Goal: Task Accomplishment & Management: Manage account settings

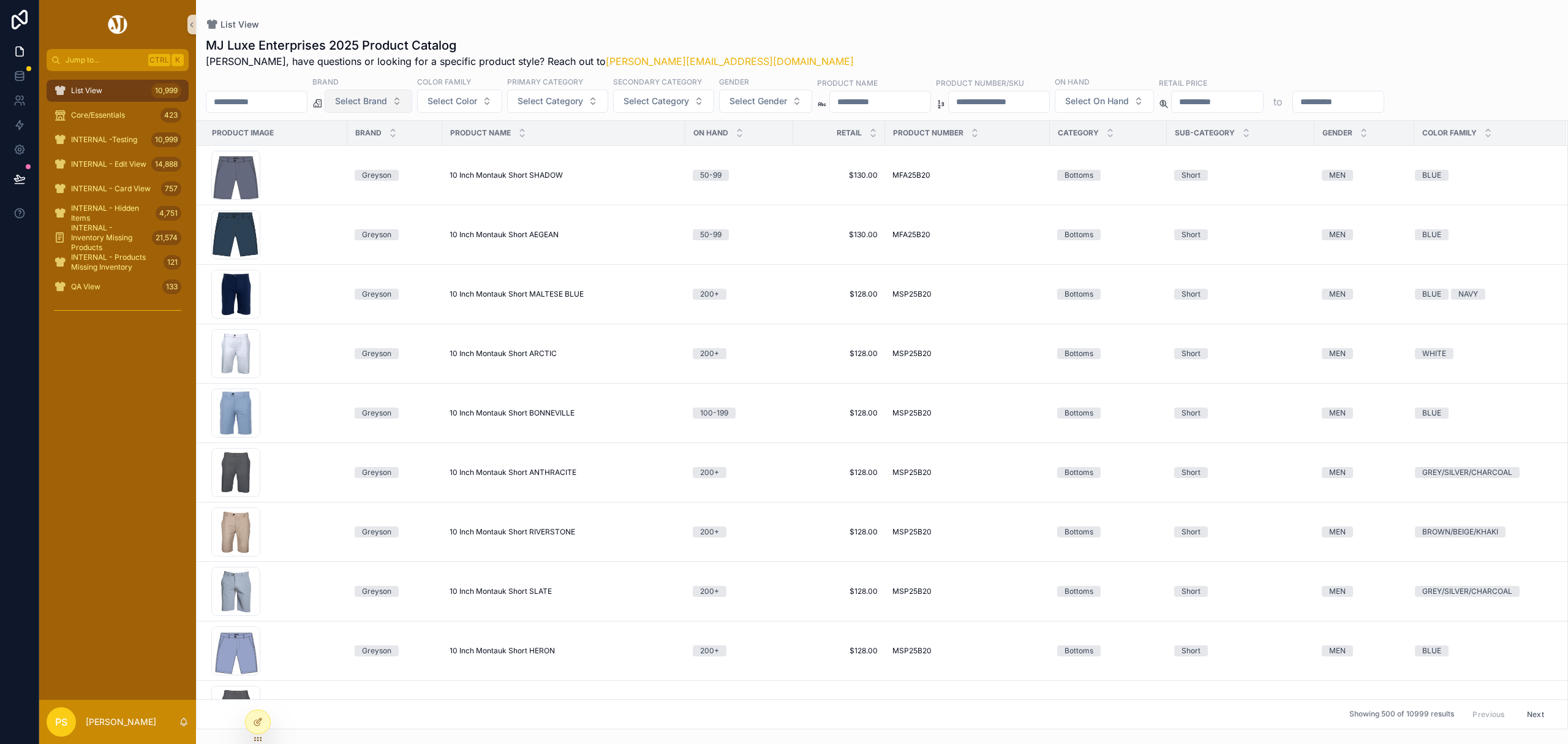
click at [387, 95] on span "Select Brand" at bounding box center [361, 101] width 52 height 12
click at [386, 249] on div "Johnnie-O" at bounding box center [399, 248] width 147 height 19
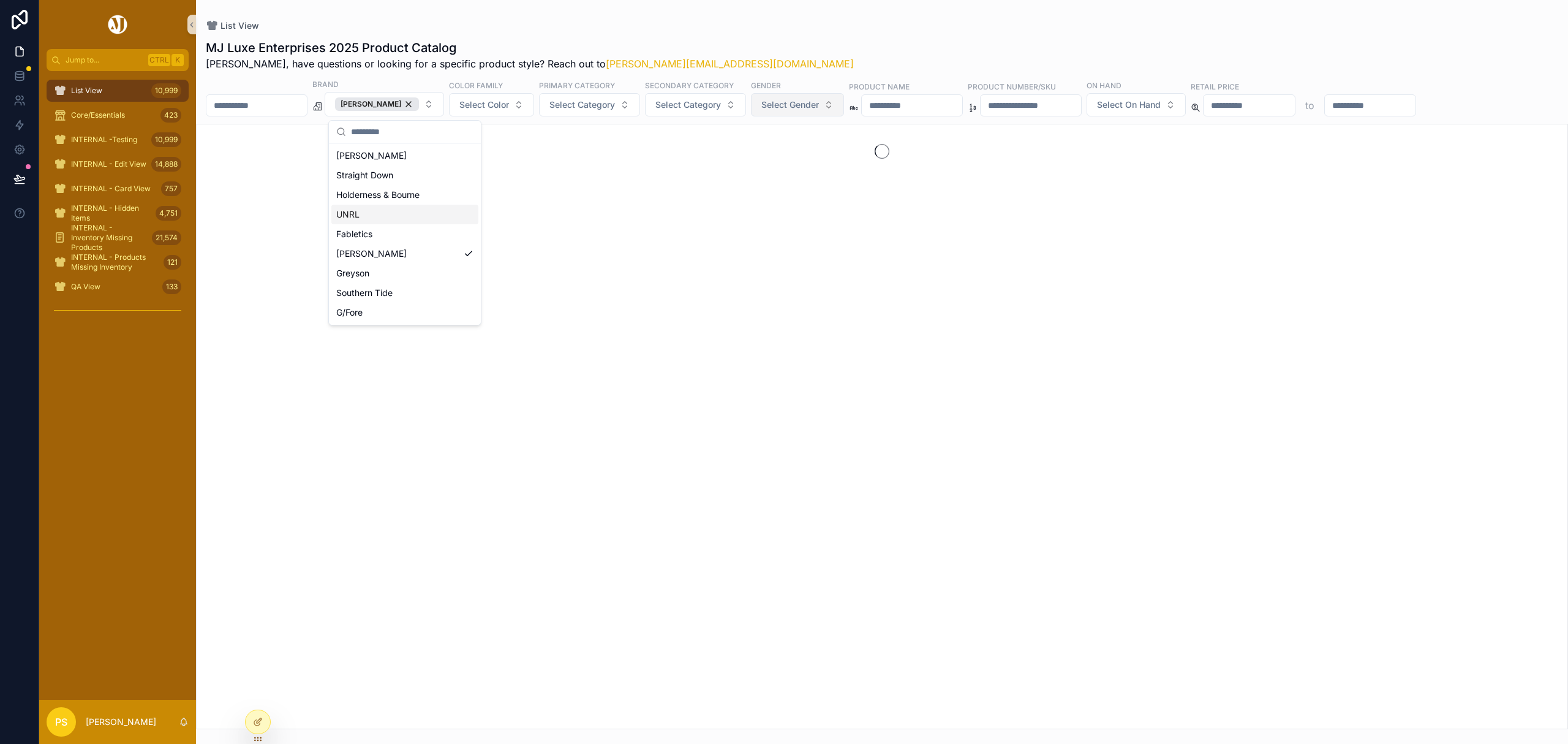
click at [811, 105] on span "Select Gender" at bounding box center [789, 104] width 58 height 12
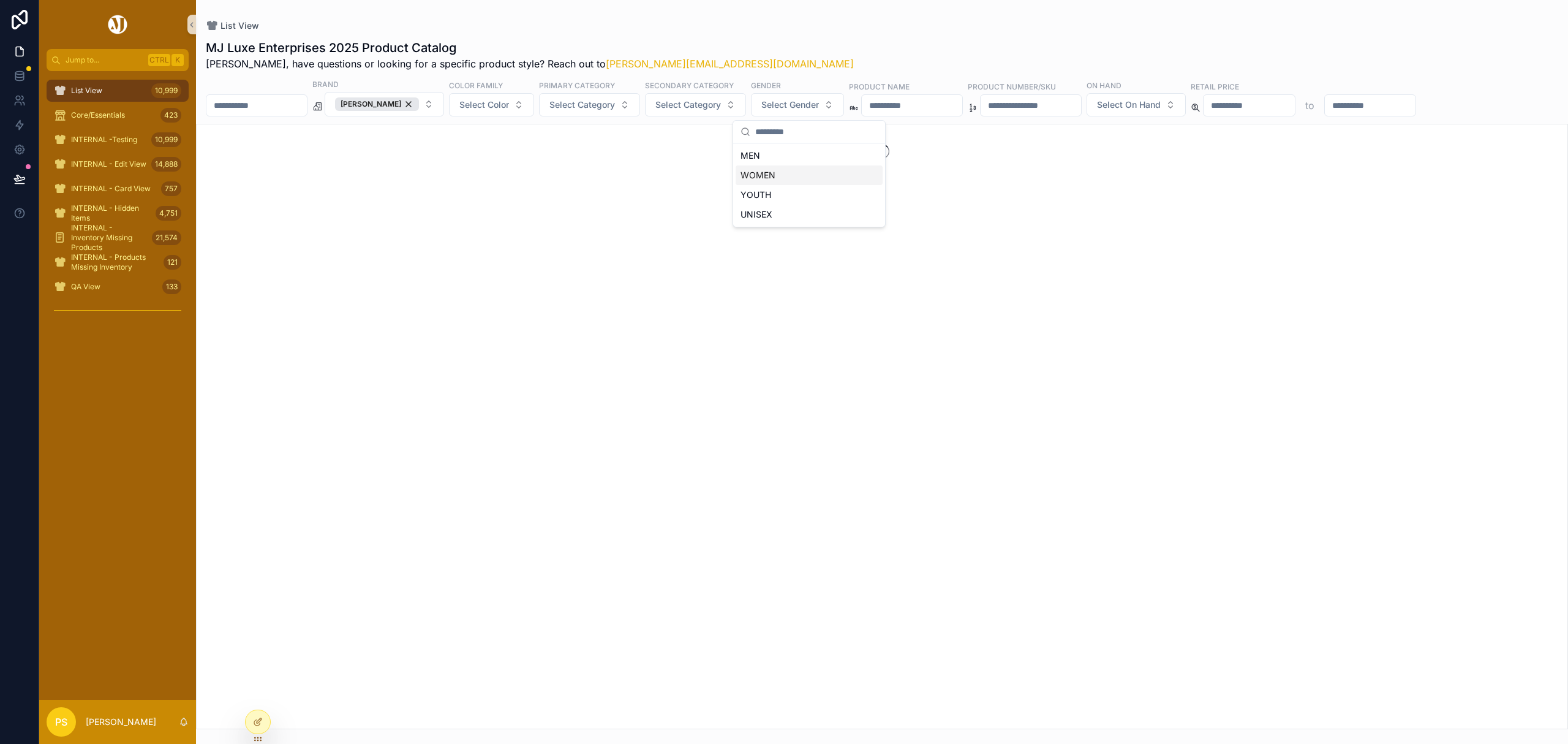
click at [768, 174] on div "WOMEN" at bounding box center [809, 175] width 147 height 19
click at [816, 27] on div "List View" at bounding box center [882, 25] width 1353 height 12
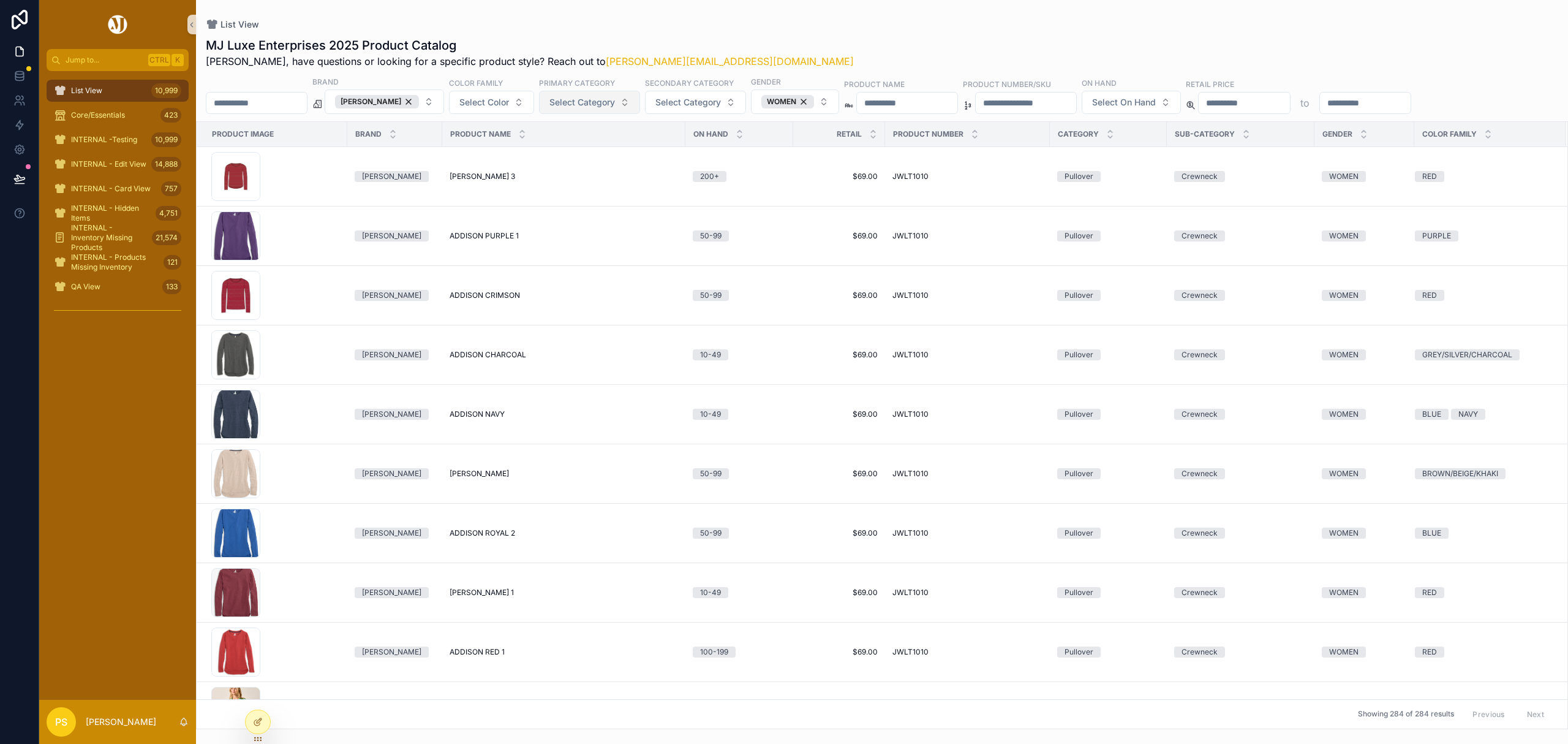
click at [615, 106] on span "Select Category" at bounding box center [583, 102] width 66 height 12
click at [576, 297] on div "Pullover" at bounding box center [600, 290] width 147 height 19
click at [668, 104] on span "Select Category" at bounding box center [675, 102] width 66 height 12
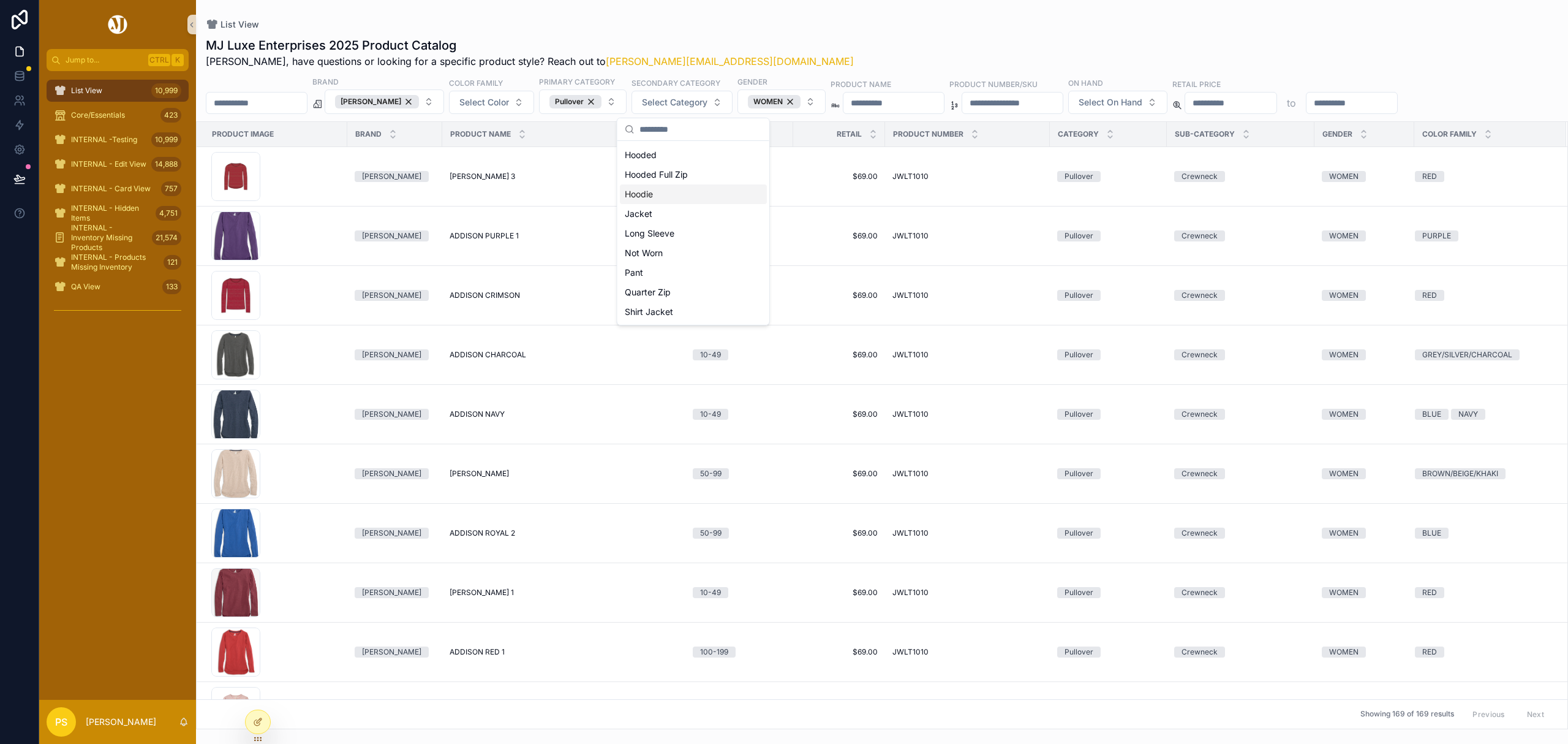
scroll to position [163, 0]
click at [674, 257] on div "Quarter Zip" at bounding box center [693, 264] width 147 height 19
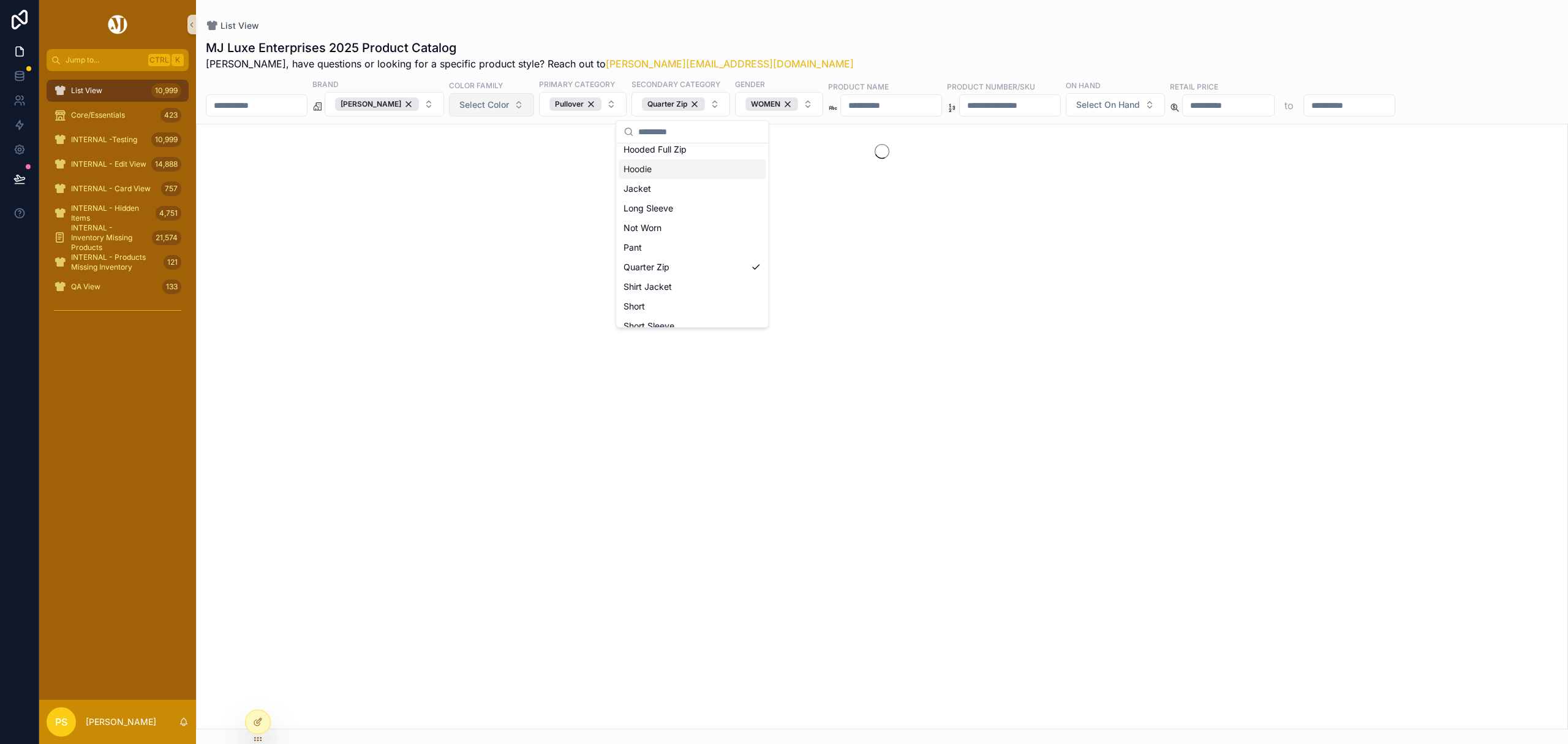
click at [509, 104] on span "Select Color" at bounding box center [485, 104] width 49 height 12
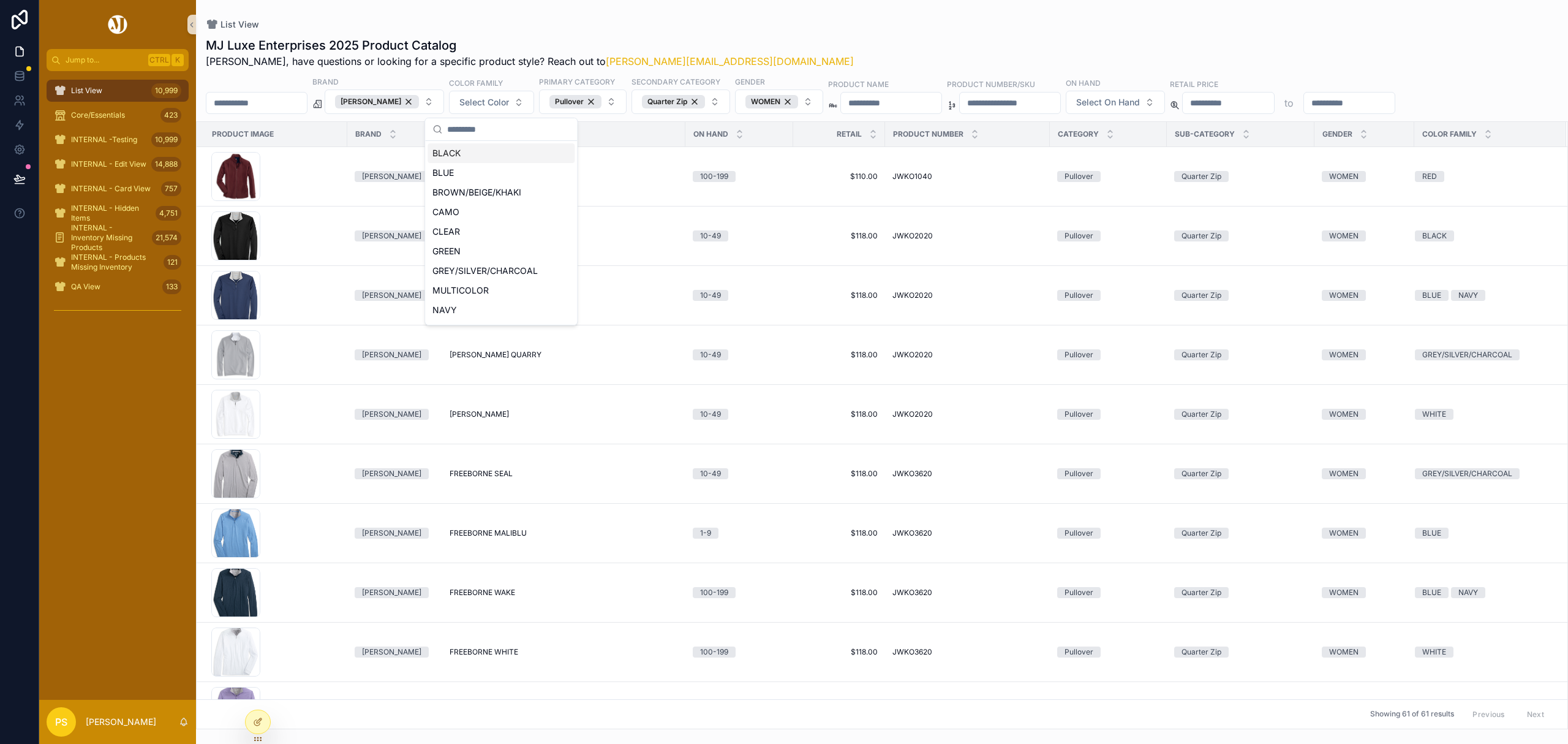
click at [476, 156] on div "BLACK" at bounding box center [501, 152] width 147 height 19
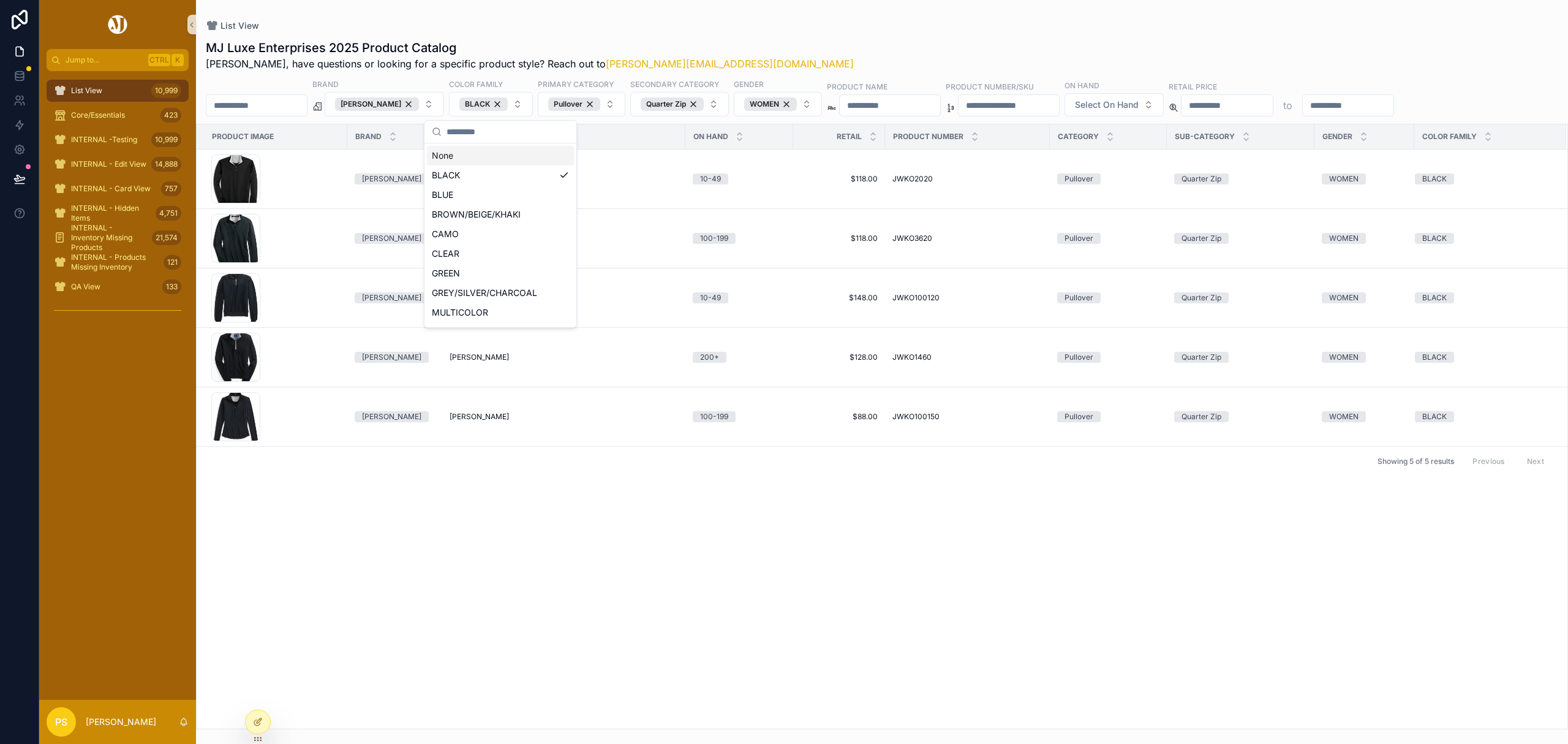
click at [865, 43] on div "MJ Luxe Enterprises 2025 Product Catalog Philip, have questions or looking for …" at bounding box center [882, 55] width 1353 height 32
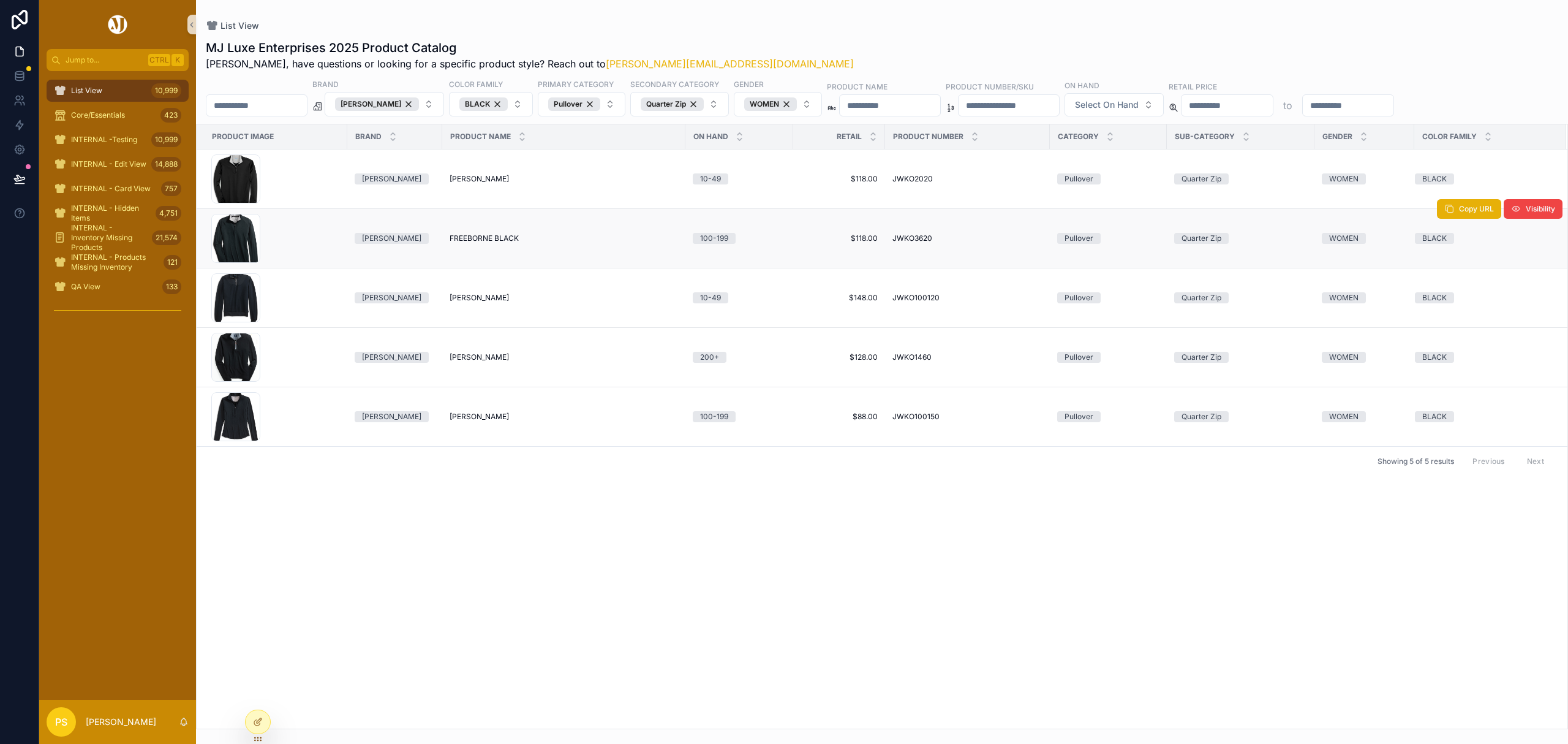
click at [481, 235] on span "FREEBORNE BLACK" at bounding box center [485, 238] width 70 height 10
drag, startPoint x: 117, startPoint y: 91, endPoint x: 240, endPoint y: 97, distance: 123.1
click at [117, 91] on div "List View 10,999" at bounding box center [117, 90] width 127 height 19
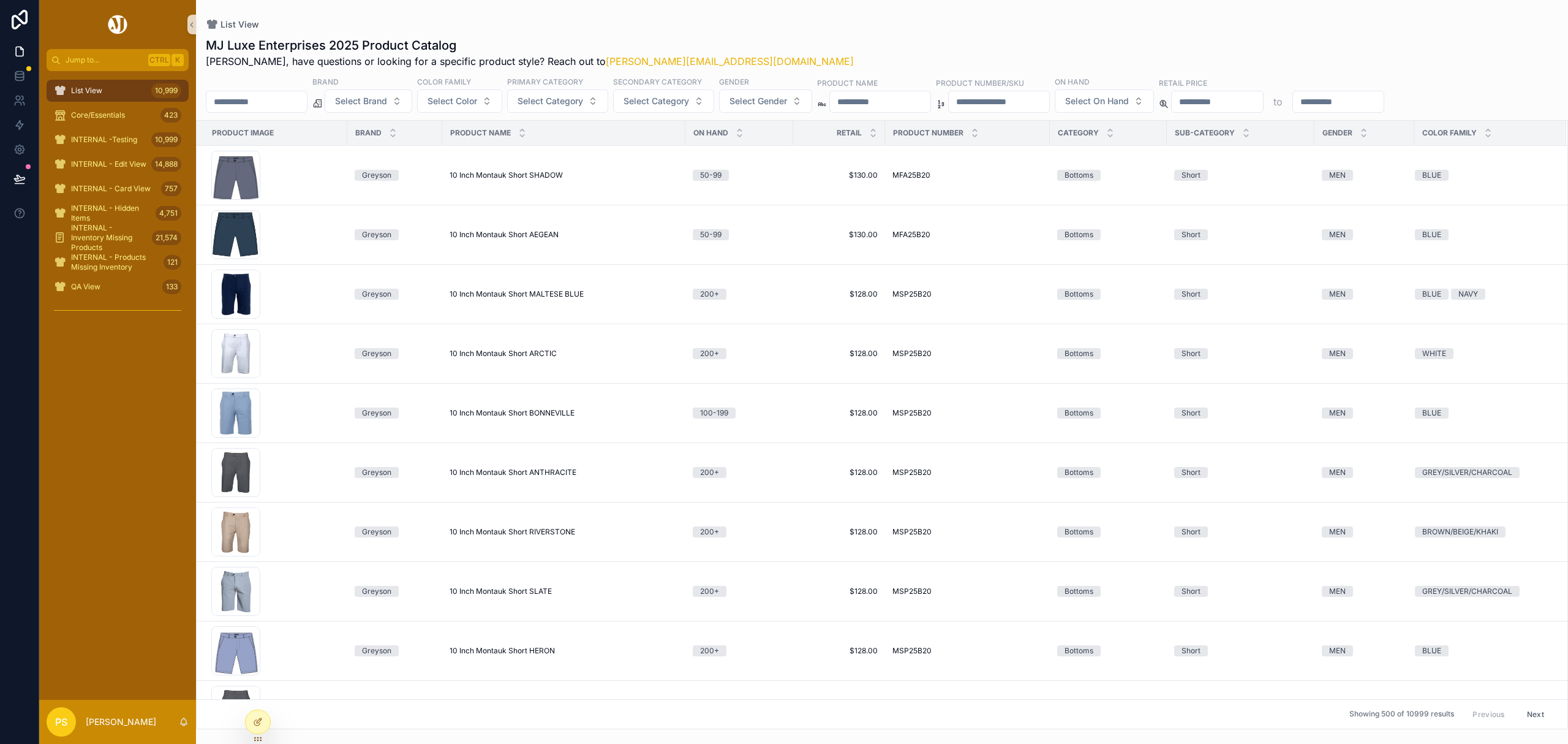
click at [263, 104] on input "scrollable content" at bounding box center [256, 102] width 101 height 17
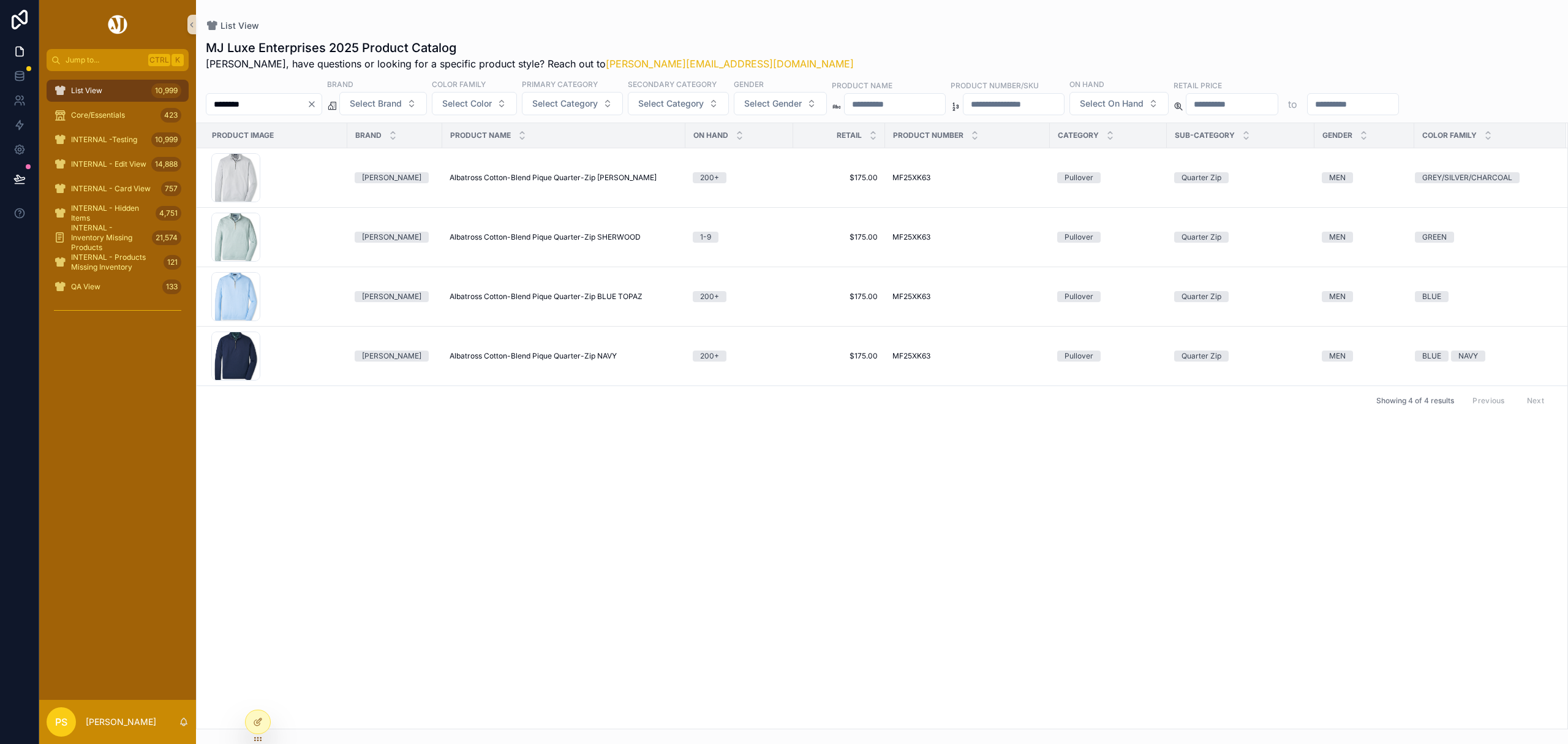
drag, startPoint x: 82, startPoint y: 91, endPoint x: 226, endPoint y: 101, distance: 144.3
click at [82, 91] on span "List View" at bounding box center [87, 91] width 31 height 10
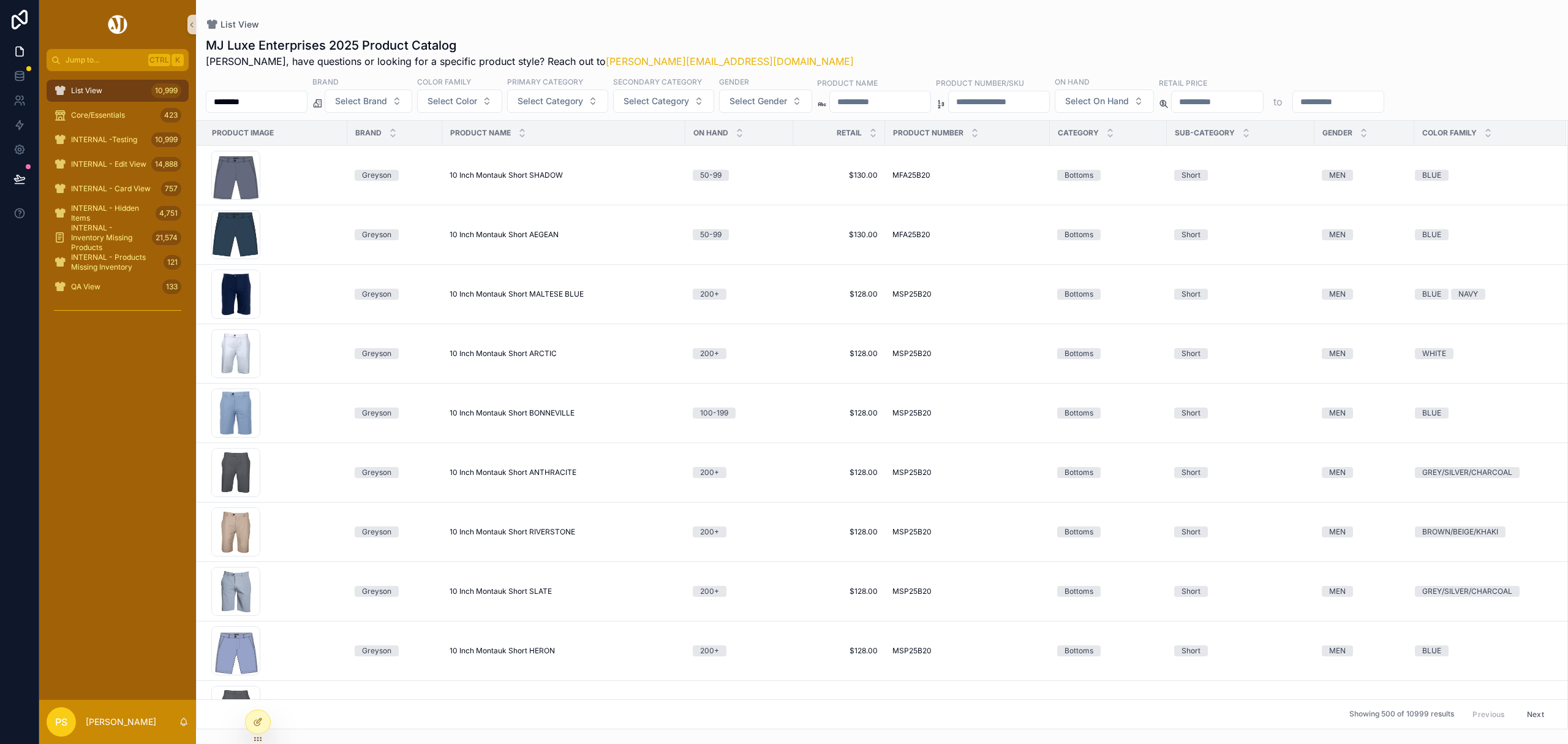
click at [278, 101] on input "********" at bounding box center [256, 102] width 101 height 17
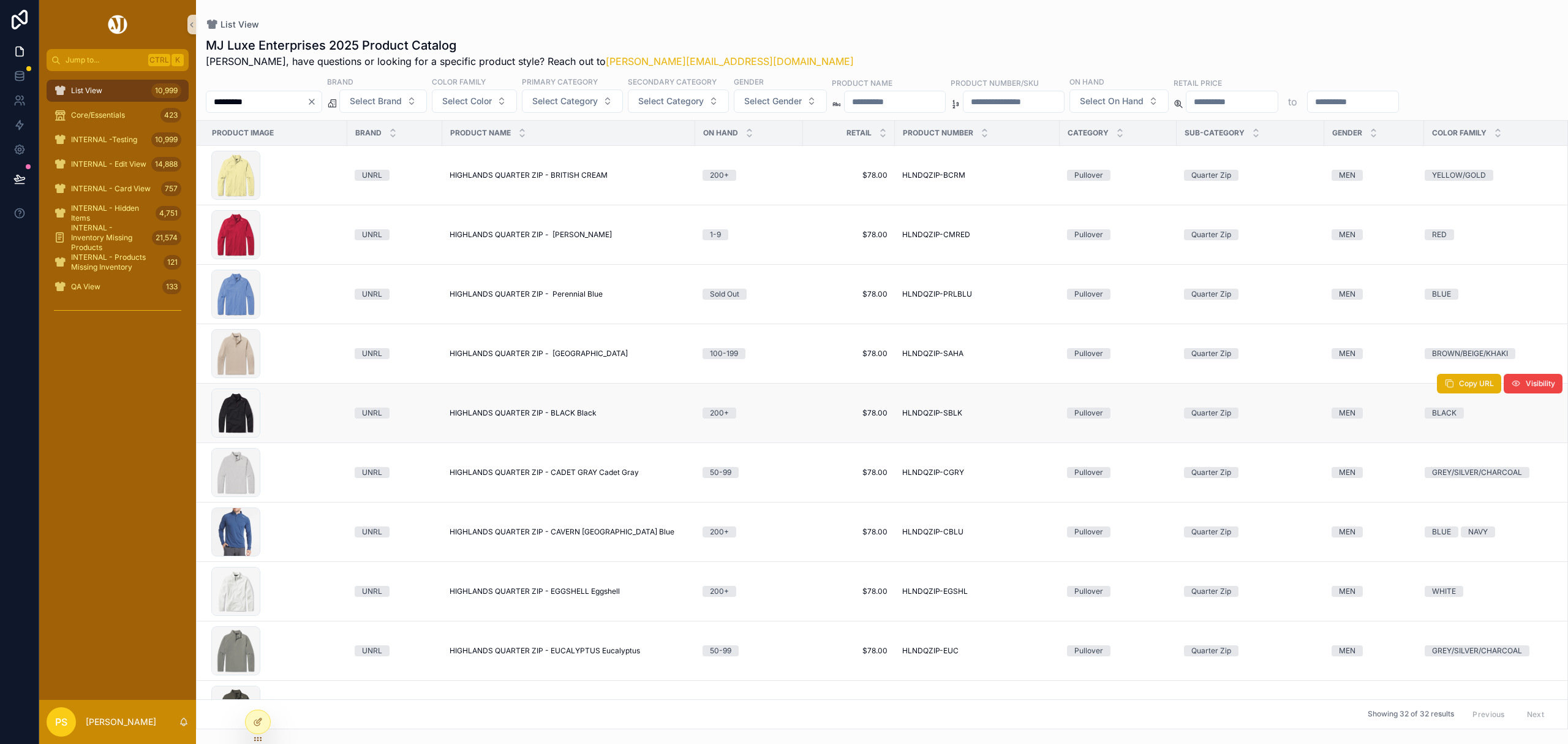
click at [502, 412] on span "HIGHLANDS QUARTER ZIP - BLACK Black" at bounding box center [523, 412] width 147 height 10
click at [130, 90] on div "List View 10,999" at bounding box center [117, 90] width 127 height 19
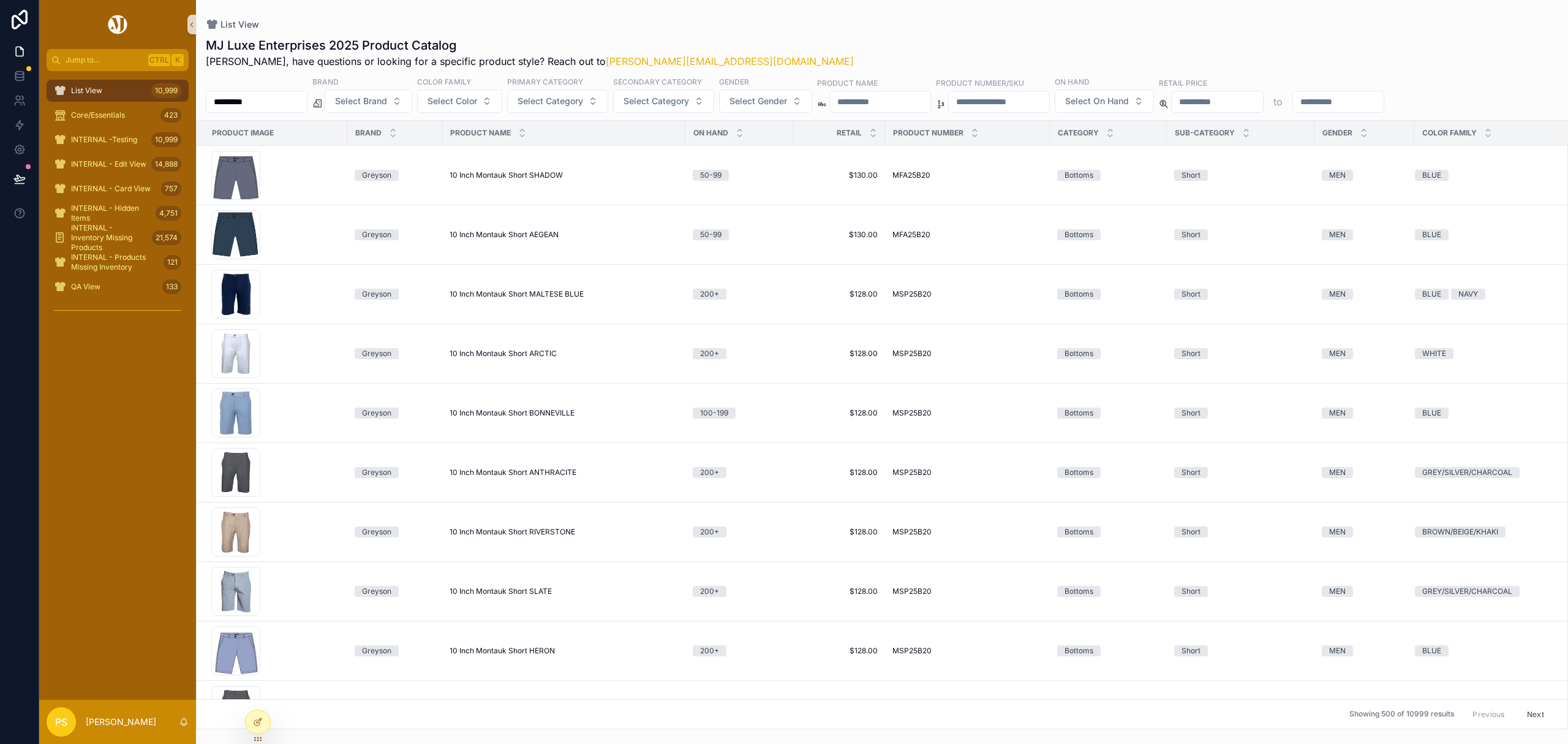
click at [282, 101] on input "*********" at bounding box center [256, 102] width 101 height 17
type input "*****"
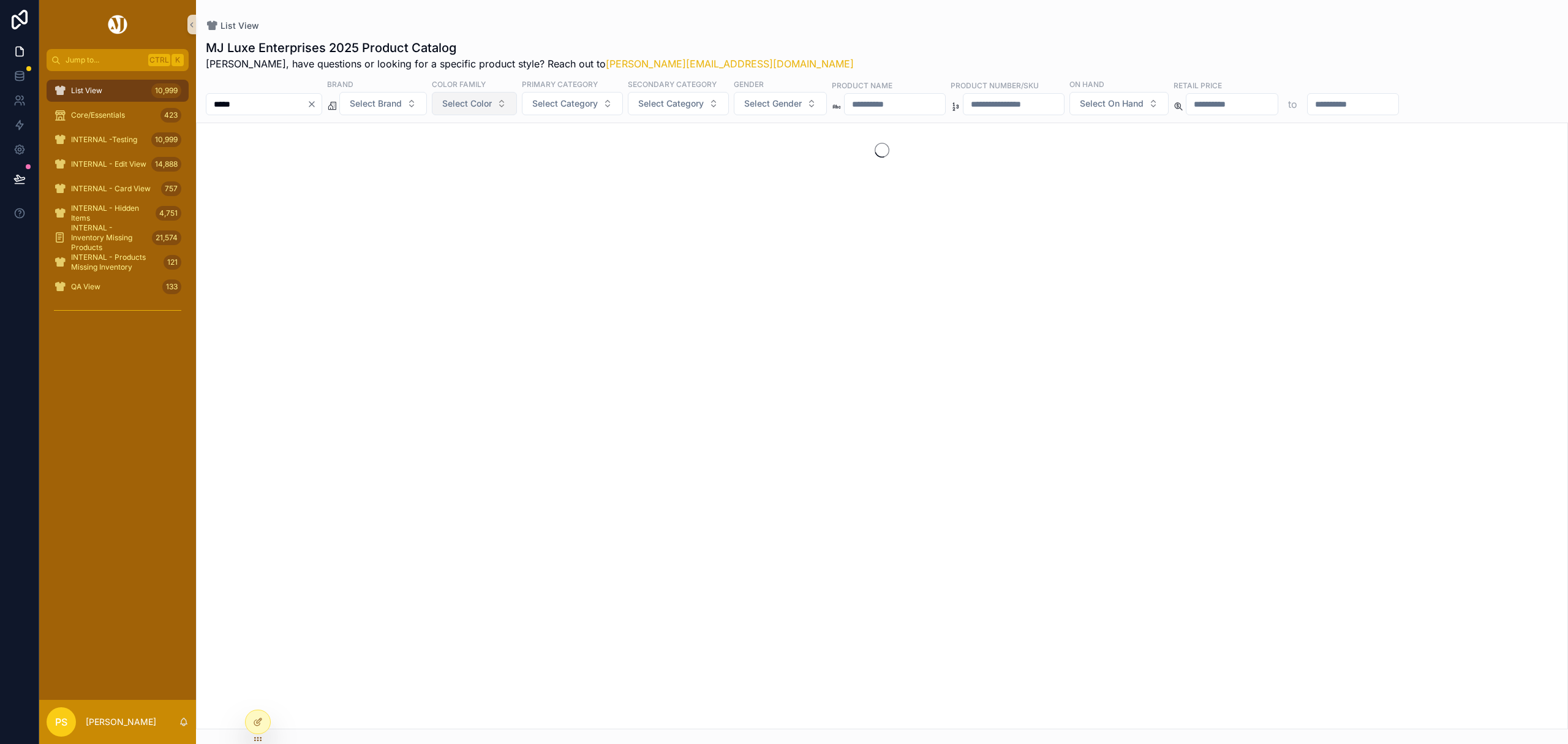
click at [492, 105] on span "Select Color" at bounding box center [467, 103] width 49 height 12
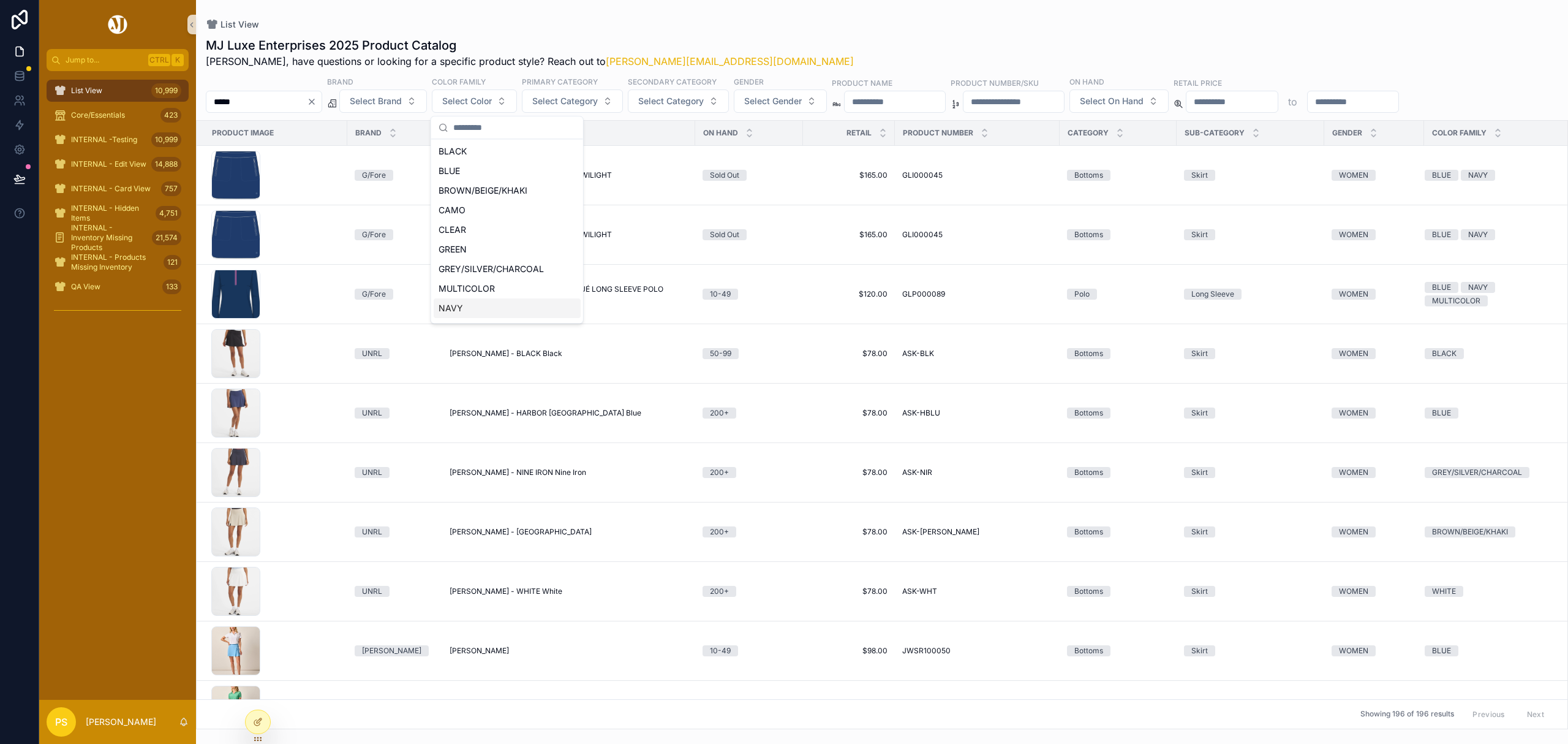
click at [464, 305] on div "NAVY" at bounding box center [506, 308] width 147 height 19
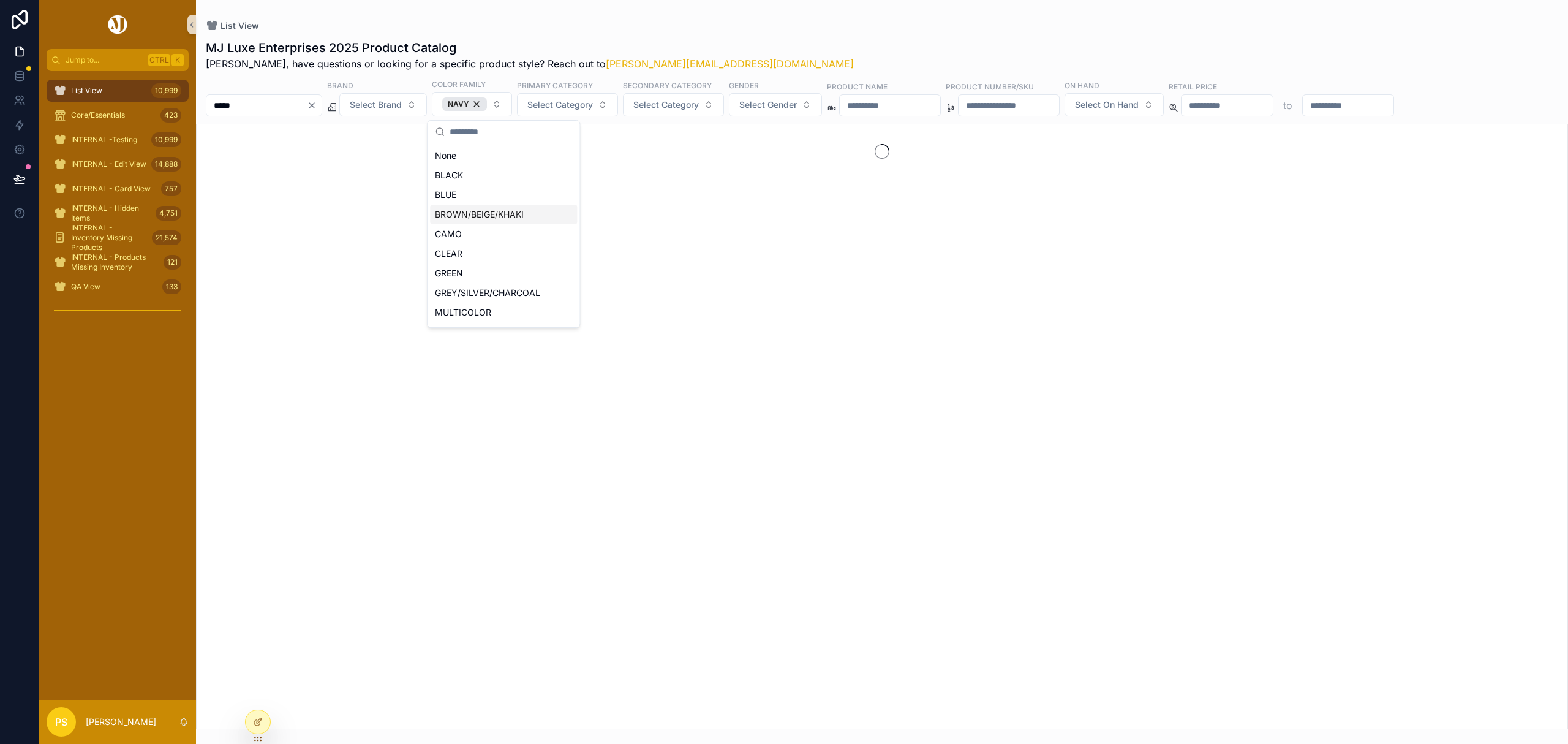
click at [848, 38] on div "MJ Luxe Enterprises 2025 Product Catalog Philip, have questions or looking for …" at bounding box center [882, 380] width 1372 height 697
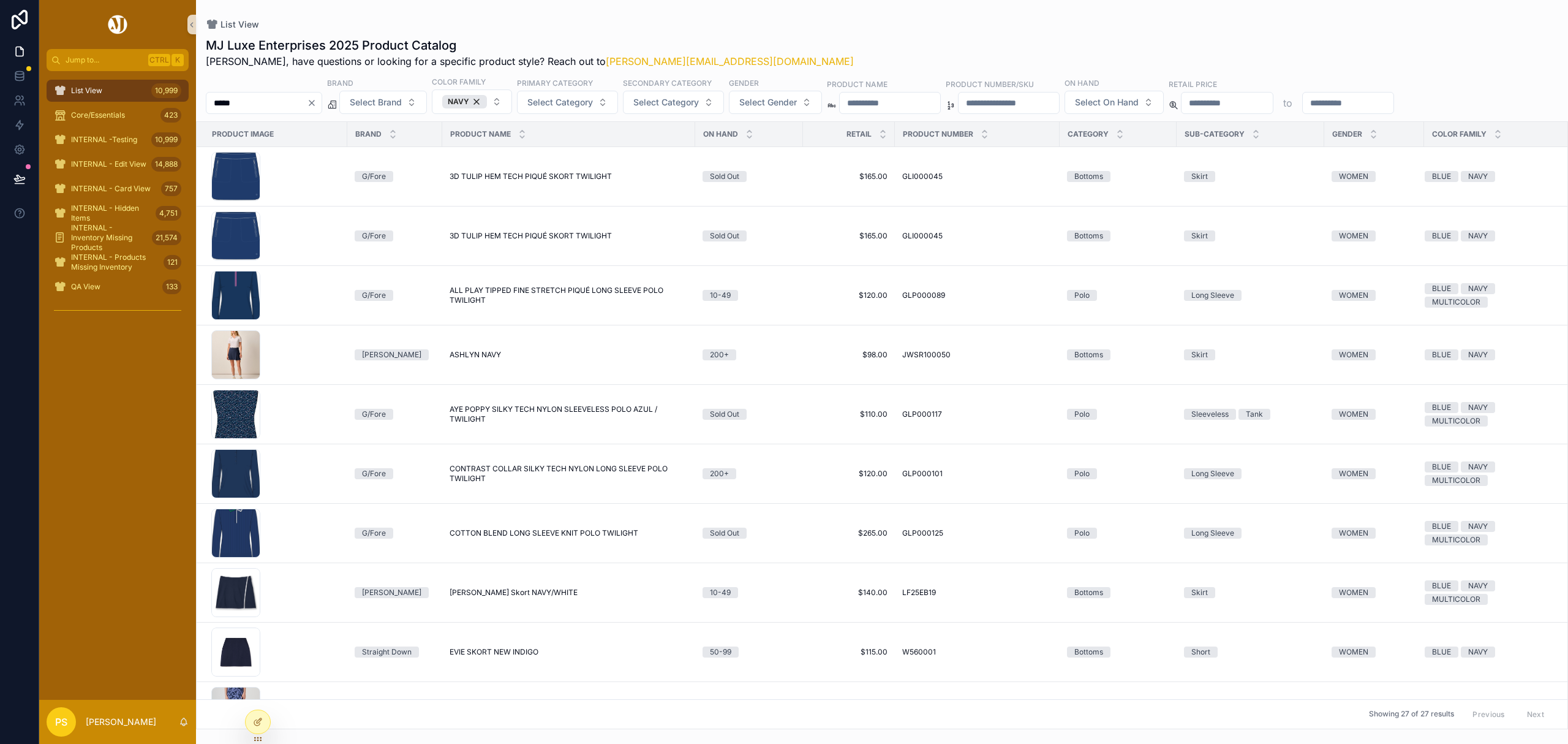
click at [251, 102] on input "*****" at bounding box center [256, 103] width 101 height 17
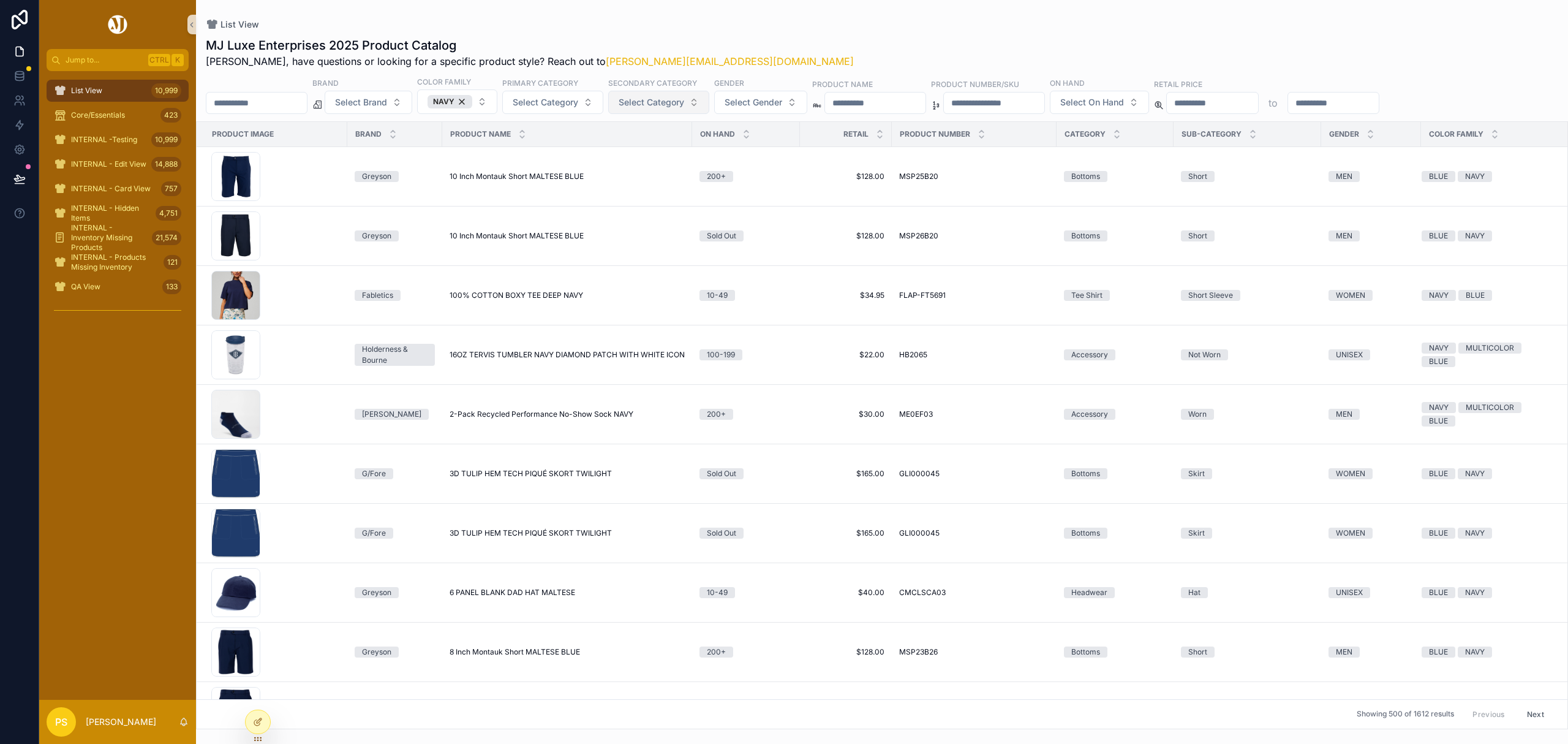
click at [684, 106] on span "Select Category" at bounding box center [651, 102] width 66 height 12
click at [578, 104] on span "Select Category" at bounding box center [546, 102] width 66 height 12
click at [548, 170] on div "Bottoms" at bounding box center [585, 172] width 147 height 19
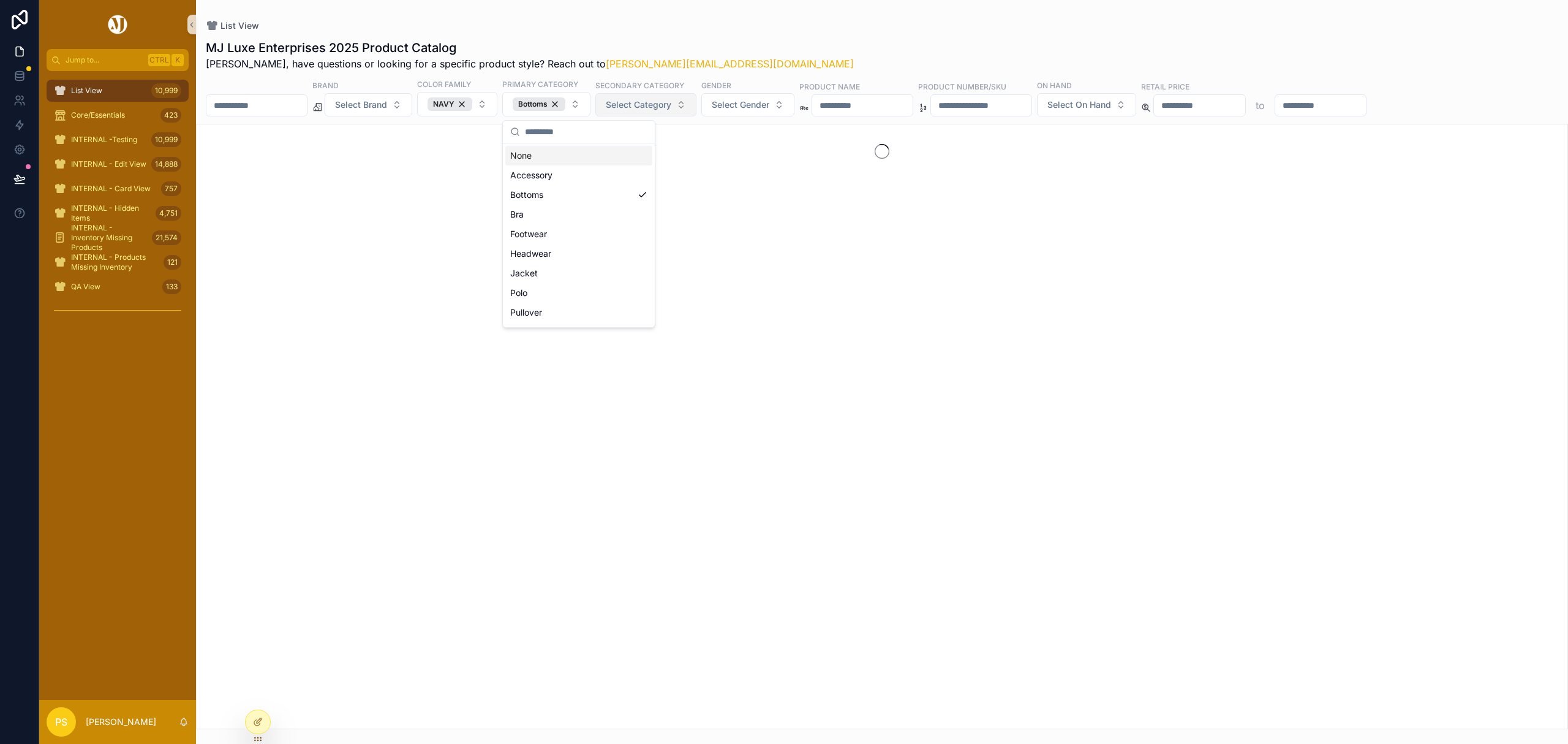
click at [671, 108] on span "Select Category" at bounding box center [638, 104] width 66 height 12
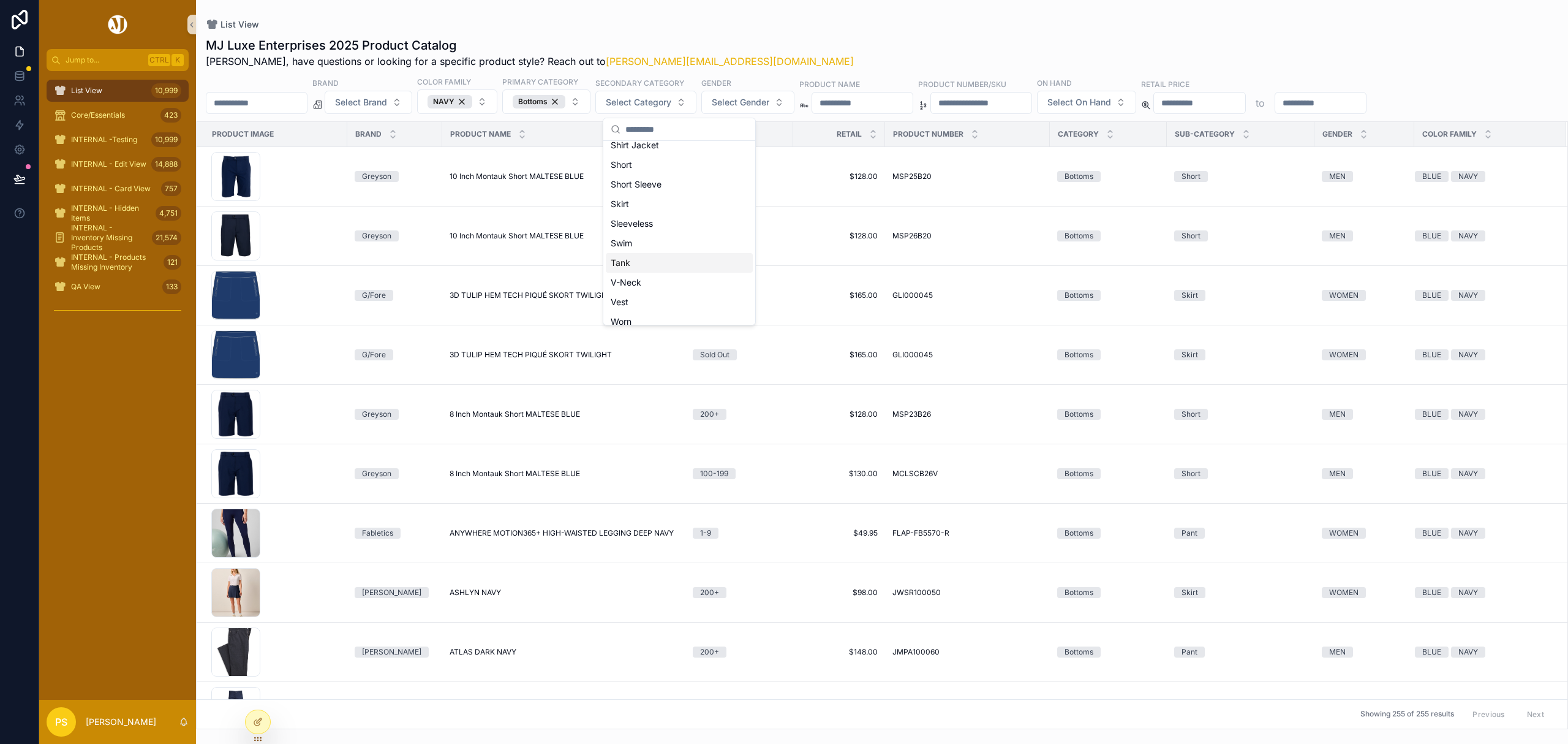
scroll to position [326, 0]
click at [652, 178] on div "Skirt" at bounding box center [679, 179] width 147 height 19
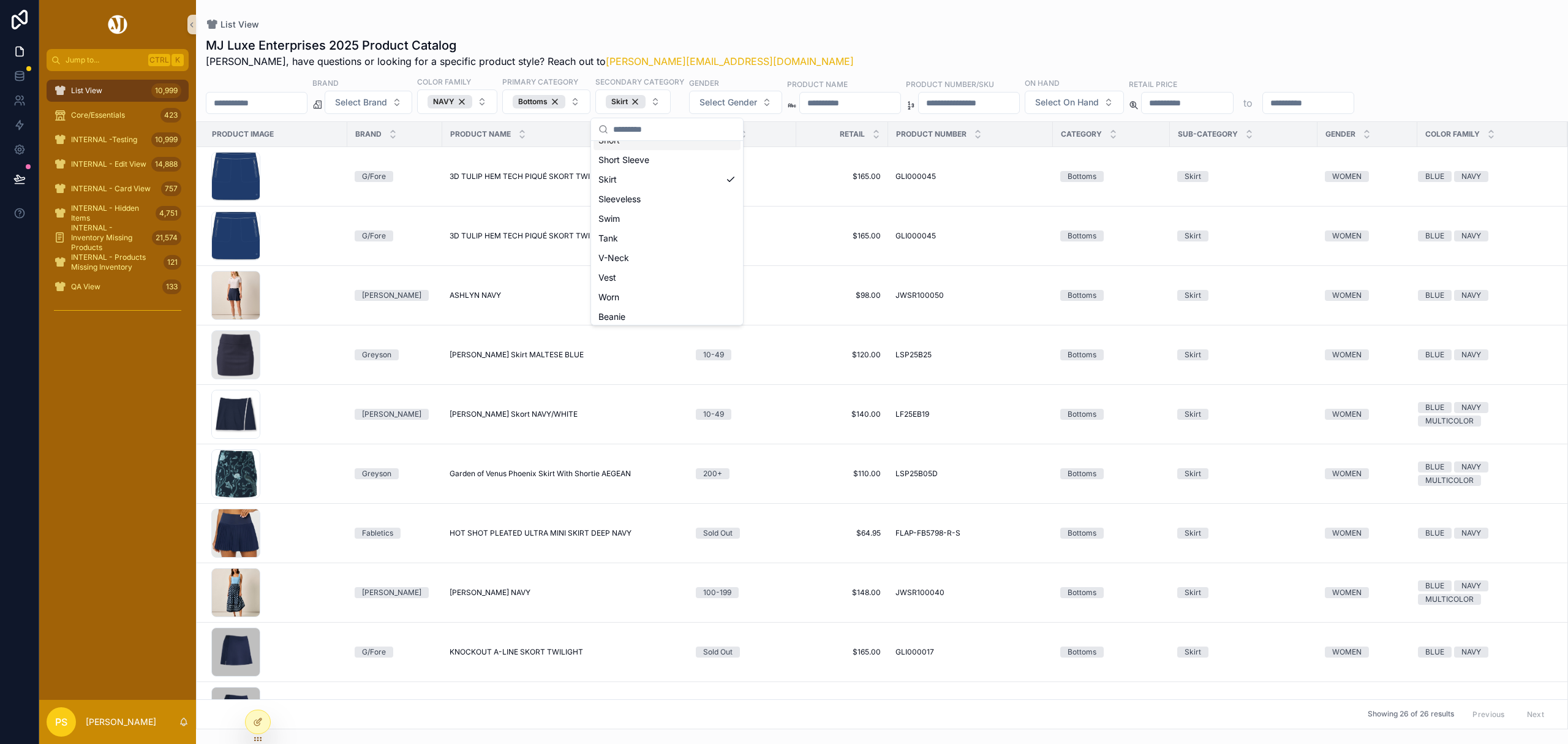
click at [831, 33] on div "MJ Luxe Enterprises 2025 Product Catalog Philip, have questions or looking for …" at bounding box center [882, 379] width 1372 height 700
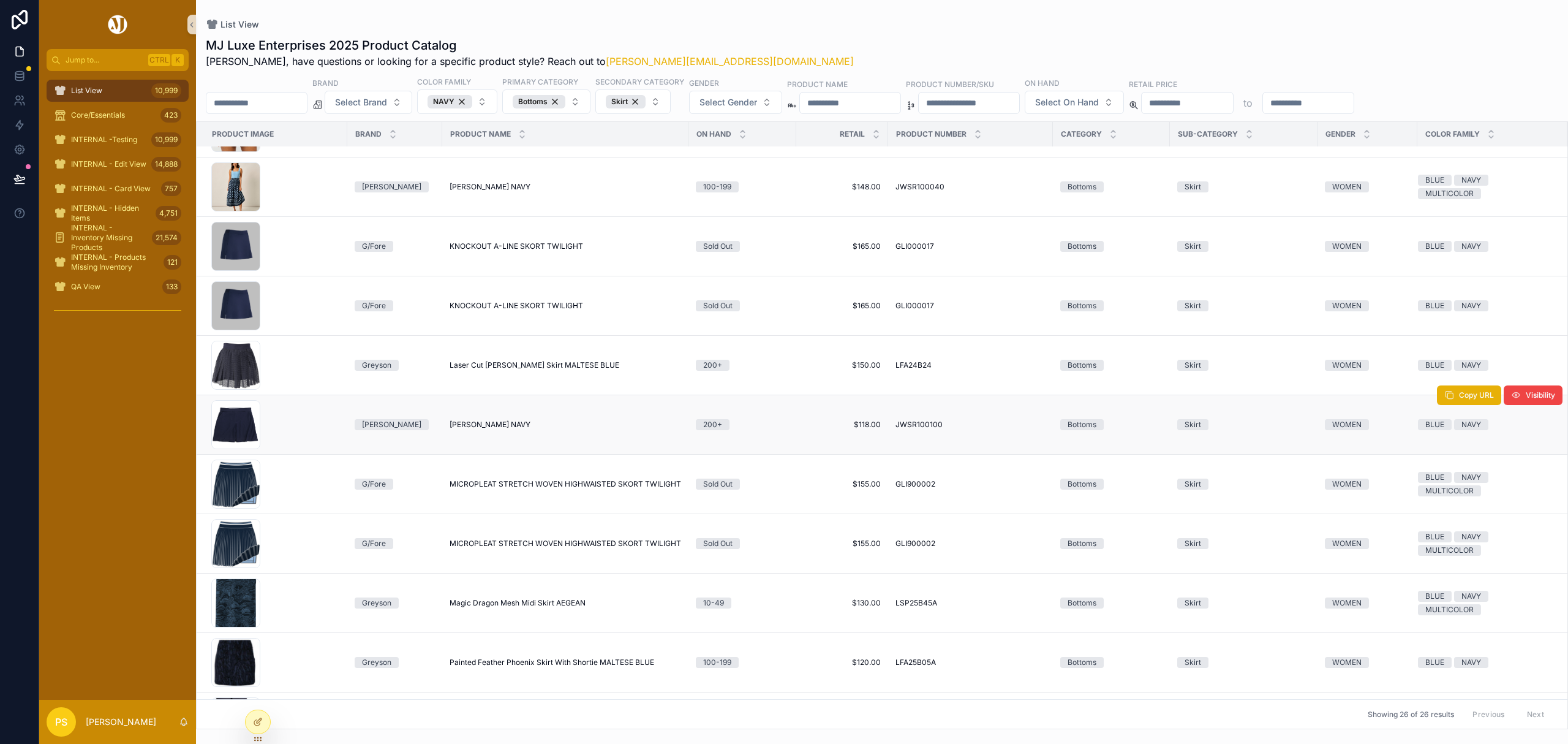
scroll to position [408, 0]
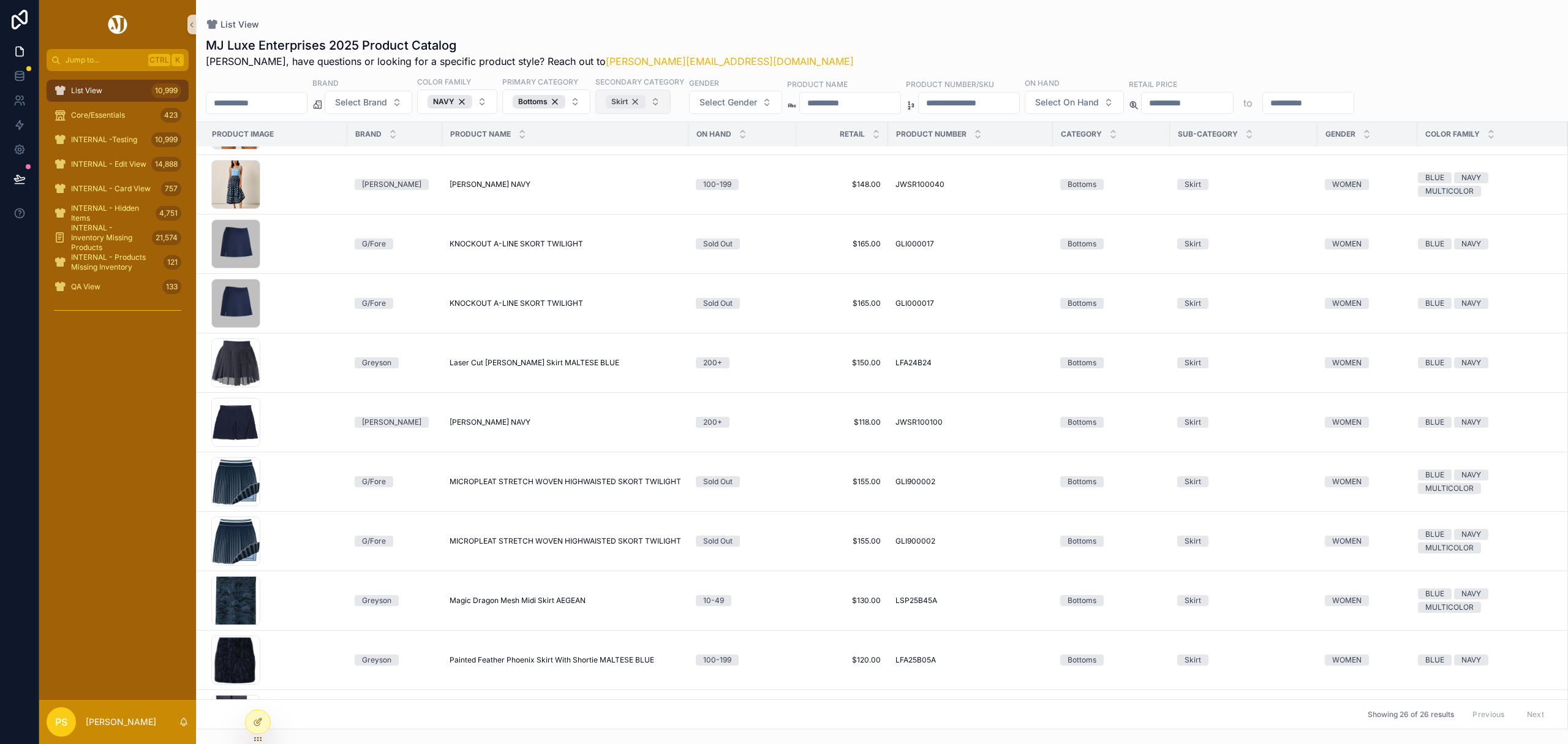
click at [646, 102] on div "Skirt" at bounding box center [625, 102] width 39 height 14
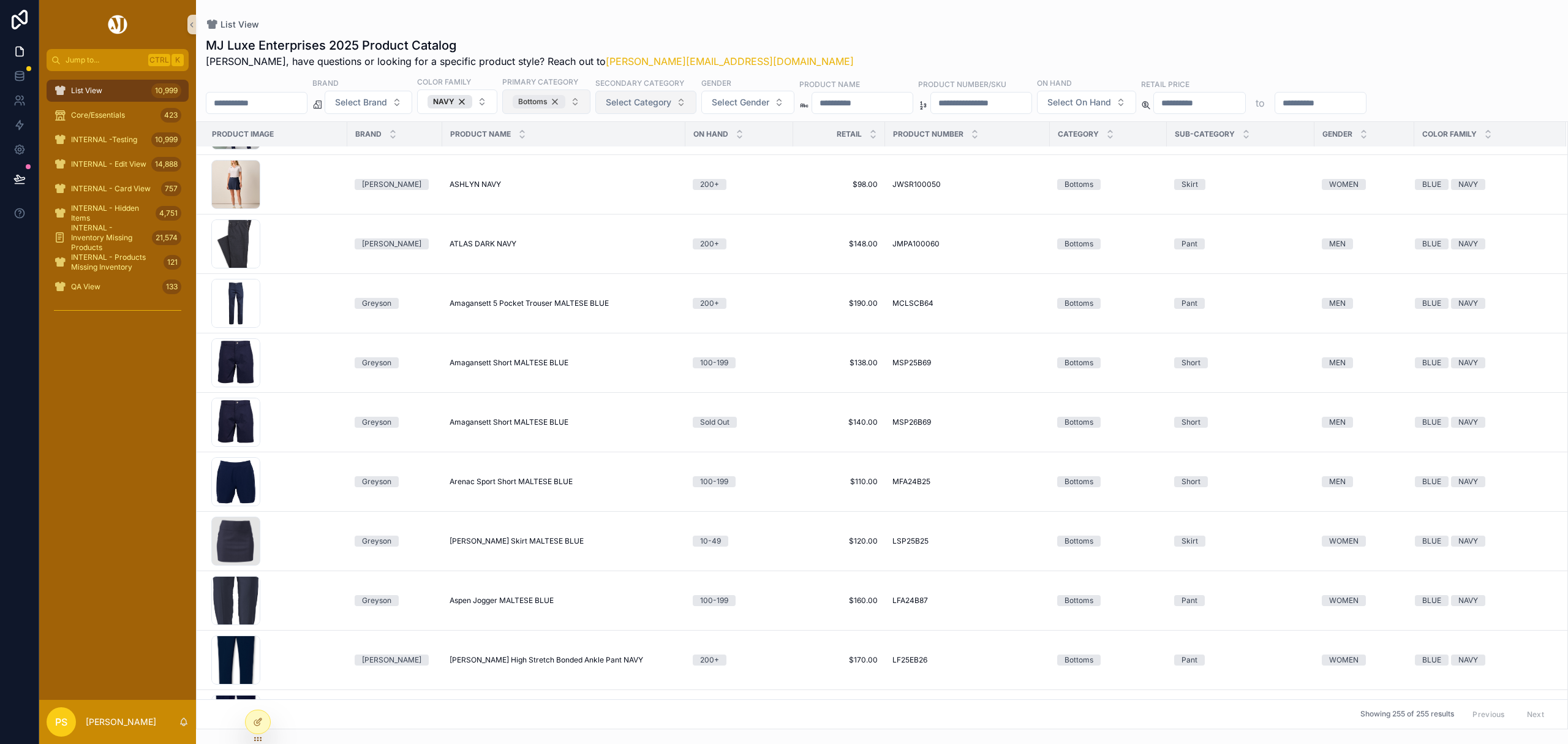
click at [565, 101] on div "Bottoms" at bounding box center [539, 102] width 53 height 14
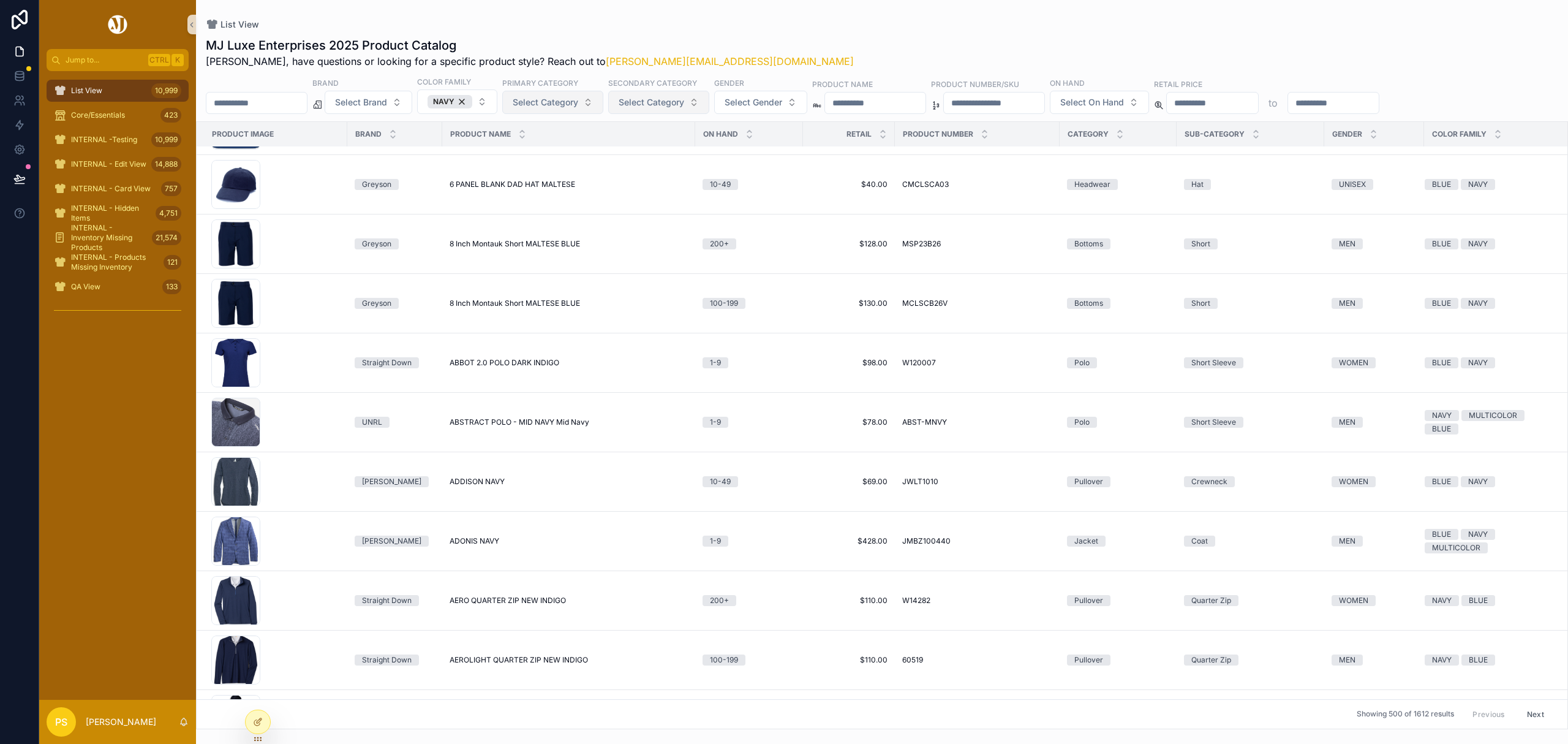
click at [262, 104] on input "scrollable content" at bounding box center [256, 103] width 101 height 17
type input "******"
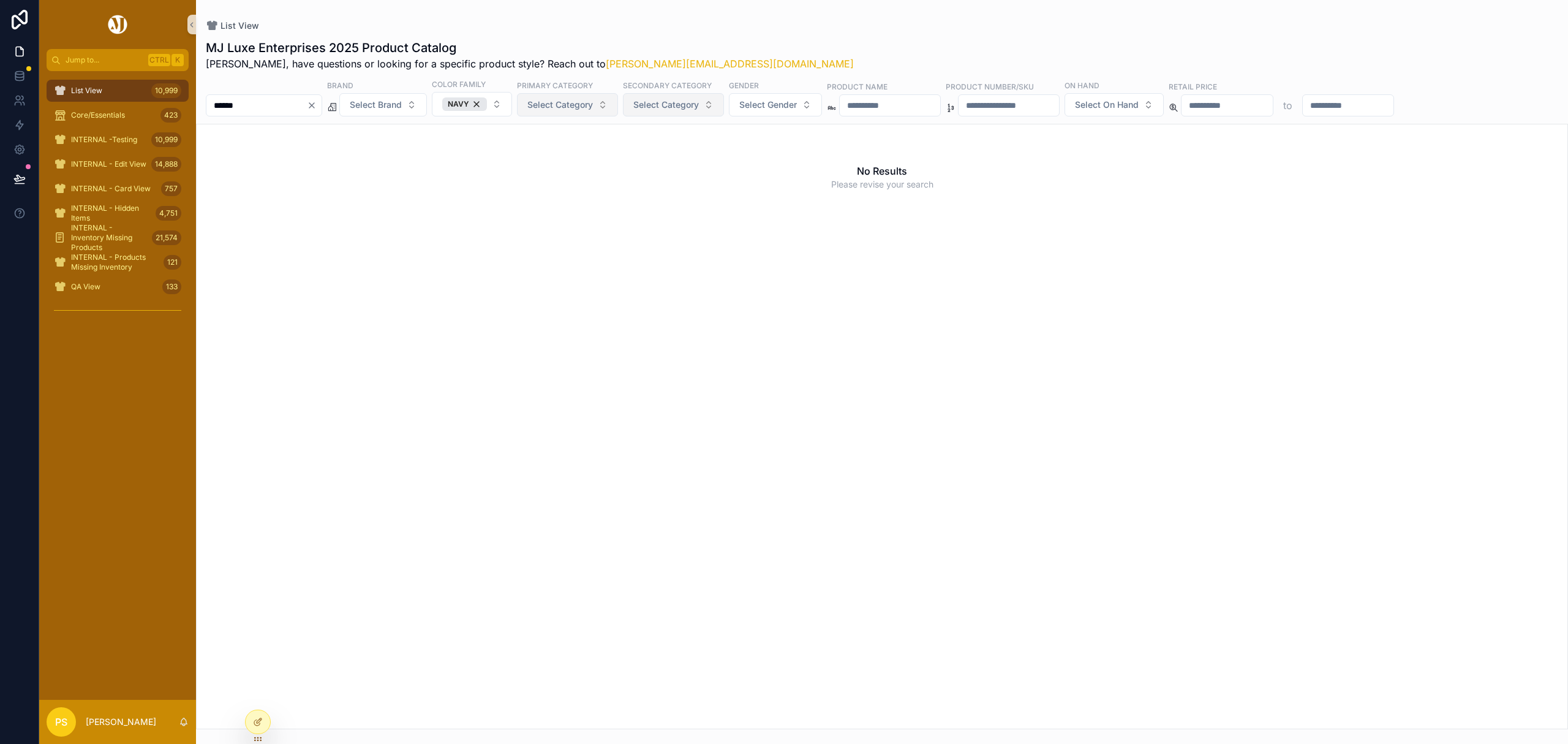
click at [283, 106] on input "******" at bounding box center [256, 105] width 101 height 17
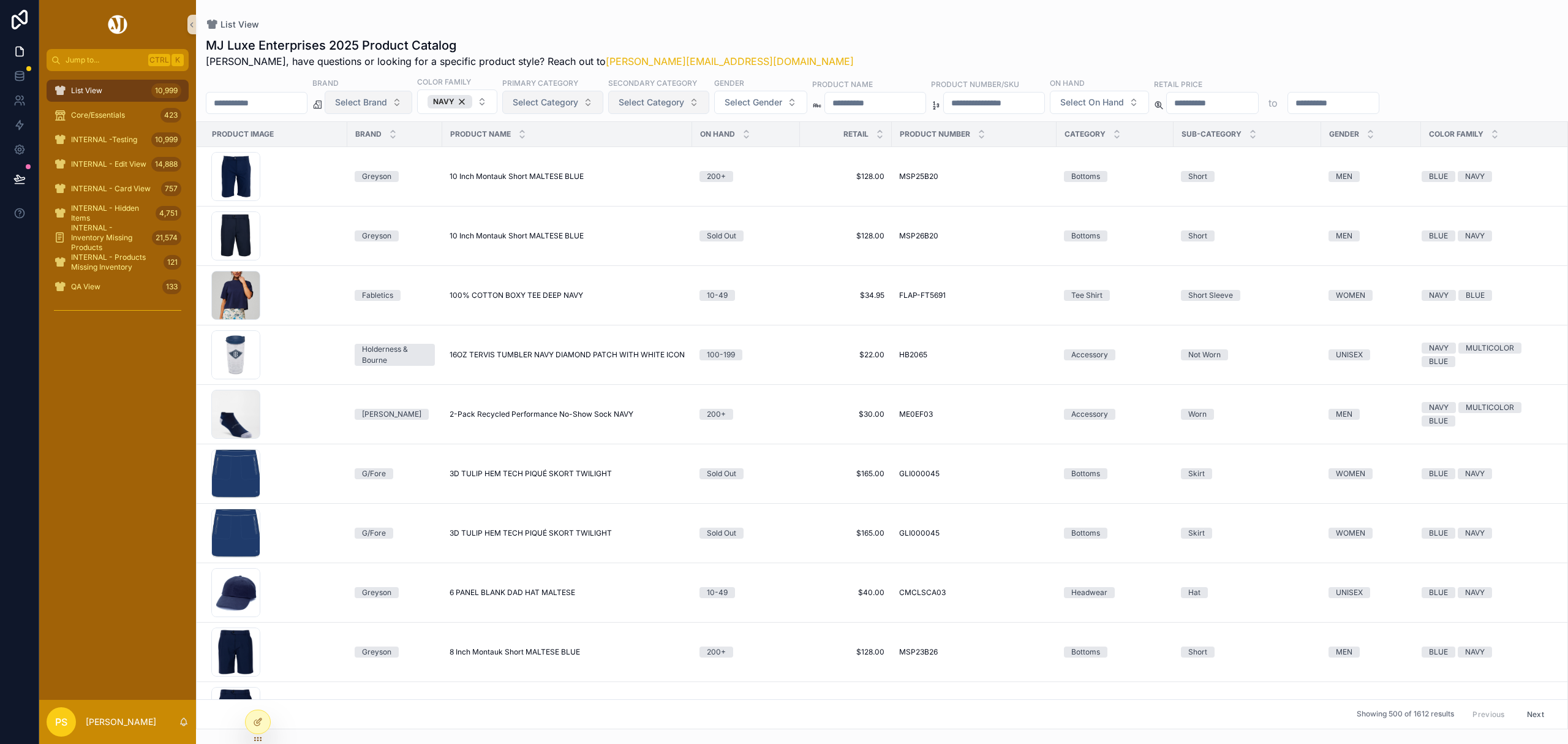
click at [387, 104] on span "Select Brand" at bounding box center [361, 102] width 52 height 12
click at [354, 211] on div "UNRL" at bounding box center [399, 212] width 147 height 19
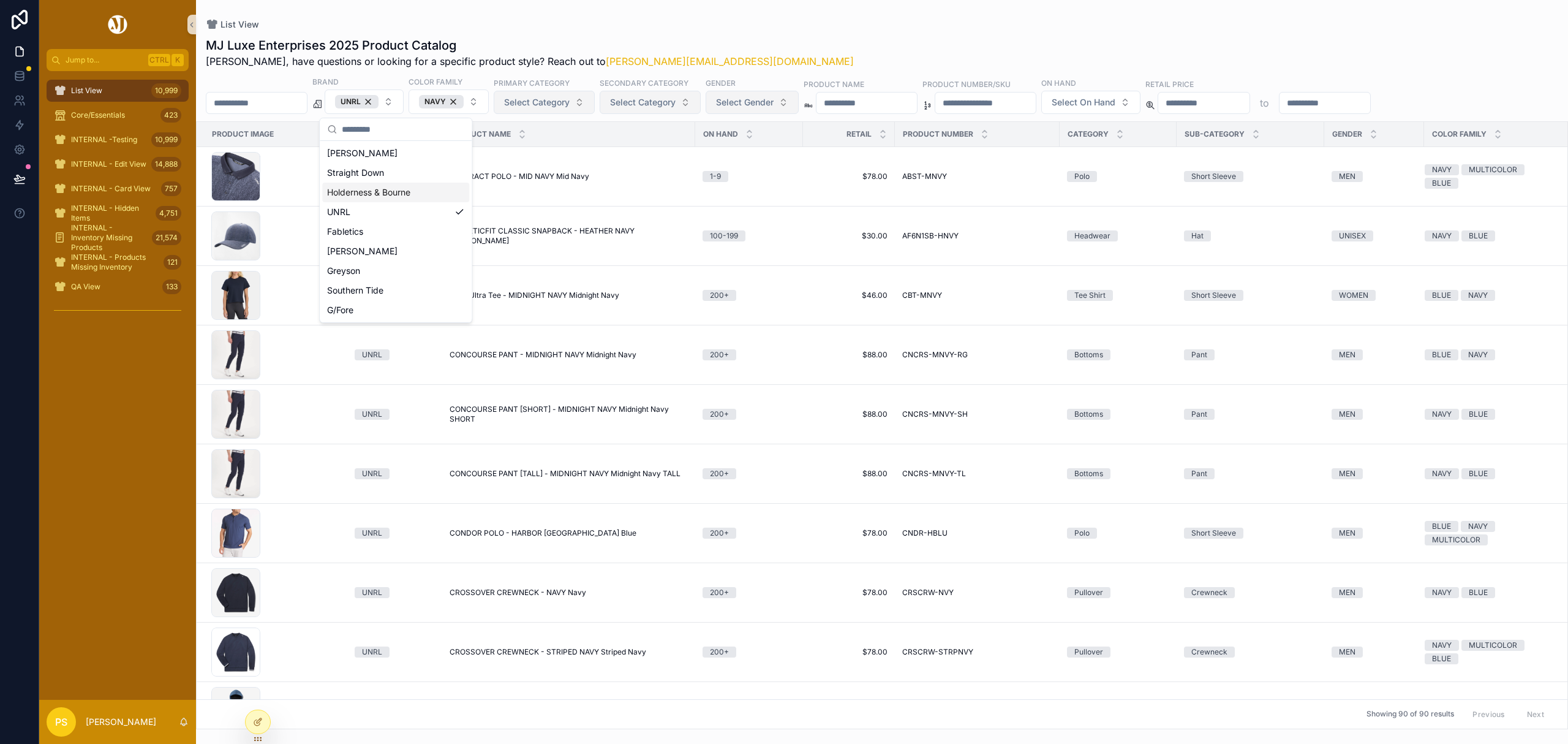
click at [770, 101] on span "Select Gender" at bounding box center [745, 102] width 58 height 12
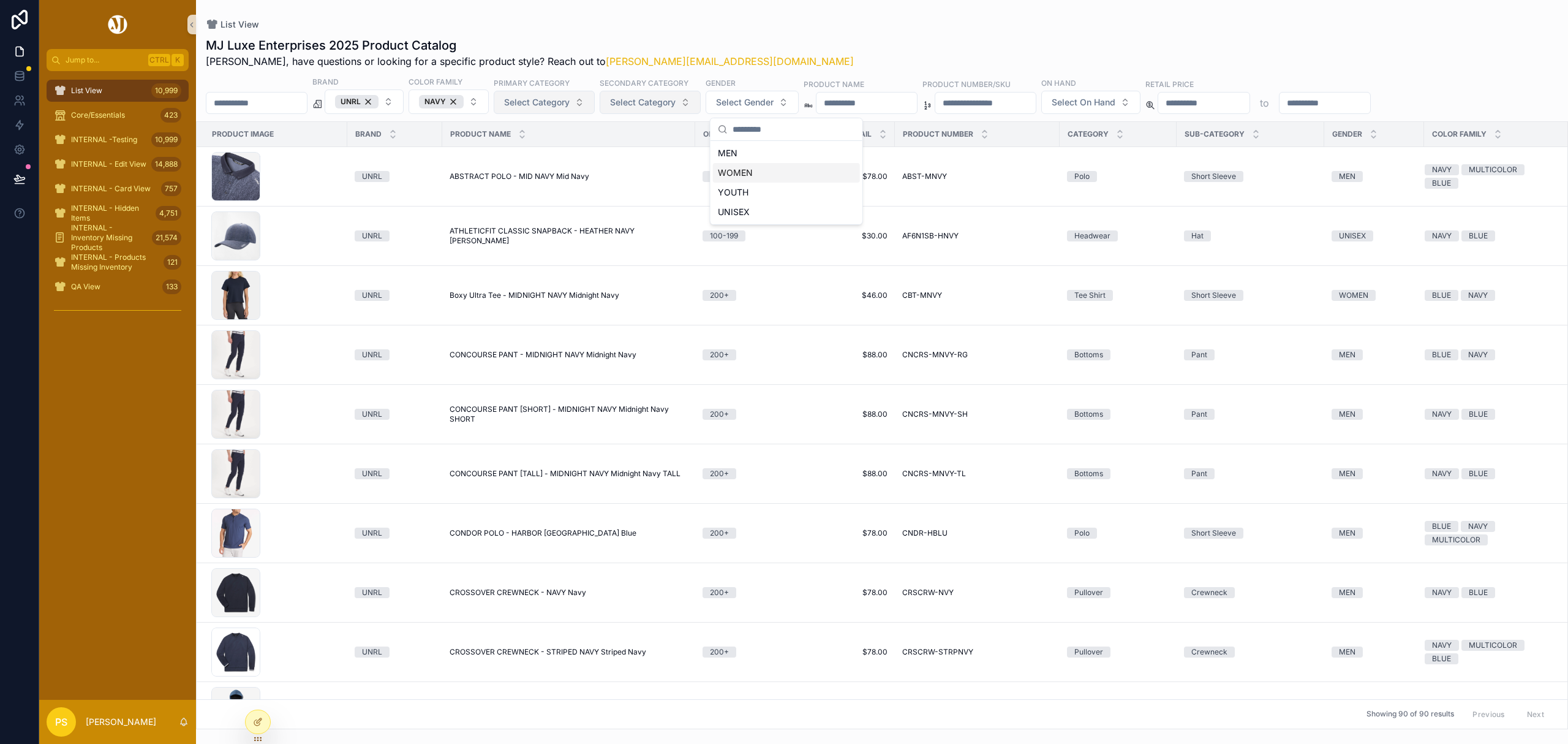
click at [745, 171] on div "WOMEN" at bounding box center [786, 172] width 147 height 19
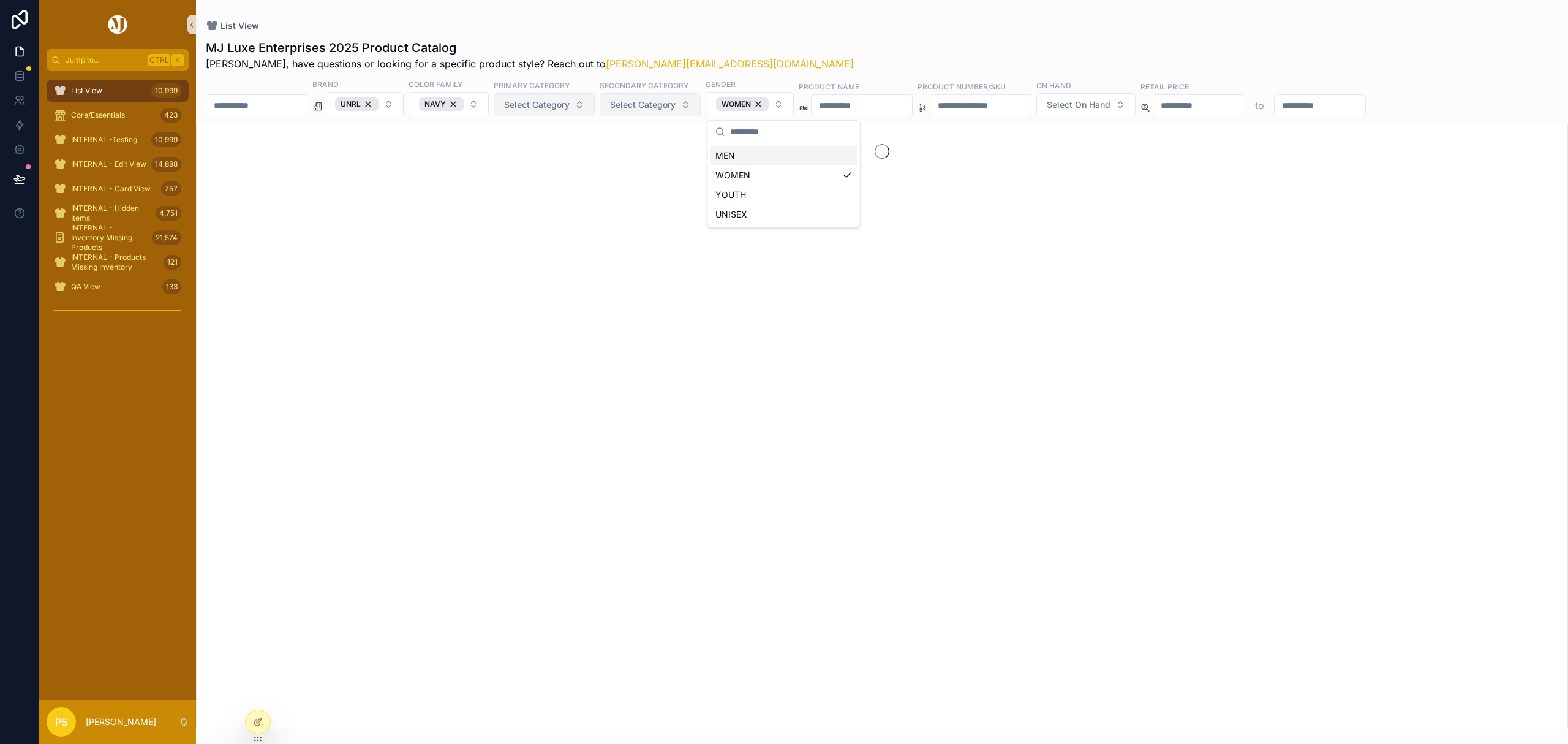
click at [570, 105] on span "Select Category" at bounding box center [537, 104] width 66 height 12
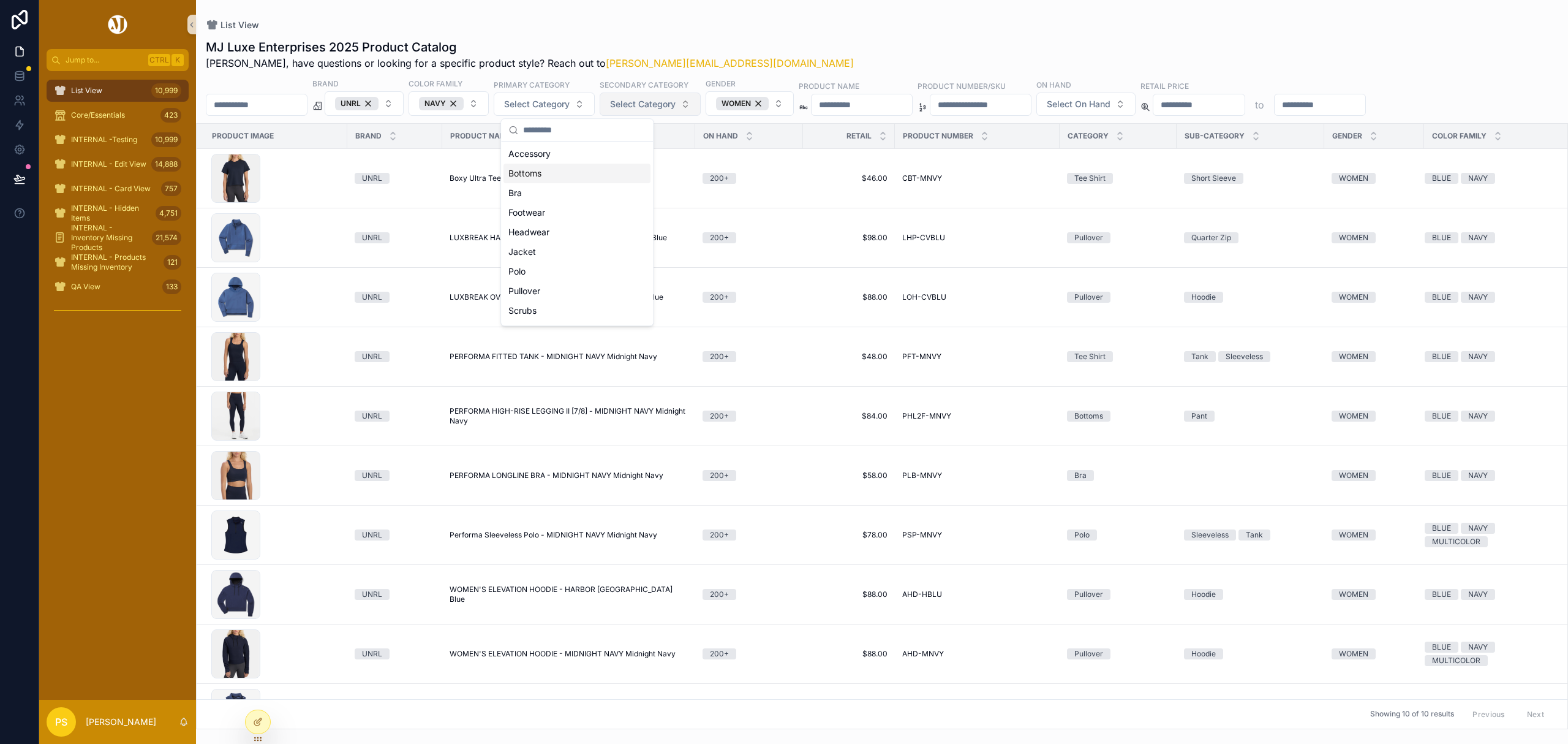
click at [539, 179] on div "Bottoms" at bounding box center [577, 173] width 147 height 19
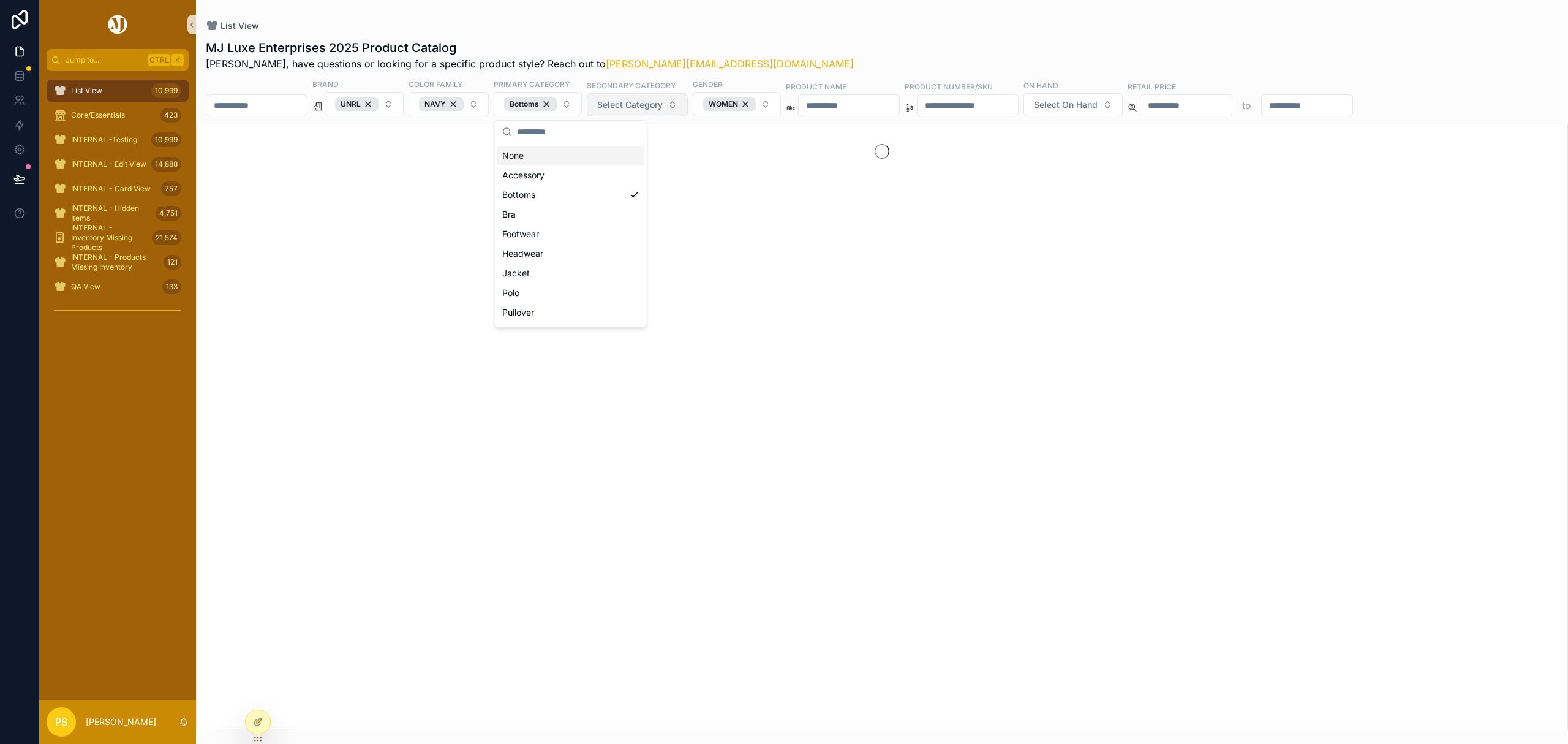
click at [779, 38] on div "MJ Luxe Enterprises 2025 Product Catalog Philip, have questions or looking for …" at bounding box center [882, 380] width 1372 height 697
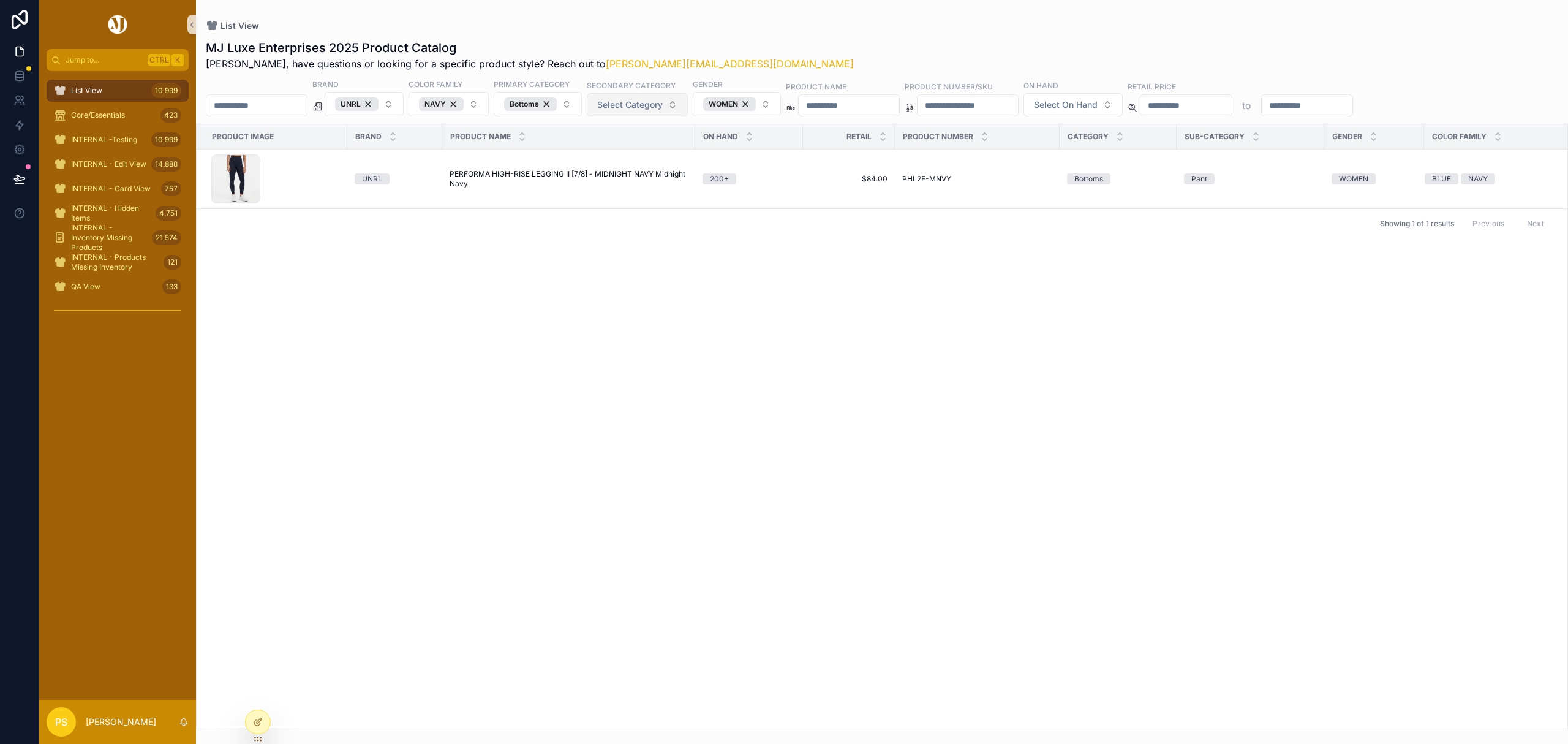
click at [101, 91] on span "List View" at bounding box center [87, 91] width 31 height 10
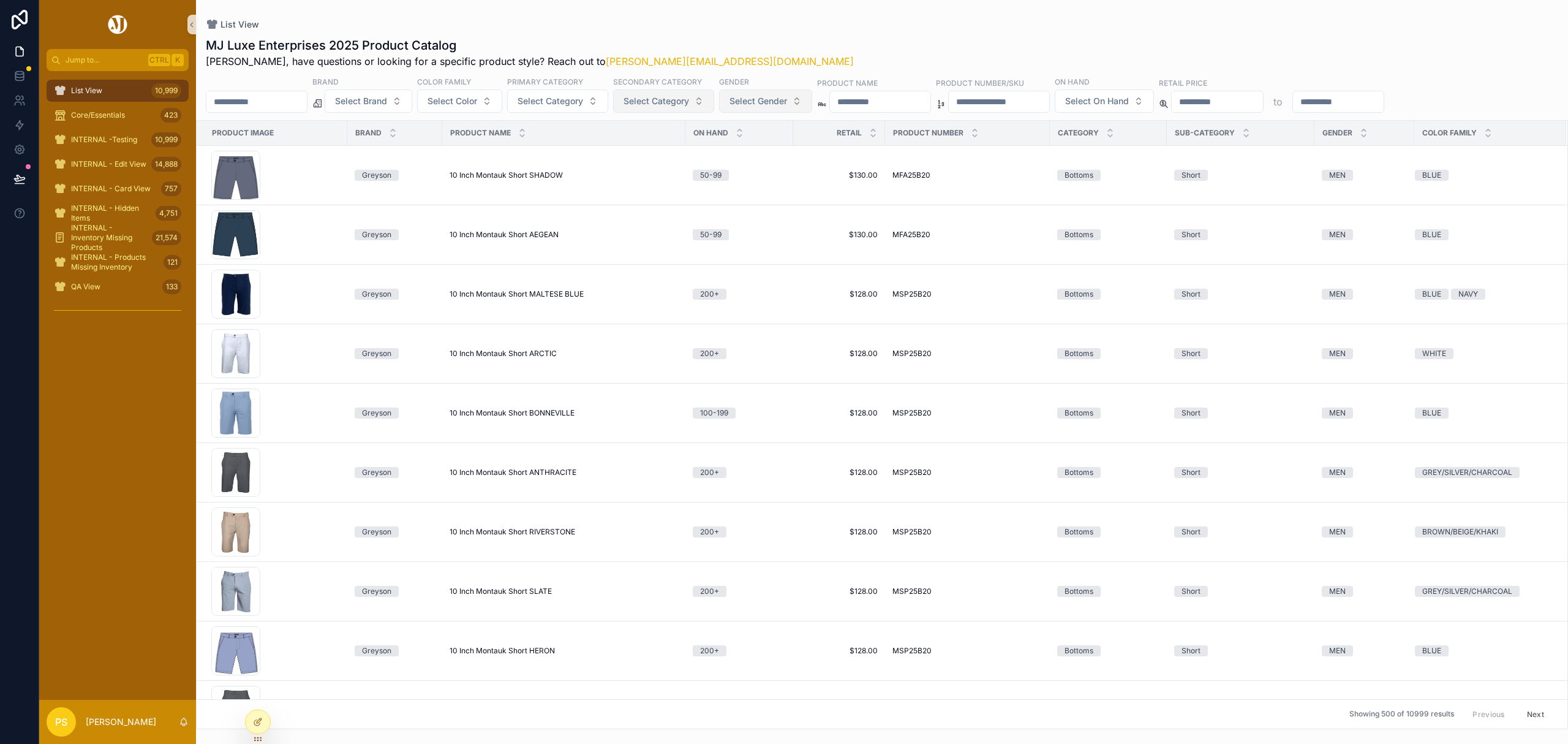
click at [783, 101] on span "Select Gender" at bounding box center [757, 101] width 58 height 12
click at [756, 168] on div "WOMEN" at bounding box center [800, 170] width 147 height 19
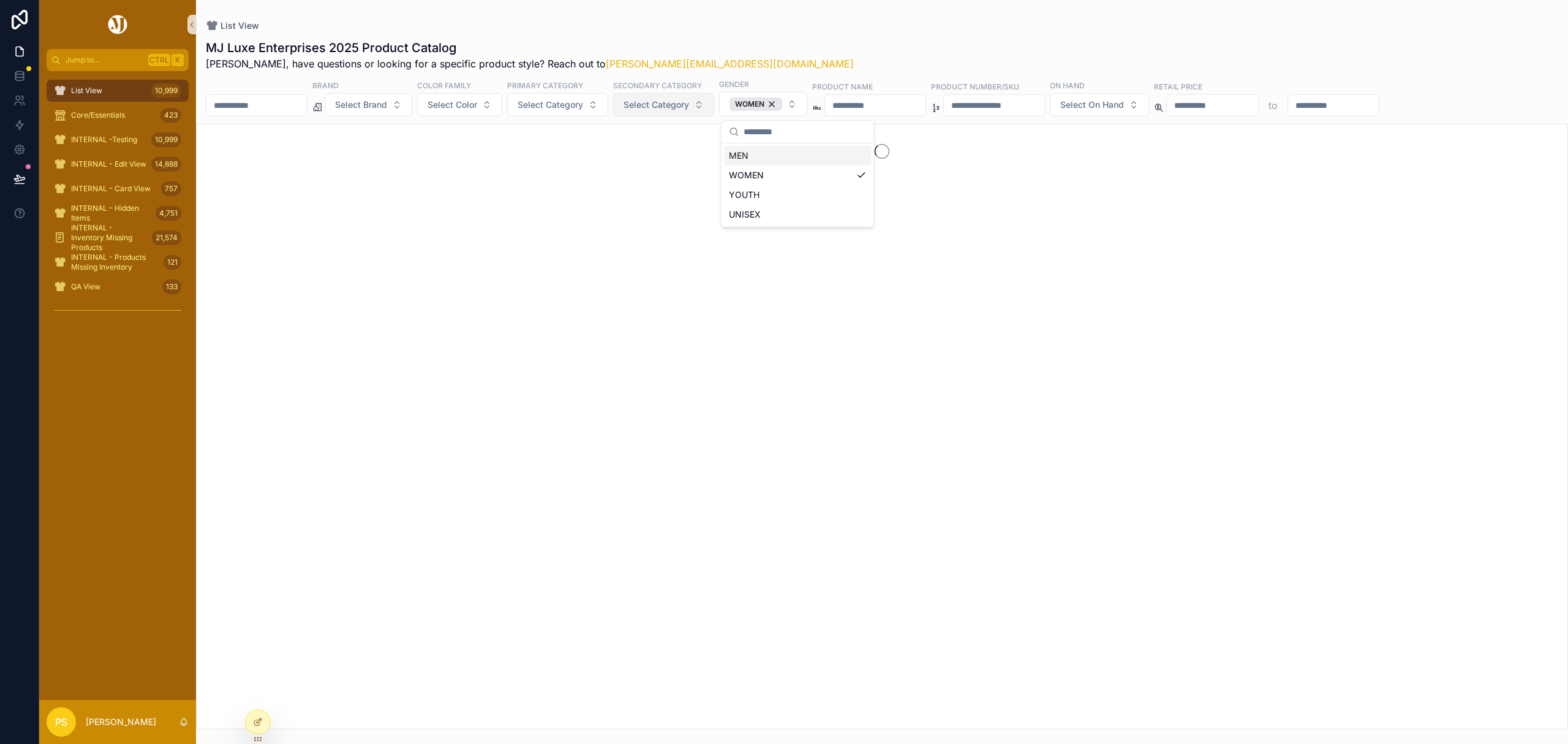
click at [803, 8] on div "List View MJ Luxe Enterprises 2025 Product Catalog Philip, have questions or lo…" at bounding box center [882, 365] width 1372 height 729
click at [583, 104] on span "Select Category" at bounding box center [550, 104] width 66 height 12
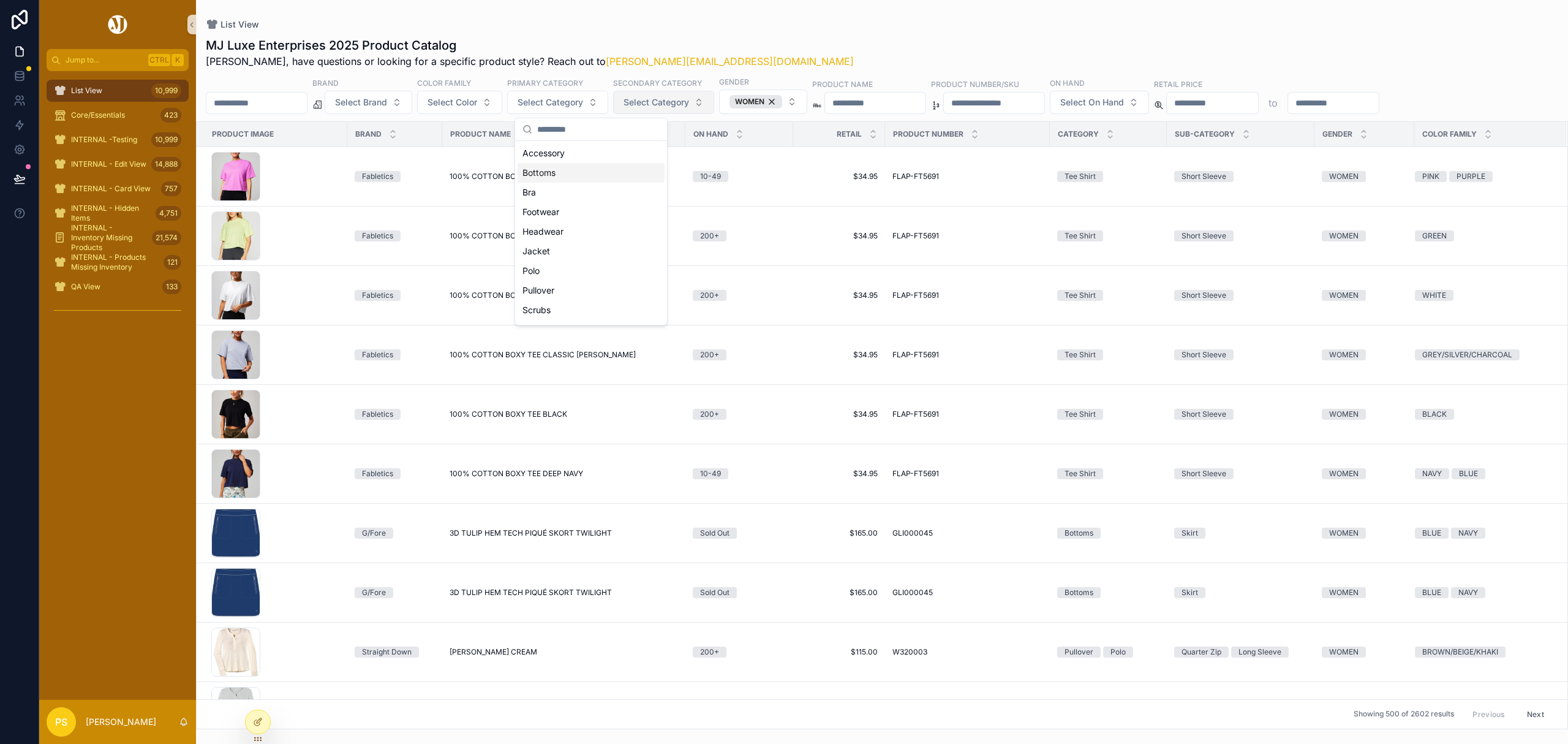
click at [555, 170] on div "Bottoms" at bounding box center [591, 172] width 147 height 19
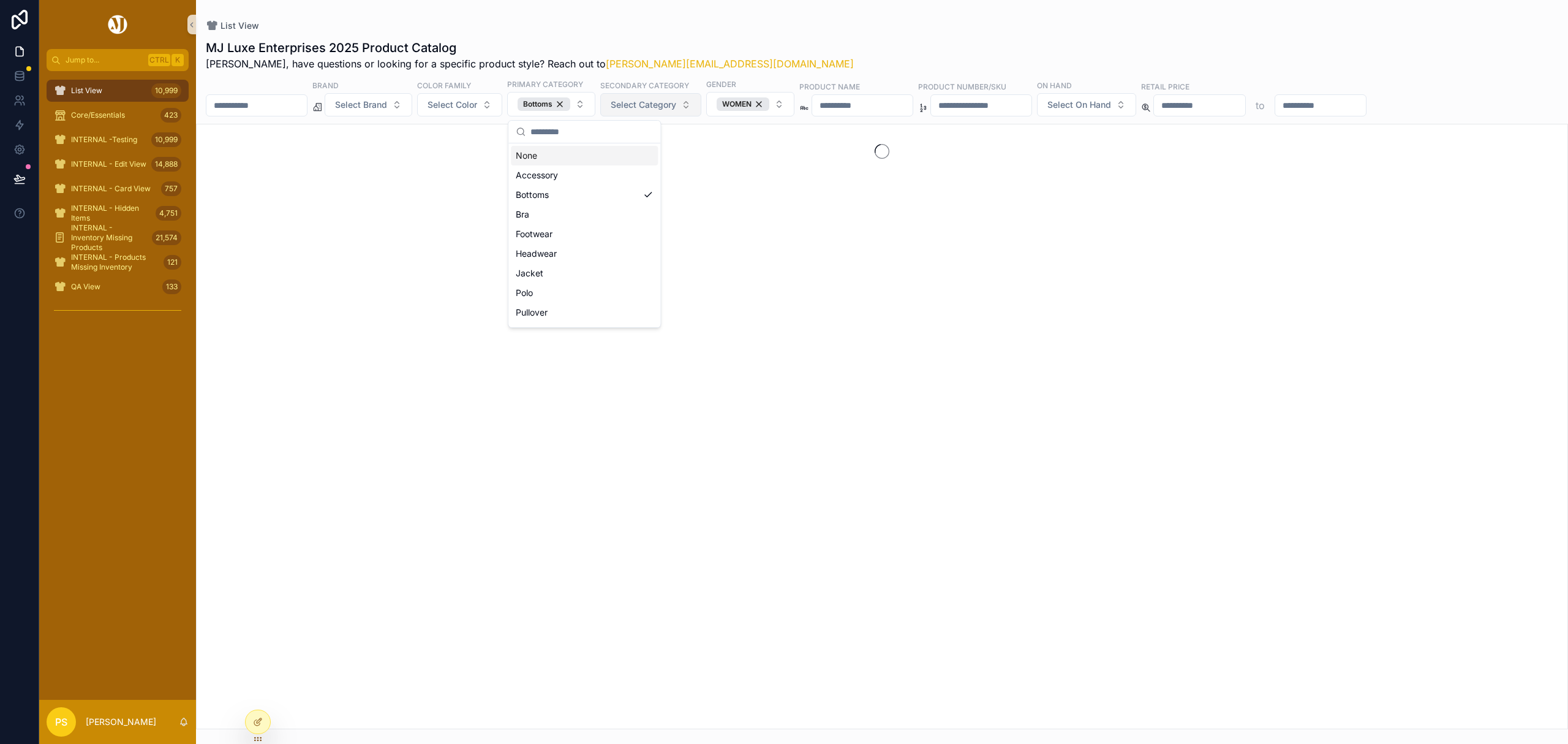
click at [694, 113] on button "Select Category" at bounding box center [650, 104] width 101 height 23
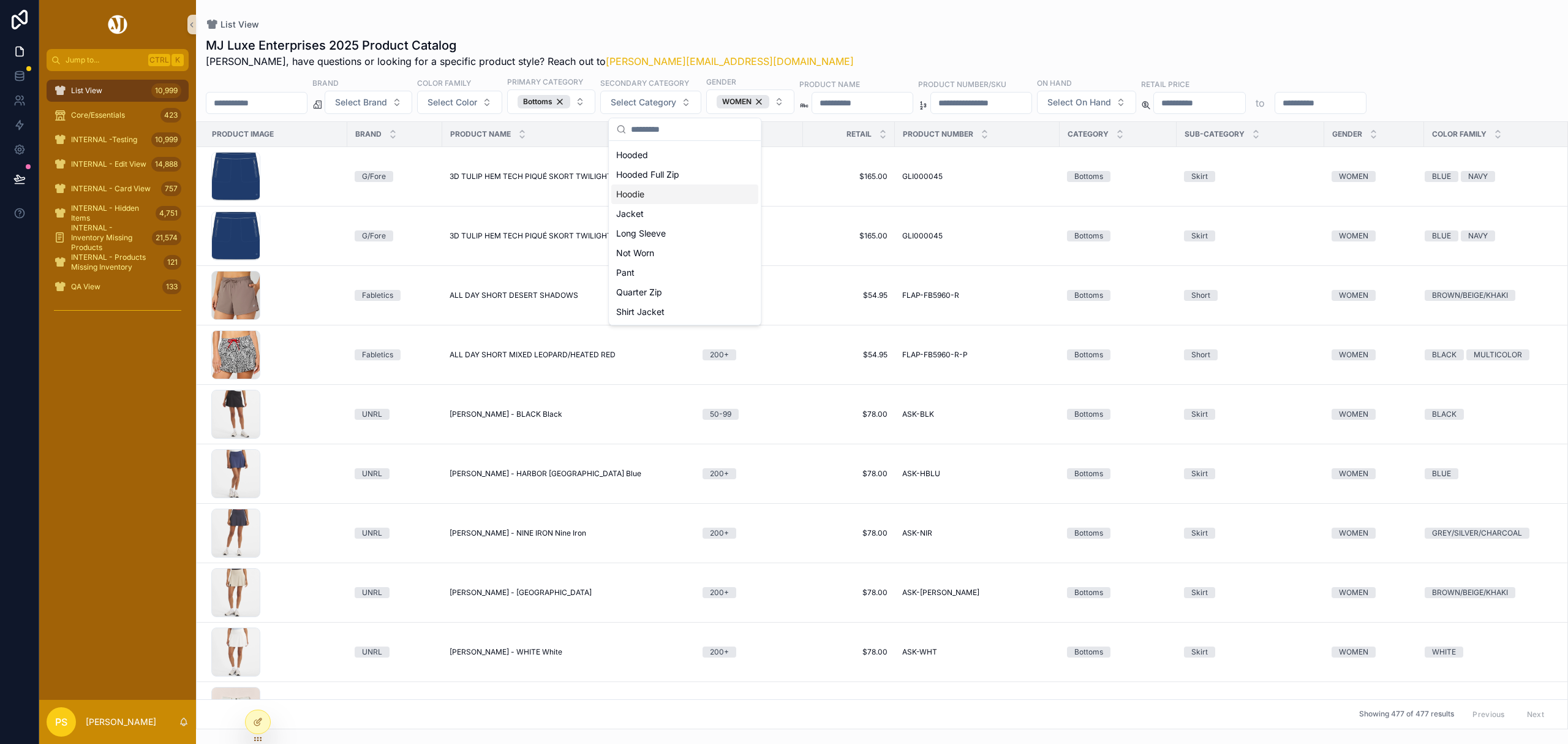
scroll to position [163, 0]
click at [659, 265] on div "Skirt" at bounding box center [684, 260] width 147 height 19
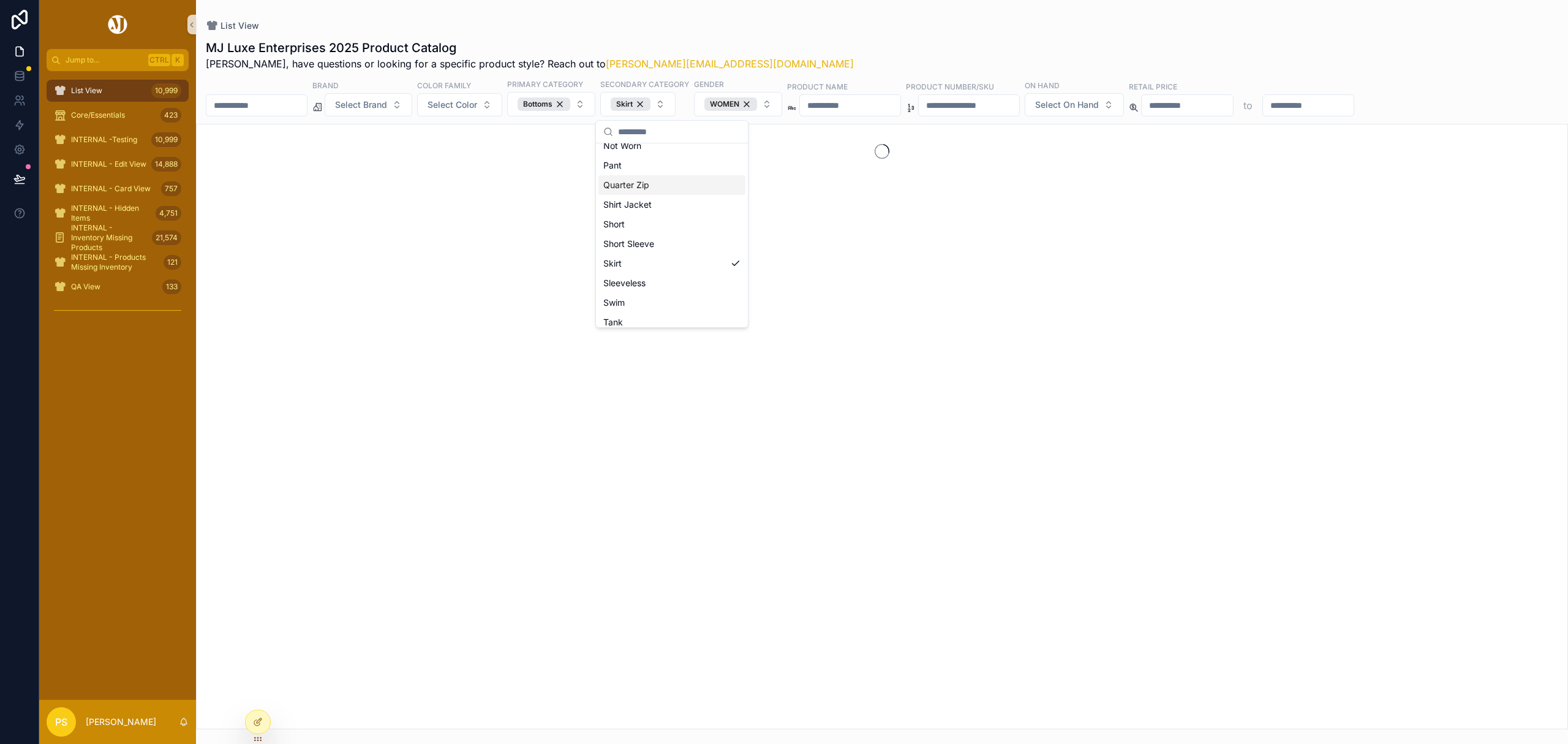
click at [916, 7] on div "List View MJ Luxe Enterprises 2025 Product Catalog Philip, have questions or lo…" at bounding box center [882, 365] width 1372 height 729
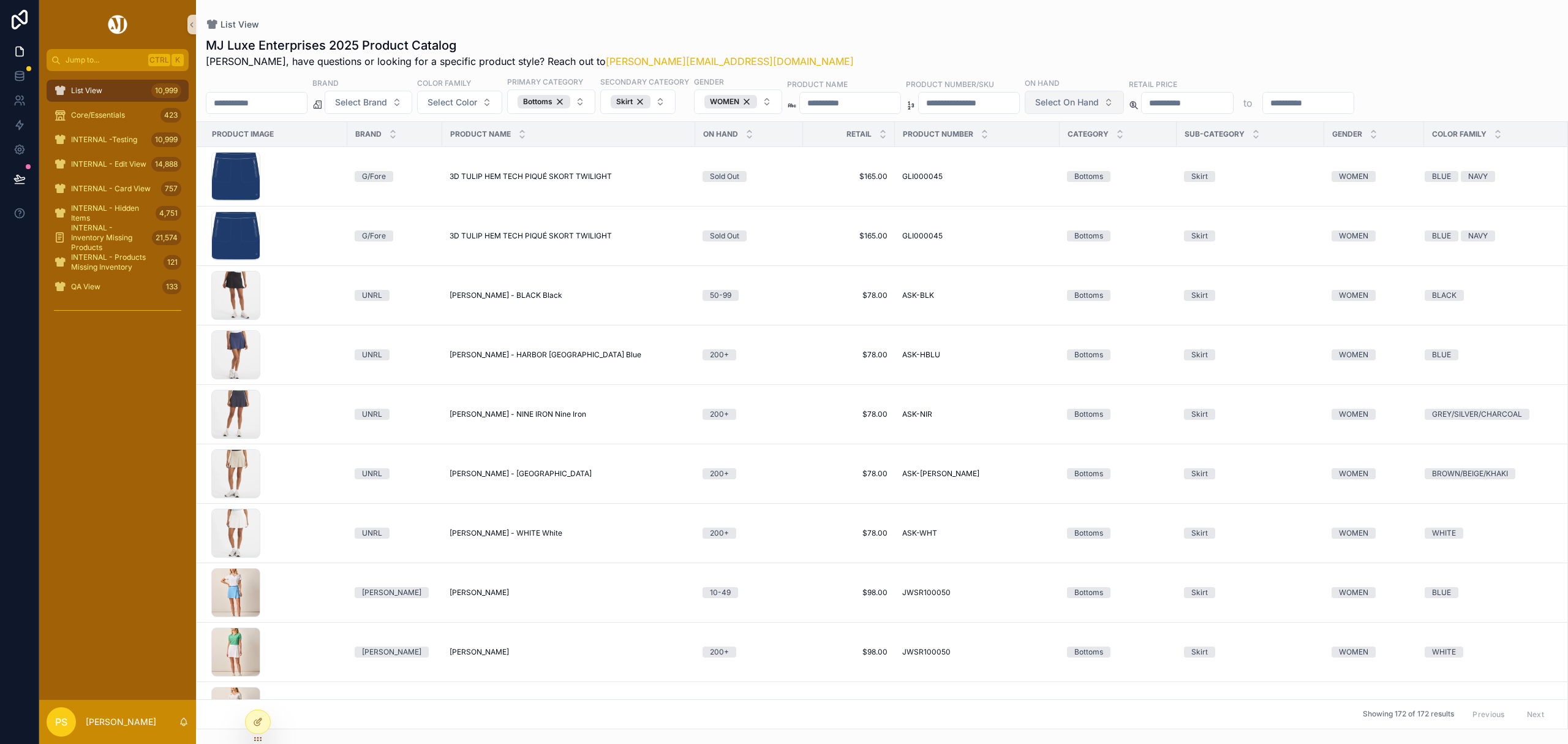
click at [1099, 103] on span "Select On Hand" at bounding box center [1067, 102] width 64 height 12
click at [1133, 253] on div "200+" at bounding box center [1171, 250] width 147 height 19
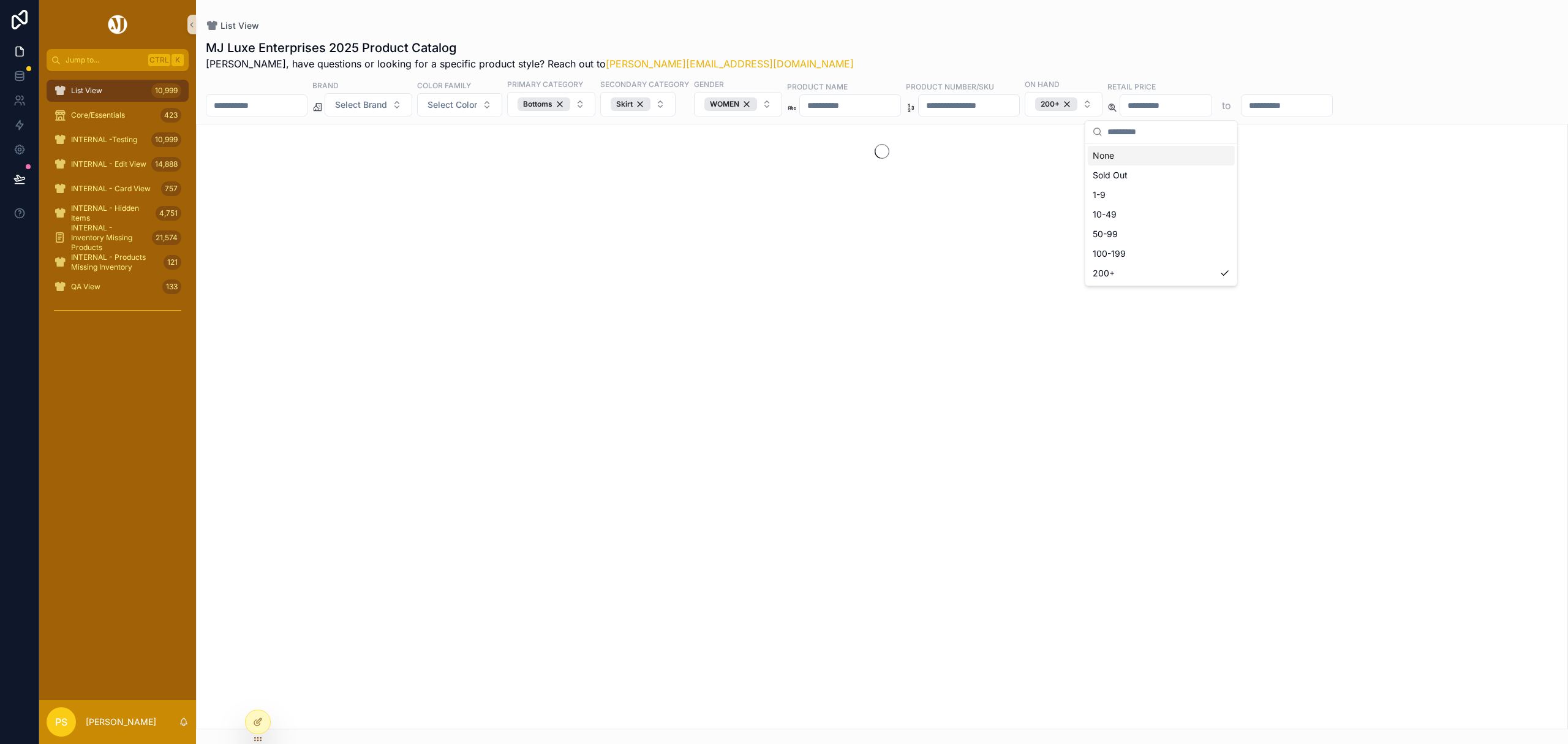
click at [1041, 39] on div "MJ Luxe Enterprises 2025 Product Catalog Philip, have questions or looking for …" at bounding box center [882, 55] width 1353 height 32
click at [466, 106] on span "Select Color" at bounding box center [452, 104] width 49 height 12
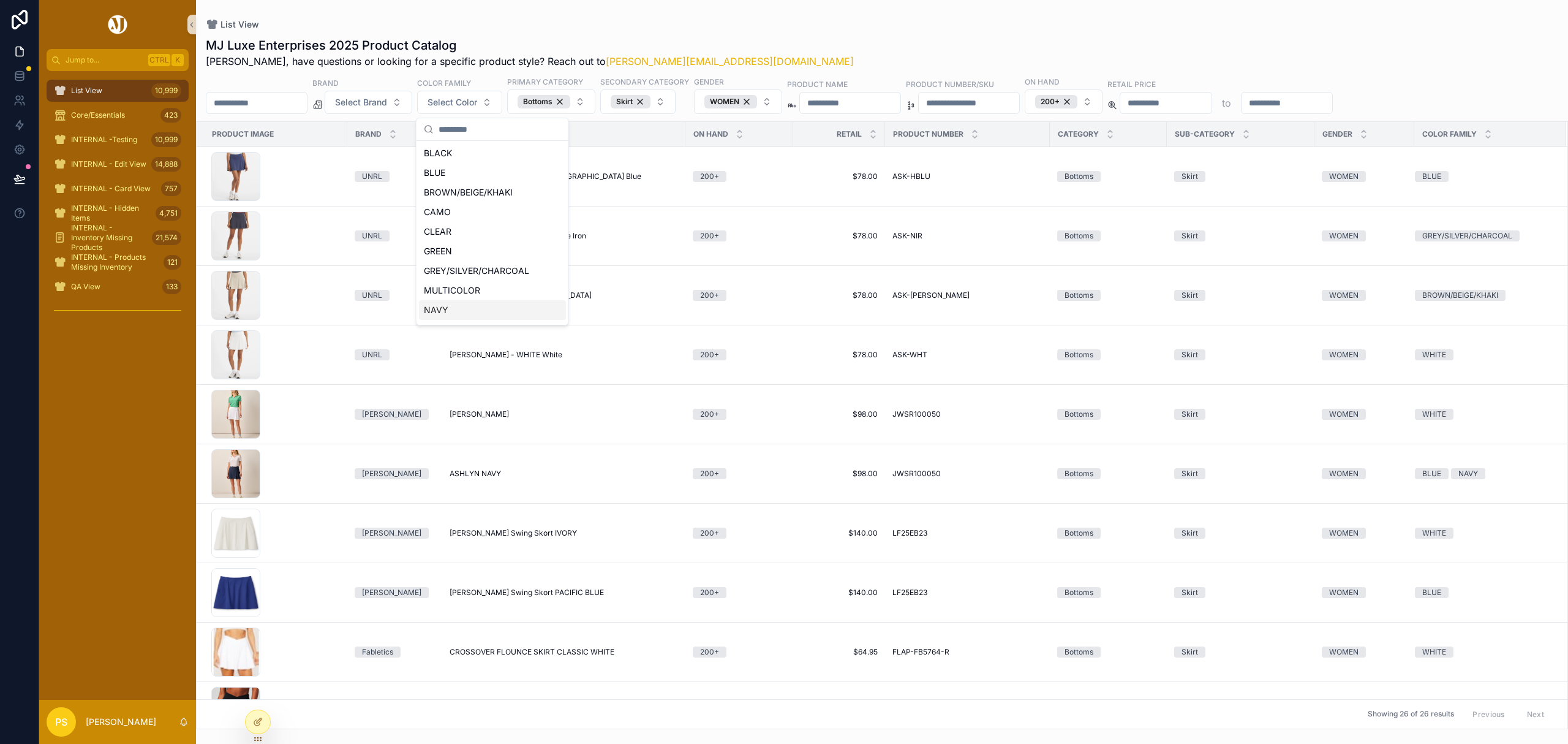
click at [484, 306] on div "NAVY" at bounding box center [492, 310] width 147 height 19
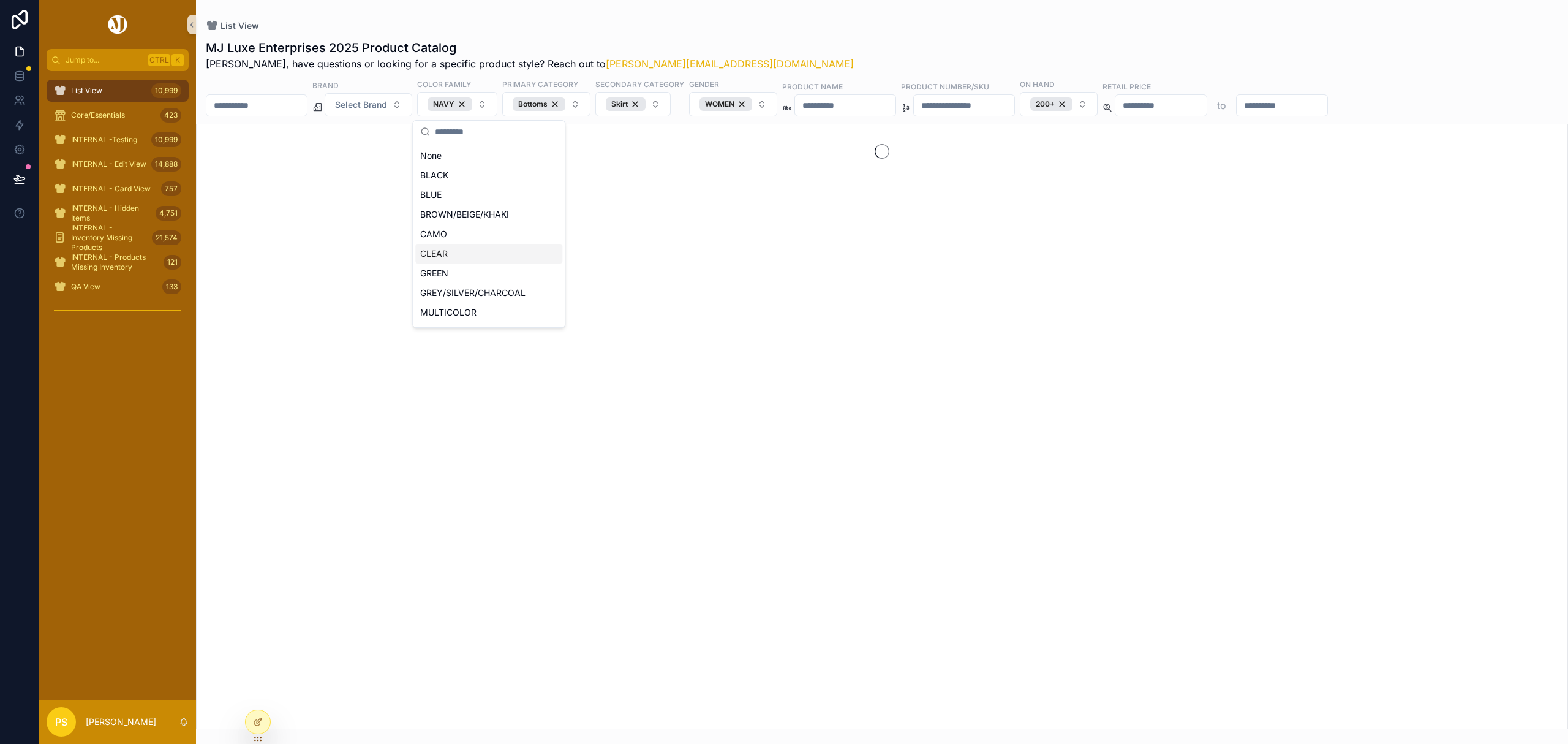
click at [877, 10] on div "List View MJ Luxe Enterprises 2025 Product Catalog Philip, have questions or lo…" at bounding box center [882, 365] width 1372 height 729
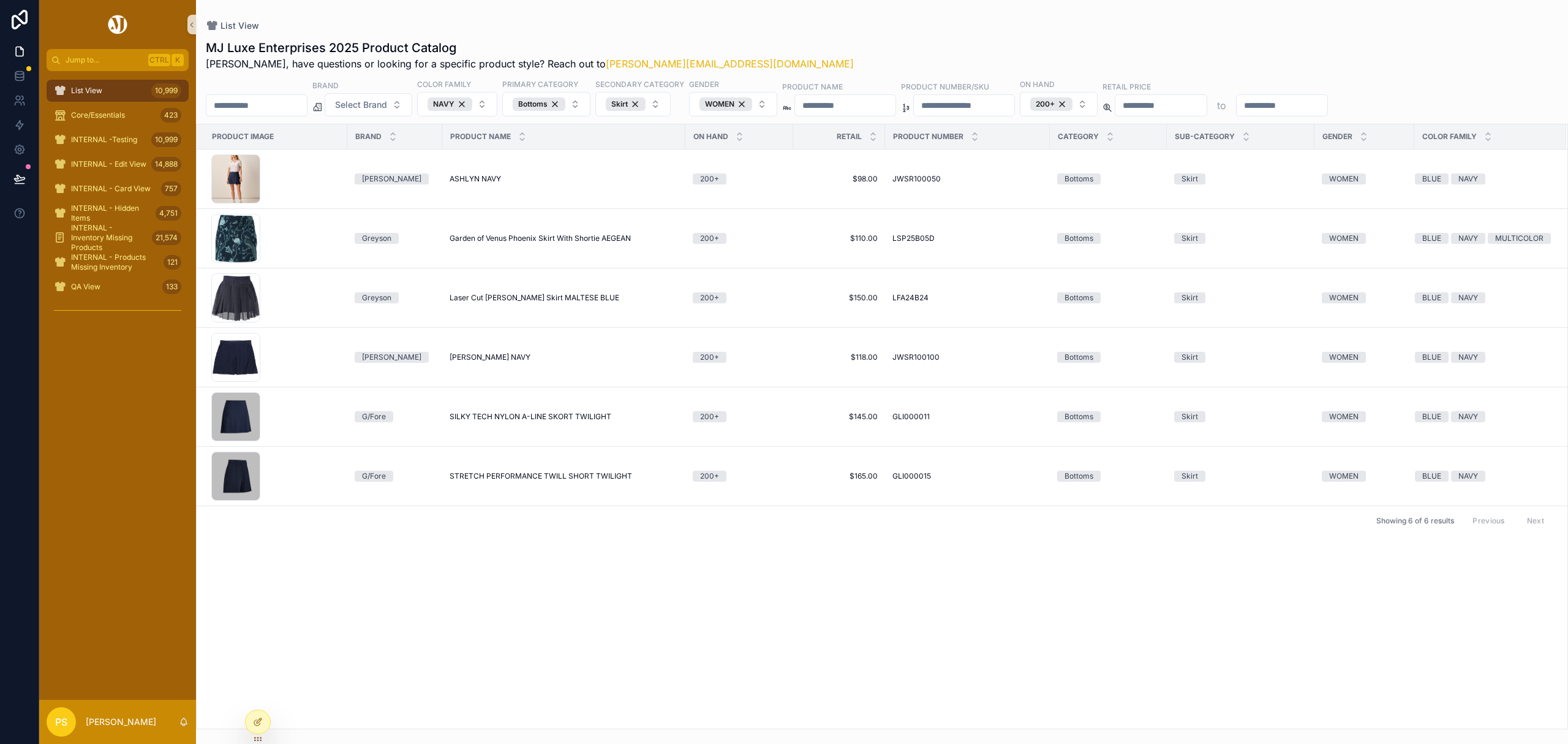
drag, startPoint x: 108, startPoint y: 91, endPoint x: 143, endPoint y: 97, distance: 35.5
click at [108, 91] on div "List View 10,999" at bounding box center [117, 90] width 127 height 19
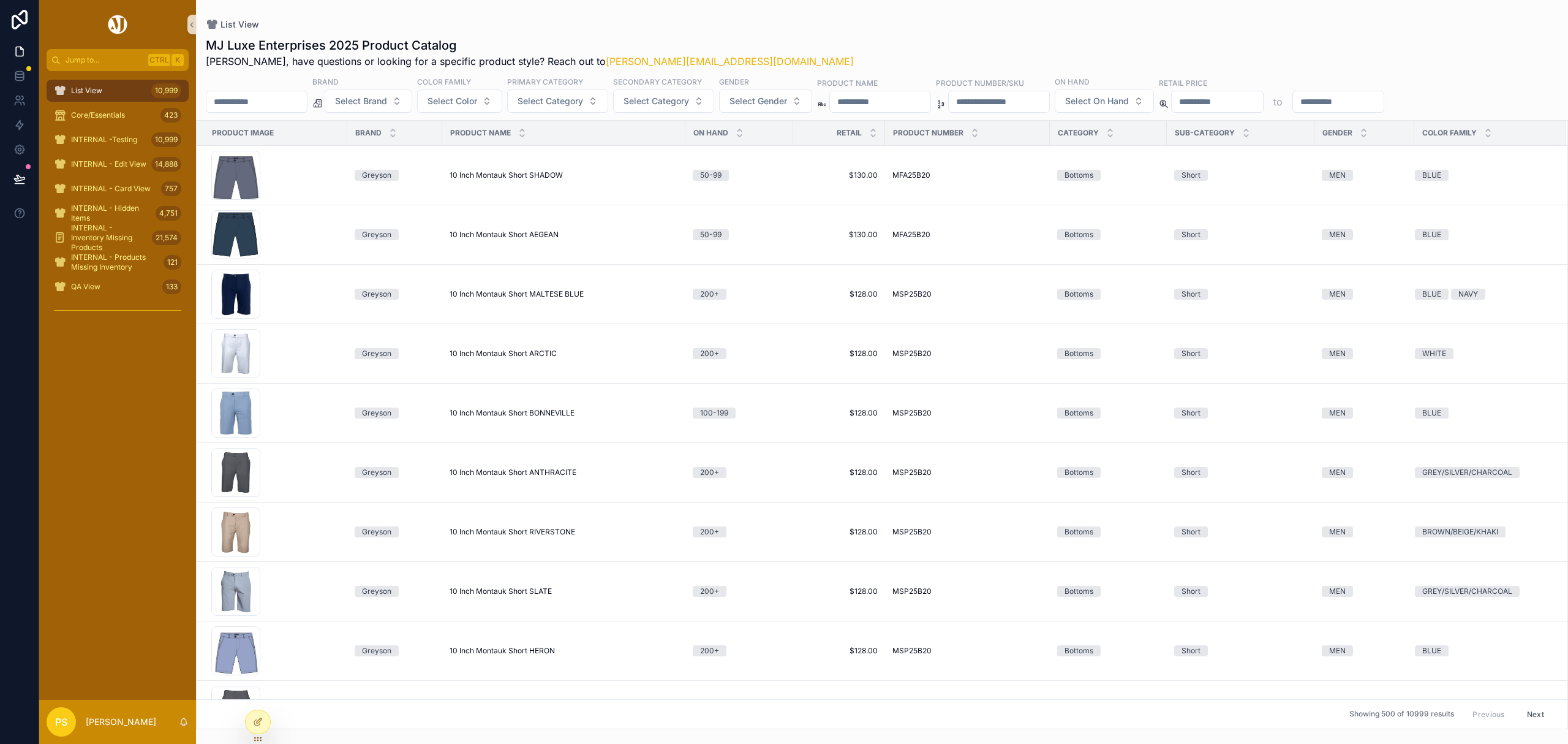
click at [253, 106] on input "scrollable content" at bounding box center [256, 102] width 101 height 17
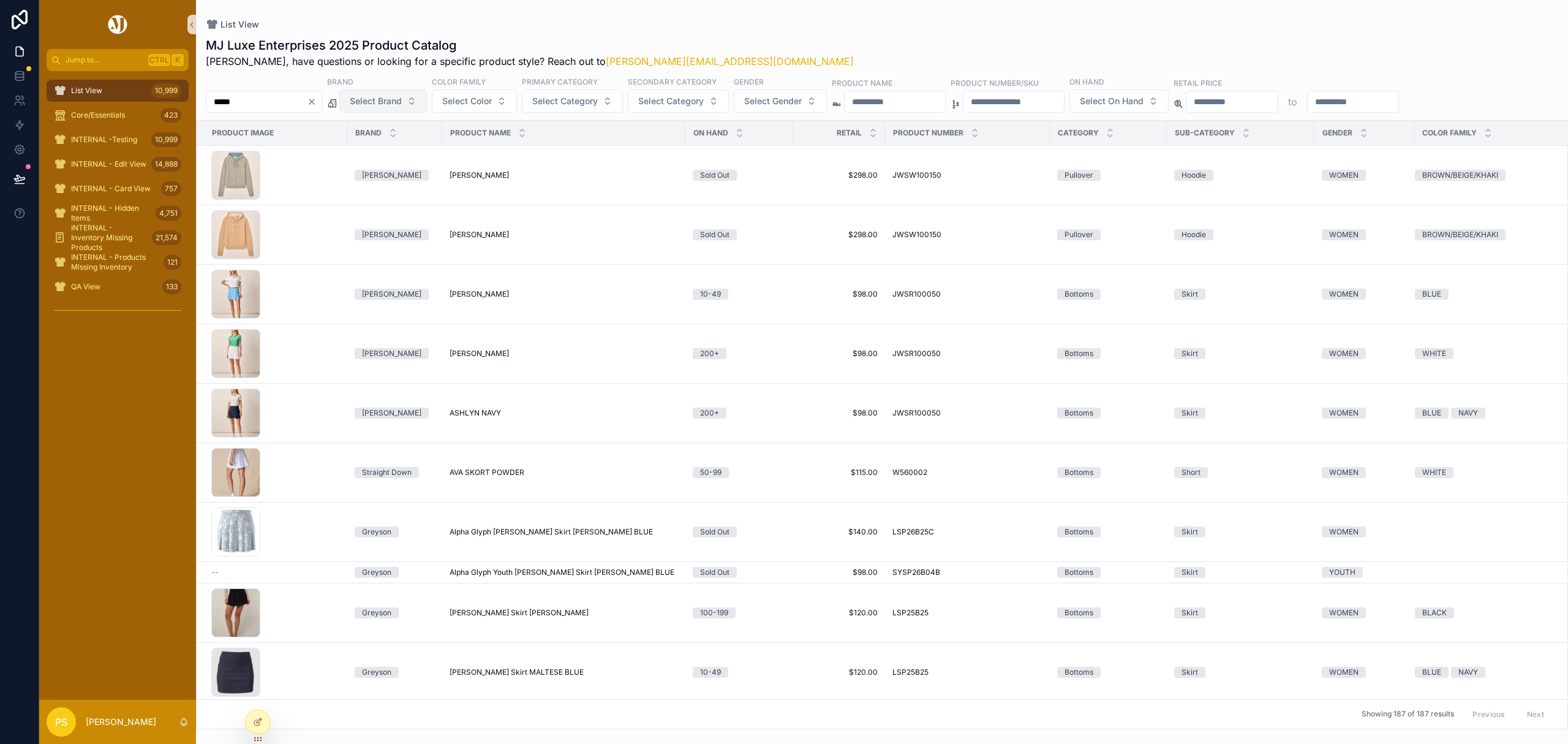
click at [402, 101] on span "Select Brand" at bounding box center [376, 101] width 52 height 12
click at [378, 233] on div "Fabletics" at bounding box center [414, 229] width 147 height 19
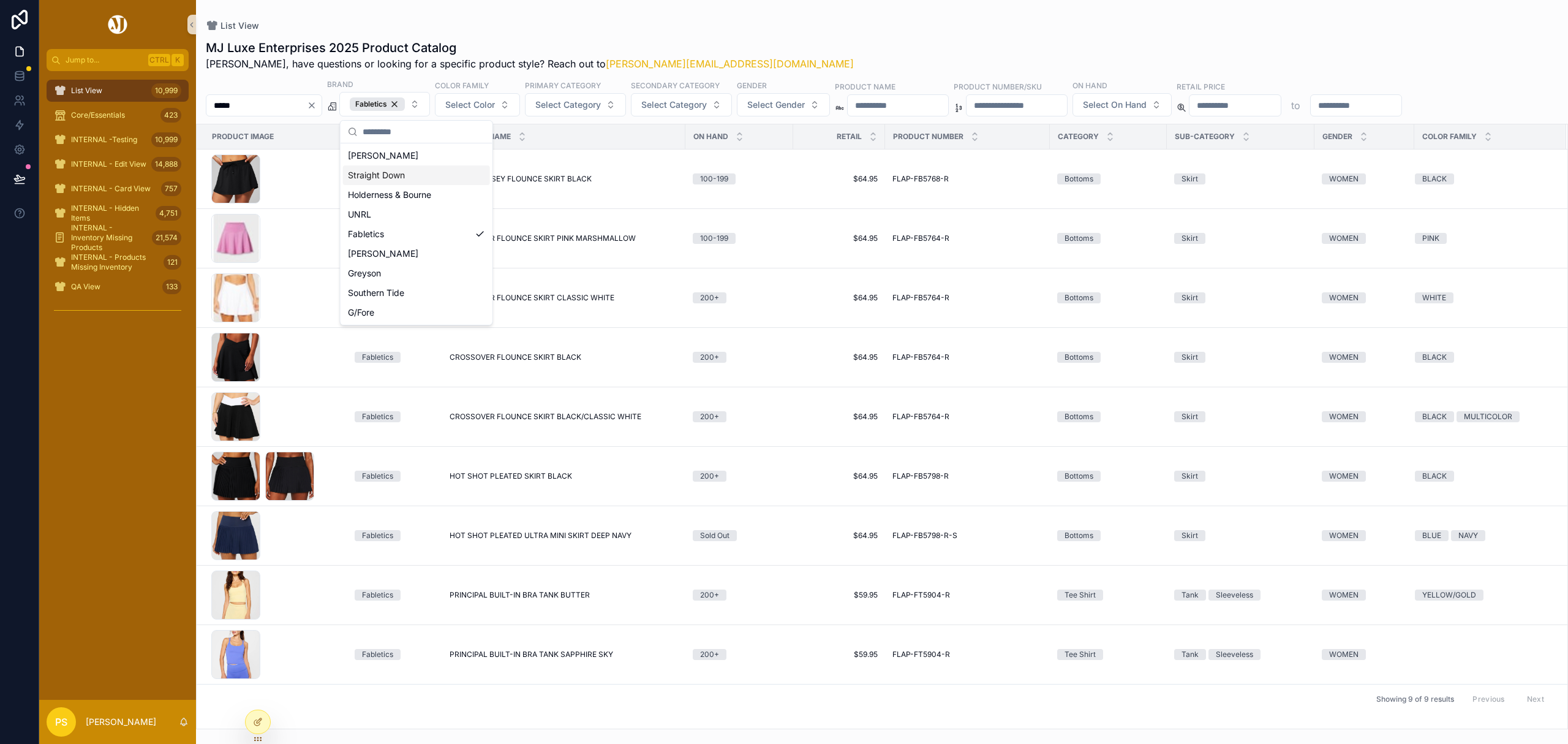
click at [785, 29] on div "List View" at bounding box center [882, 25] width 1353 height 12
click at [265, 106] on input "*****" at bounding box center [256, 105] width 101 height 17
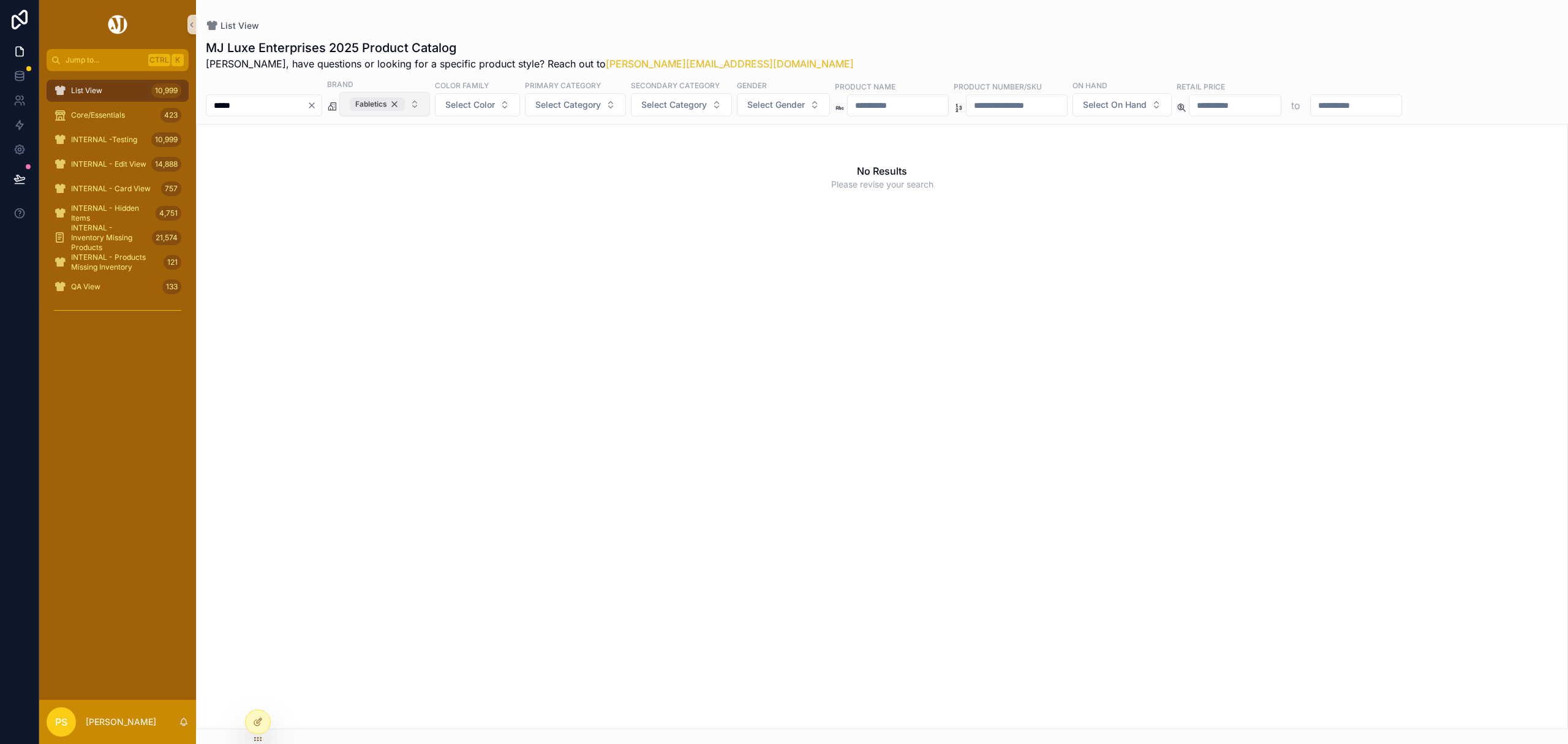
click at [405, 104] on div "Fabletics" at bounding box center [377, 104] width 55 height 14
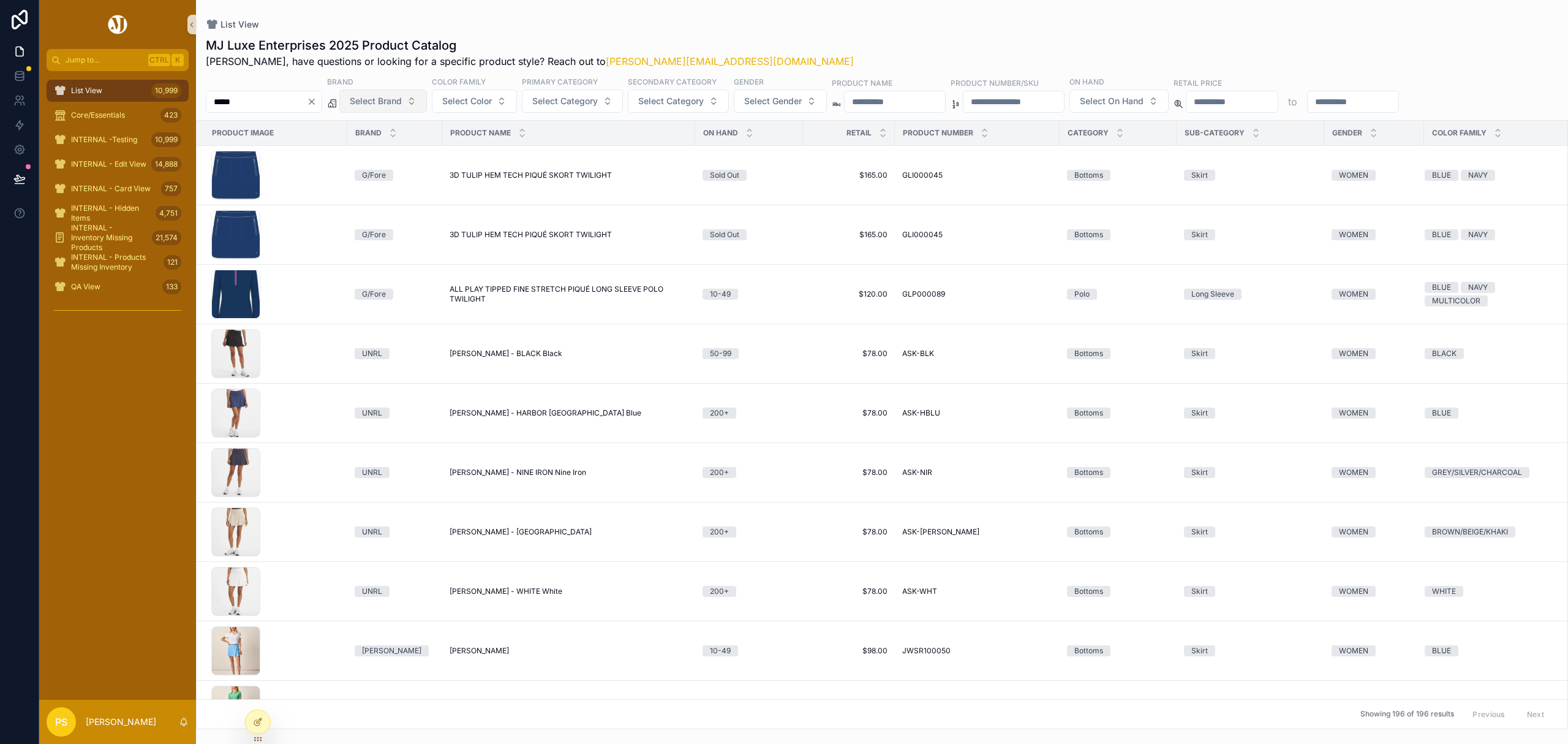
click at [402, 104] on span "Select Brand" at bounding box center [376, 101] width 52 height 12
click at [387, 155] on div "[PERSON_NAME]" at bounding box center [414, 150] width 147 height 19
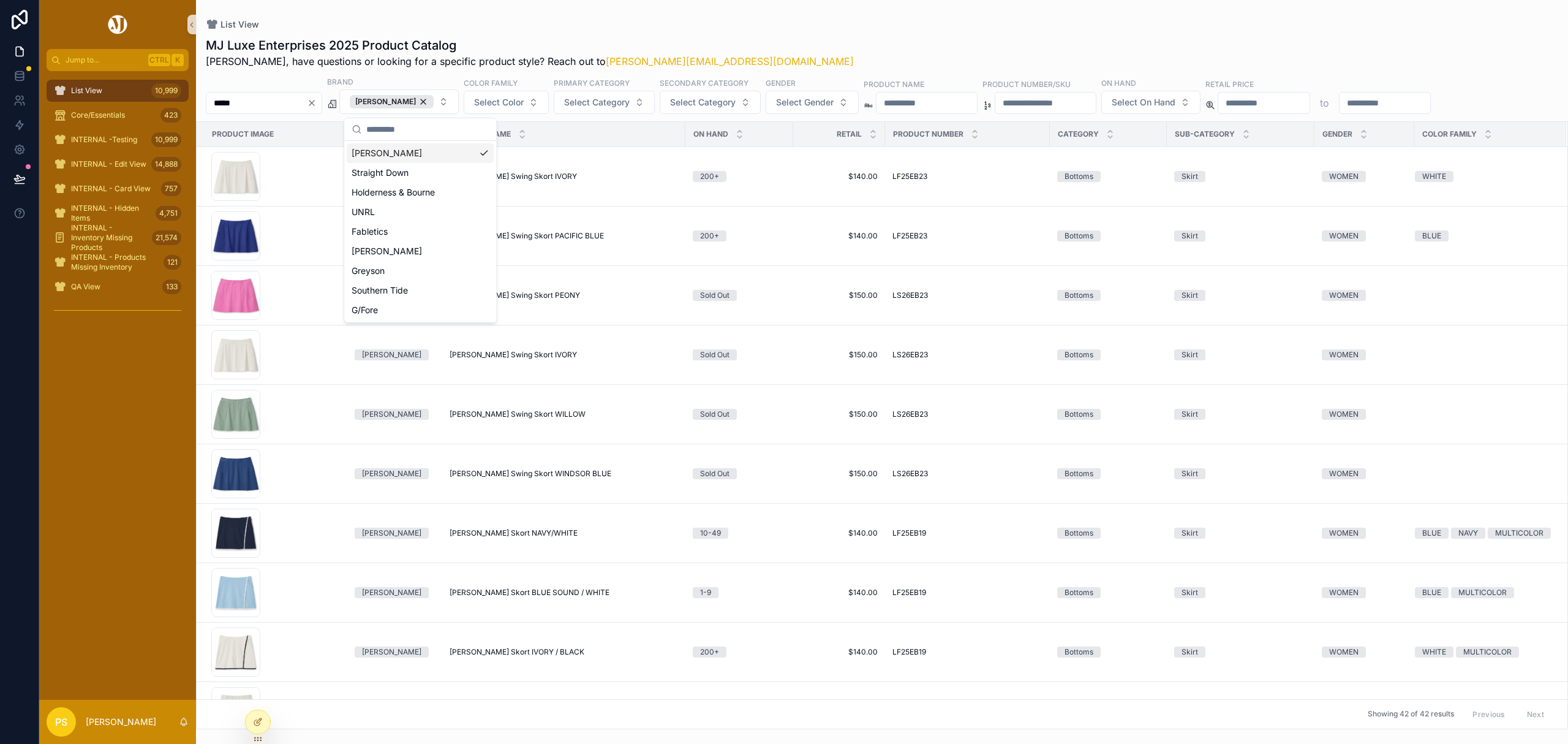
click at [737, 27] on div "List View" at bounding box center [882, 24] width 1353 height 10
click at [524, 101] on span "Select Color" at bounding box center [499, 102] width 49 height 12
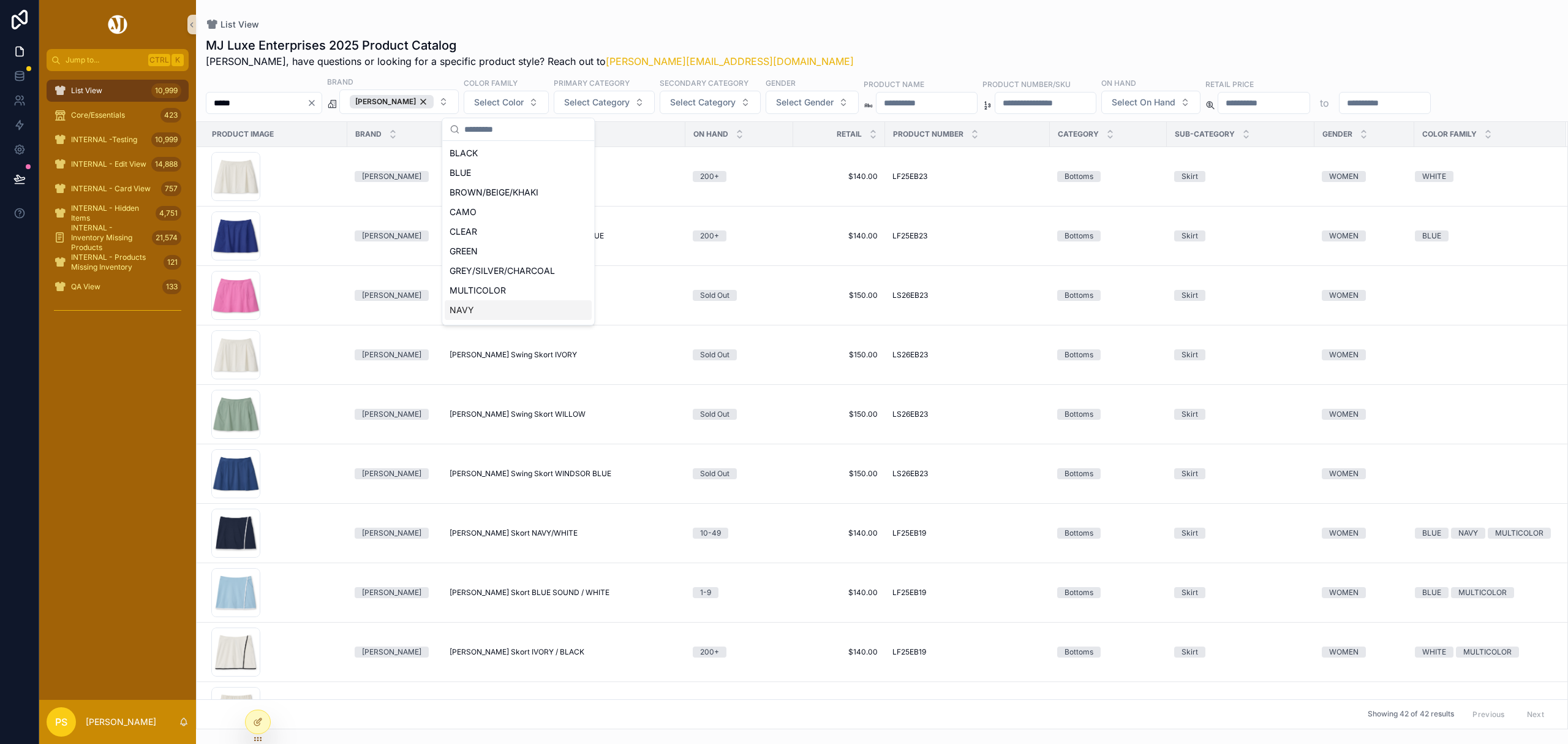
click at [482, 309] on div "NAVY" at bounding box center [517, 310] width 147 height 19
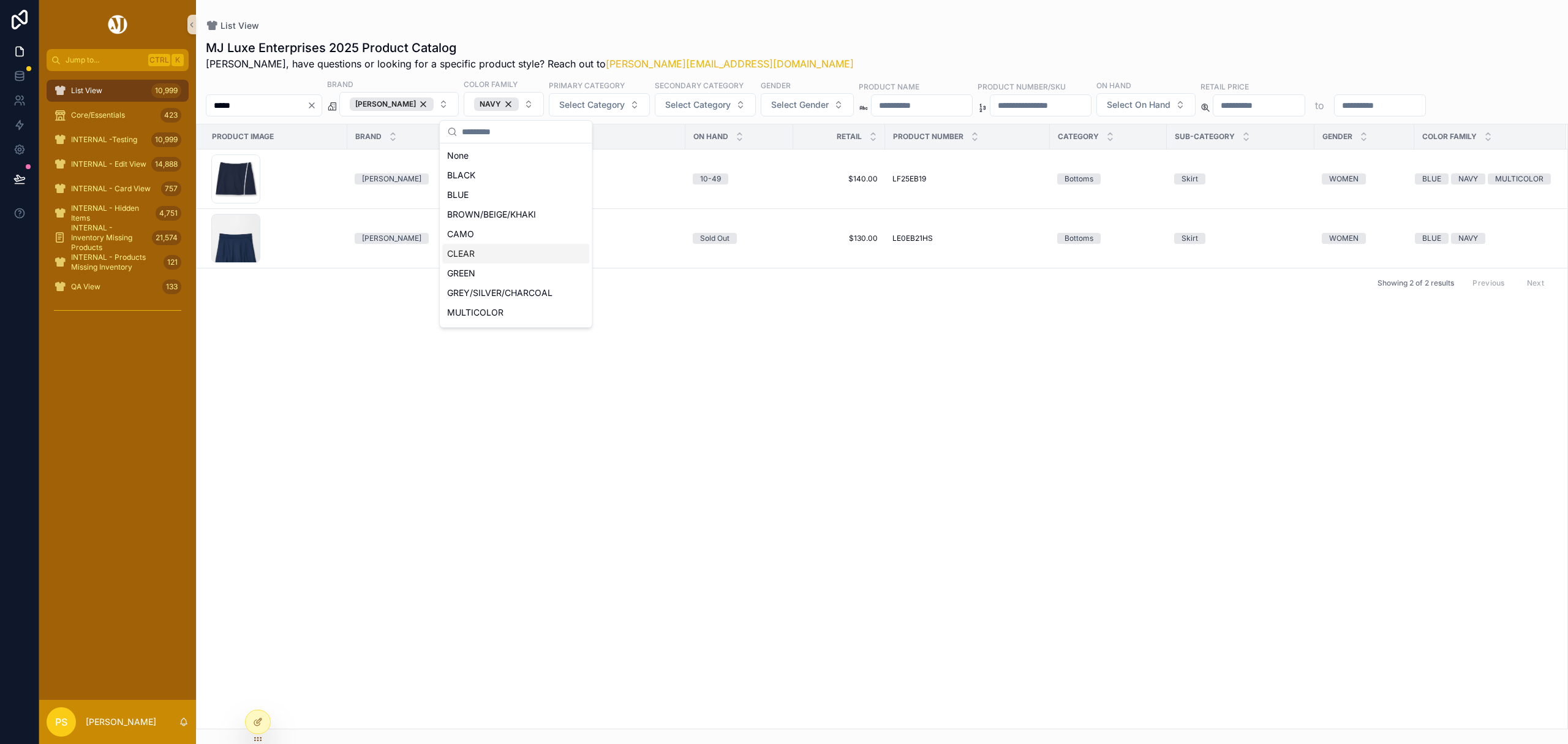
click at [770, 15] on div "List View MJ Luxe Enterprises 2025 Product Catalog Philip, have questions or lo…" at bounding box center [882, 365] width 1372 height 729
click at [119, 86] on div "List View 10,999" at bounding box center [117, 90] width 127 height 19
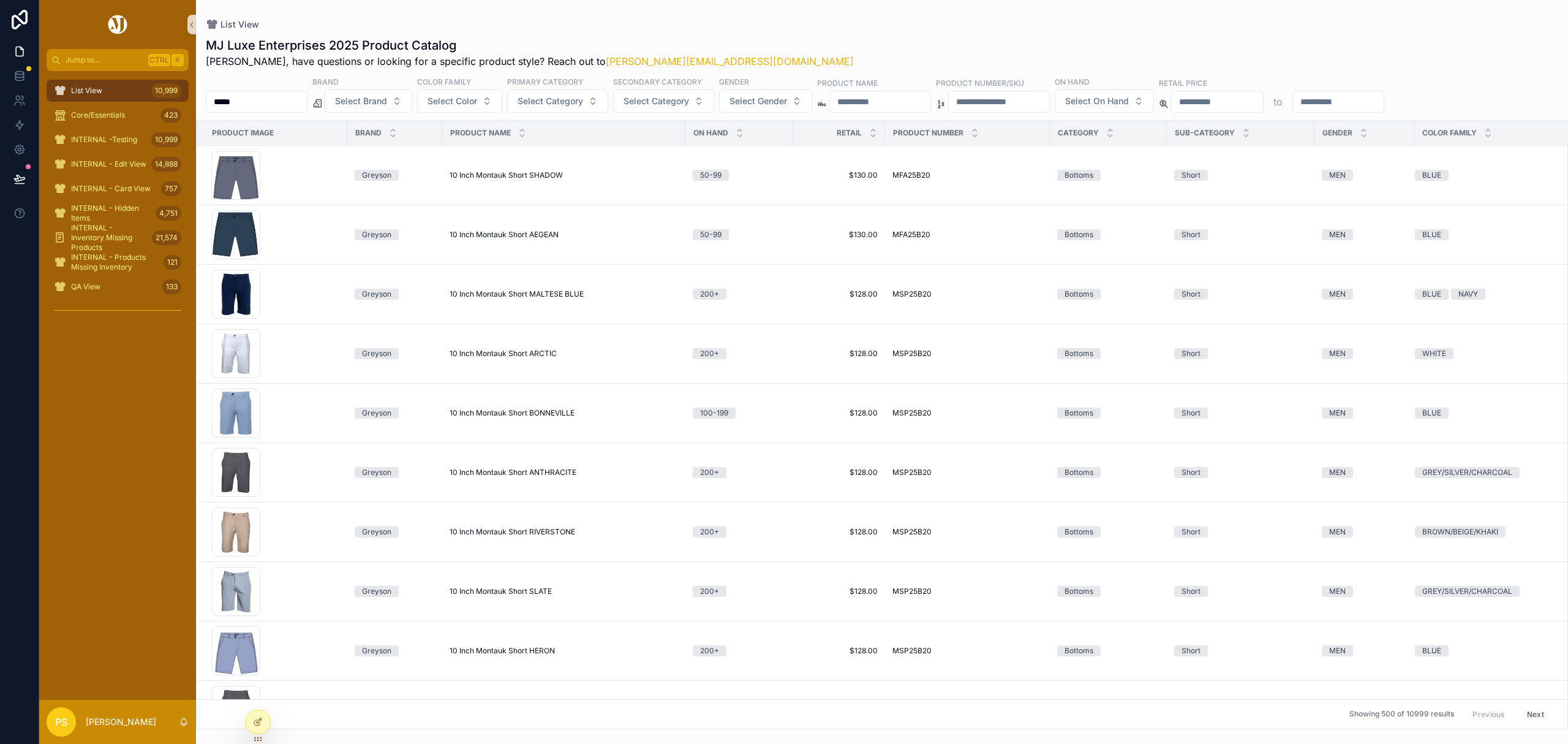
click at [276, 101] on input "*****" at bounding box center [256, 102] width 101 height 17
type input "*****"
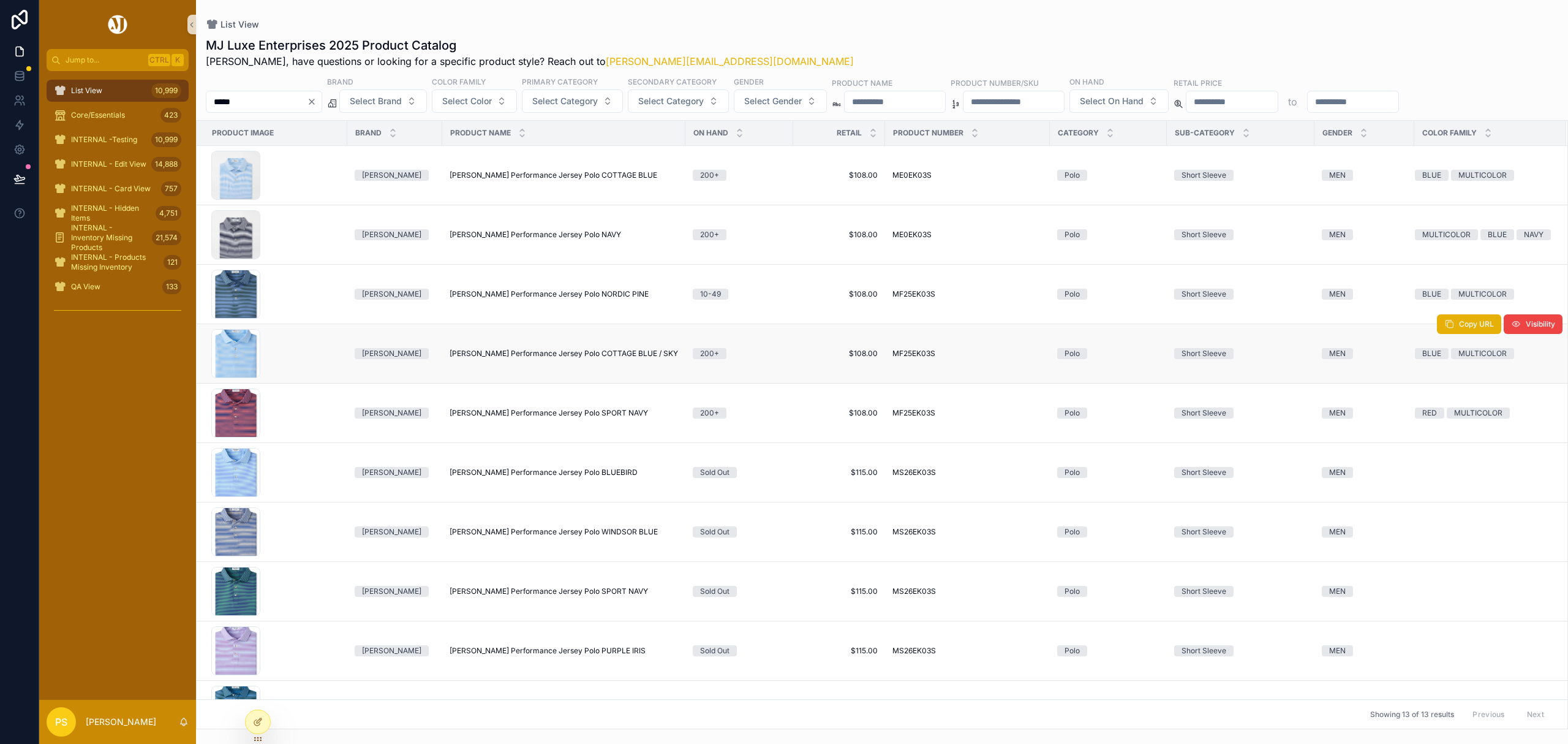
click at [527, 352] on span "Hales Performance Jersey Polo COTTAGE BLUE / SKY" at bounding box center [563, 354] width 228 height 10
click at [526, 181] on span "Hales Performance Jersey Polo COTTAGE BLUE" at bounding box center [553, 175] width 208 height 10
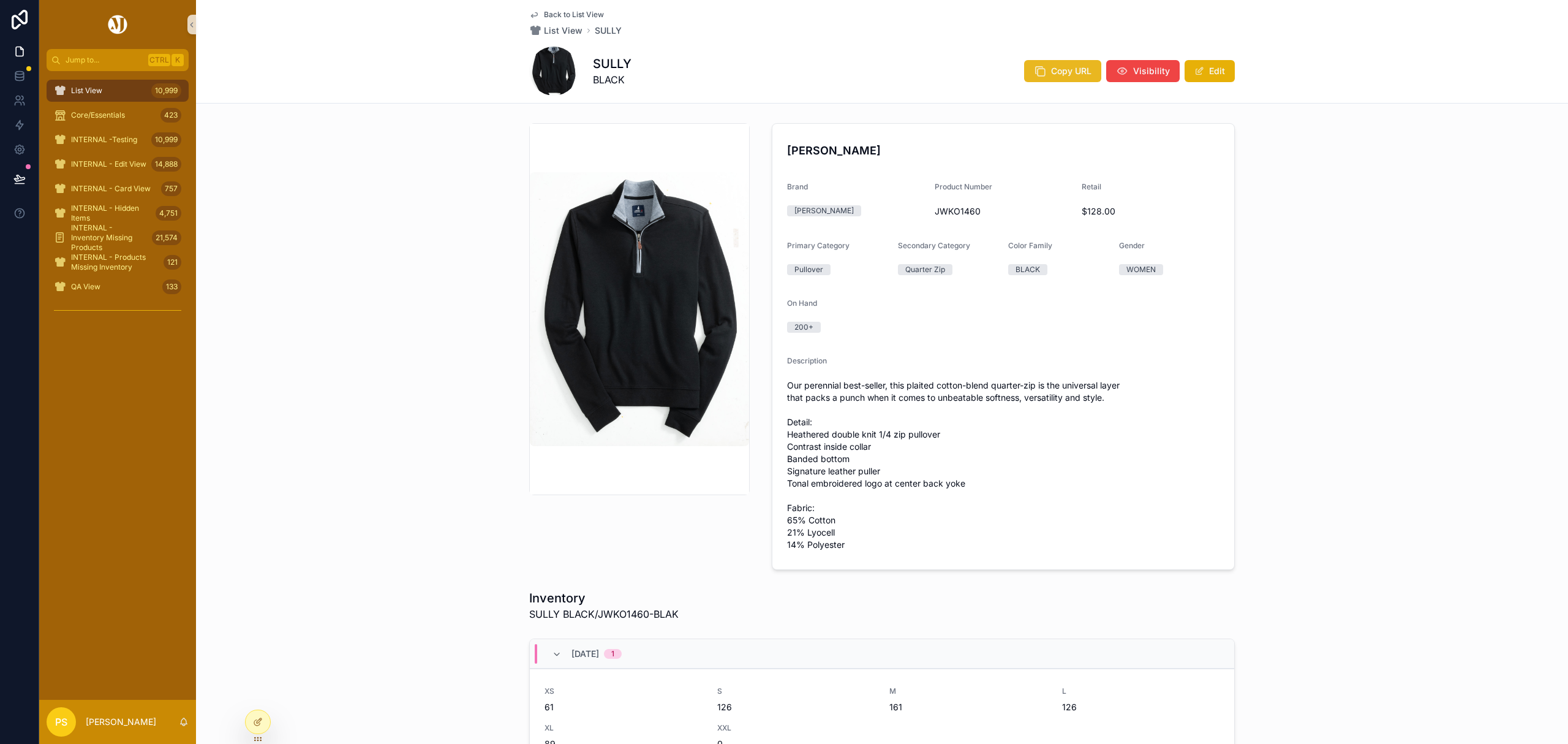
click at [1043, 74] on button "Copy URL" at bounding box center [1062, 71] width 77 height 22
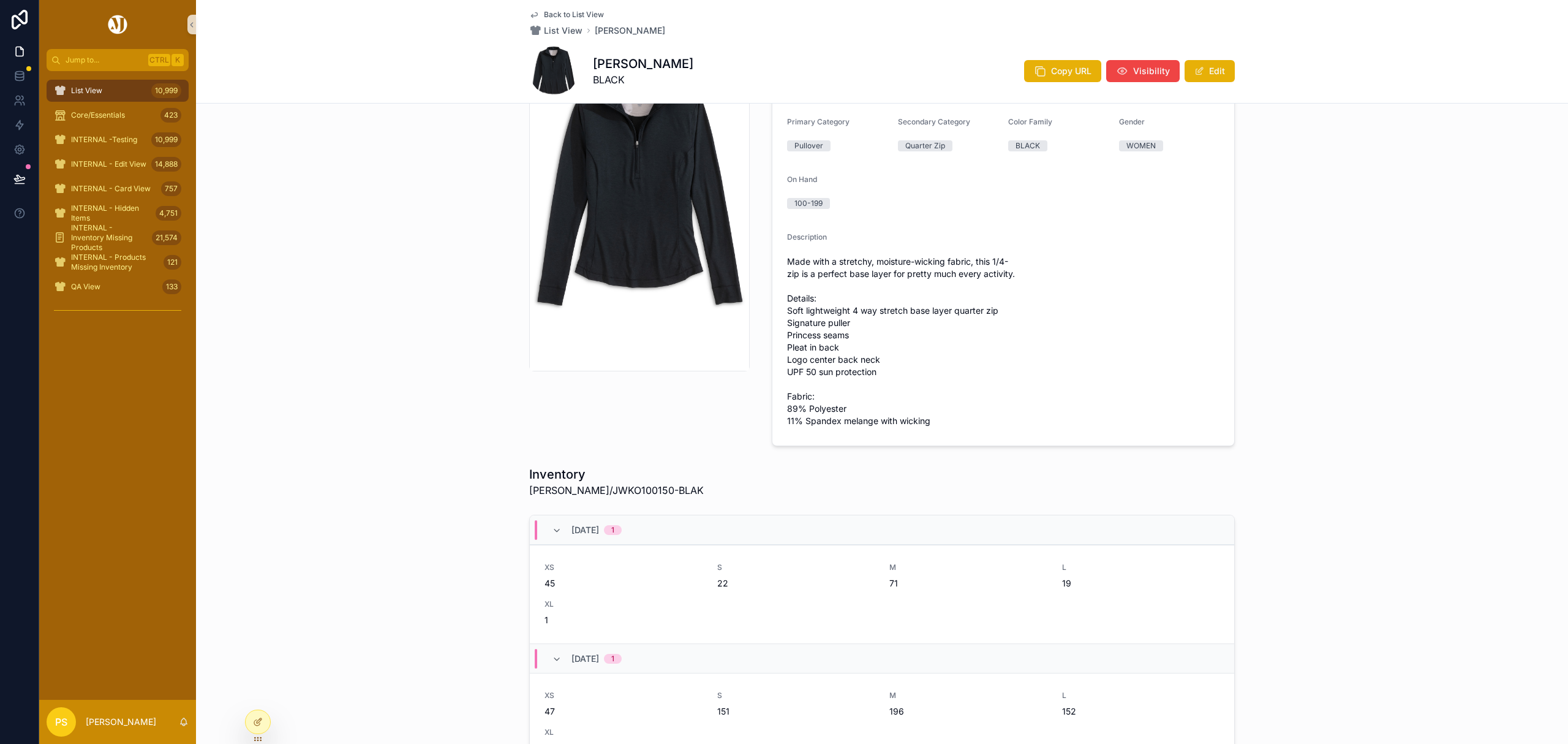
scroll to position [163, 0]
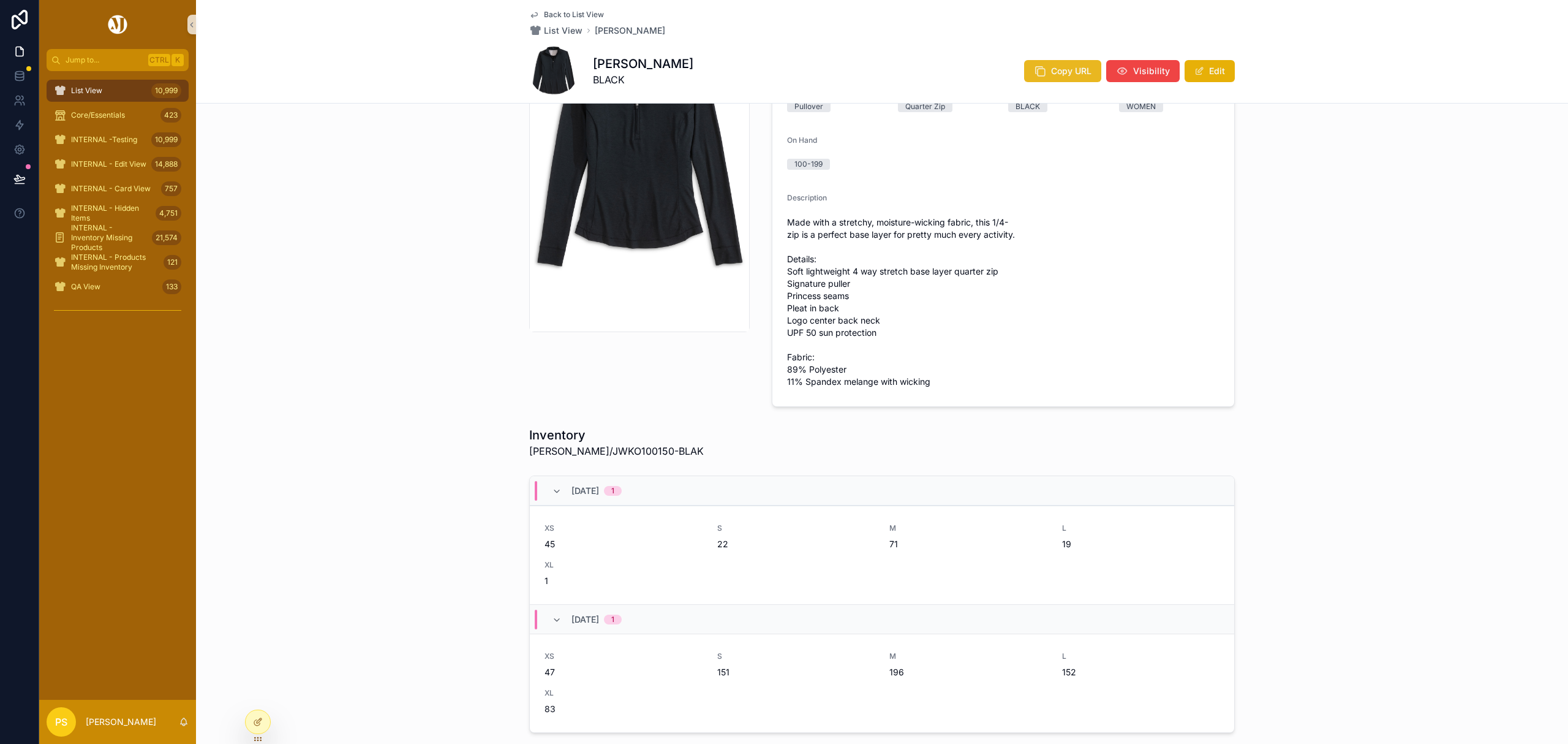
click at [1051, 74] on span "Copy URL" at bounding box center [1072, 71] width 40 height 12
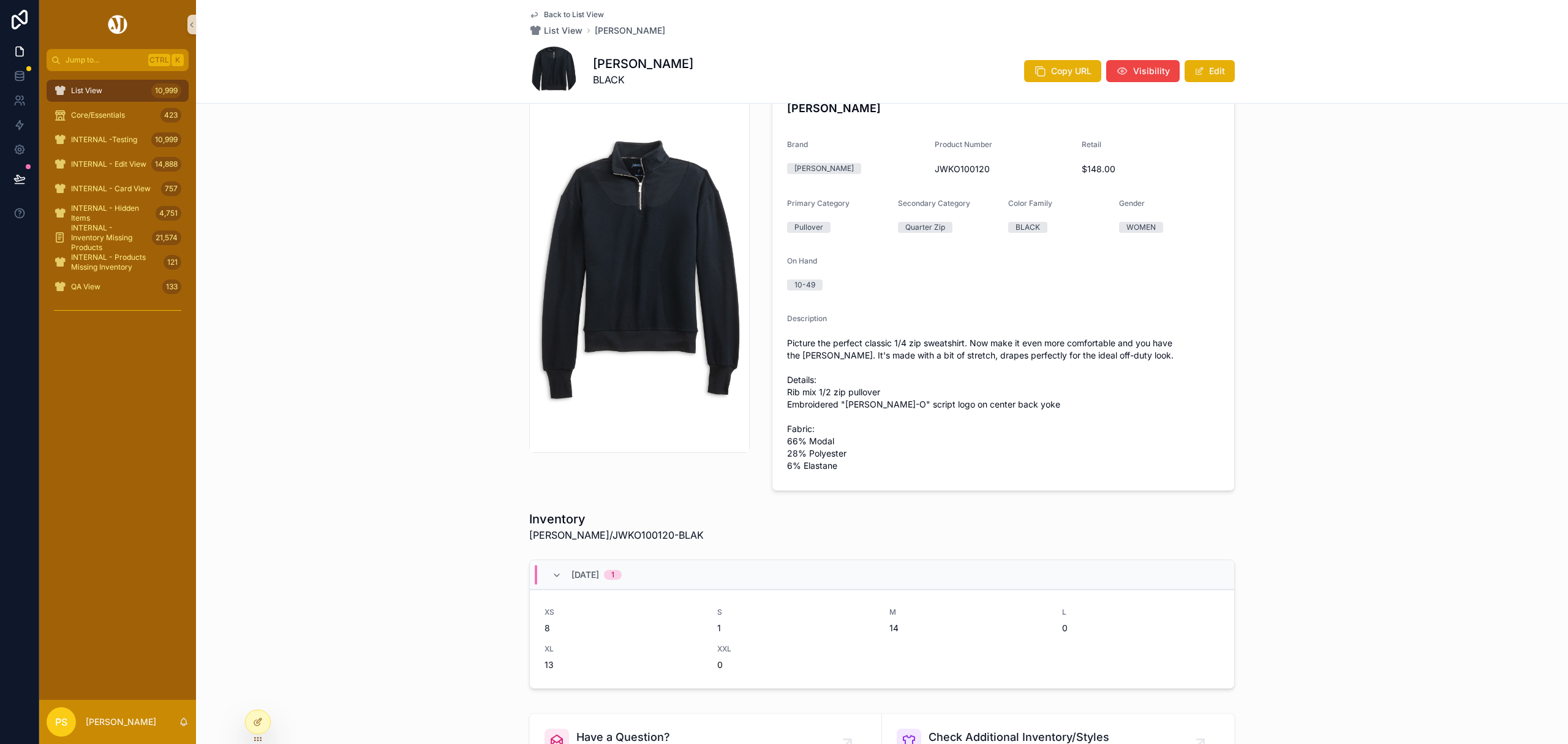
scroll to position [82, 0]
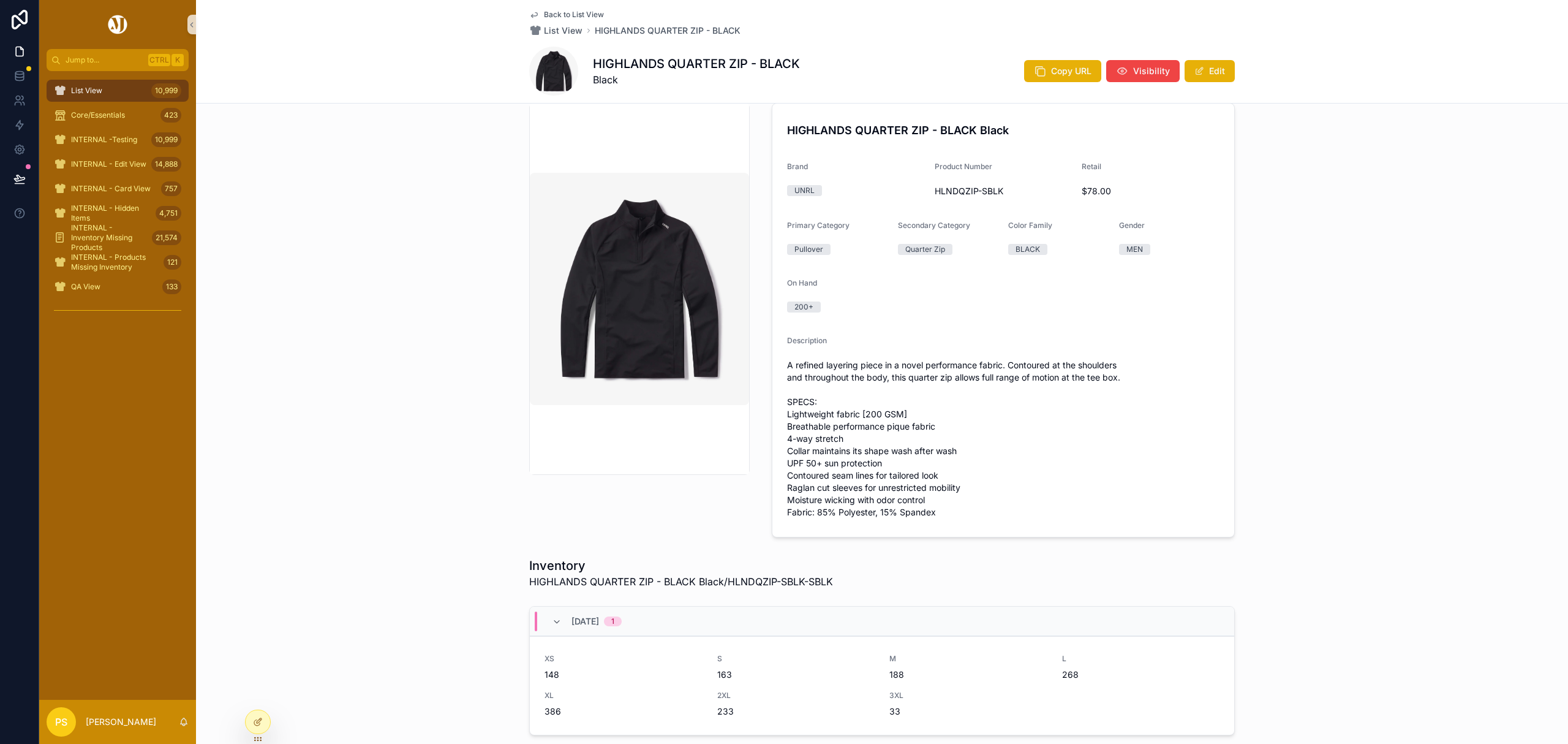
scroll to position [15, 0]
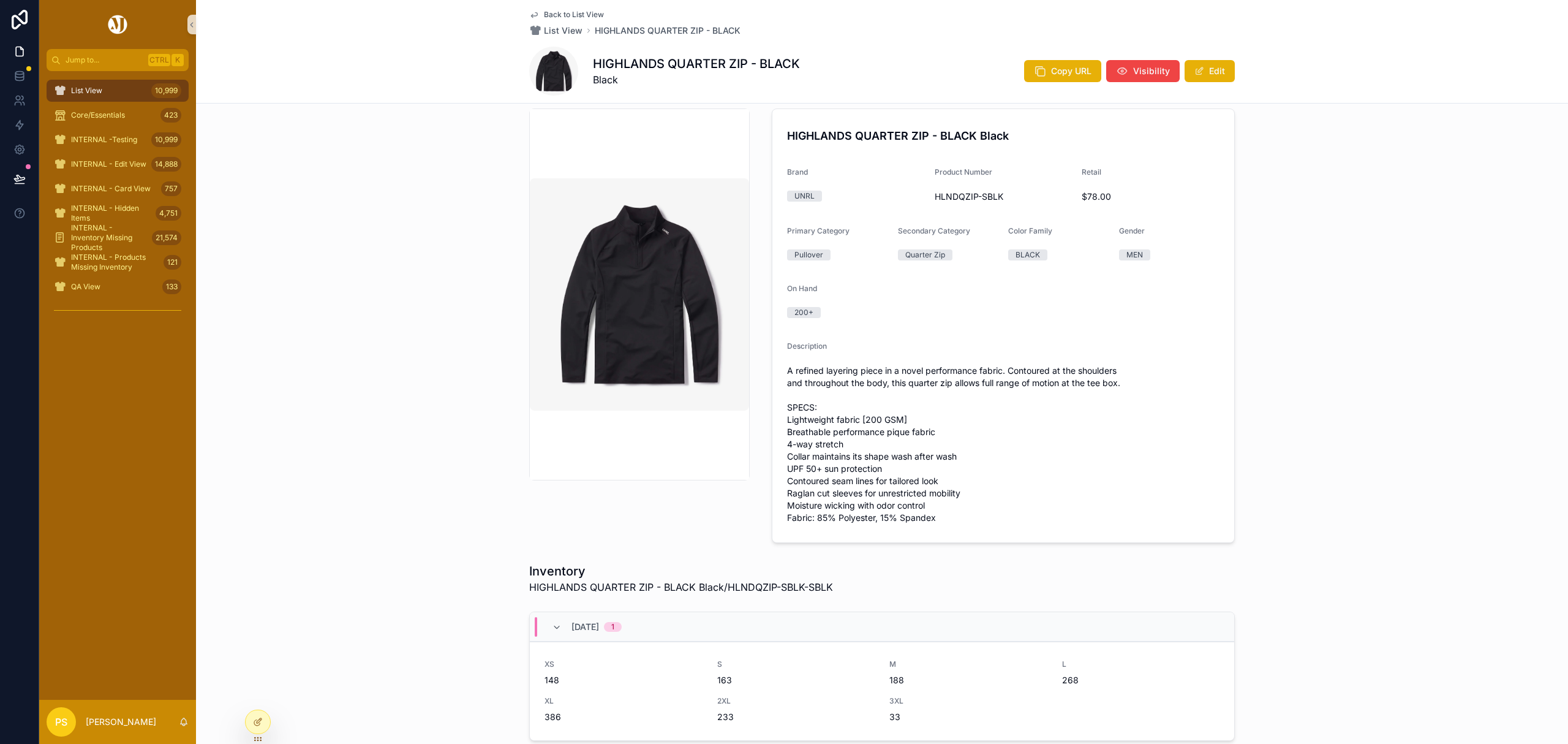
click at [114, 84] on div "List View 10,999" at bounding box center [117, 90] width 127 height 19
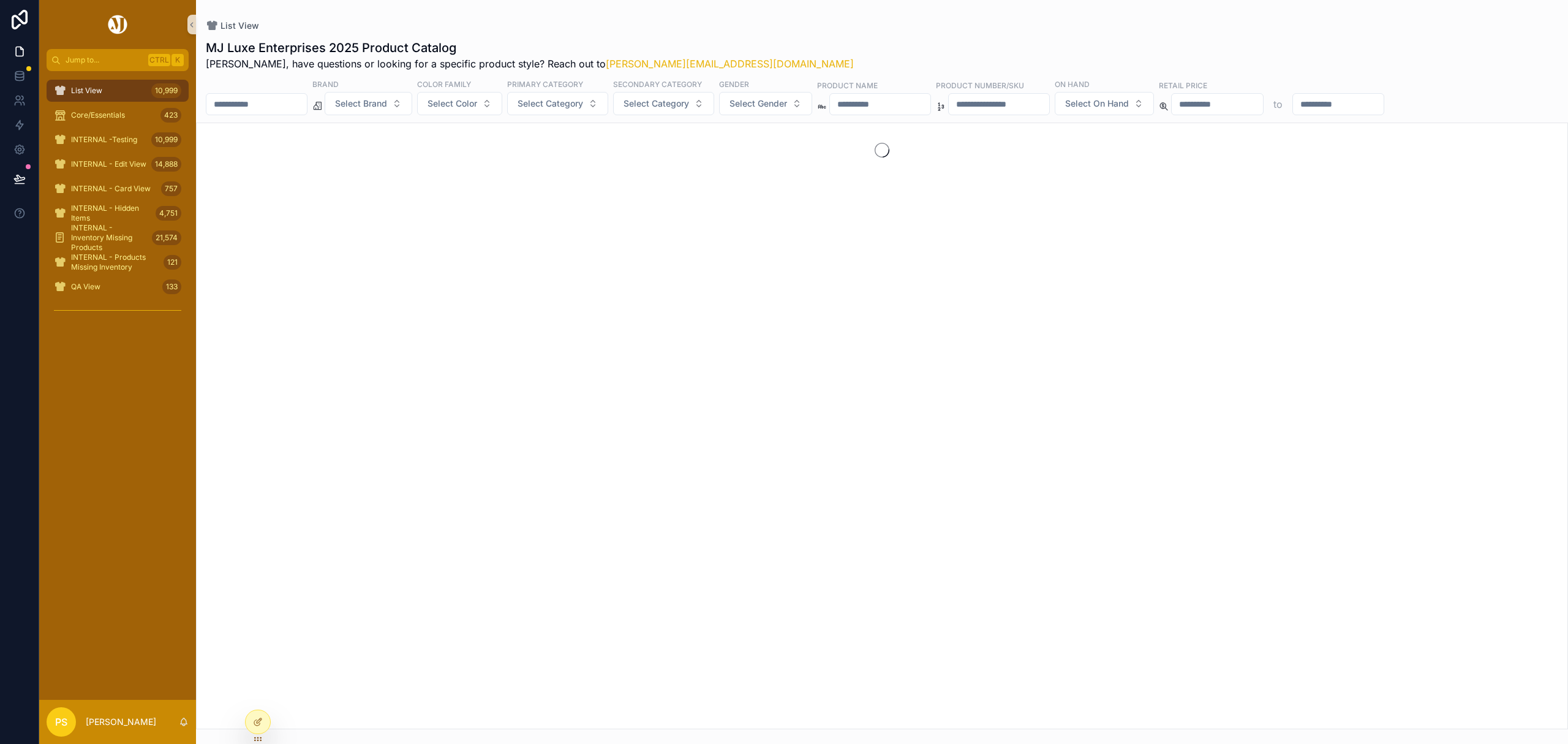
click at [266, 99] on input "scrollable content" at bounding box center [256, 104] width 101 height 17
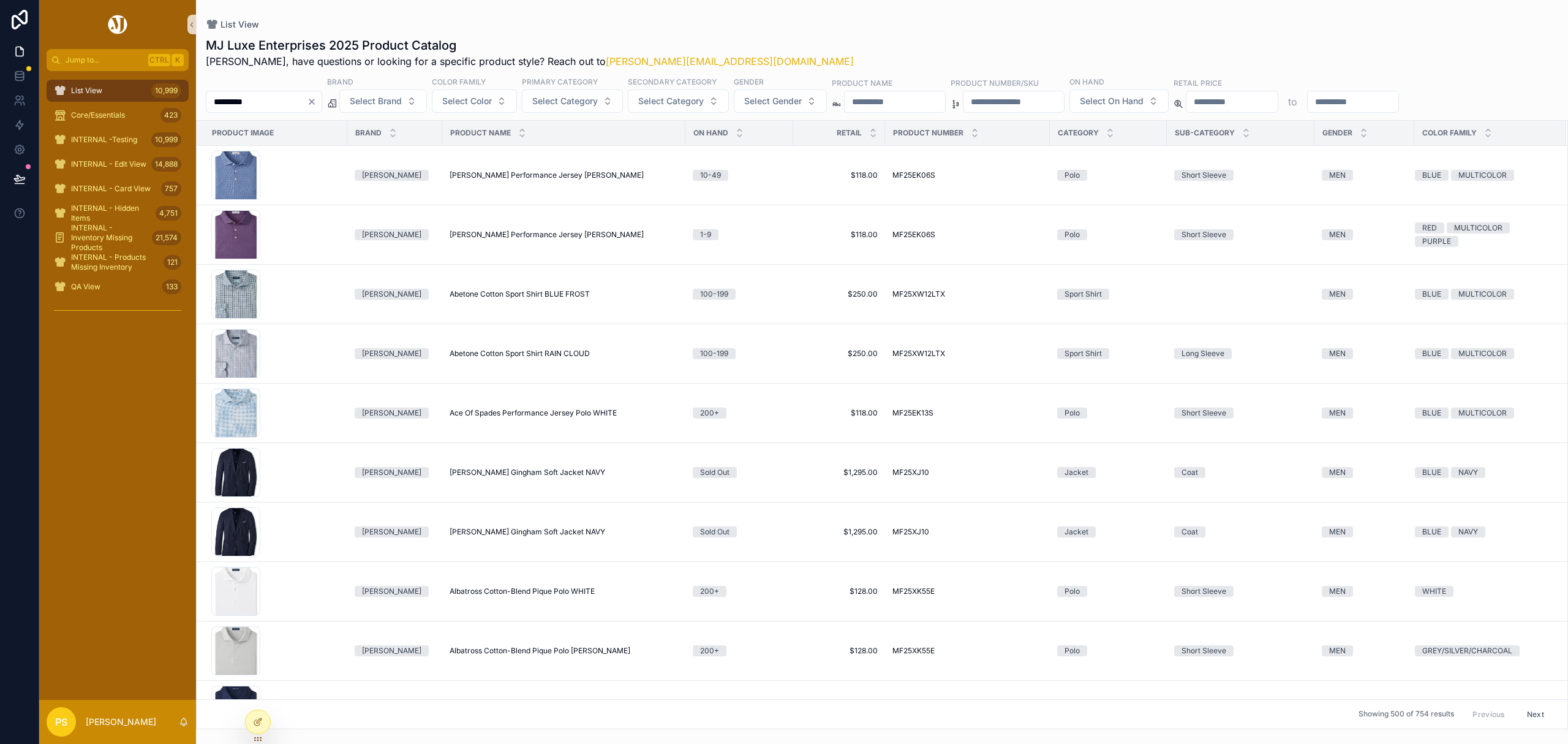
type input "*********"
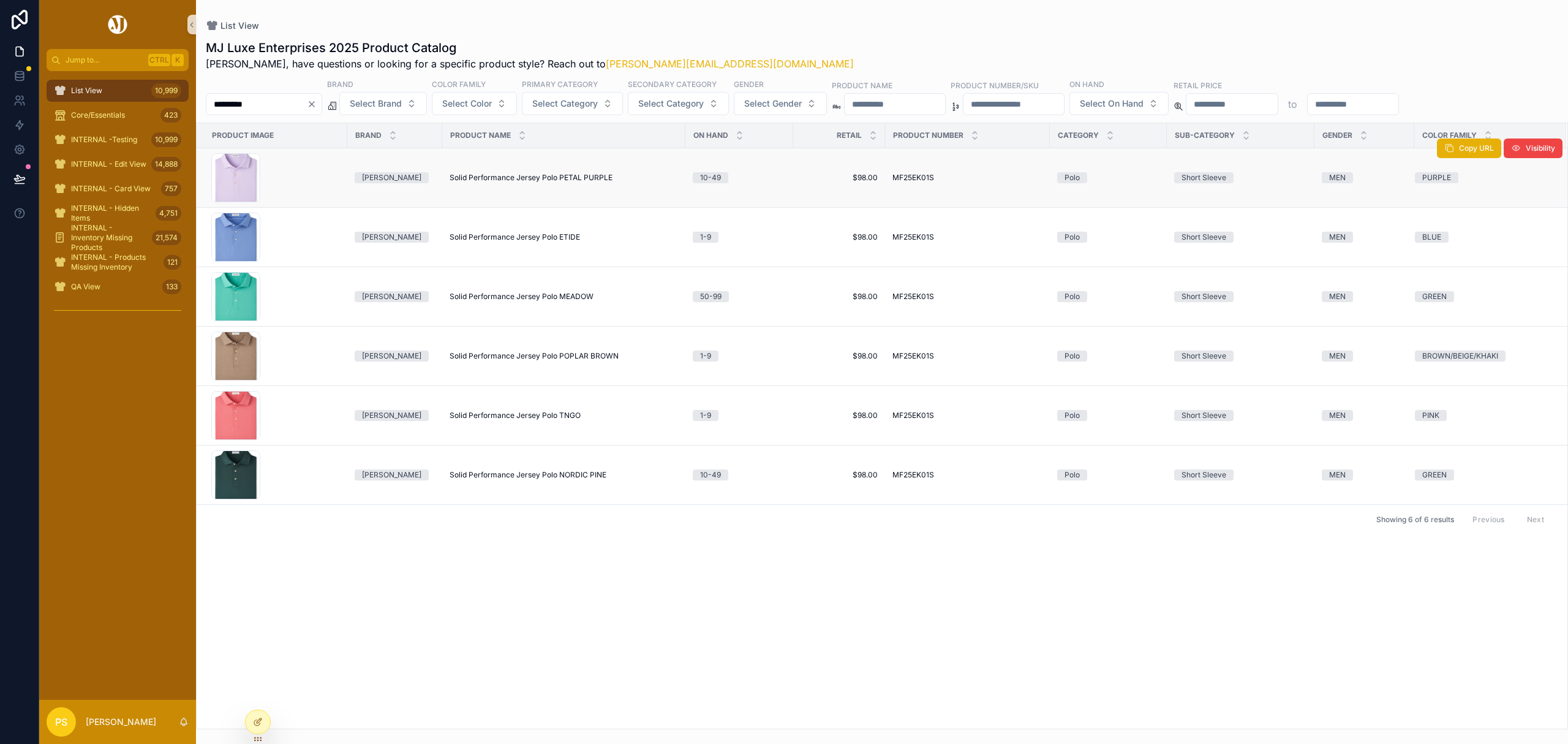
click at [501, 179] on span "Solid Performance Jersey Polo PETAL PURPLE" at bounding box center [531, 178] width 163 height 10
click at [491, 181] on span "Solid Performance Jersey Polo PETAL PURPLE" at bounding box center [531, 178] width 163 height 10
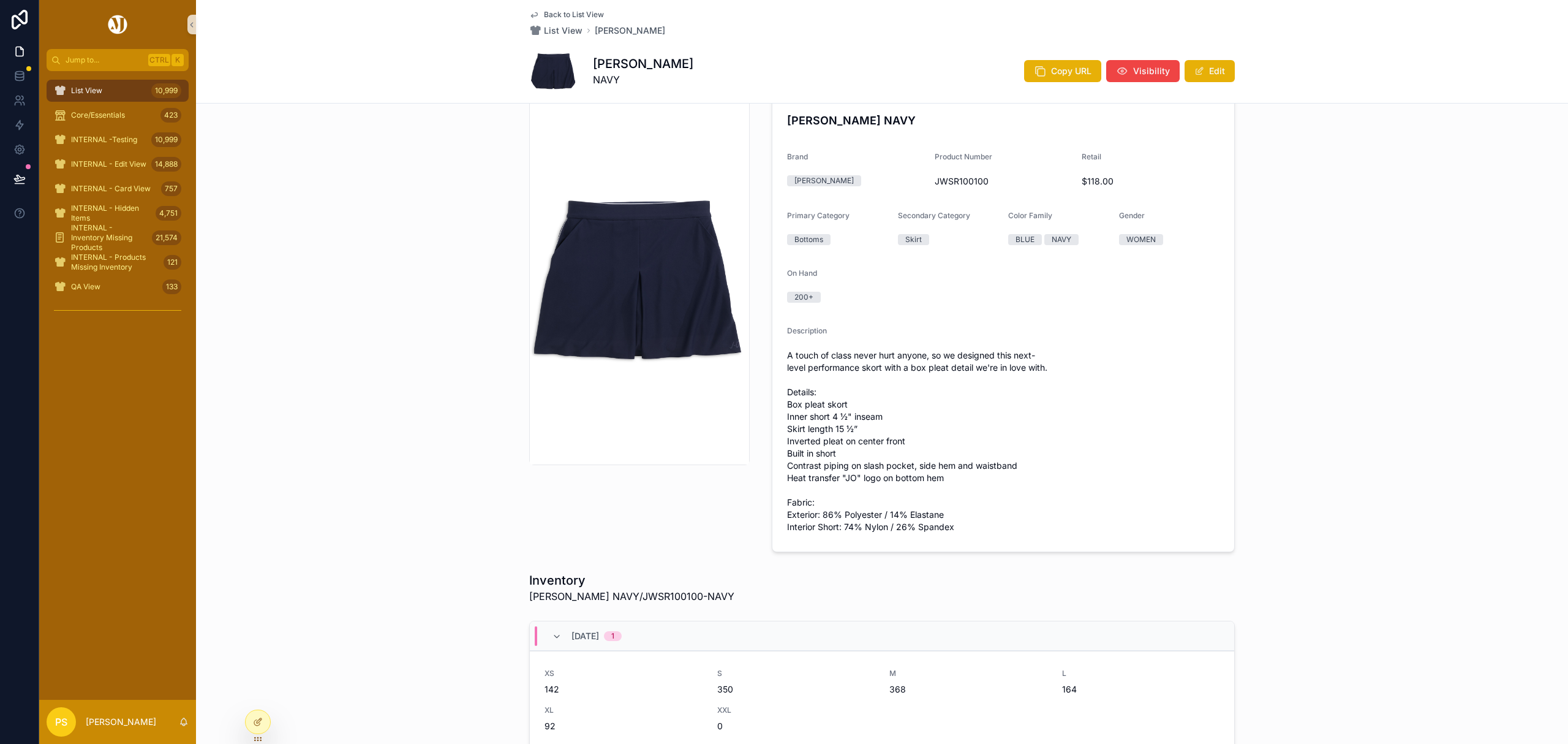
scroll to position [32, 0]
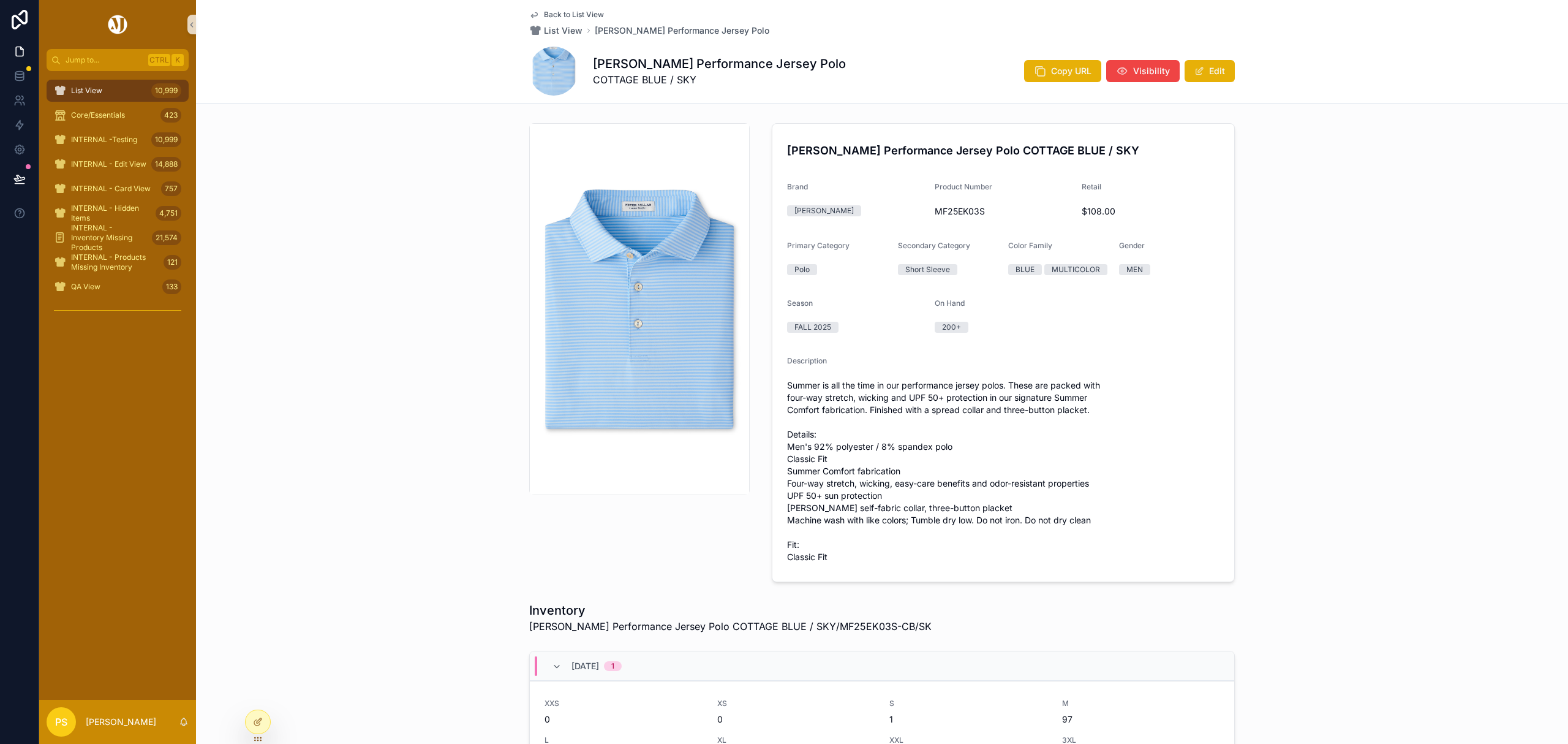
click at [108, 89] on div "List View 10,999" at bounding box center [117, 90] width 127 height 19
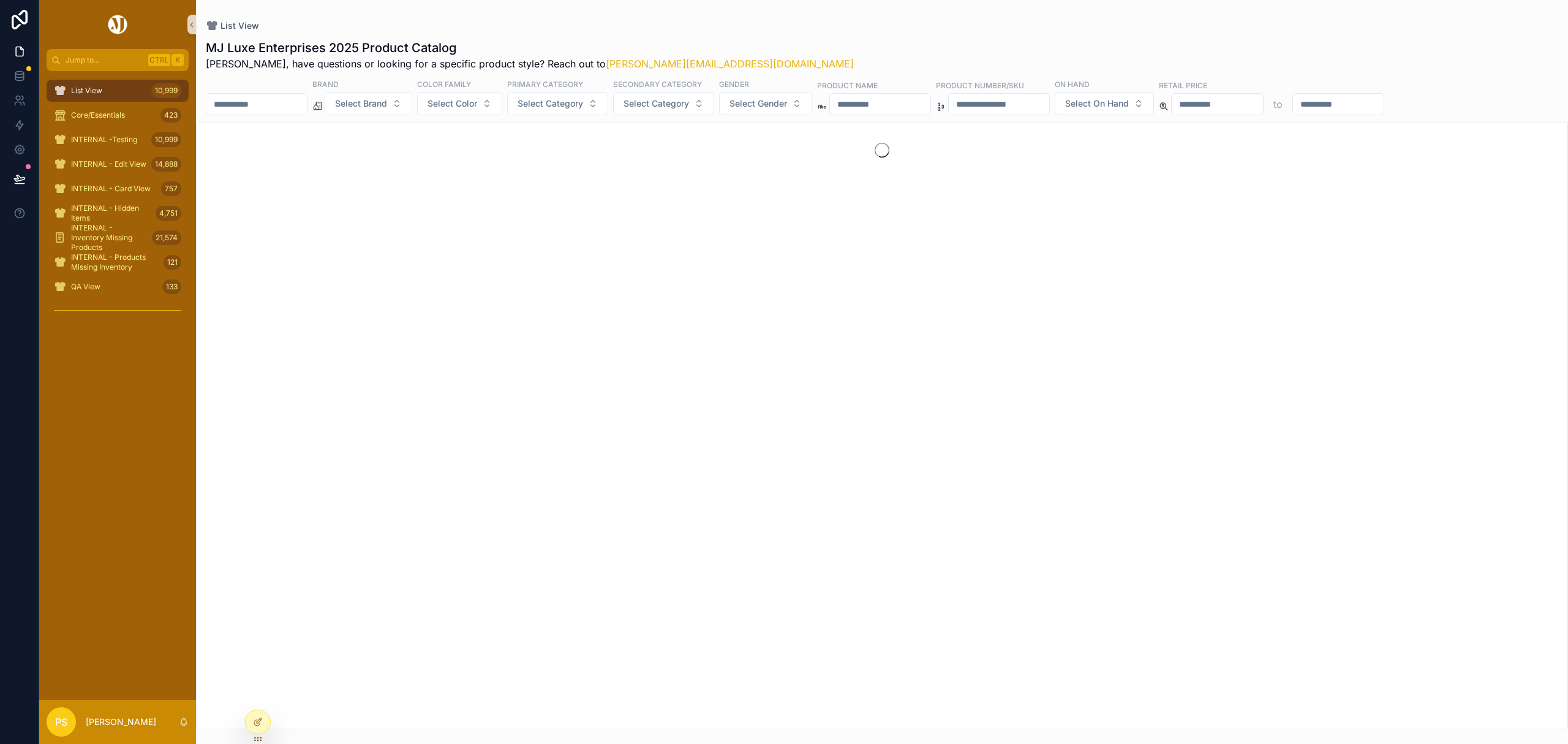
click at [278, 108] on input "scrollable content" at bounding box center [256, 104] width 101 height 17
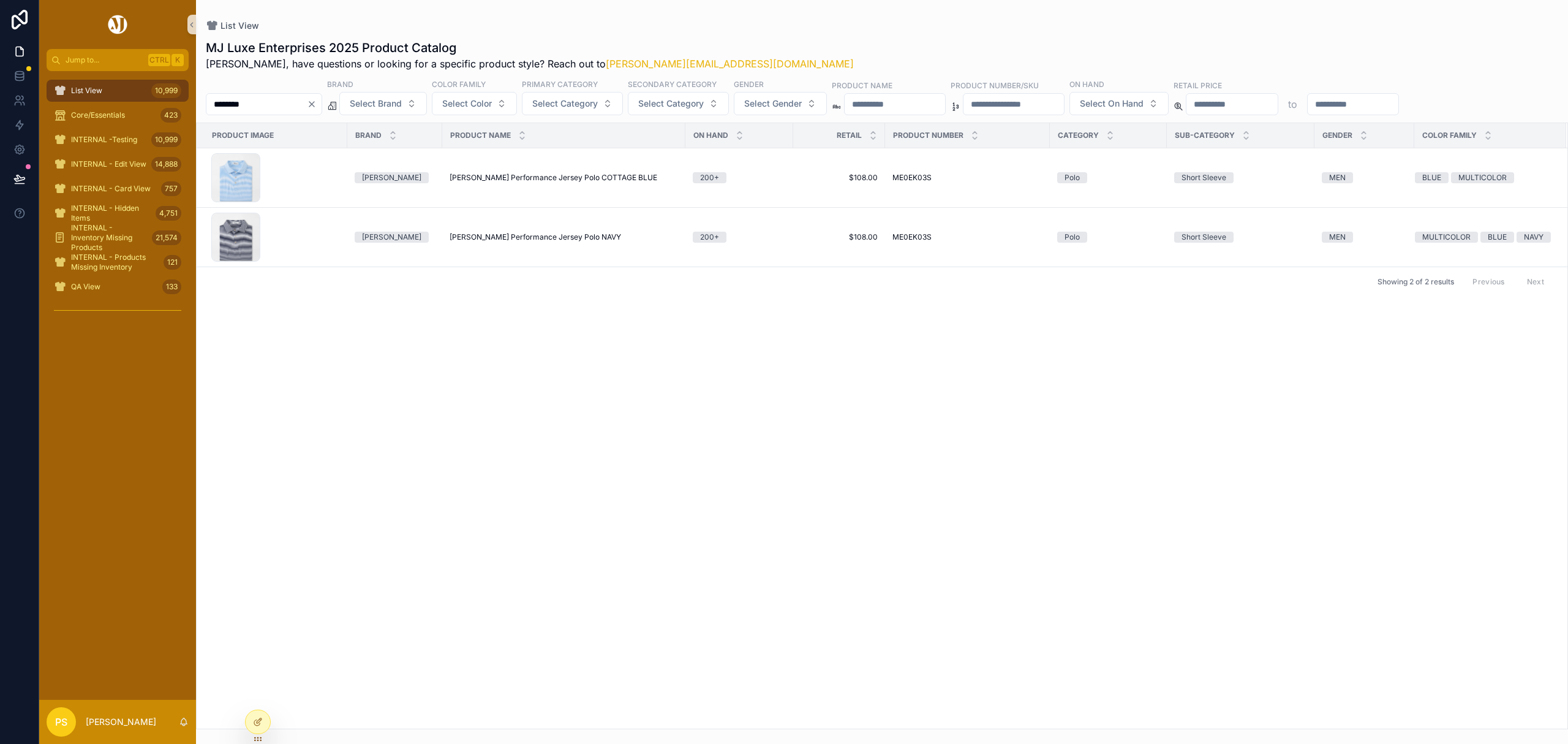
click at [232, 101] on input "********" at bounding box center [256, 104] width 101 height 17
type input "*********"
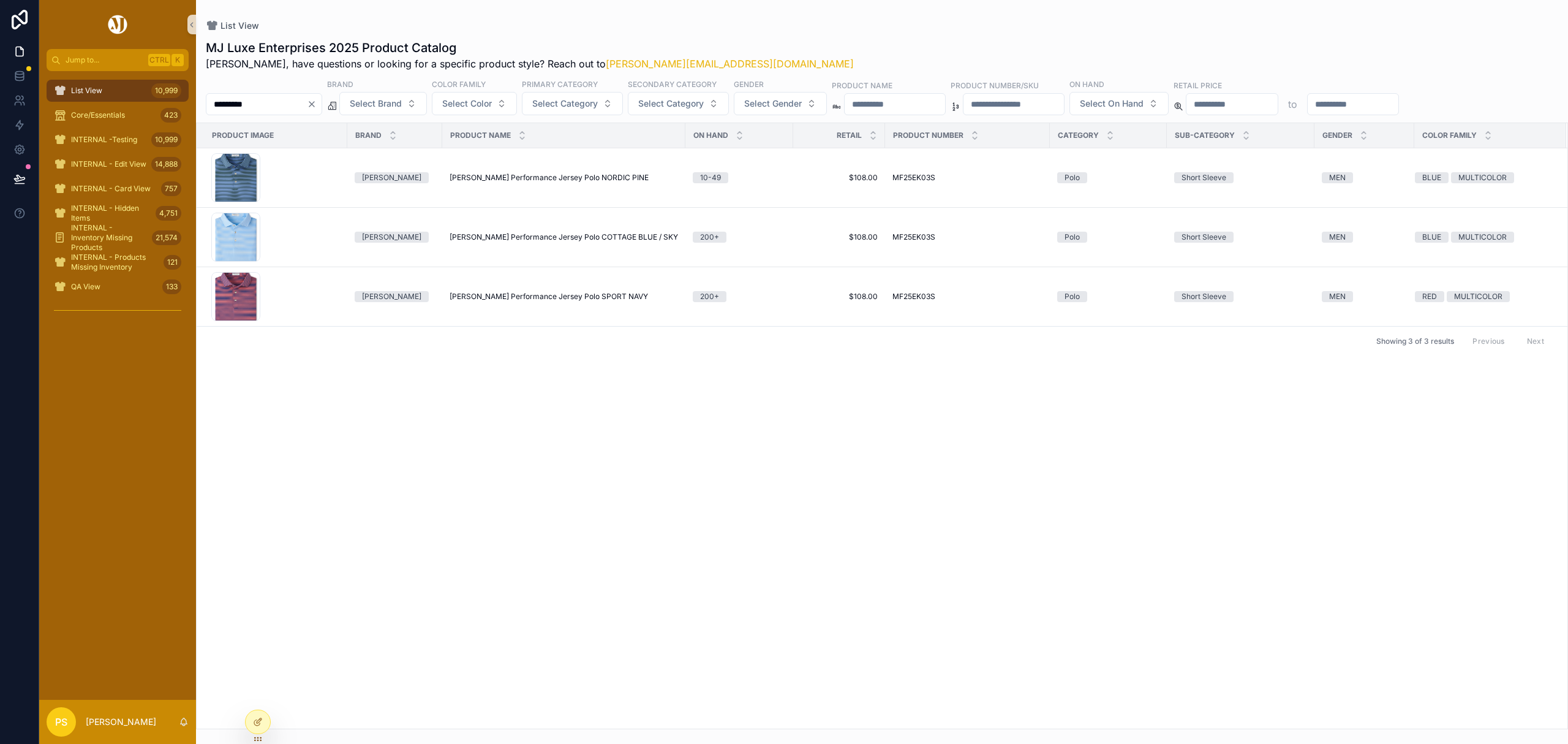
click at [508, 377] on div "Product Image Brand Product Name On Hand Retail Product Number Category Sub-Cat…" at bounding box center [882, 425] width 1371 height 606
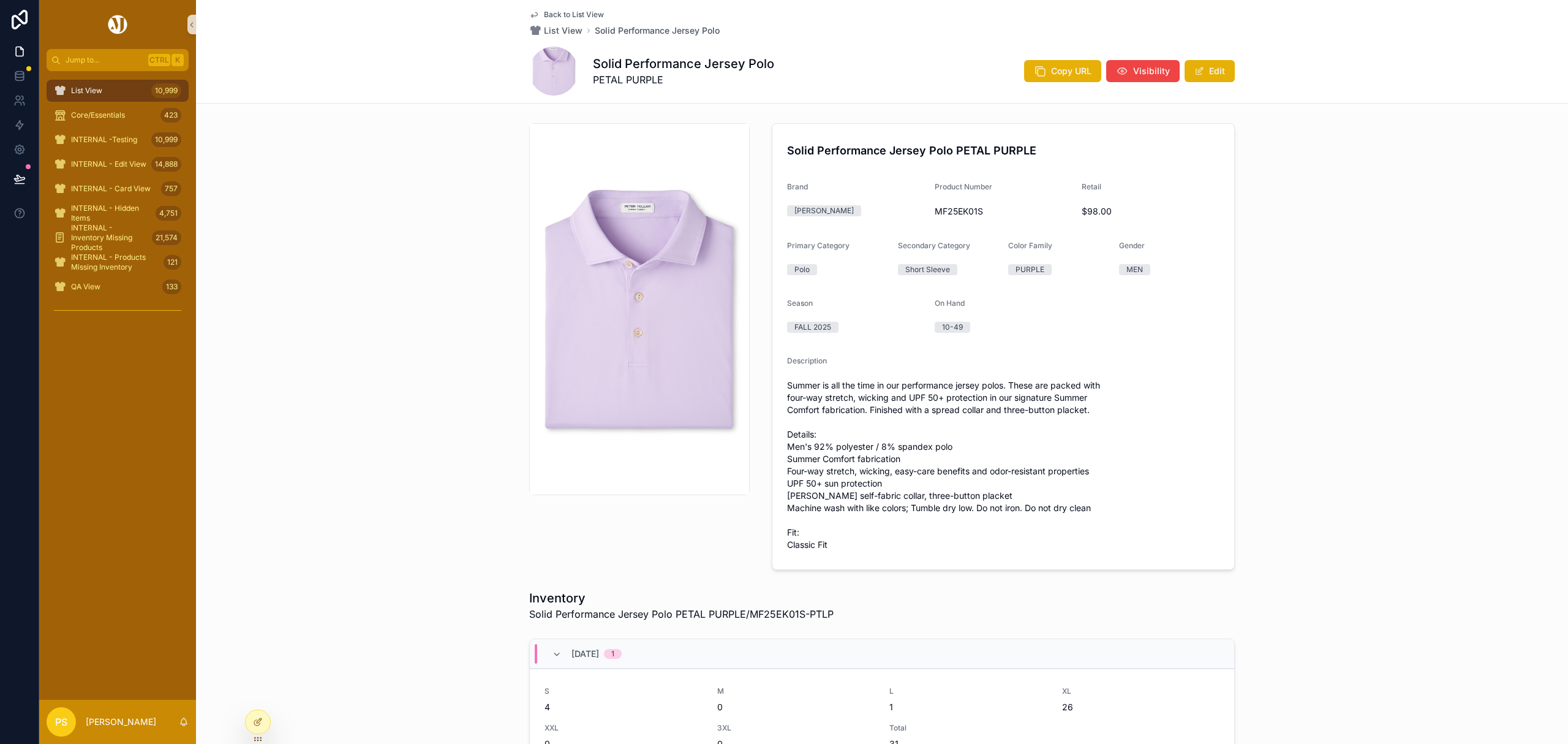
click at [103, 90] on div "List View 10,999" at bounding box center [117, 90] width 127 height 19
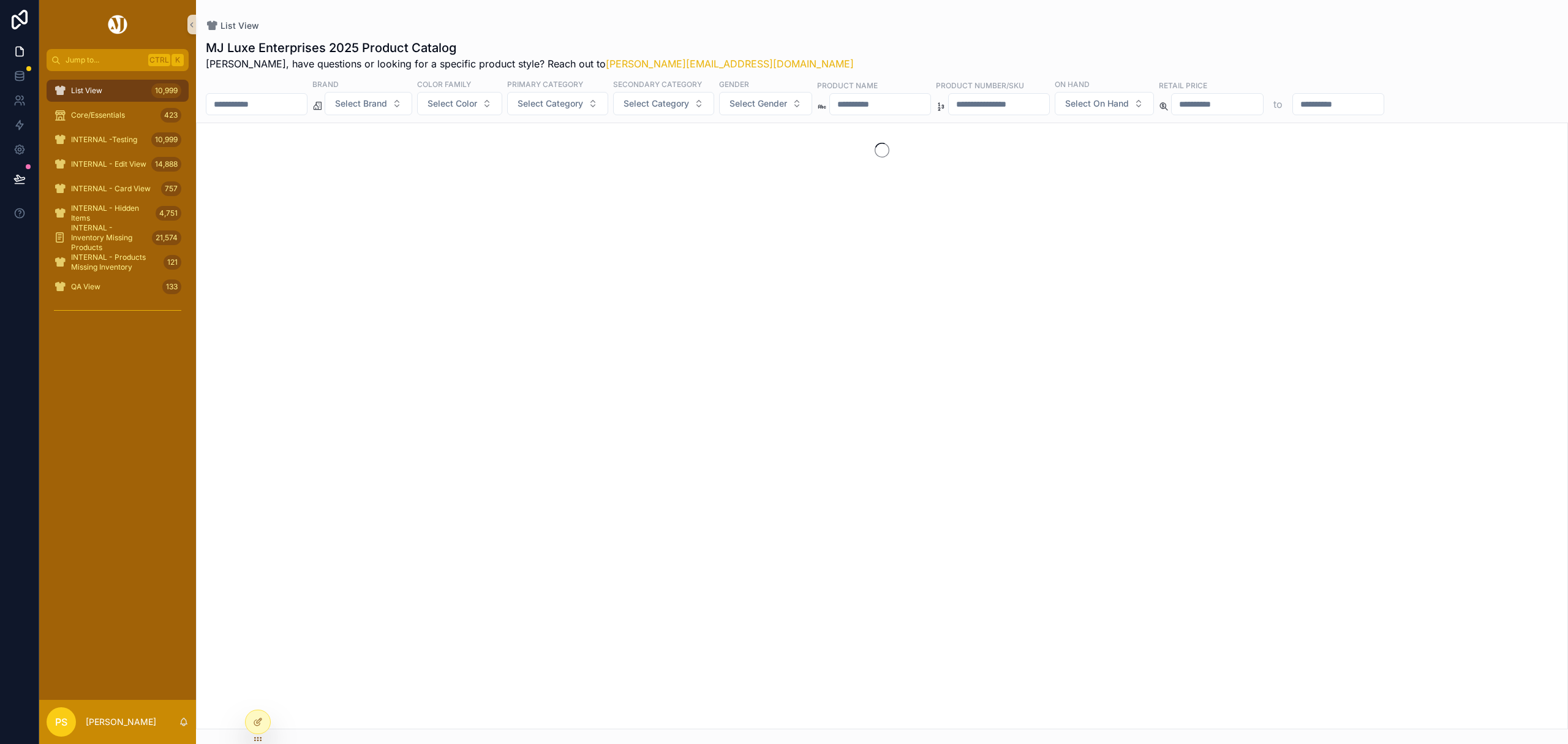
click at [263, 105] on input "scrollable content" at bounding box center [256, 104] width 101 height 17
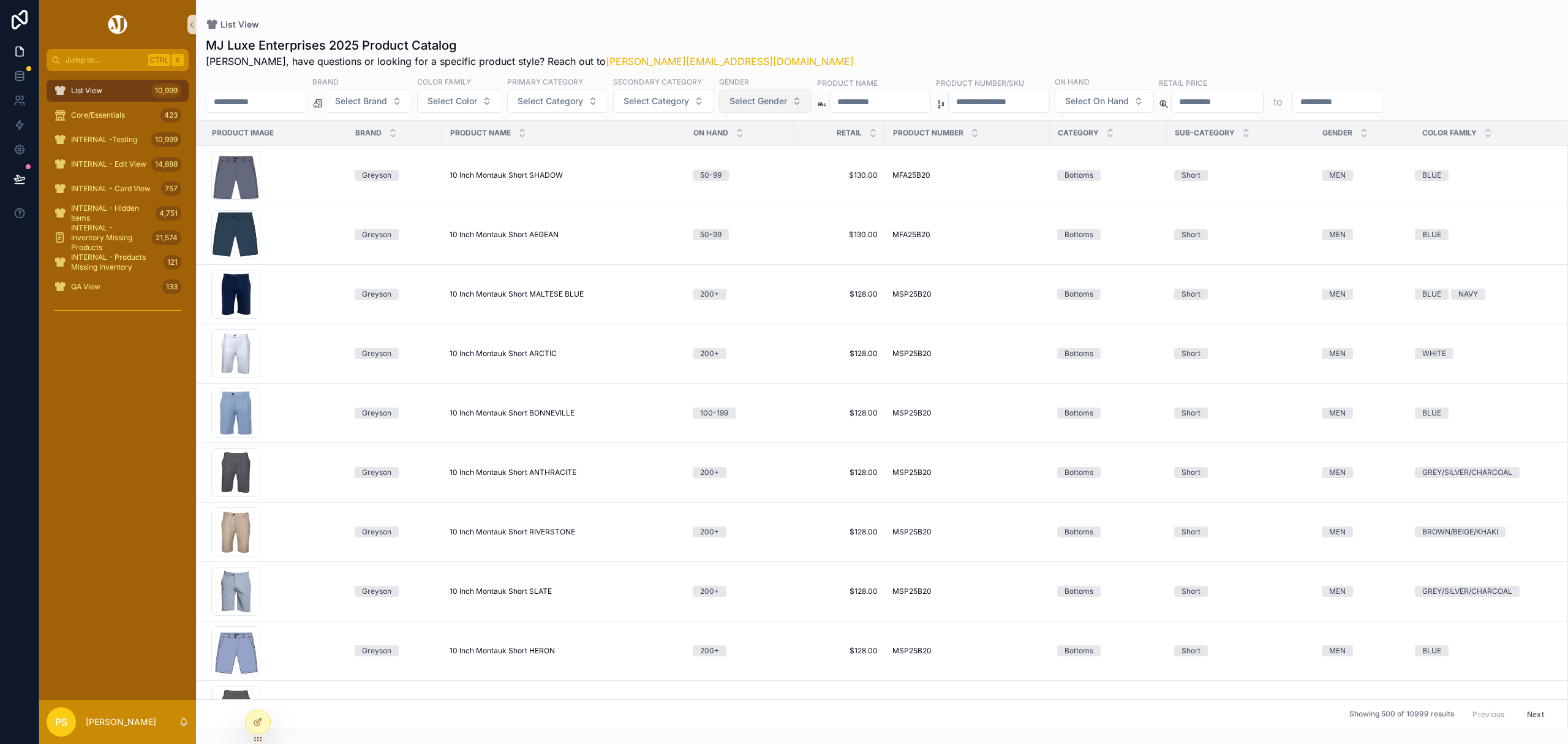
click at [769, 95] on span "Select Gender" at bounding box center [757, 101] width 58 height 12
click at [758, 153] on div "MEN" at bounding box center [800, 150] width 147 height 19
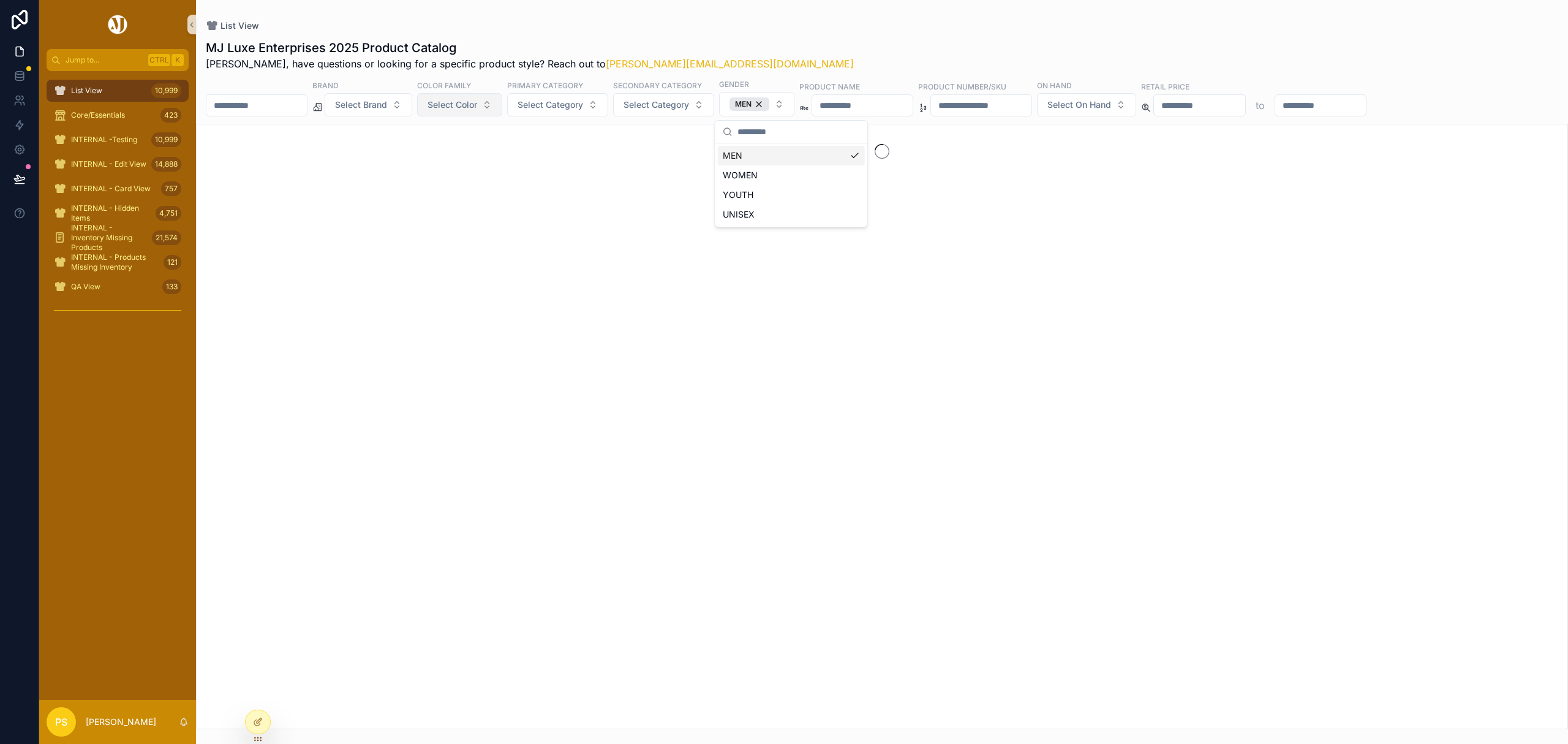
click at [476, 102] on span "Select Color" at bounding box center [452, 104] width 49 height 12
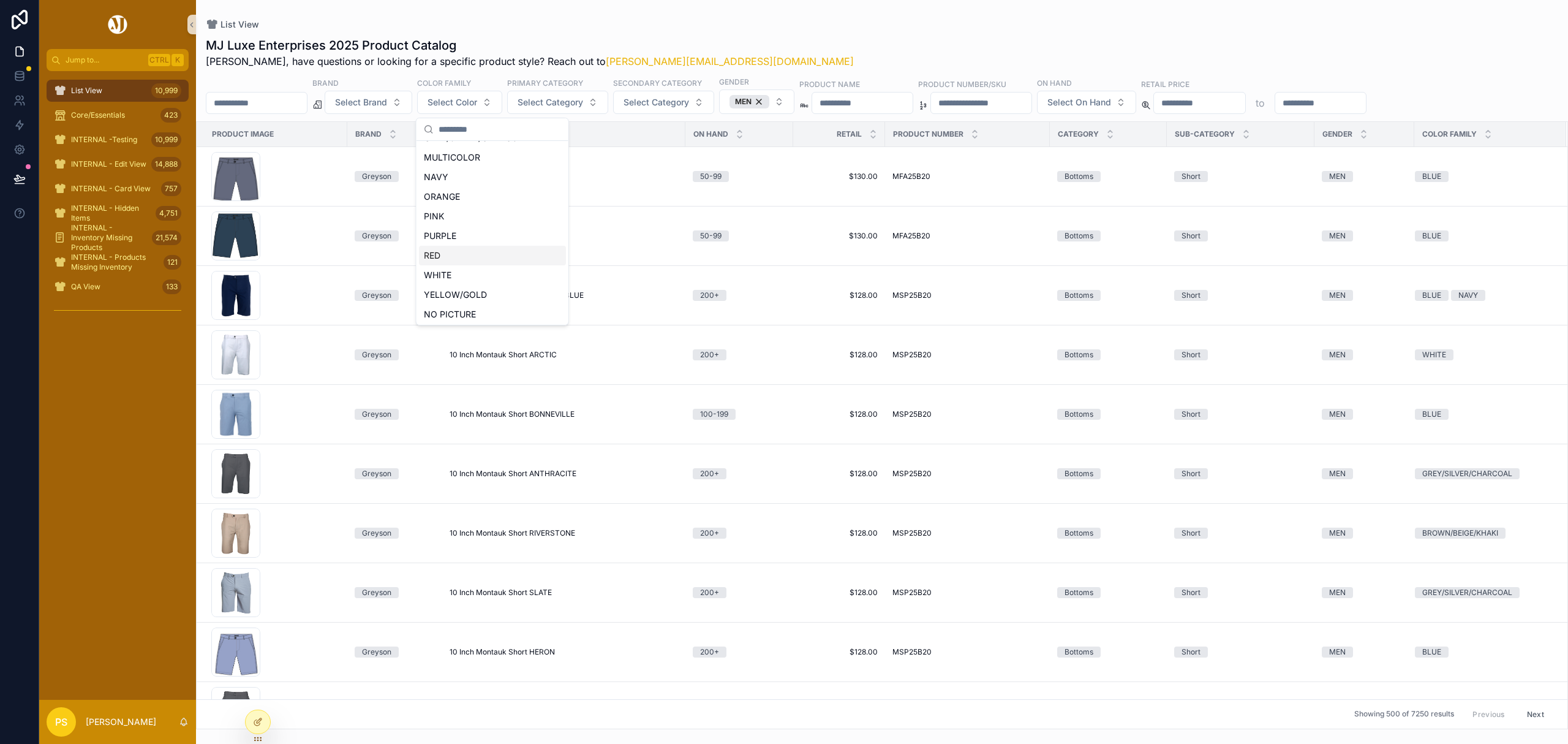
scroll to position [135, 0]
click at [456, 232] on div "PURPLE" at bounding box center [492, 234] width 147 height 19
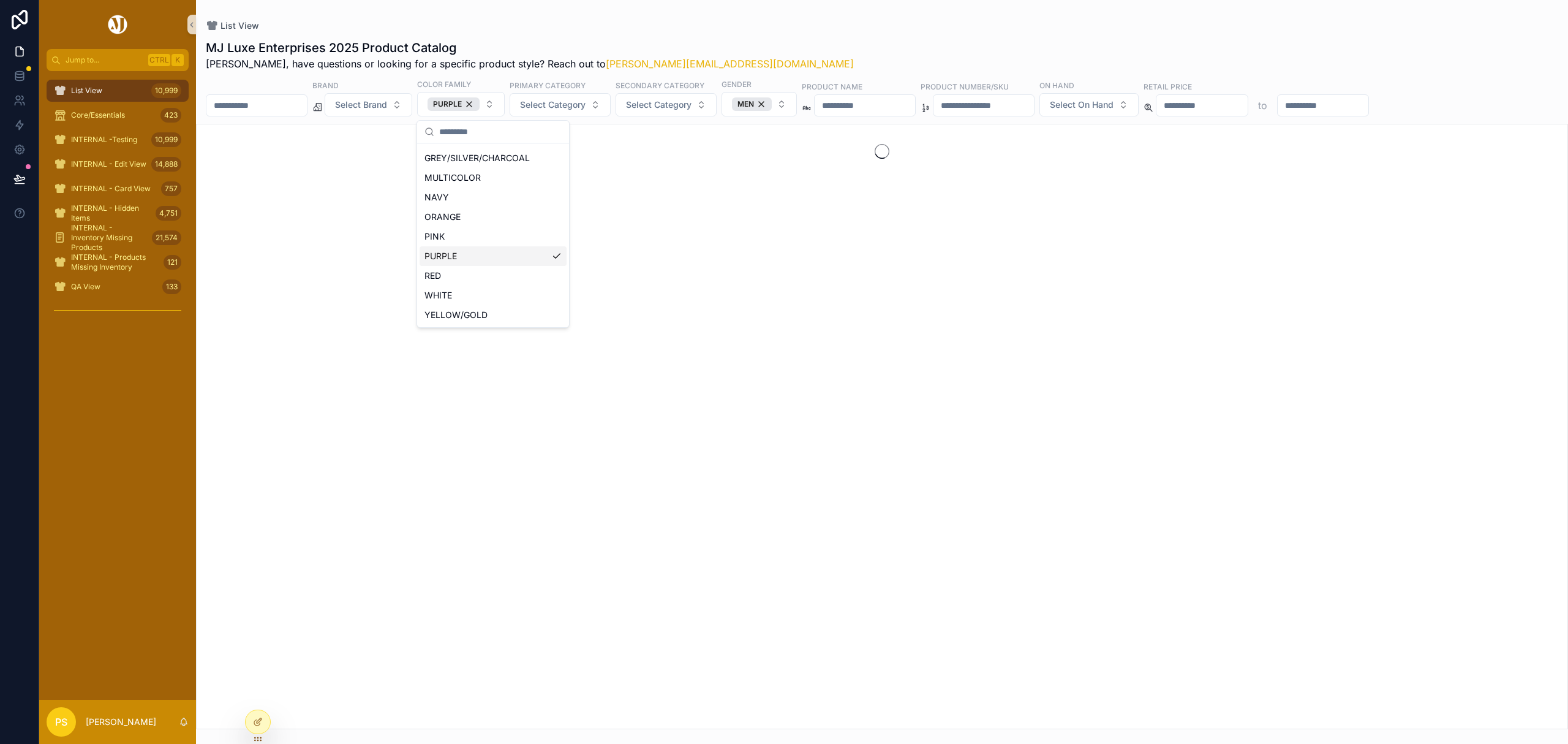
scroll to position [155, 0]
click at [585, 106] on span "Select Category" at bounding box center [553, 104] width 66 height 12
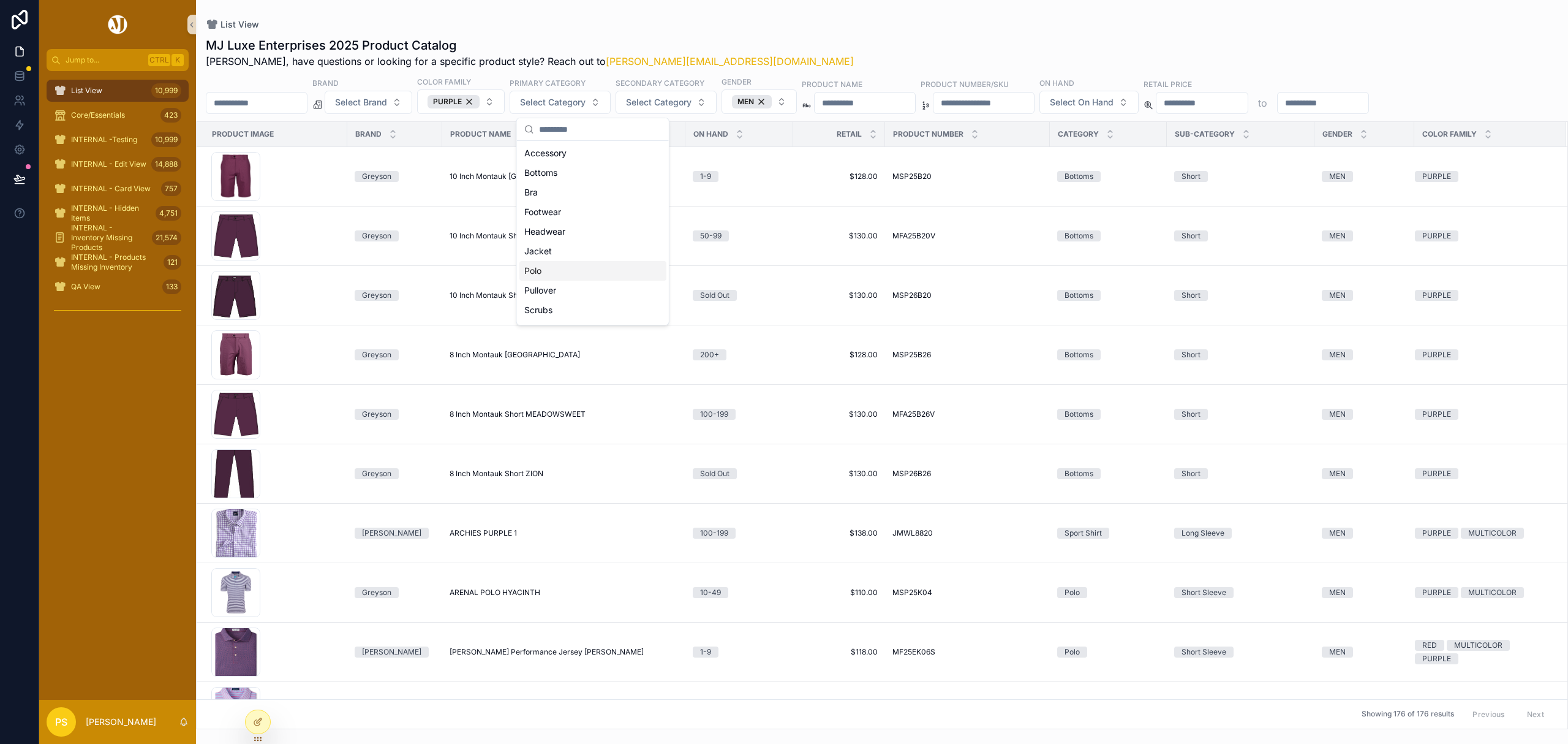
click at [547, 268] on div "Polo" at bounding box center [593, 270] width 147 height 19
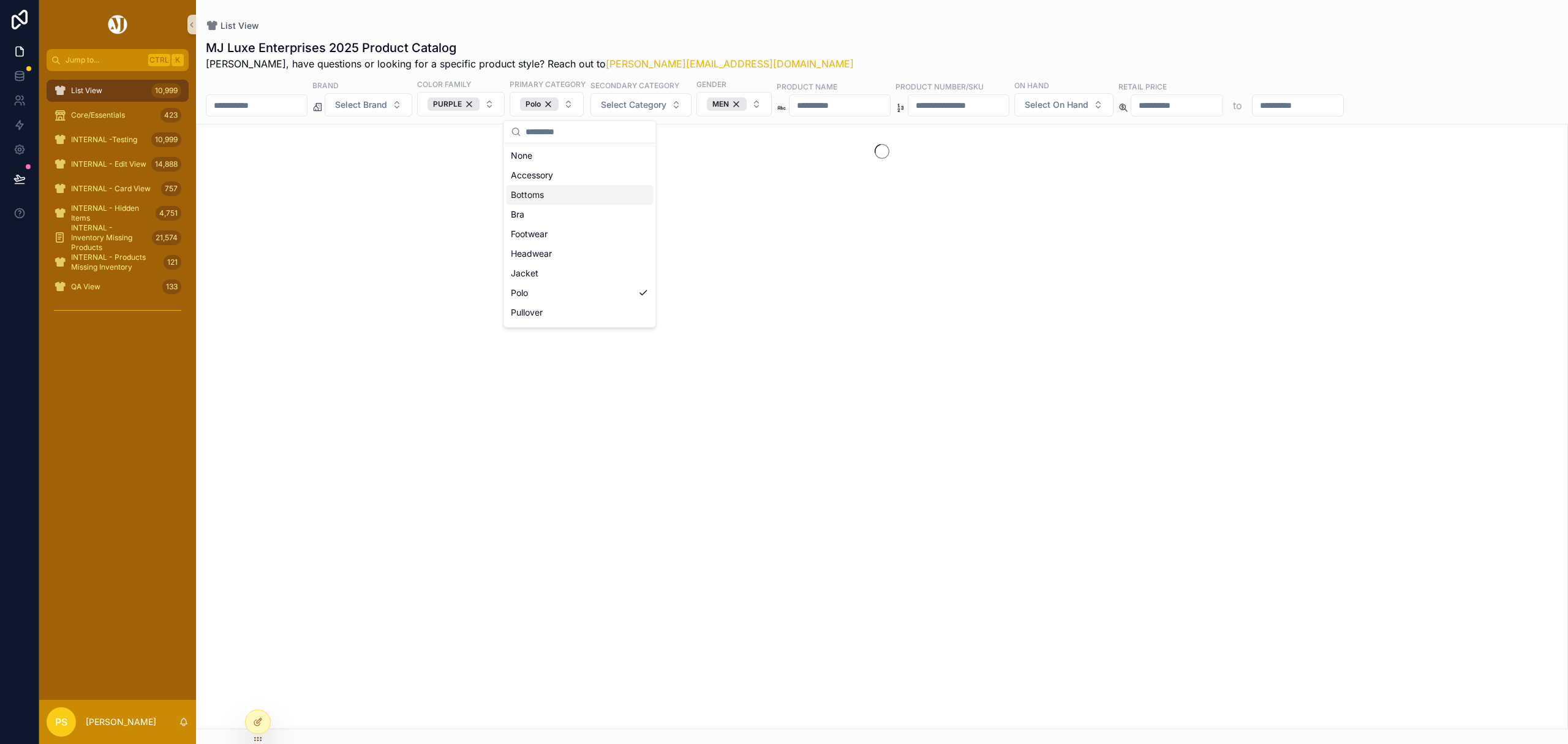
click at [794, 21] on div "List View" at bounding box center [882, 25] width 1353 height 12
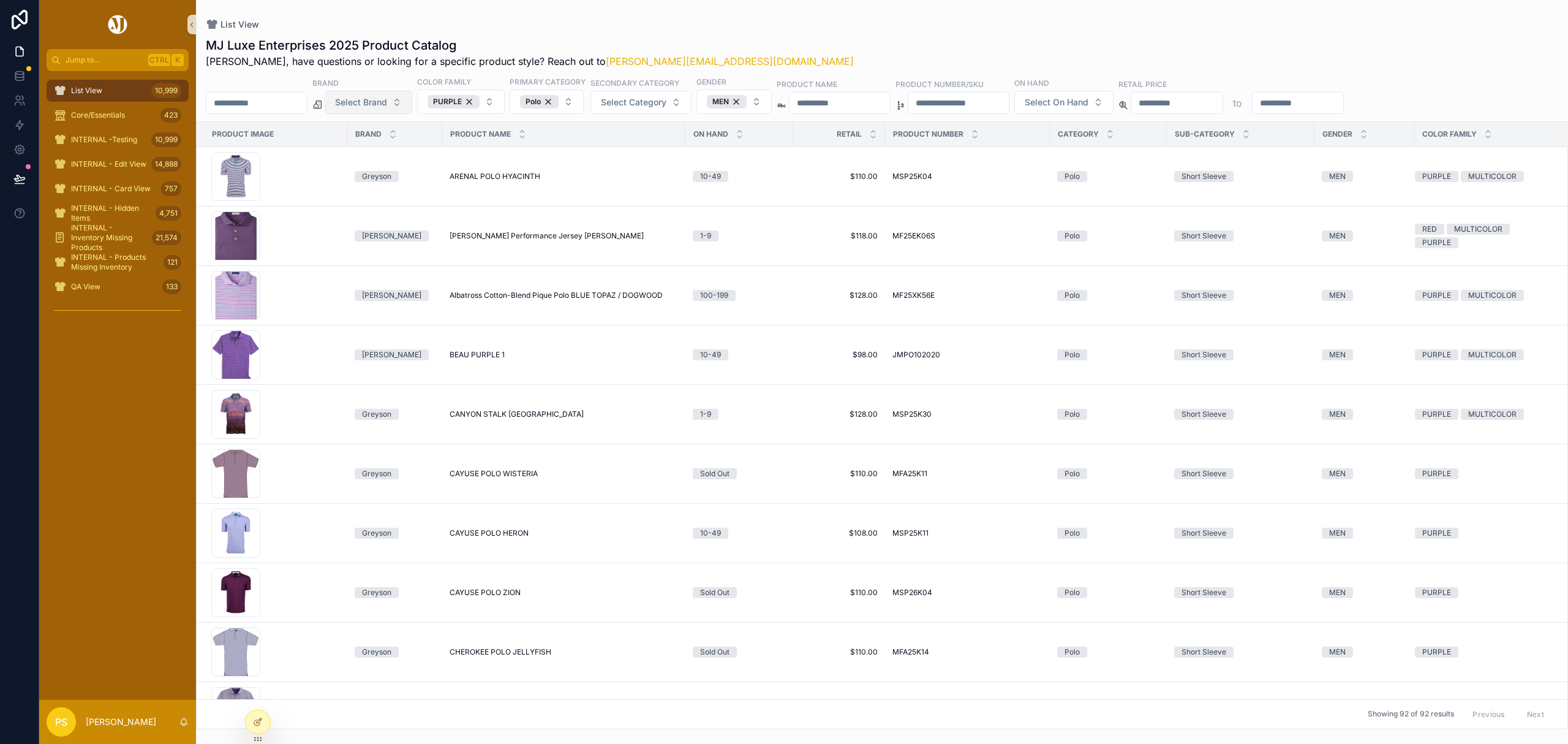
click at [387, 96] on span "Select Brand" at bounding box center [361, 102] width 52 height 12
click at [376, 152] on div "[PERSON_NAME]" at bounding box center [399, 152] width 147 height 19
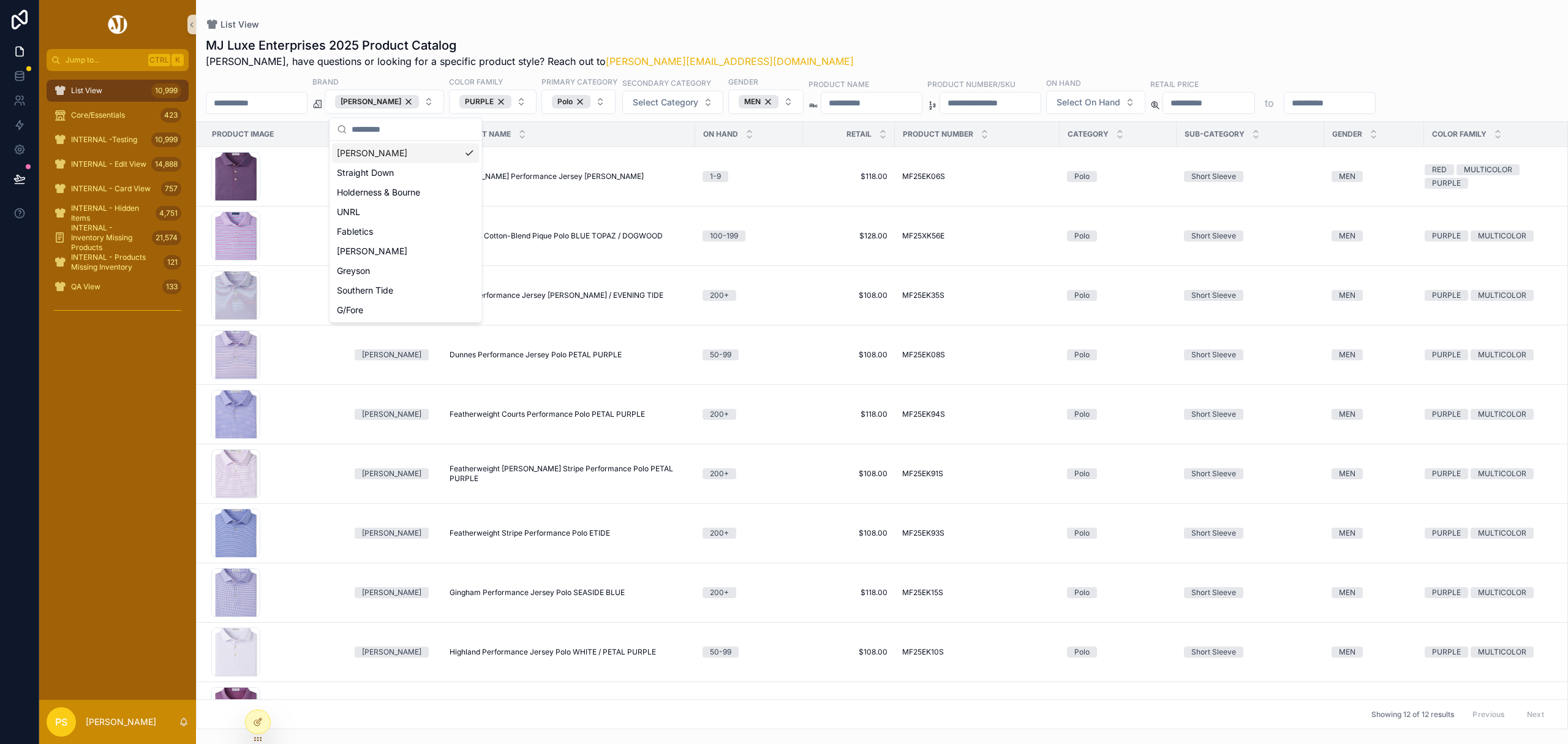
click at [871, 45] on div "MJ Luxe Enterprises 2025 Product Catalog Philip, have questions or looking for …" at bounding box center [882, 52] width 1353 height 32
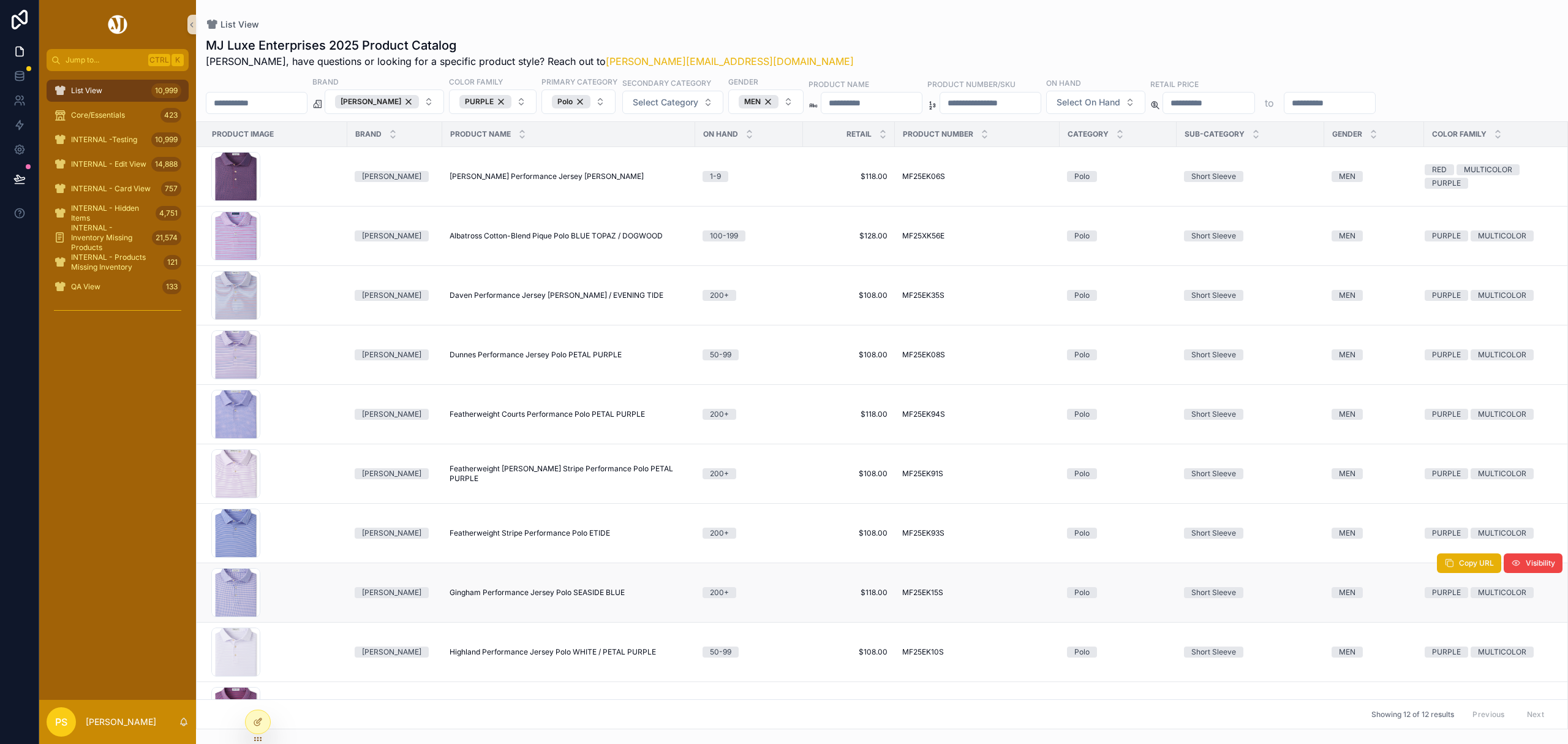
scroll to position [175, 0]
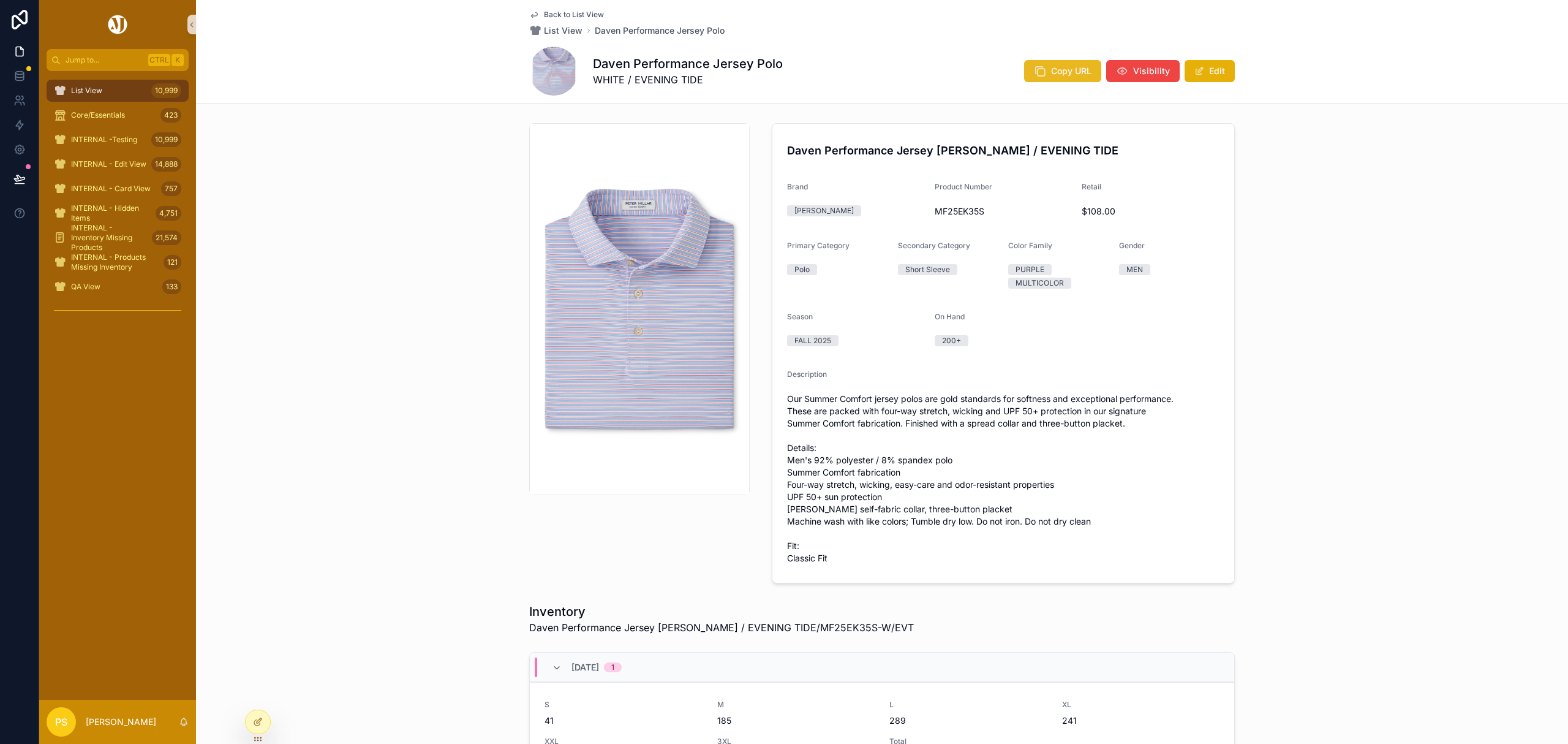
click at [1062, 79] on button "Copy URL" at bounding box center [1062, 71] width 77 height 22
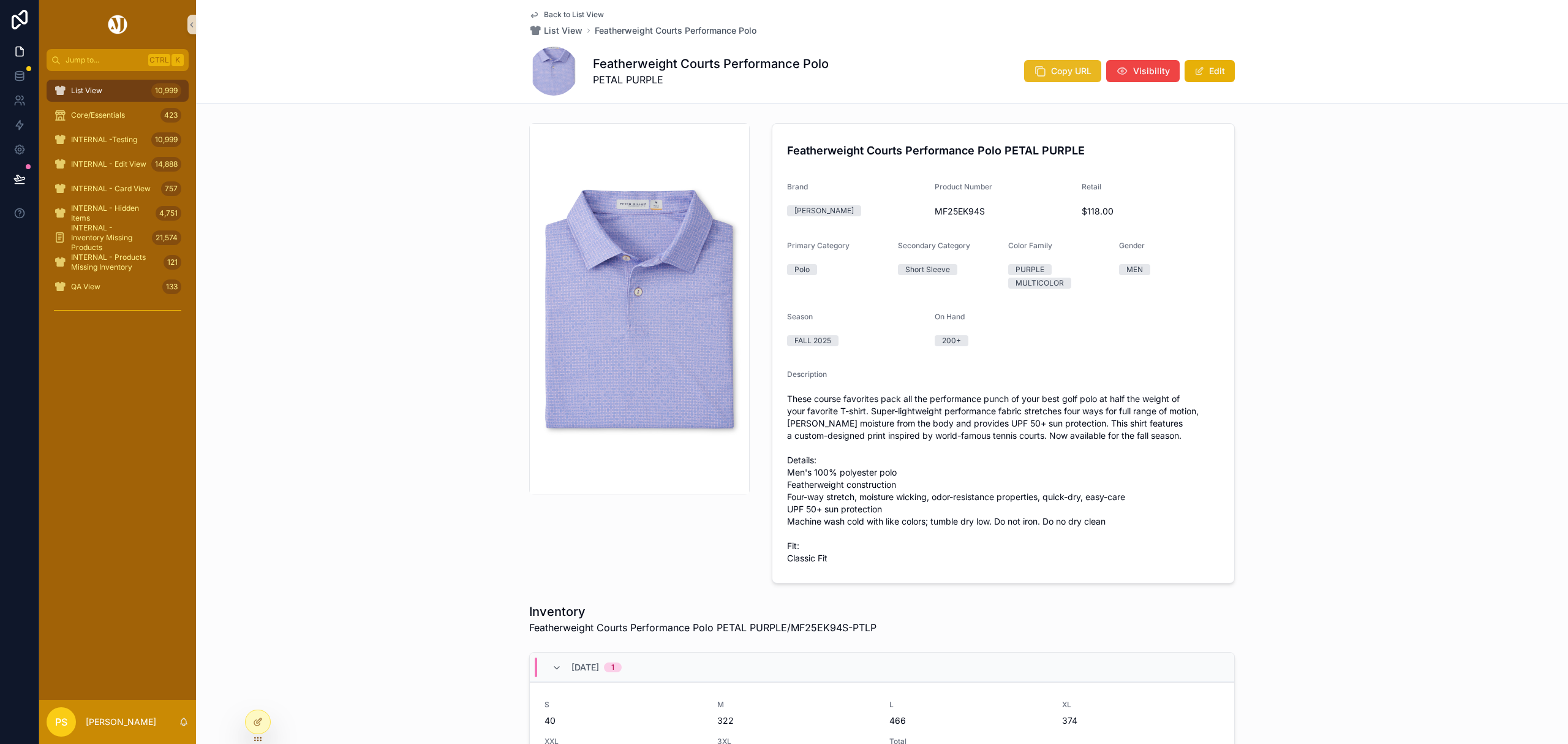
click at [1054, 68] on span "Copy URL" at bounding box center [1072, 71] width 40 height 12
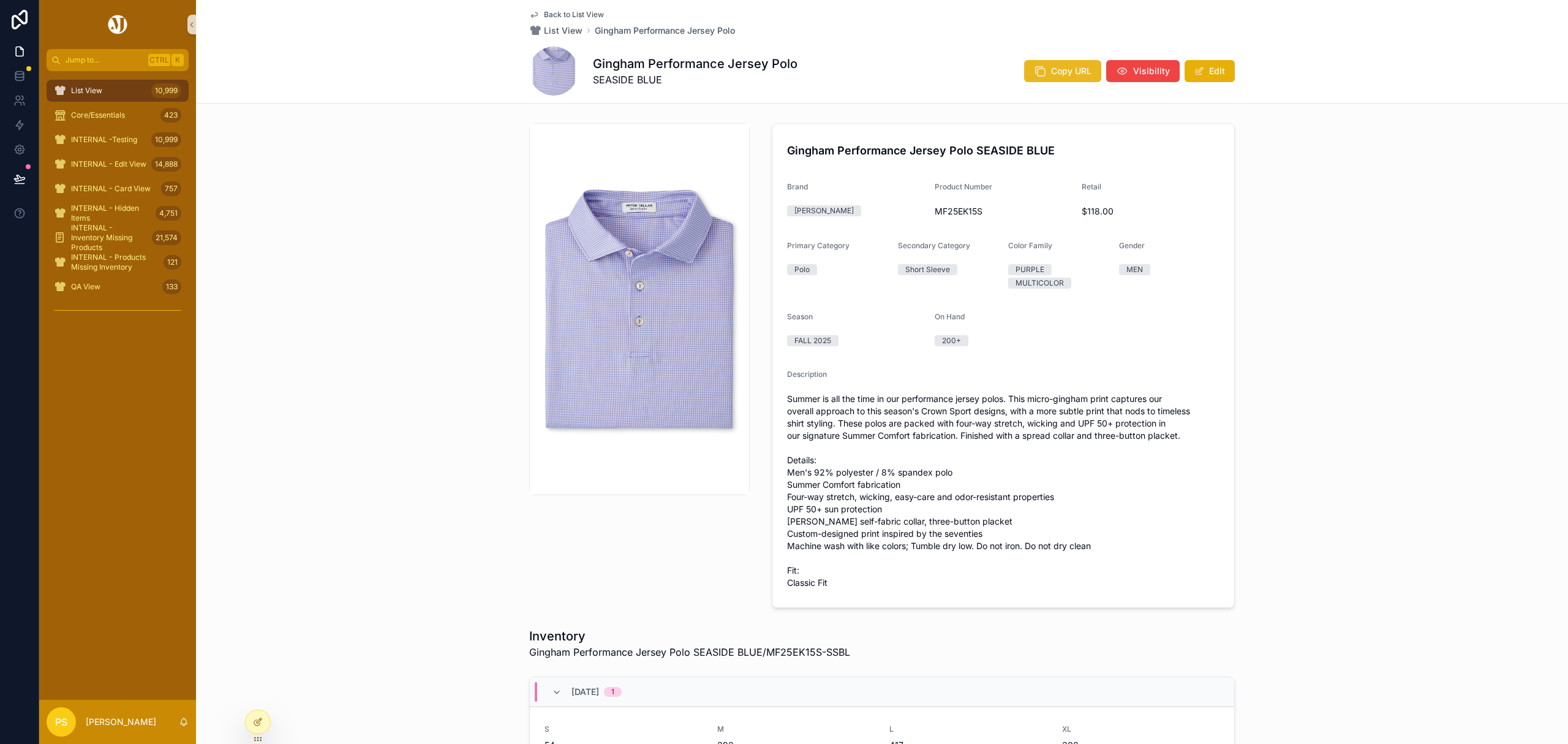
click at [1036, 74] on icon "scrollable content" at bounding box center [1040, 71] width 12 height 12
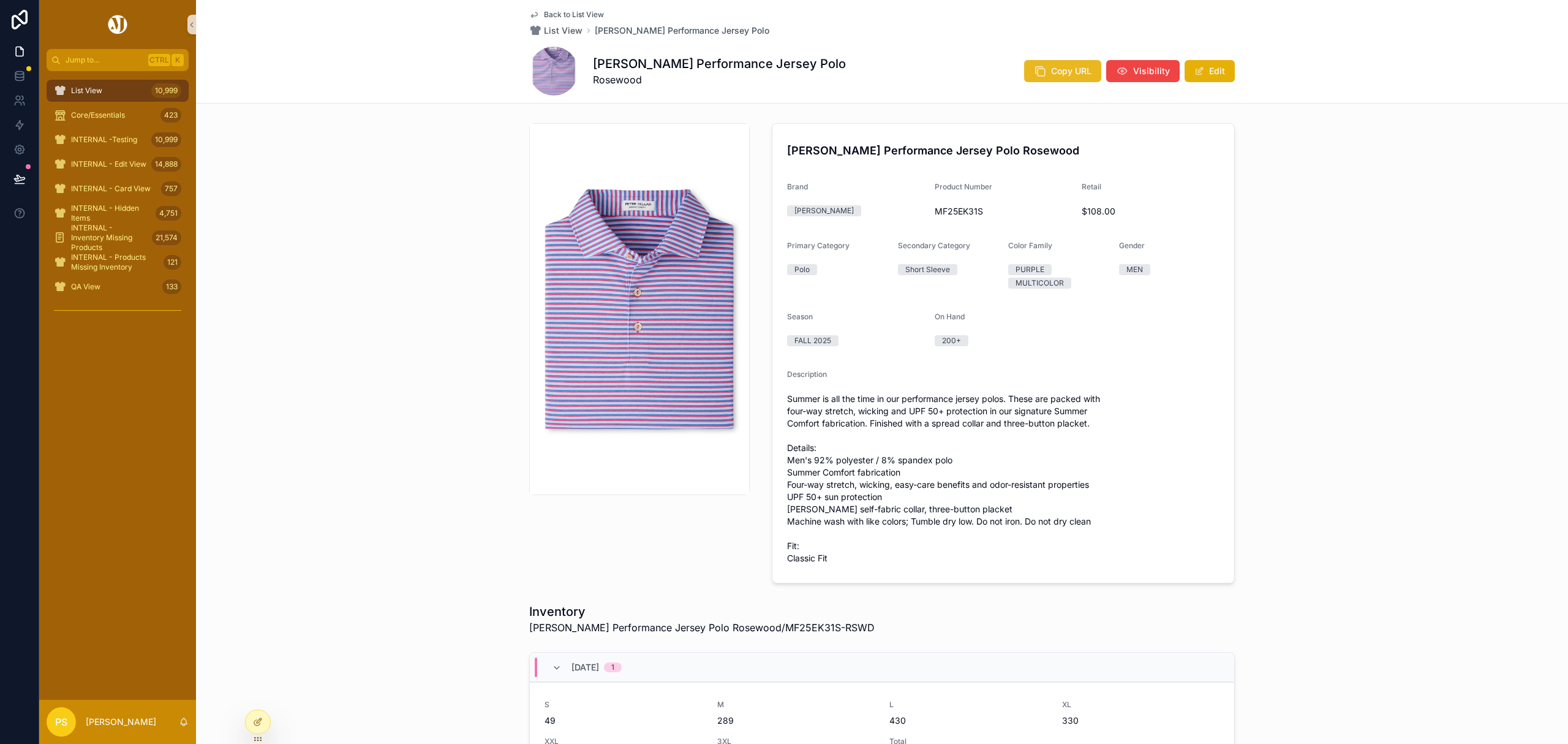
click at [1044, 72] on button "Copy URL" at bounding box center [1062, 71] width 77 height 22
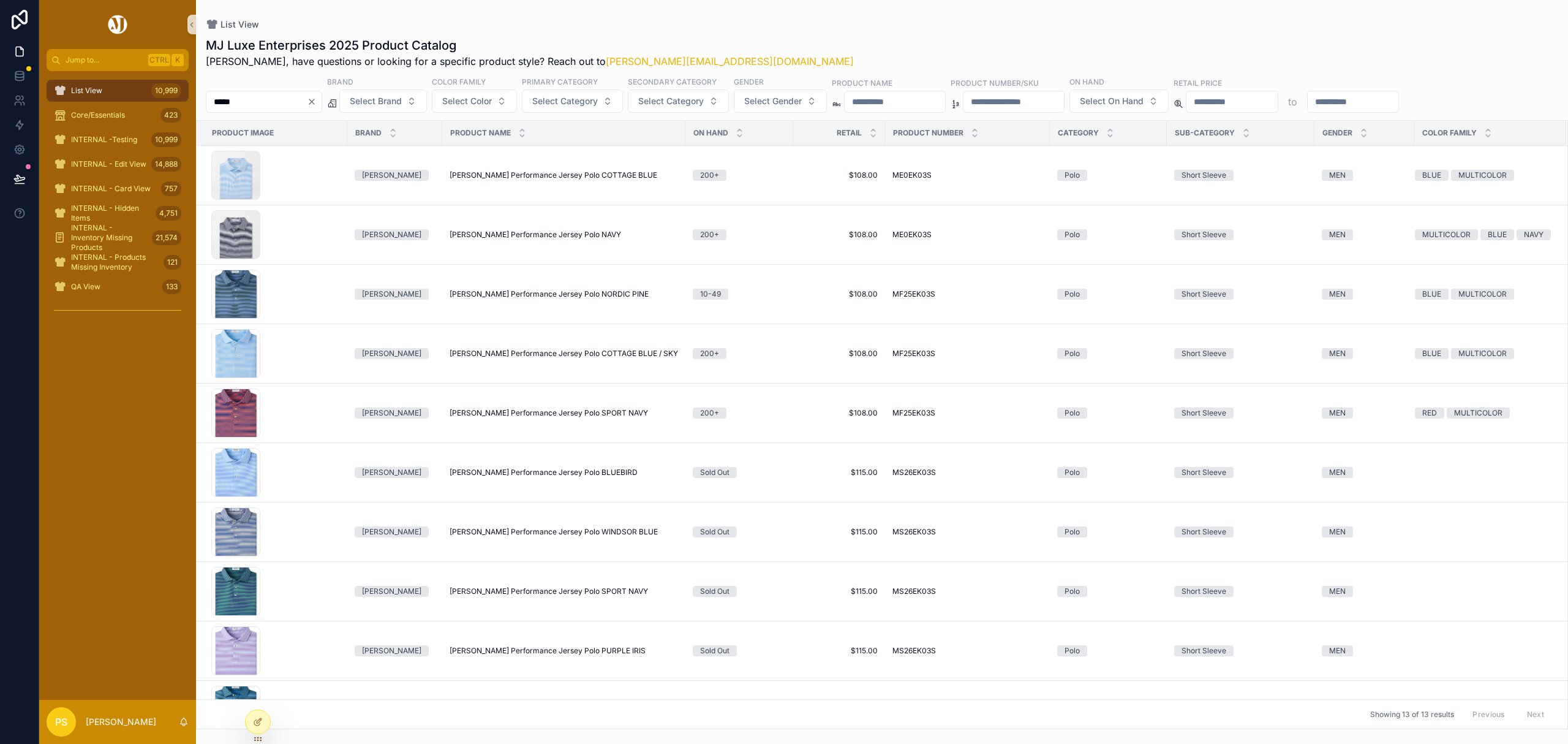
click at [92, 91] on span "List View" at bounding box center [87, 91] width 31 height 10
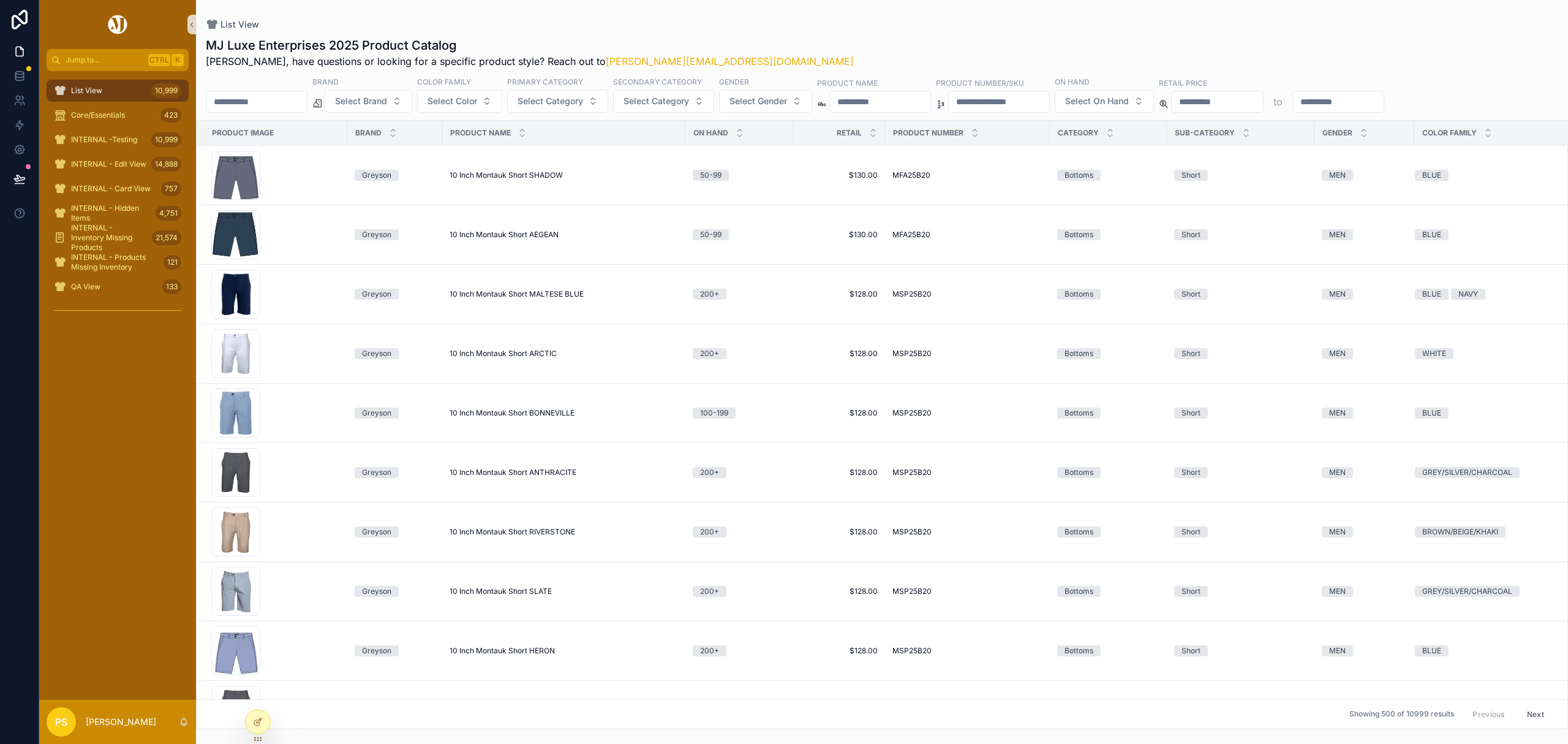
click at [275, 101] on input "*****" at bounding box center [256, 102] width 101 height 17
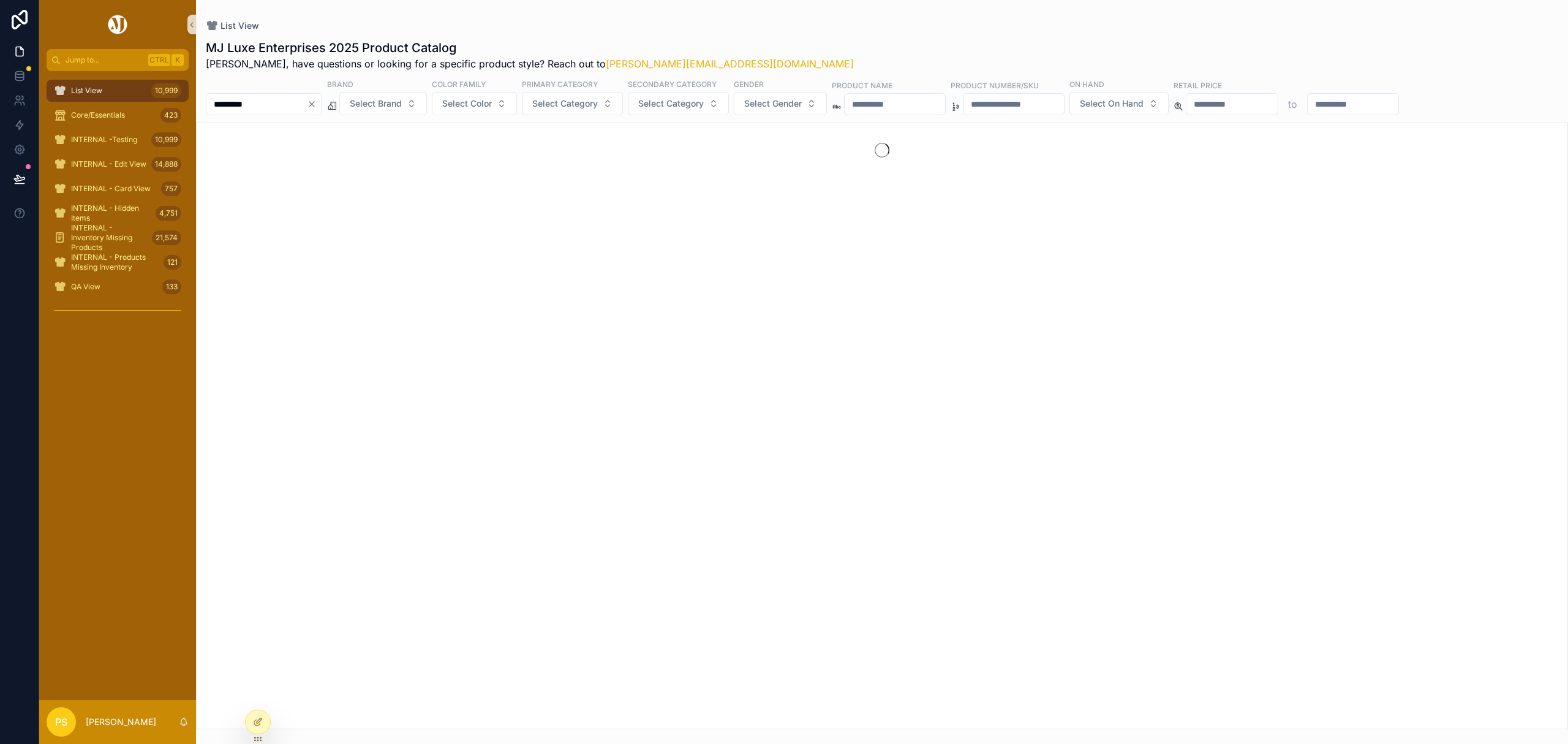
type input "*********"
click at [402, 108] on span "Select Brand" at bounding box center [376, 103] width 52 height 12
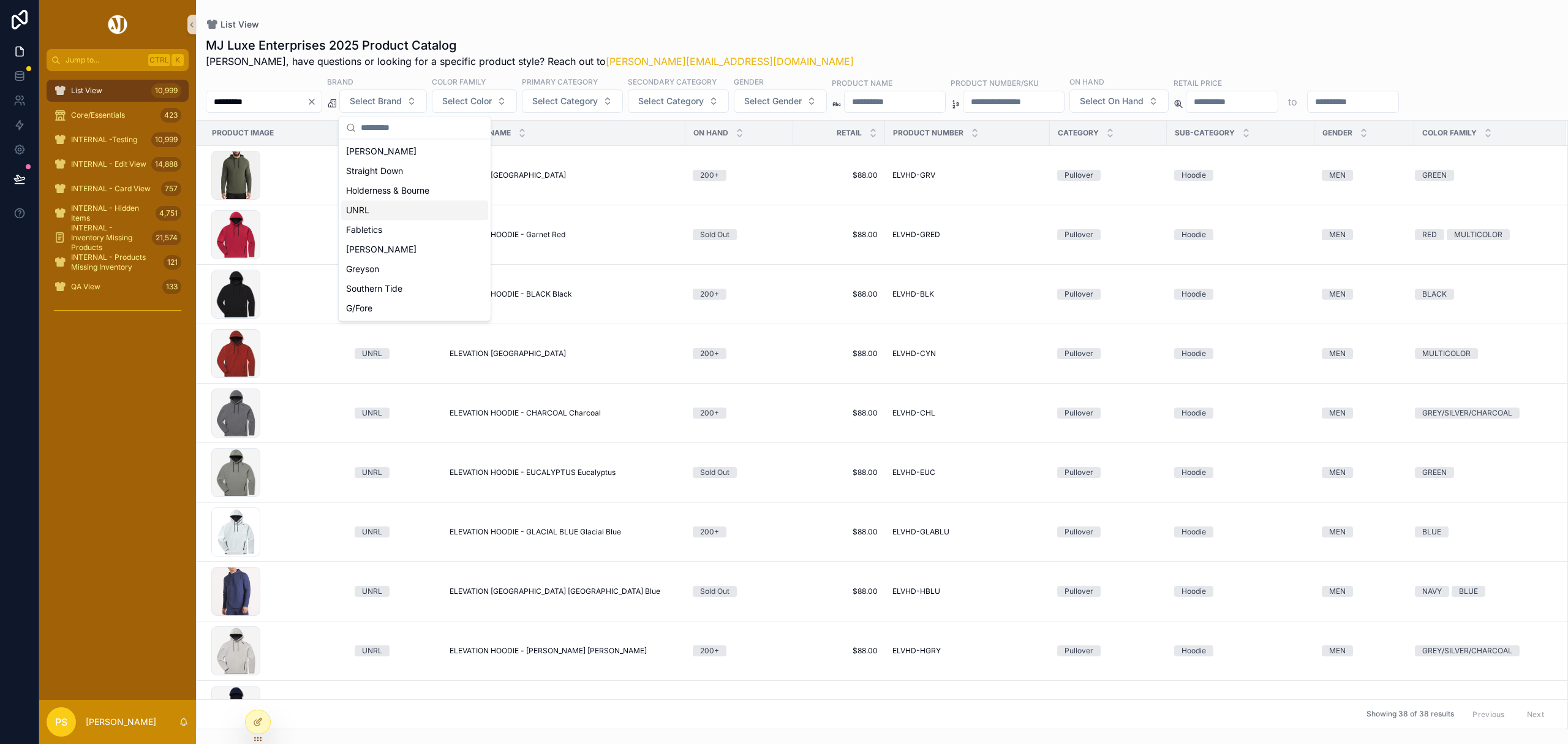
click at [371, 206] on div "UNRL" at bounding box center [414, 210] width 147 height 19
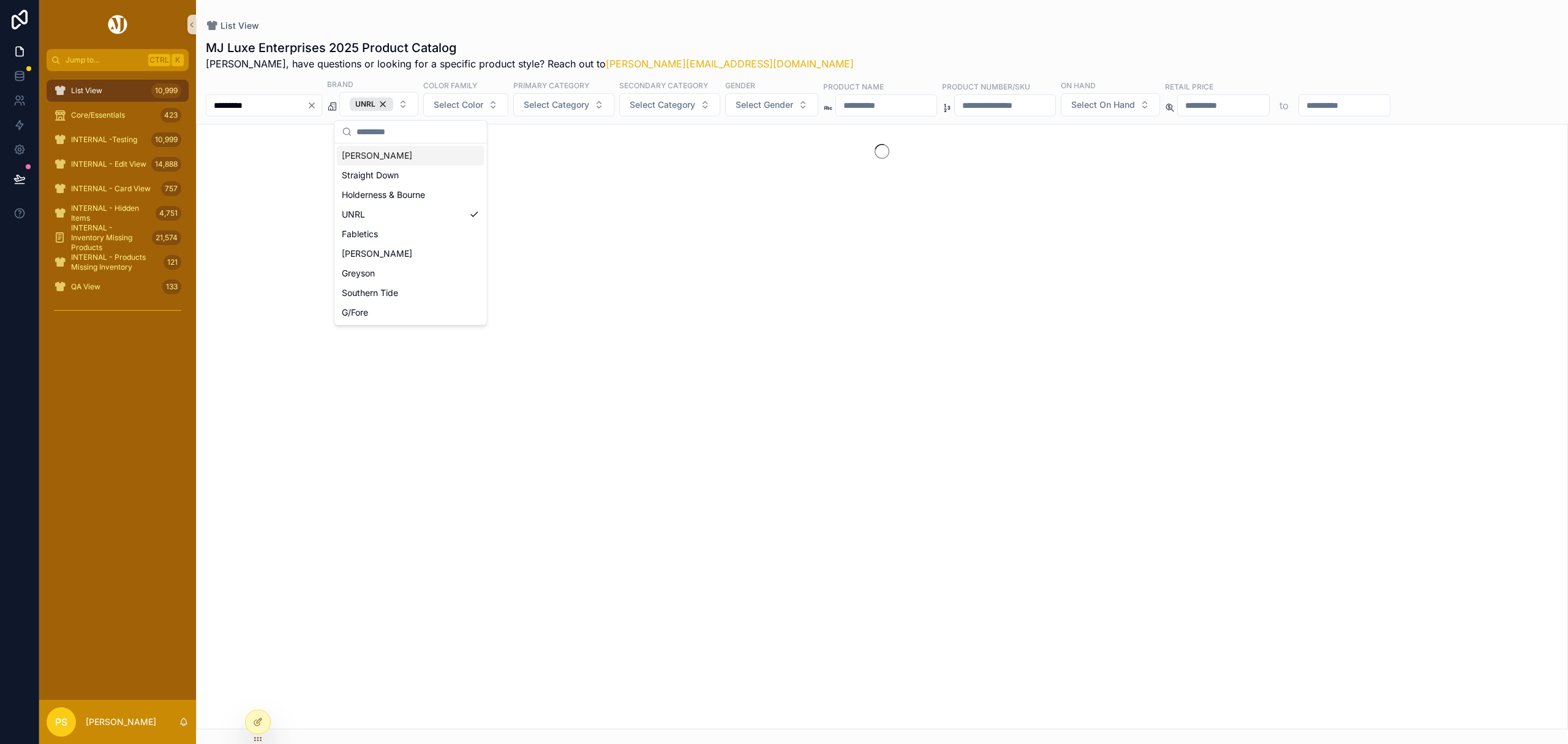
click at [780, 8] on div "List View MJ Luxe Enterprises 2025 Product Catalog Philip, have questions or lo…" at bounding box center [882, 365] width 1372 height 729
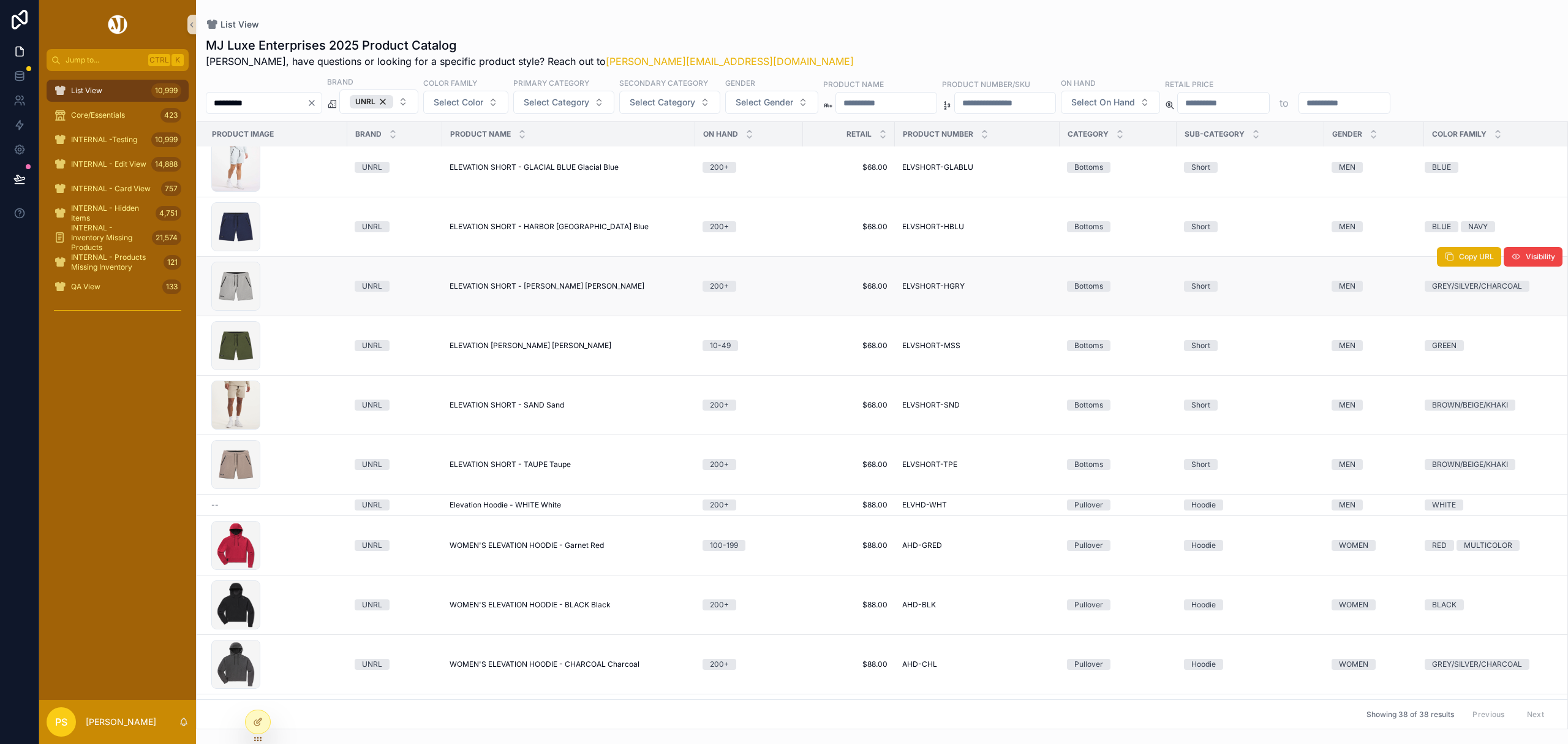
scroll to position [1385, 0]
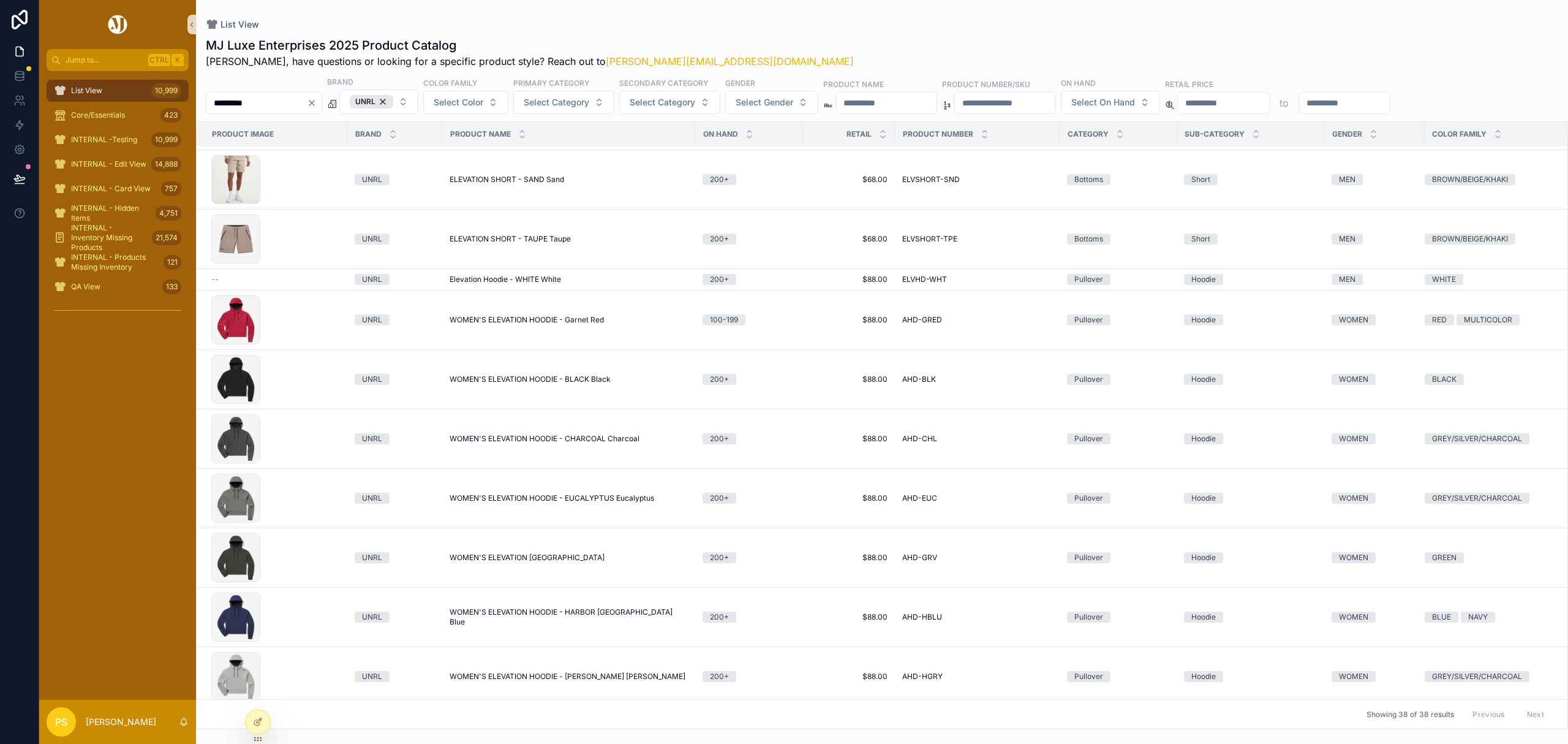
click at [317, 104] on icon "Clear" at bounding box center [311, 103] width 10 height 10
click at [288, 103] on input "scrollable content" at bounding box center [256, 103] width 101 height 17
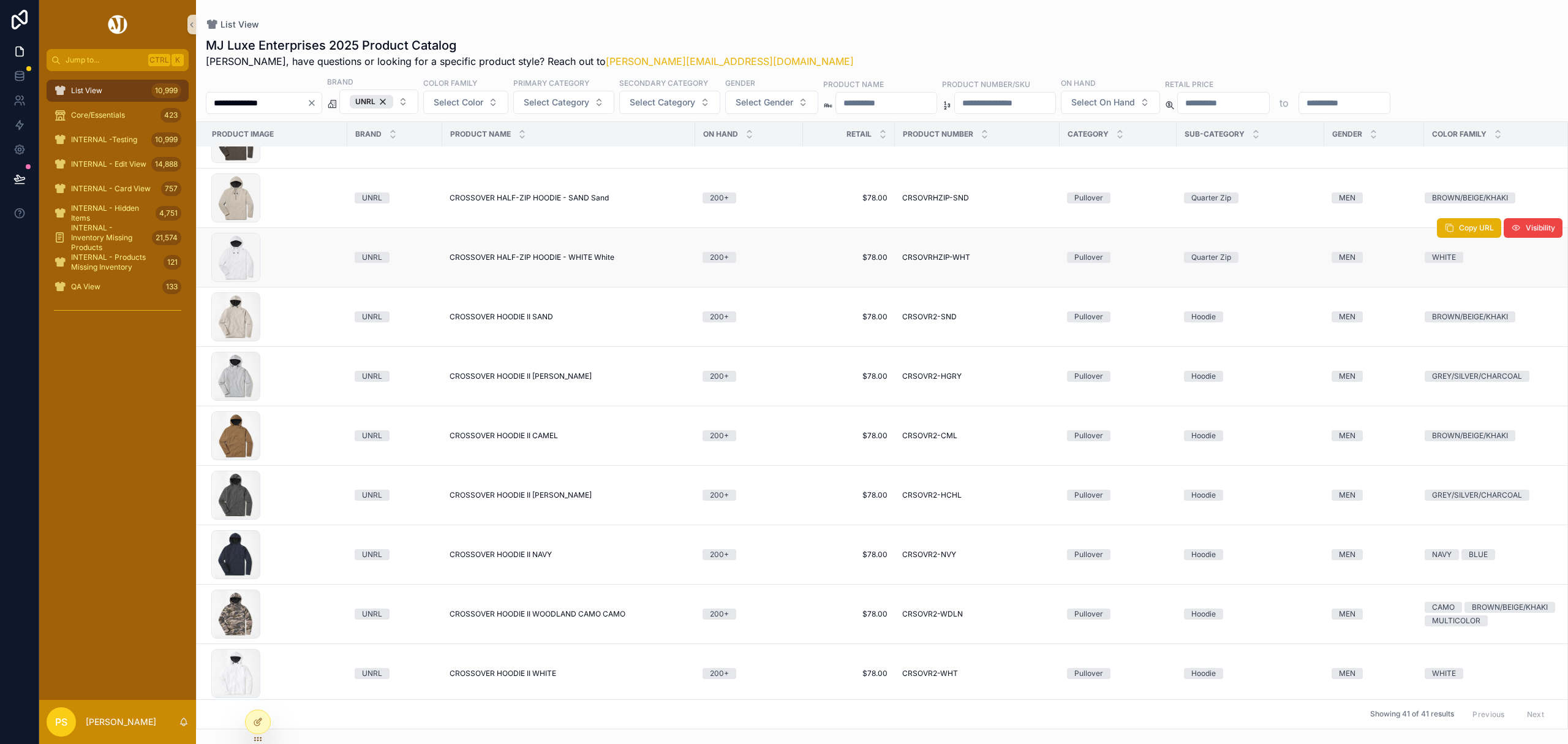
scroll to position [653, 0]
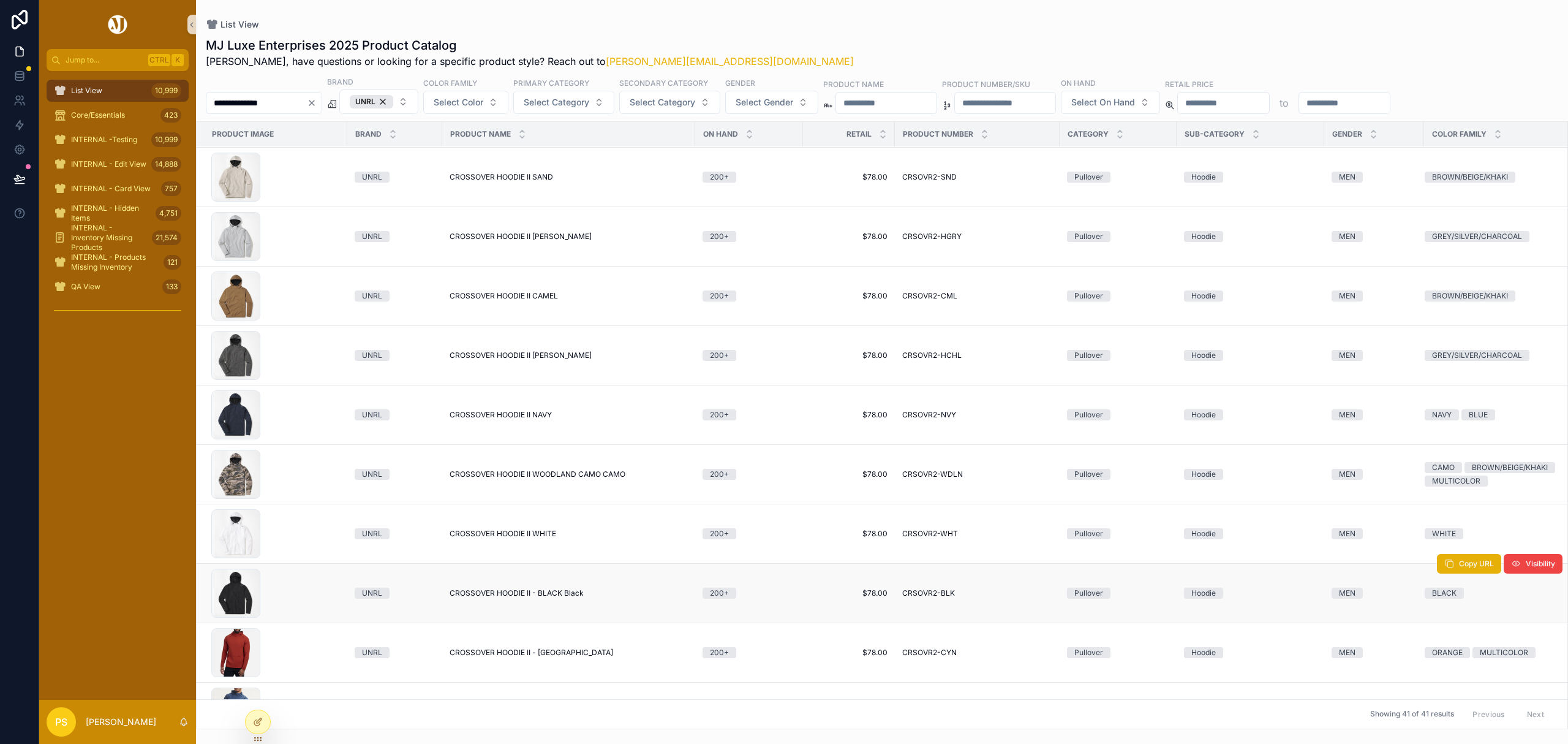
click at [497, 595] on span "CROSSOVER HOODIE II - BLACK Black" at bounding box center [517, 593] width 134 height 10
click at [96, 87] on span "List View" at bounding box center [87, 91] width 31 height 10
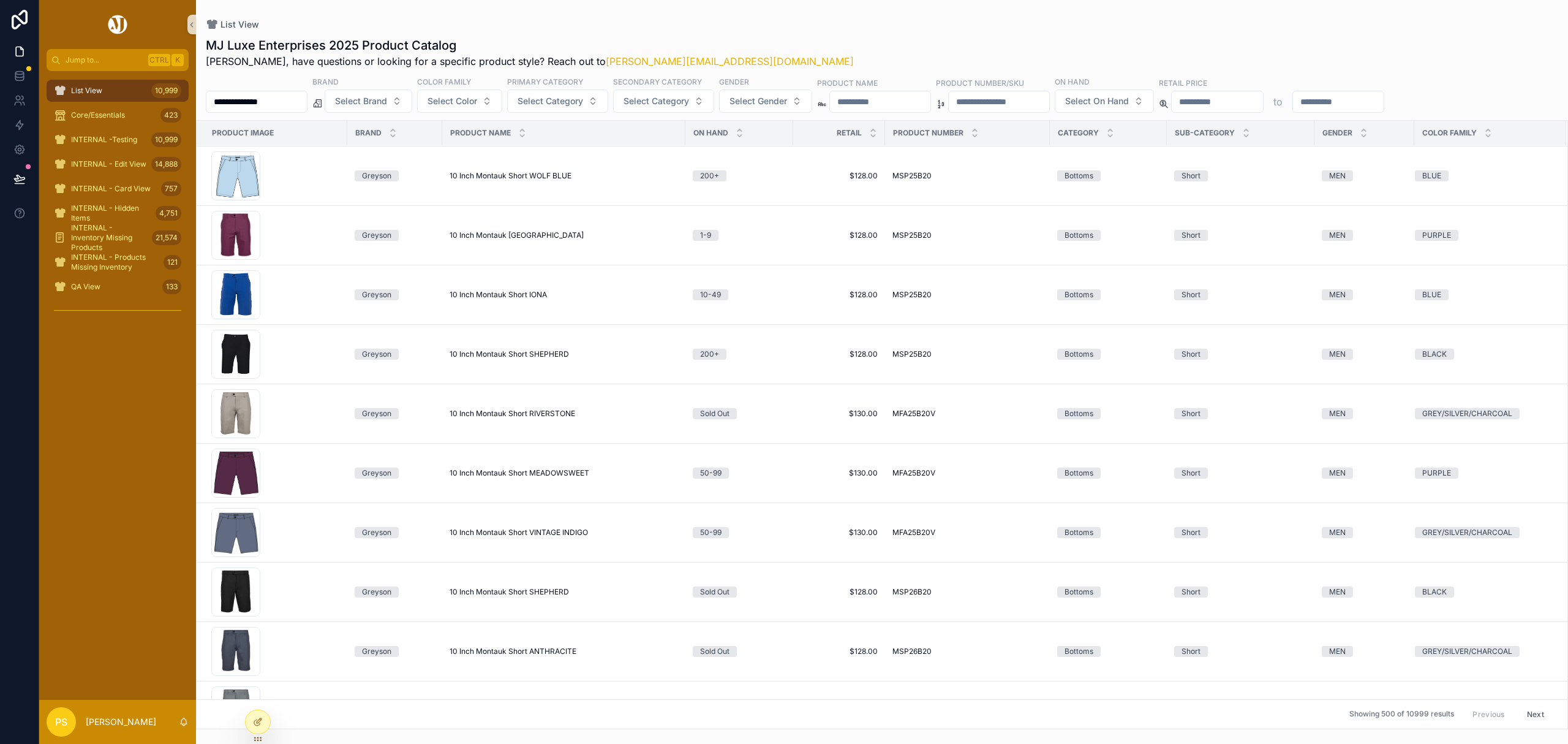
click at [307, 104] on input "**********" at bounding box center [256, 102] width 101 height 17
type input "******"
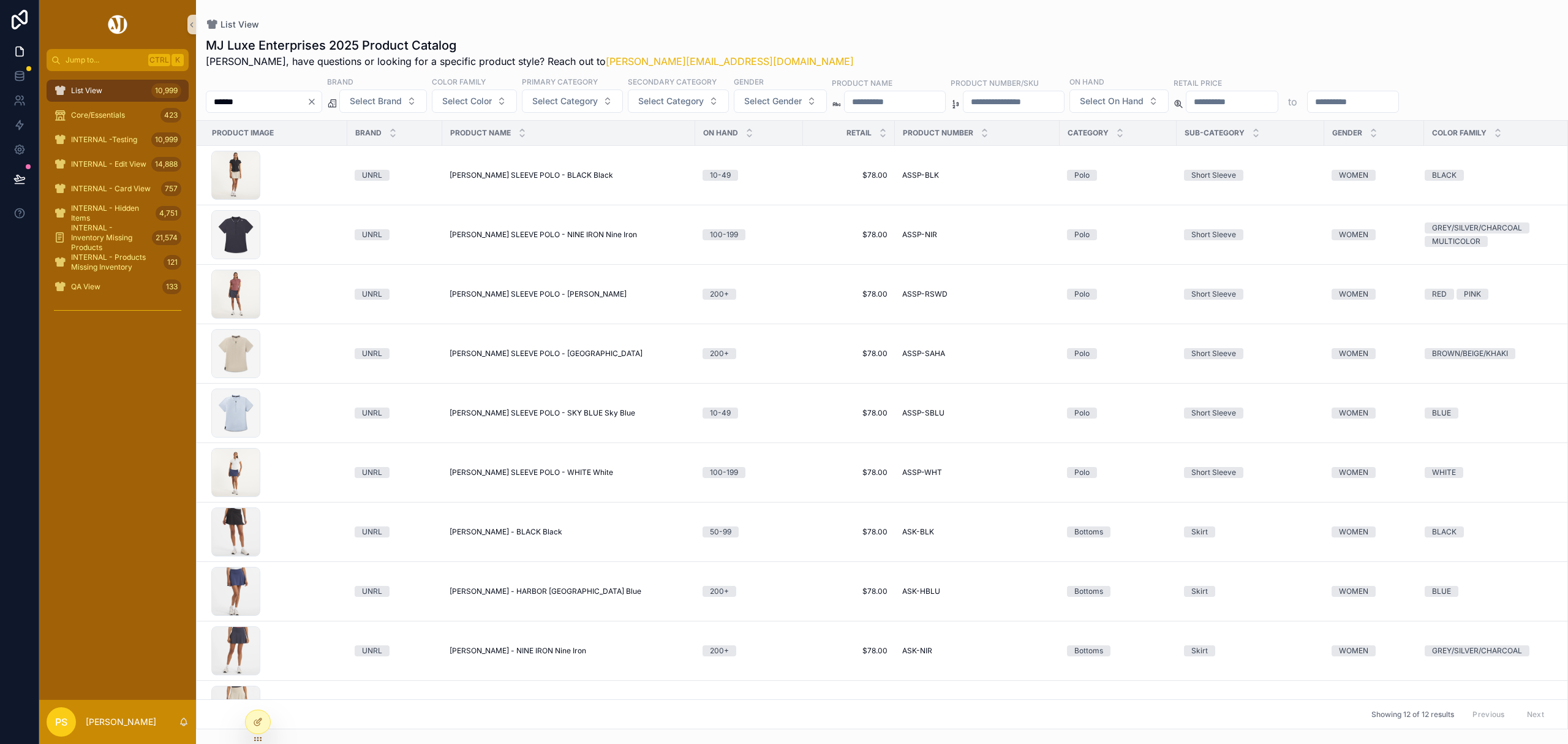
click at [128, 91] on div "List View 10,999" at bounding box center [117, 90] width 127 height 19
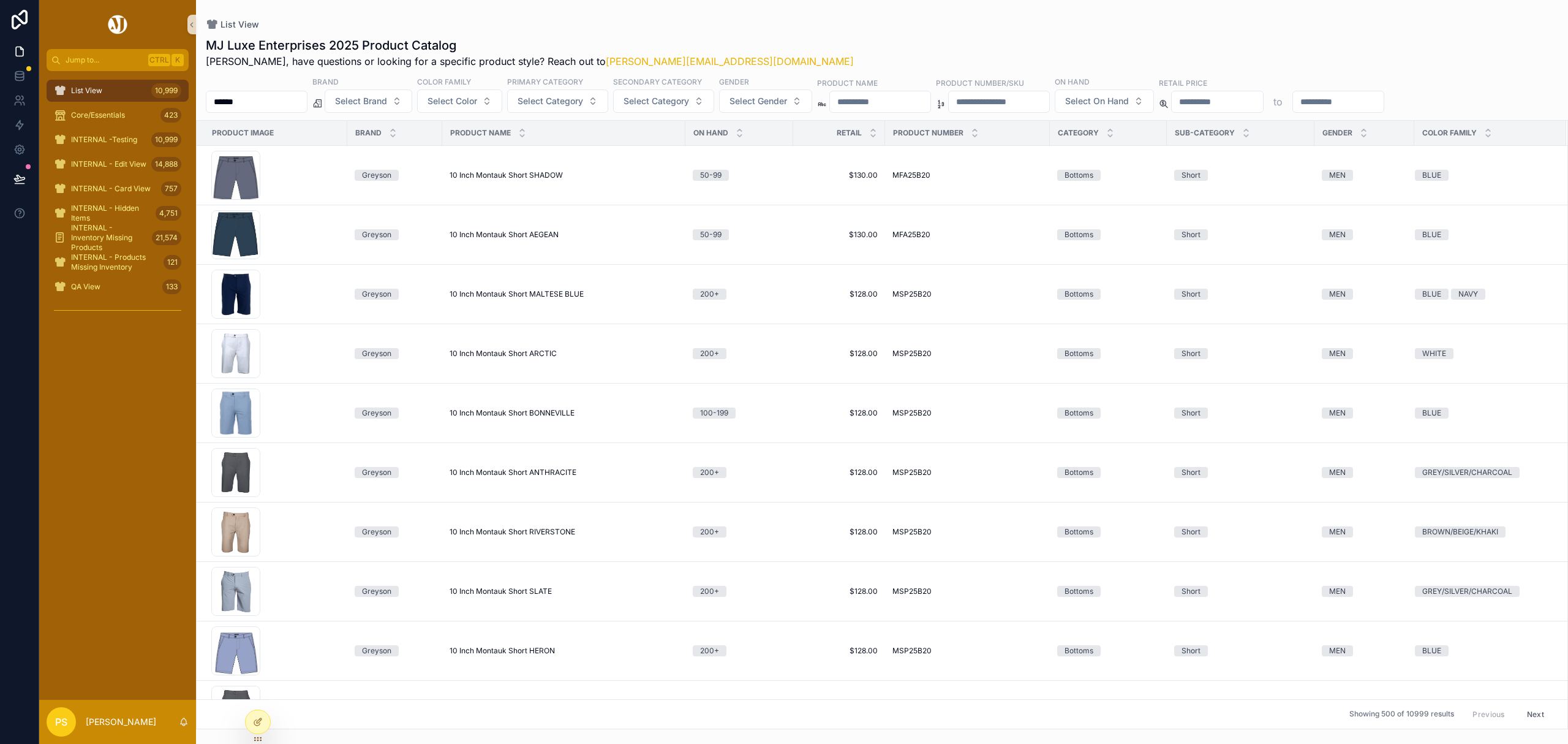
click at [266, 99] on input "******" at bounding box center [256, 102] width 101 height 17
click at [387, 99] on span "Select Brand" at bounding box center [361, 101] width 52 height 12
click at [369, 195] on div "Holderness & Bourne" at bounding box center [399, 190] width 147 height 19
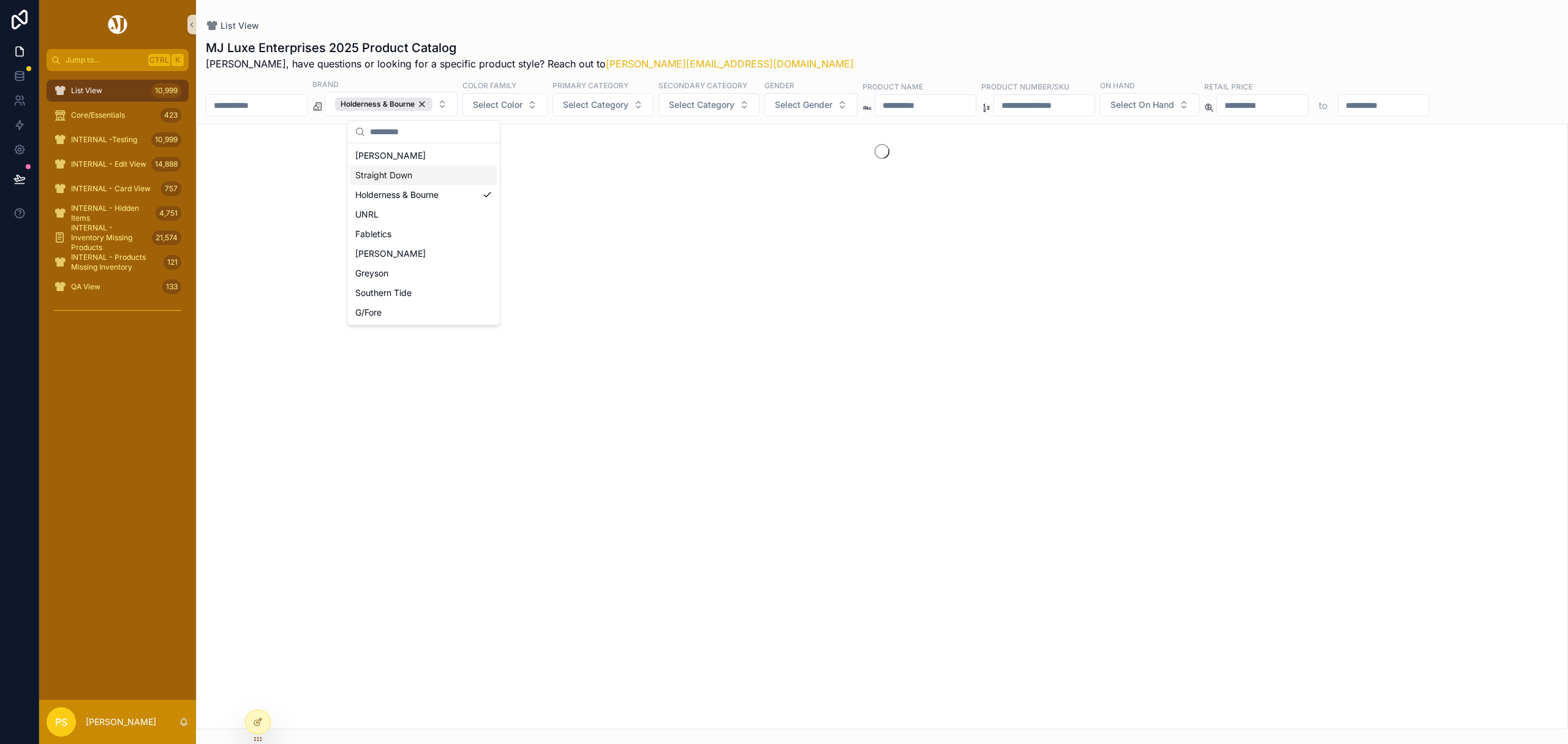
click at [278, 103] on input "scrollable content" at bounding box center [256, 105] width 101 height 17
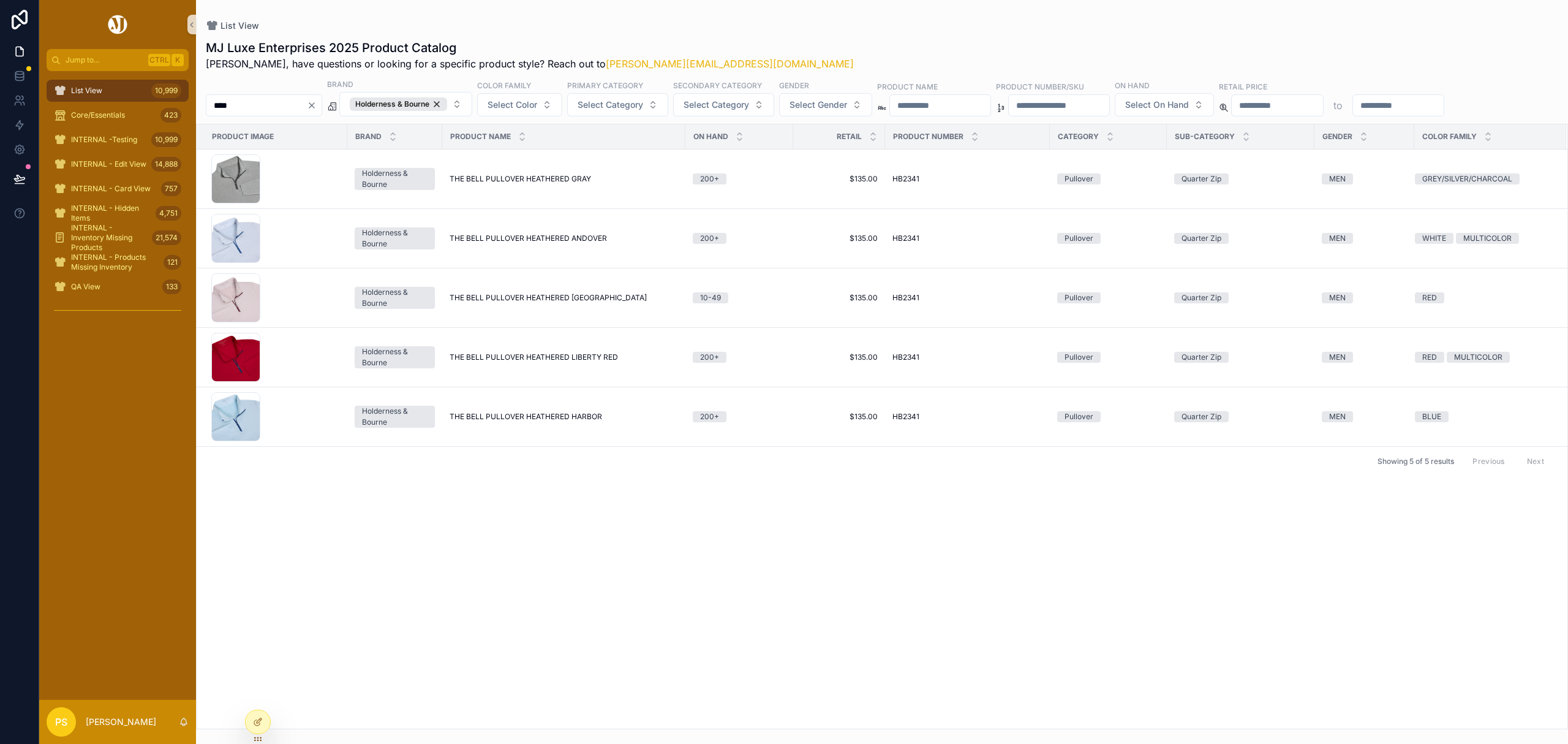
click at [148, 87] on div "List View 10,999" at bounding box center [117, 90] width 127 height 19
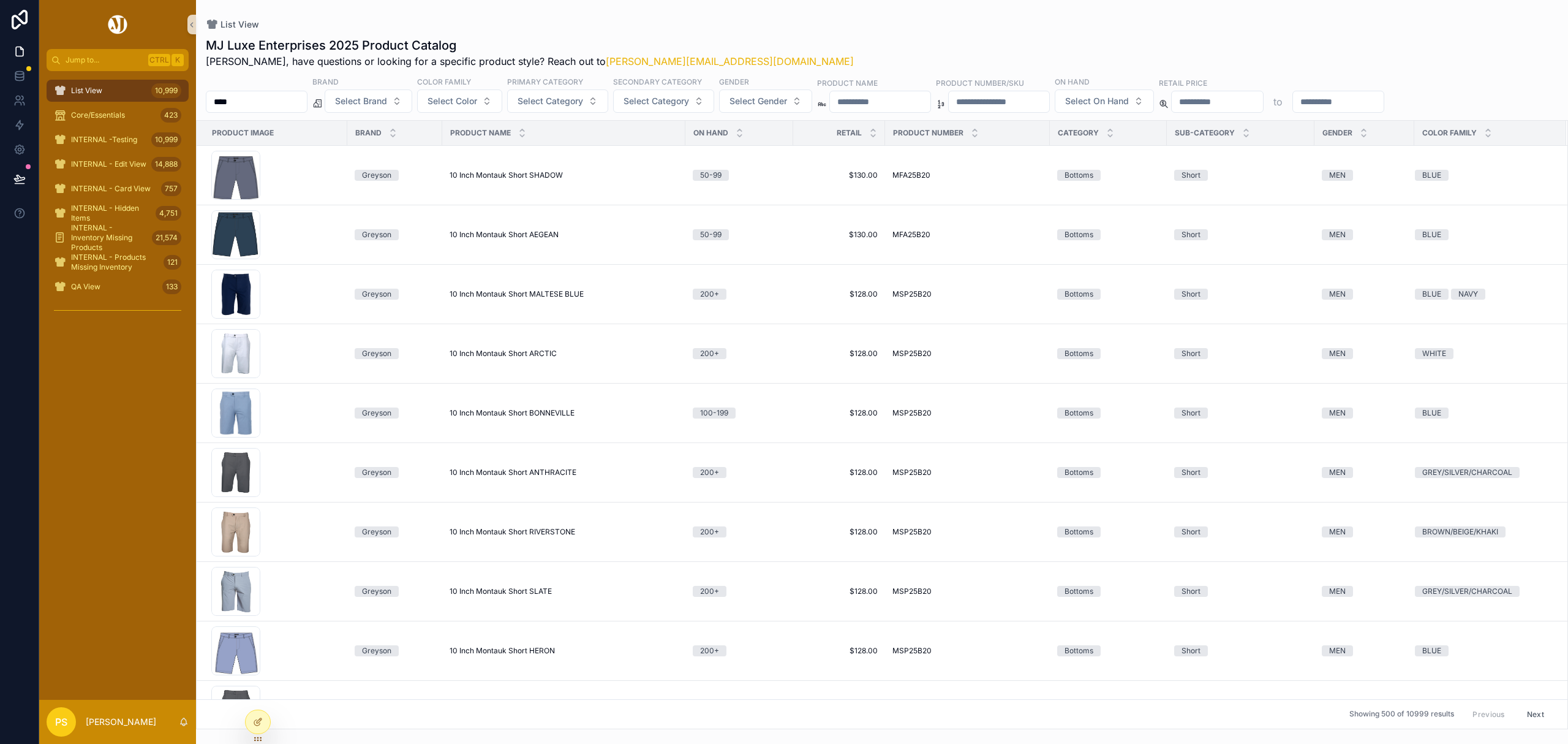
click at [271, 104] on input "****" at bounding box center [256, 102] width 101 height 17
type input "*****"
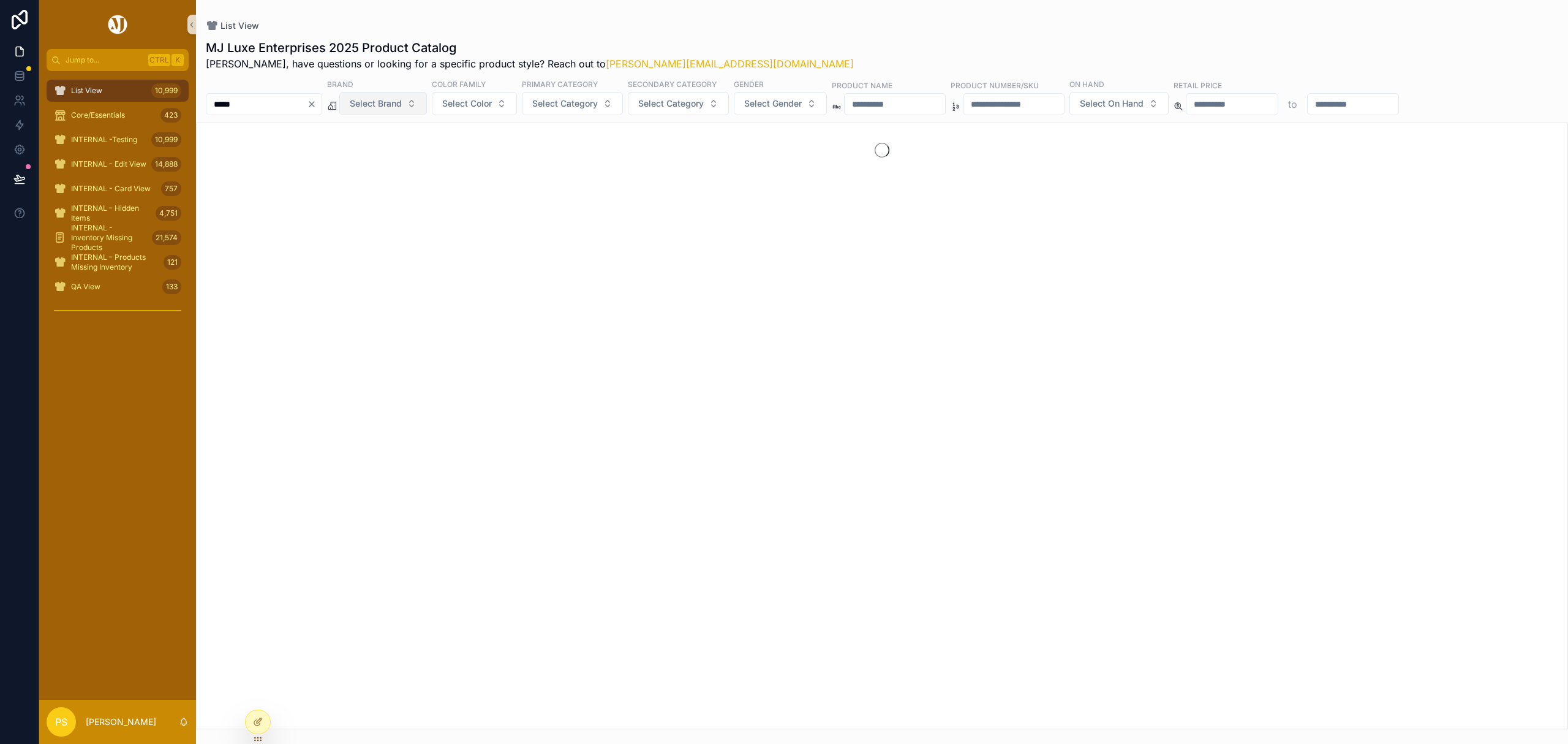
click at [402, 113] on button "Select Brand" at bounding box center [383, 103] width 88 height 23
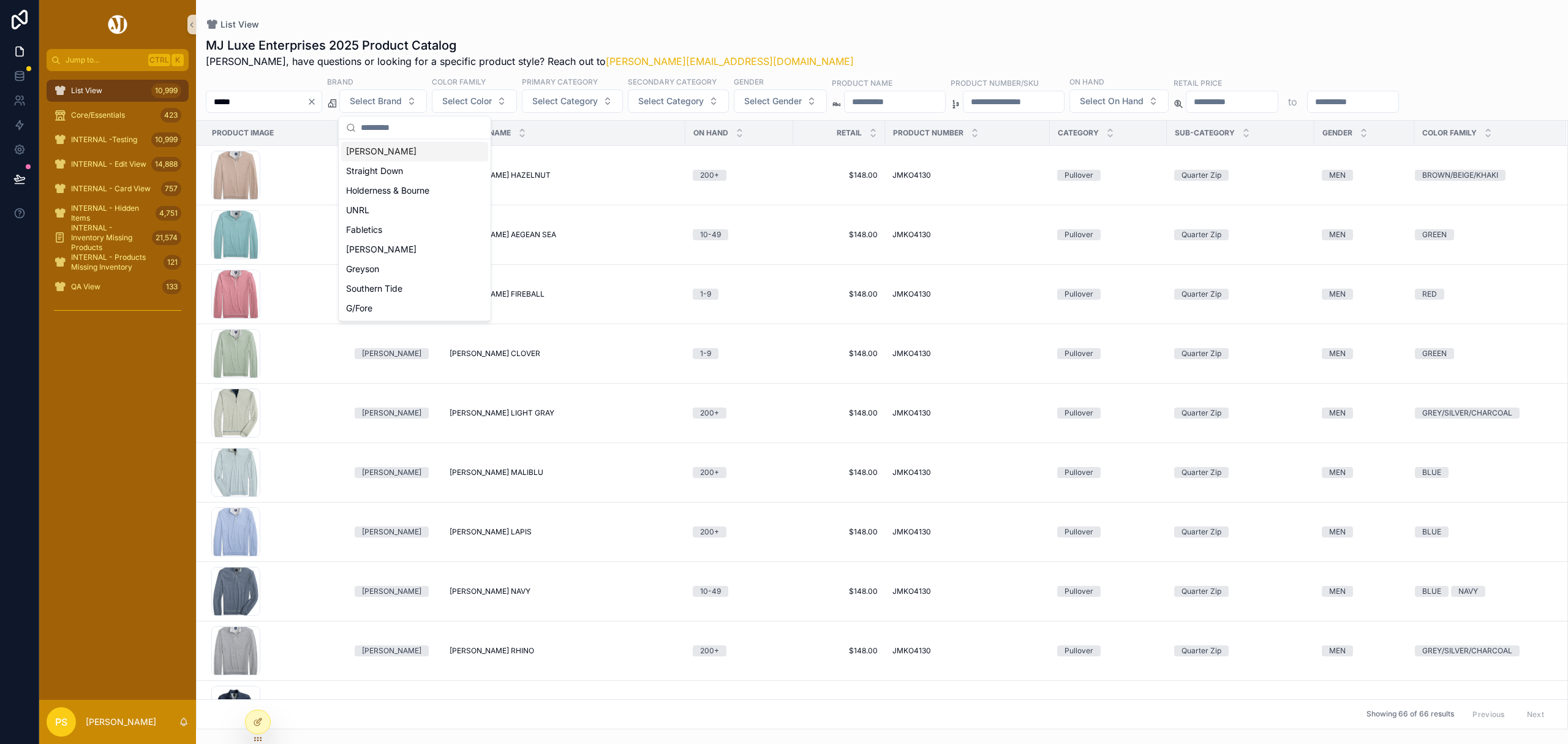
click at [873, 34] on div "MJ Luxe Enterprises 2025 Product Catalog Philip, have questions or looking for …" at bounding box center [882, 379] width 1372 height 700
click at [801, 103] on span "Select Gender" at bounding box center [772, 101] width 58 height 12
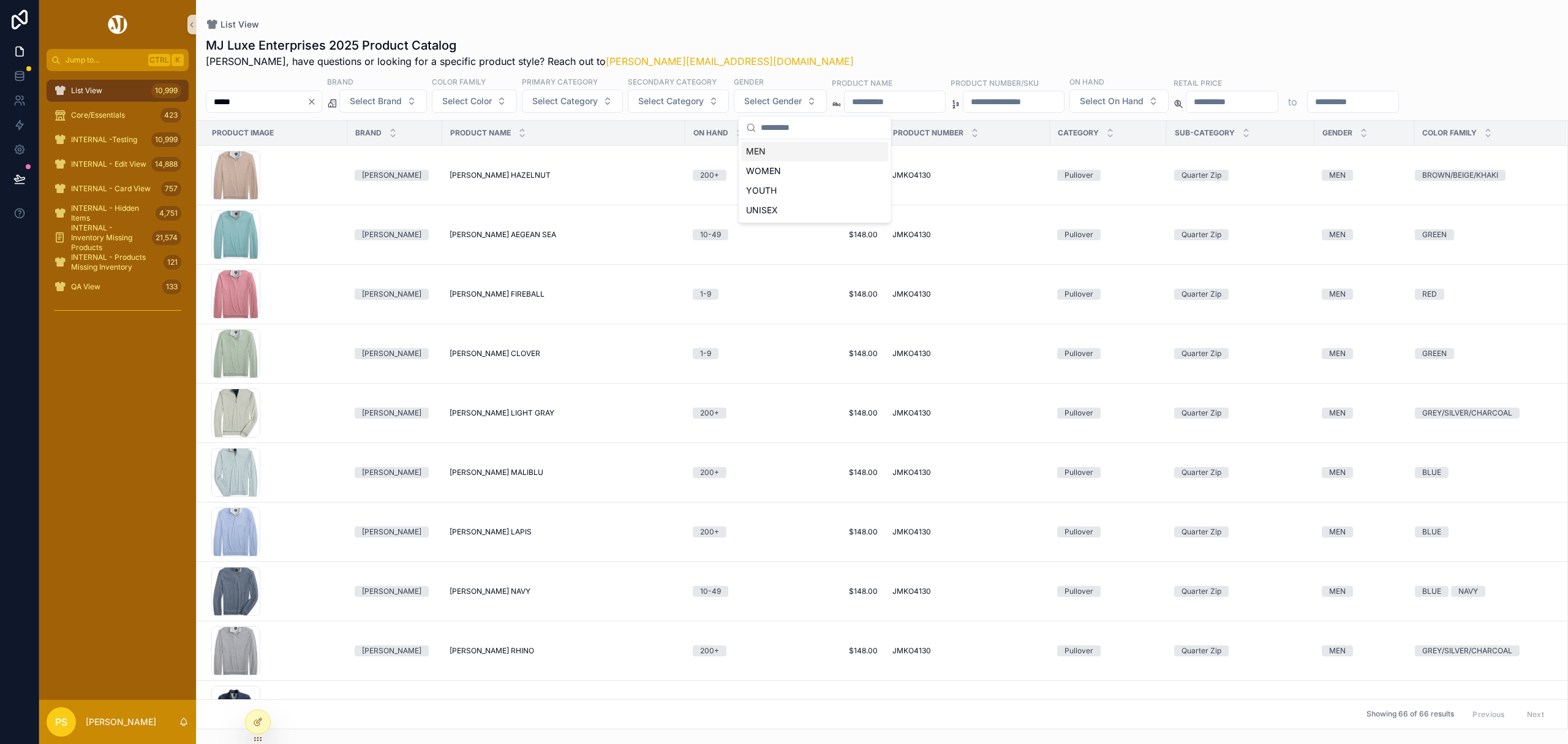
click at [762, 148] on div "MEN" at bounding box center [814, 150] width 147 height 19
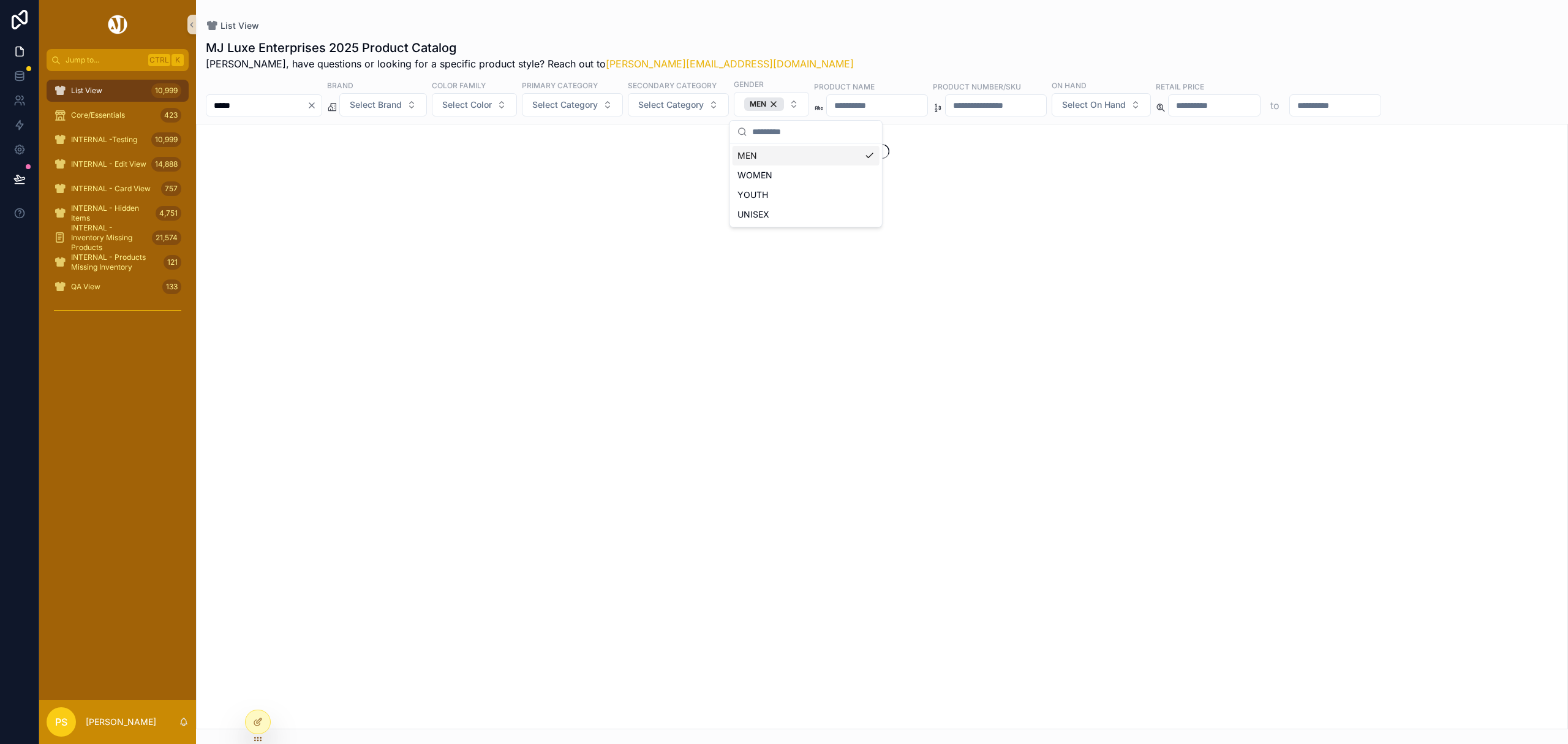
click at [946, 16] on div "List View MJ Luxe Enterprises 2025 Product Catalog Philip, have questions or lo…" at bounding box center [882, 365] width 1372 height 729
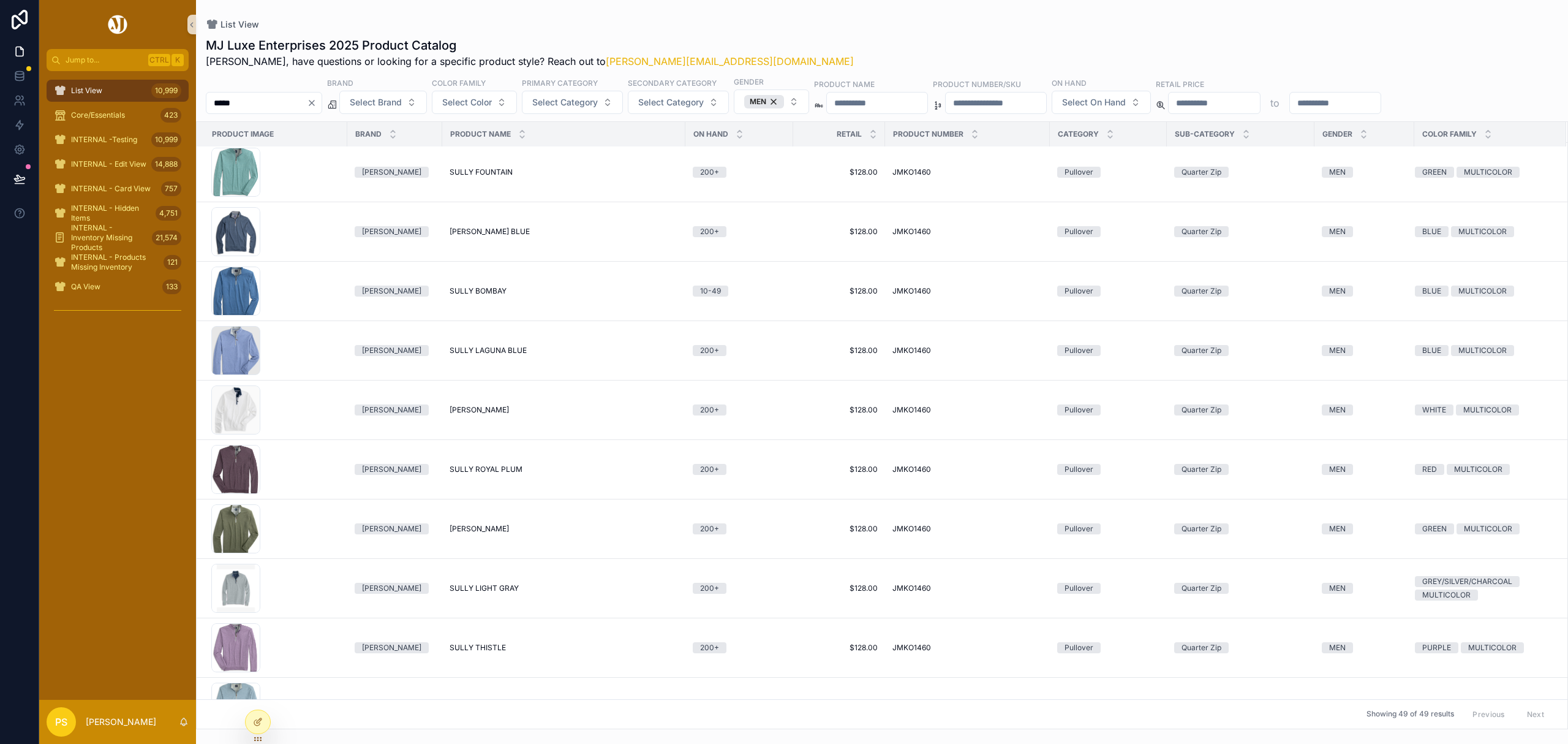
scroll to position [488, 0]
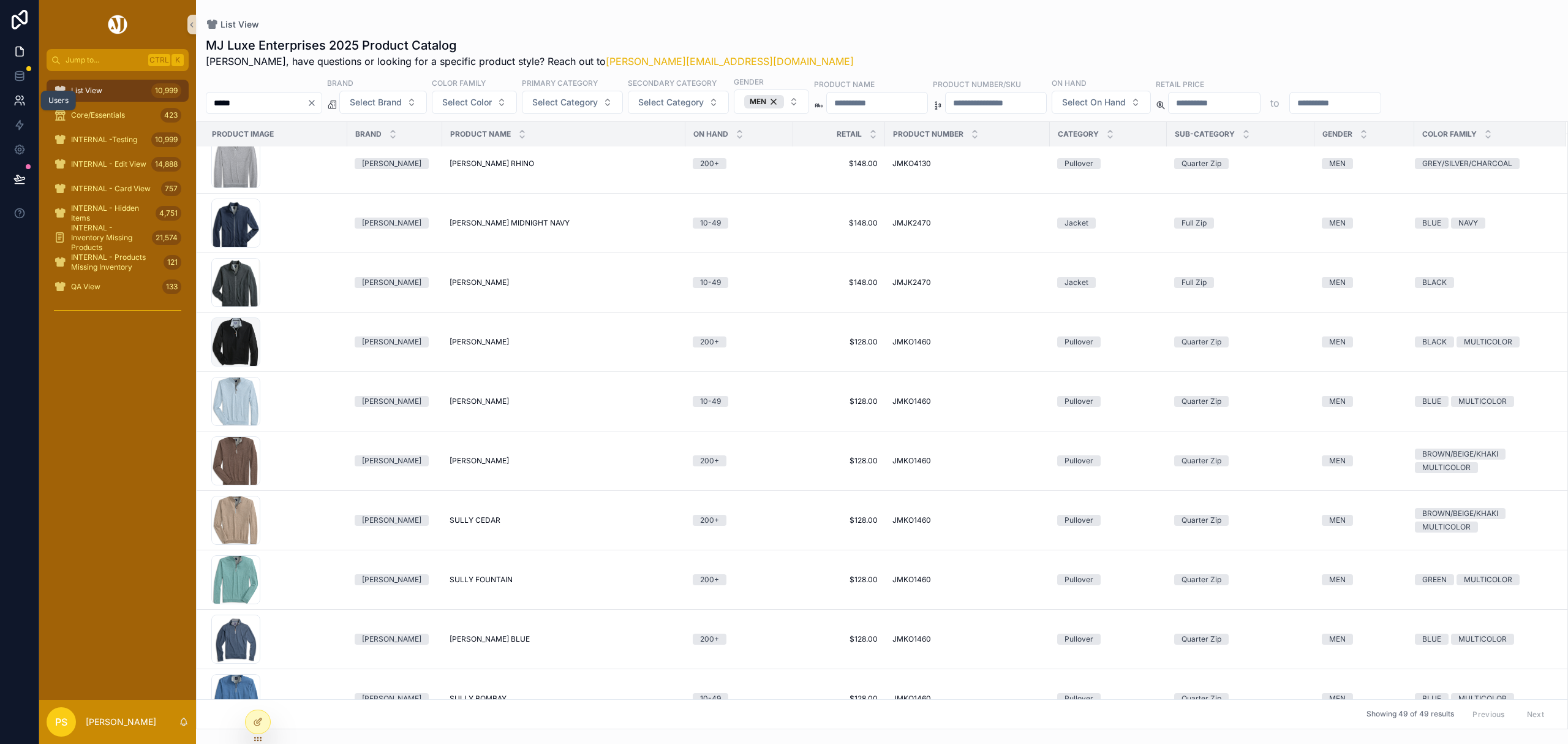
click at [17, 99] on icon at bounding box center [19, 100] width 12 height 12
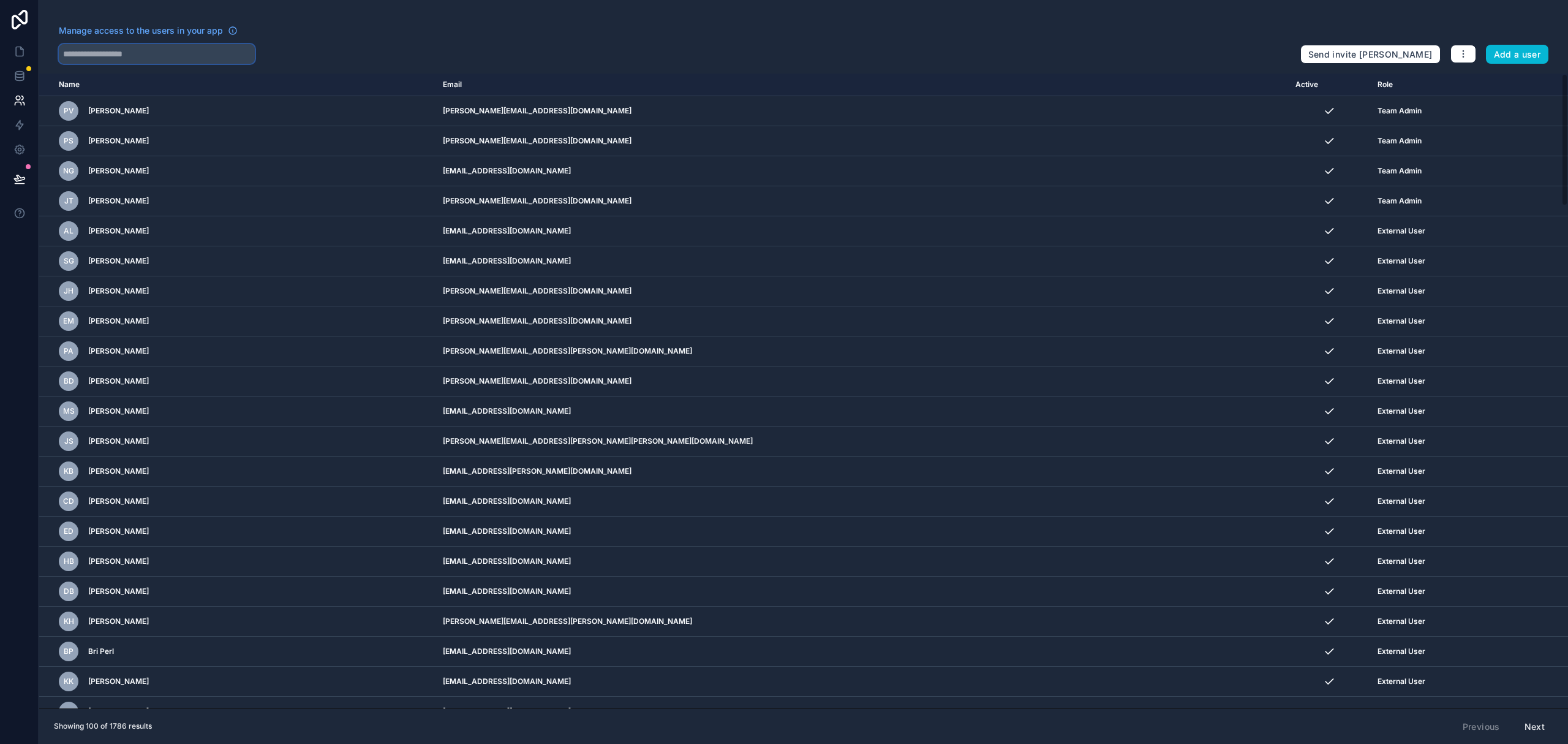
click at [180, 58] on input "text" at bounding box center [157, 53] width 196 height 19
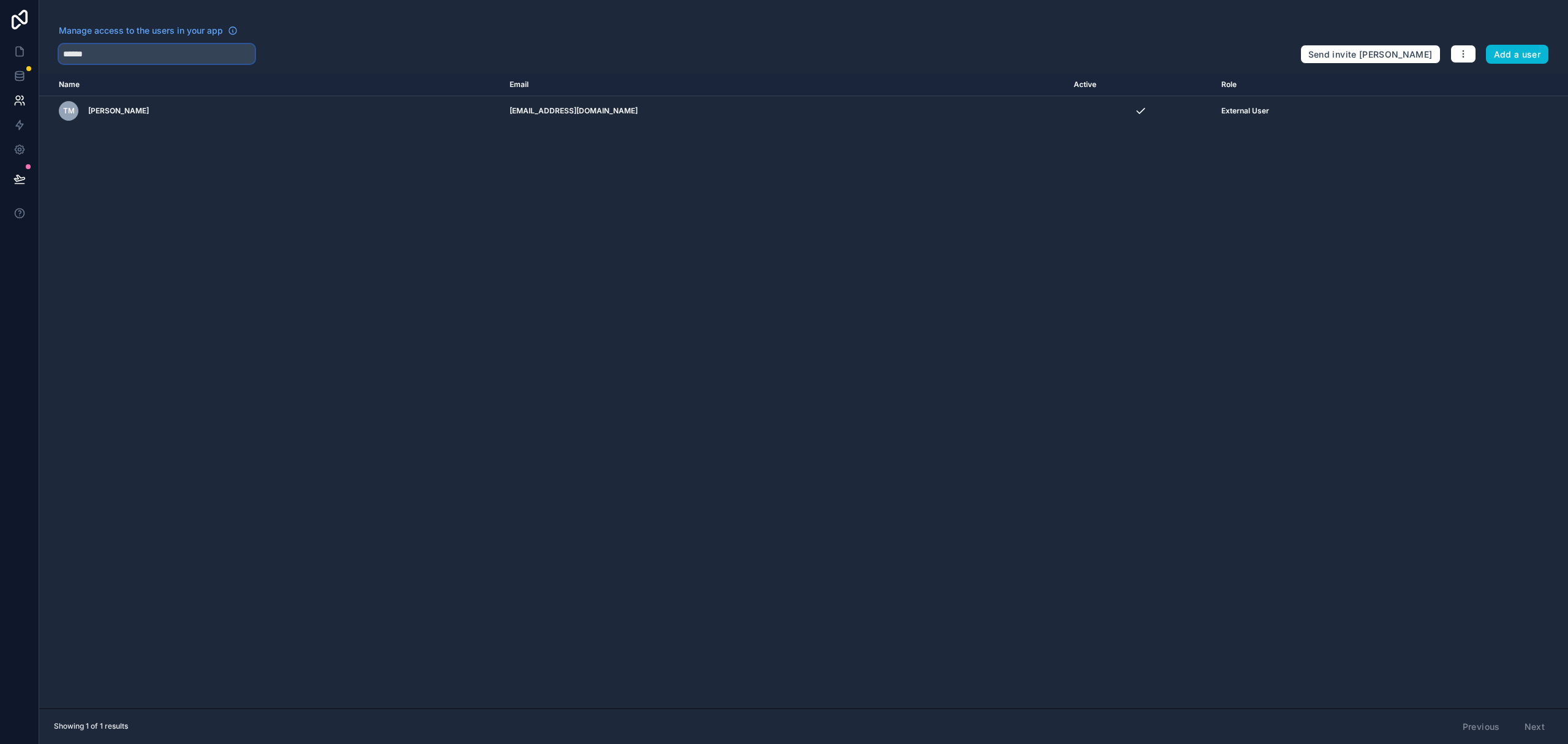
type input "******"
click at [1532, 55] on button "Add a user" at bounding box center [1517, 54] width 63 height 19
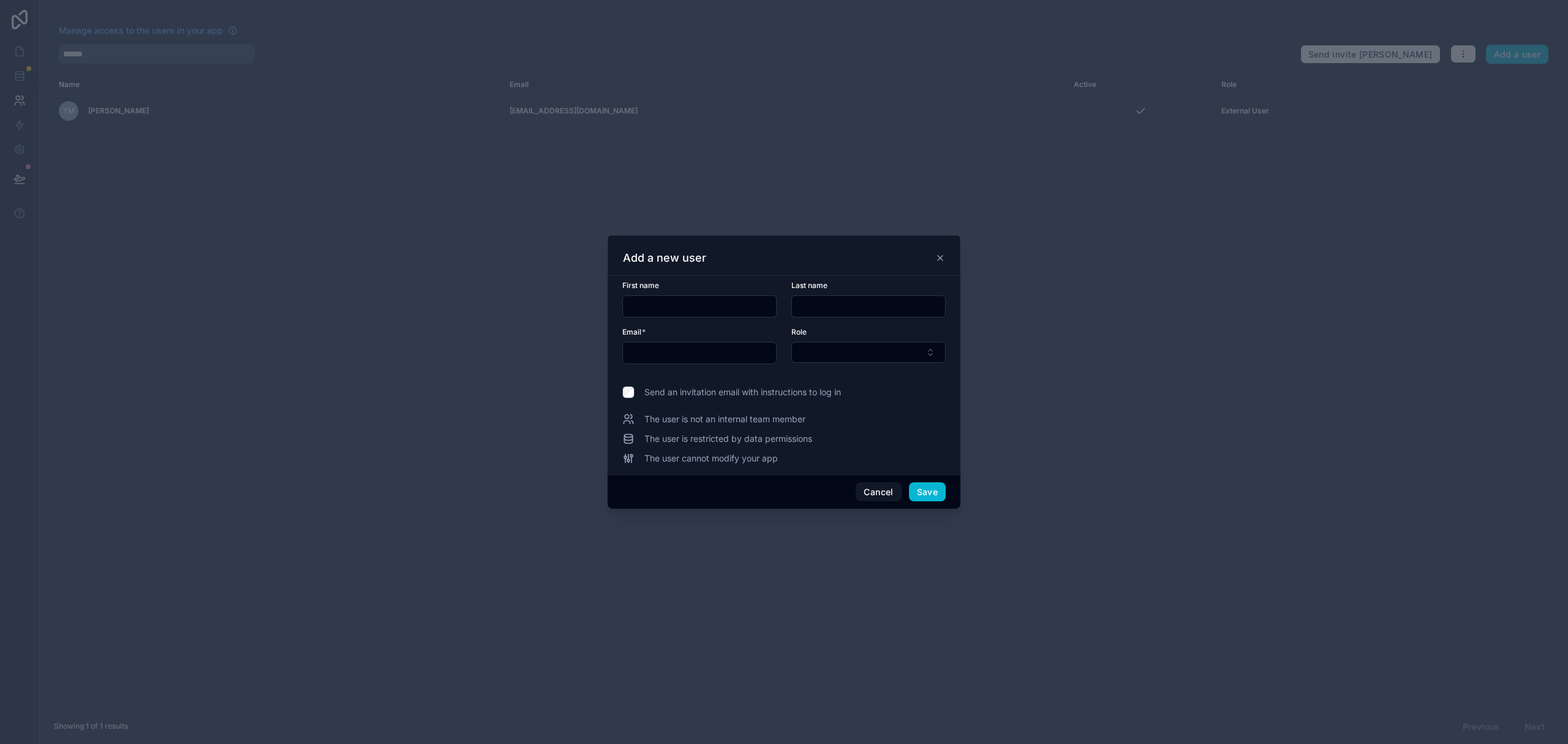
click at [734, 310] on input "text" at bounding box center [699, 306] width 153 height 17
paste input "*******"
type input "*******"
click at [863, 304] on input "text" at bounding box center [868, 306] width 153 height 17
paste input "******"
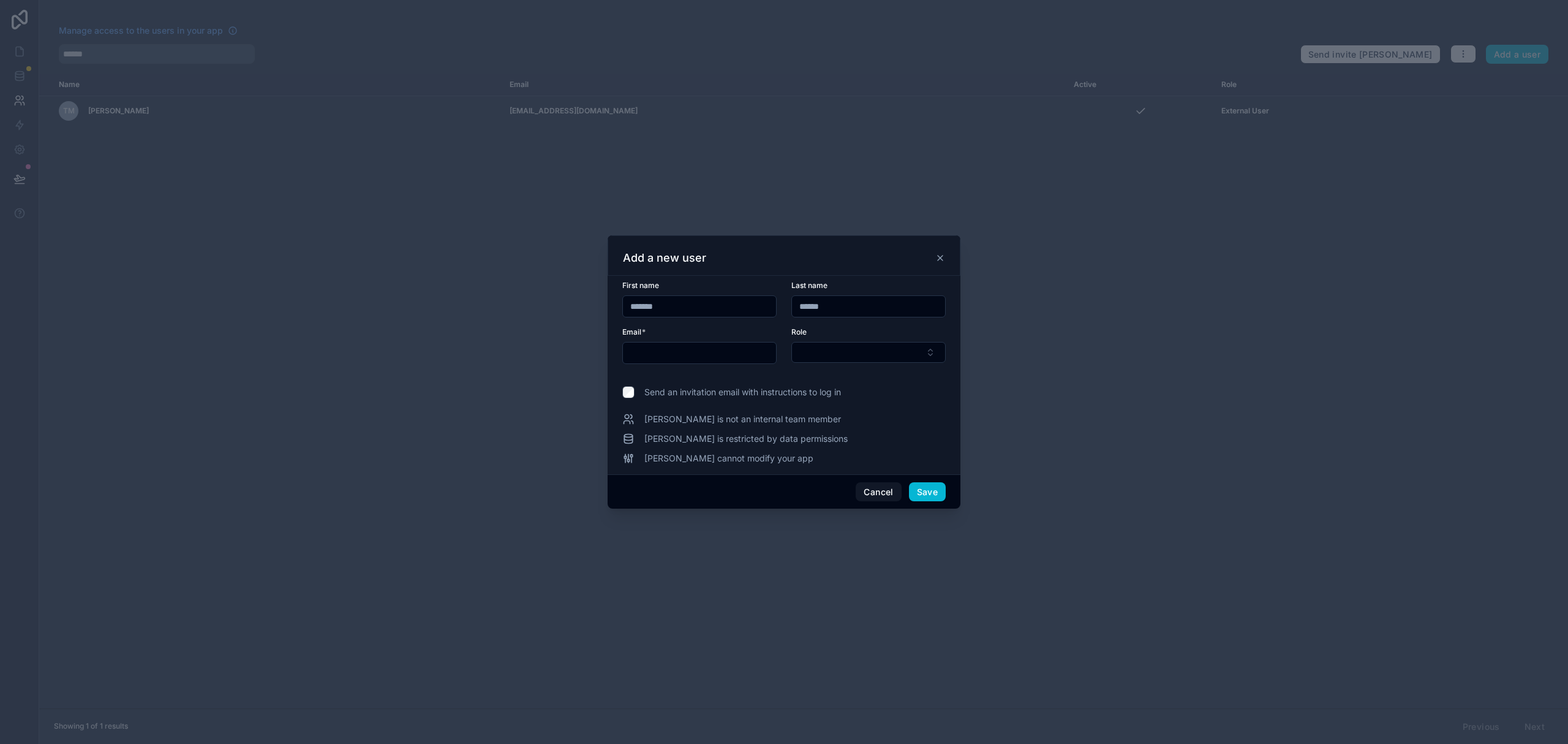
type input "******"
click at [672, 351] on input "text" at bounding box center [699, 353] width 153 height 17
paste input "**********"
type input "**********"
click at [864, 356] on button "Select Button" at bounding box center [868, 352] width 155 height 21
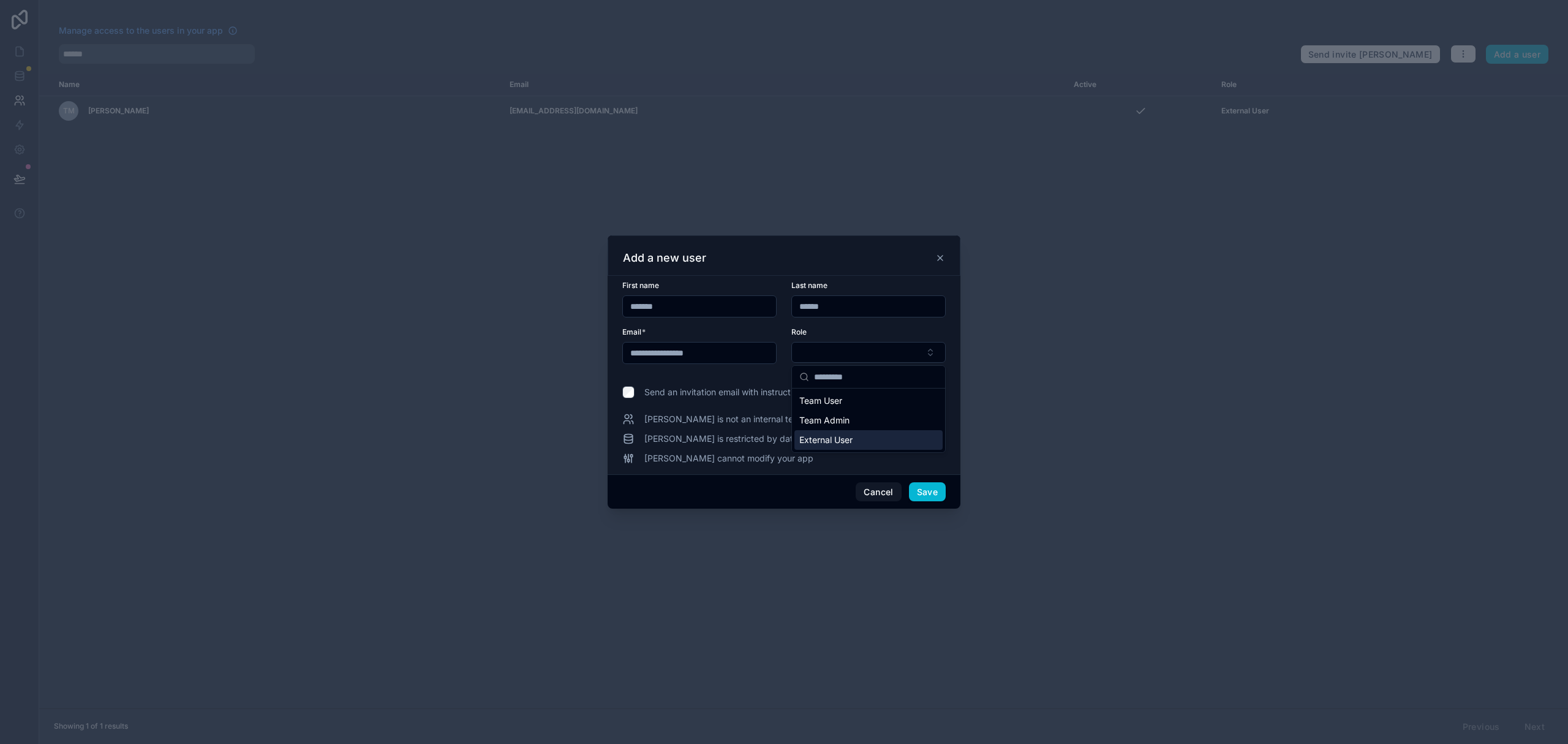
click at [848, 437] on span "External User" at bounding box center [826, 439] width 53 height 12
click at [926, 491] on button "Save" at bounding box center [927, 492] width 37 height 19
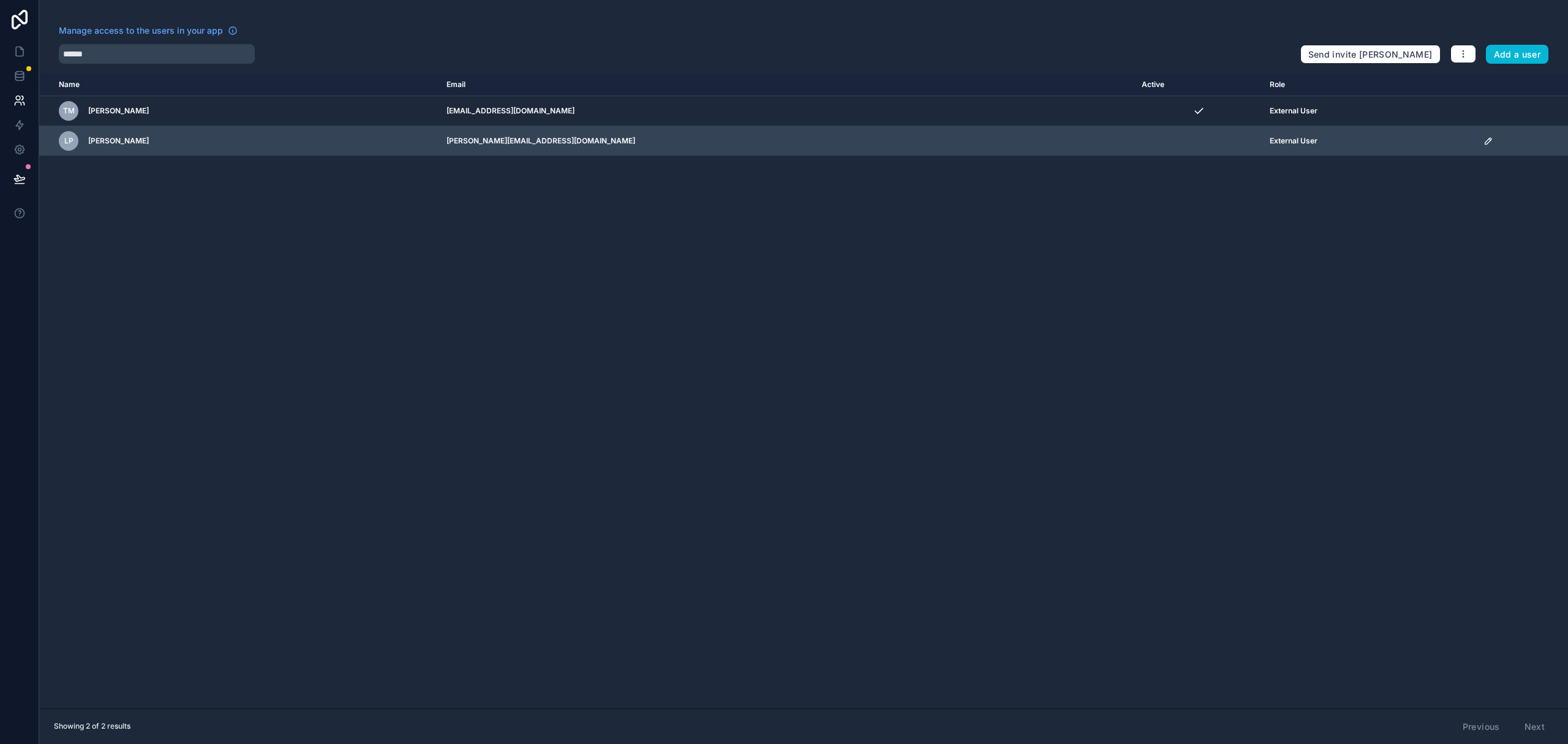
click at [1484, 143] on icon "scrollable content" at bounding box center [1488, 140] width 10 height 10
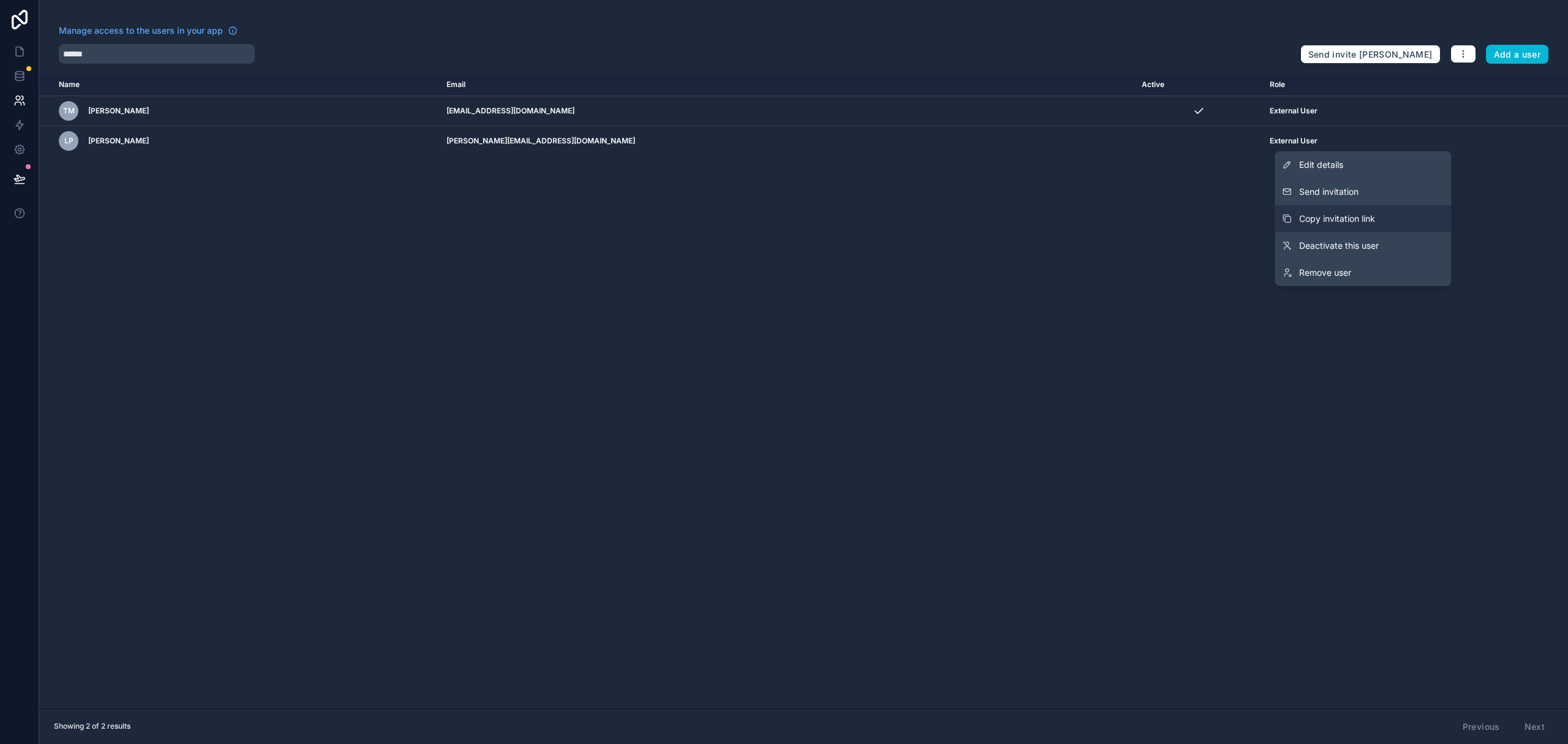
click at [1353, 219] on span "Copy invitation link" at bounding box center [1336, 218] width 76 height 12
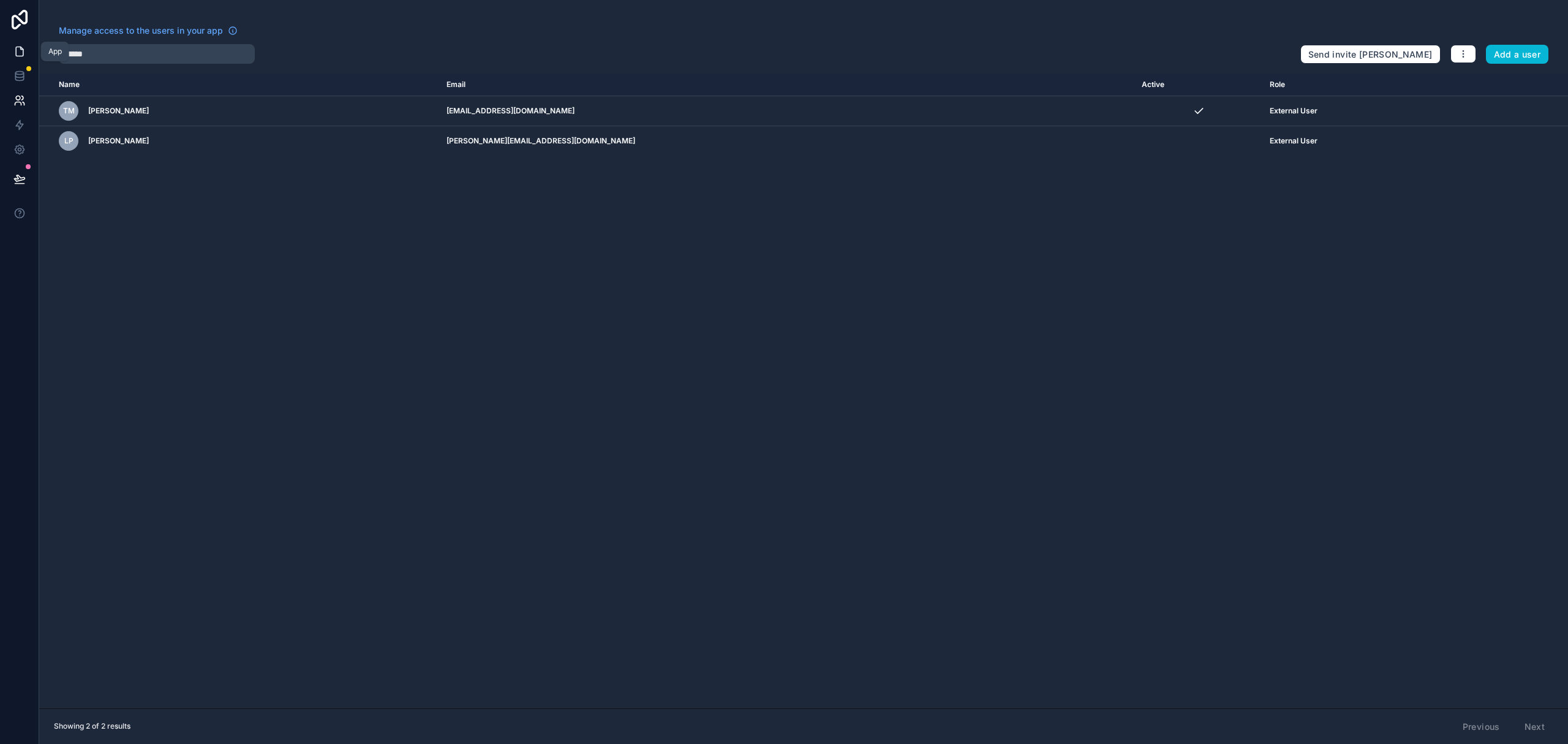
click at [21, 57] on icon at bounding box center [19, 51] width 7 height 9
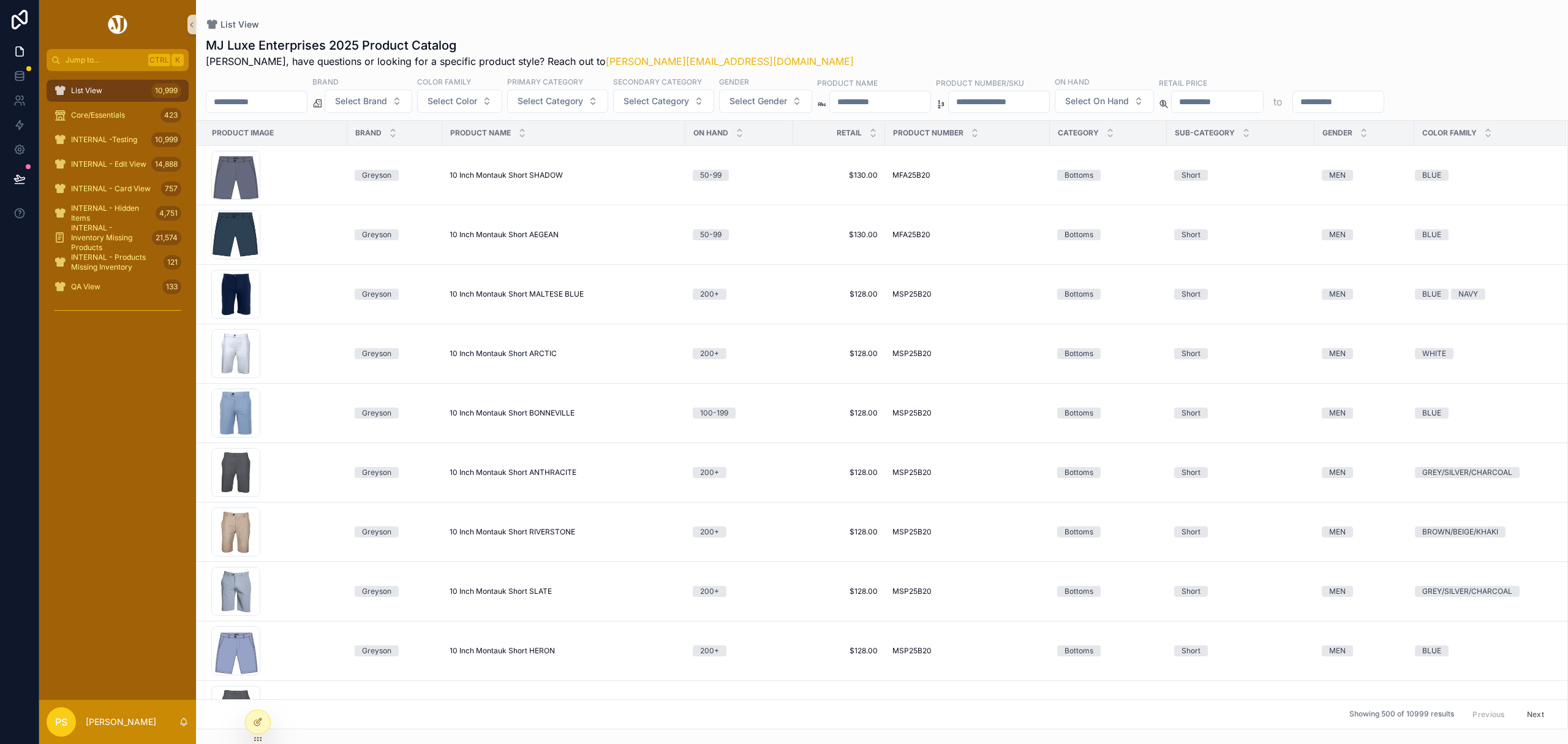
click at [265, 108] on input "scrollable content" at bounding box center [256, 102] width 101 height 17
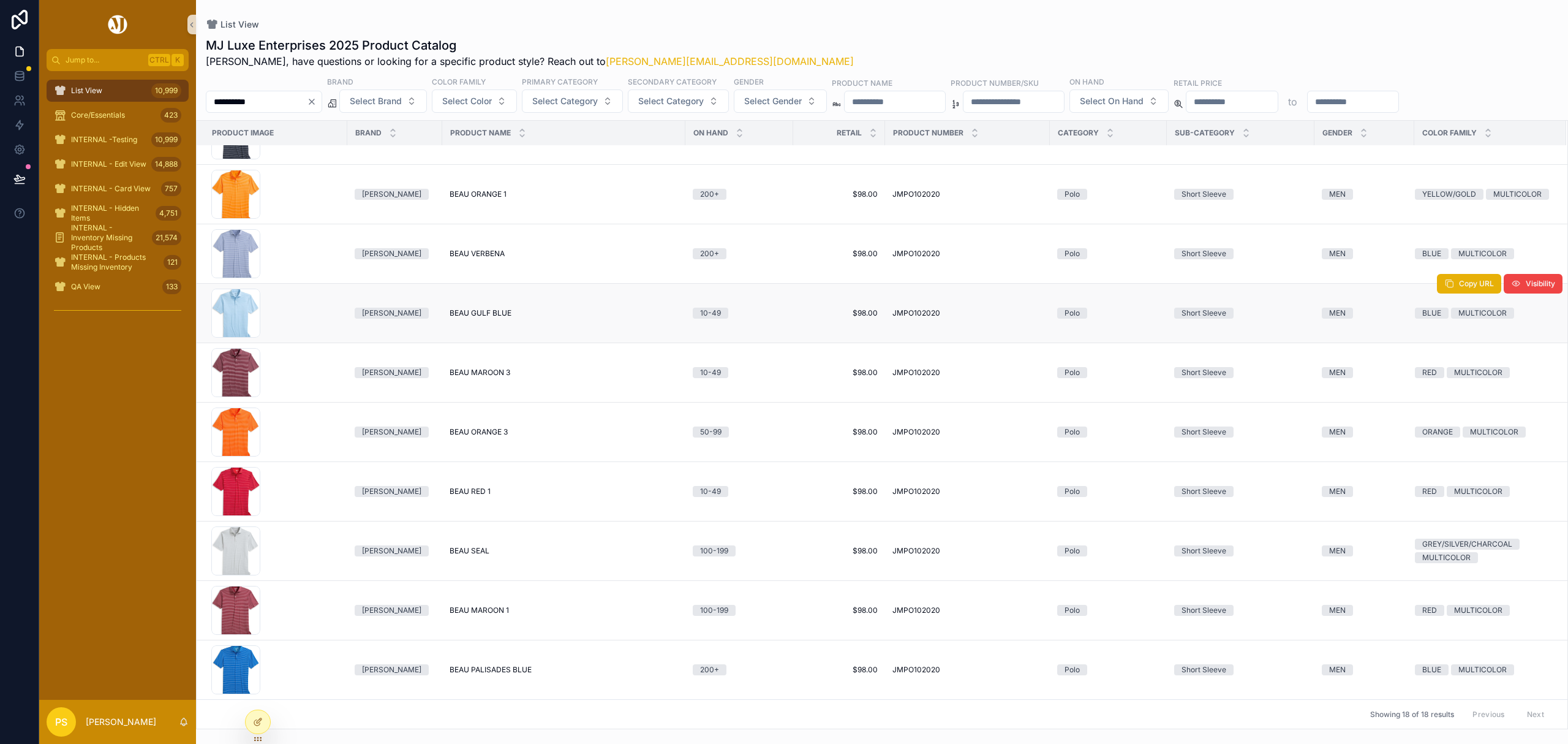
scroll to position [531, 0]
click at [1459, 635] on span "Copy URL" at bounding box center [1476, 640] width 35 height 10
click at [273, 98] on input "**********" at bounding box center [256, 102] width 101 height 17
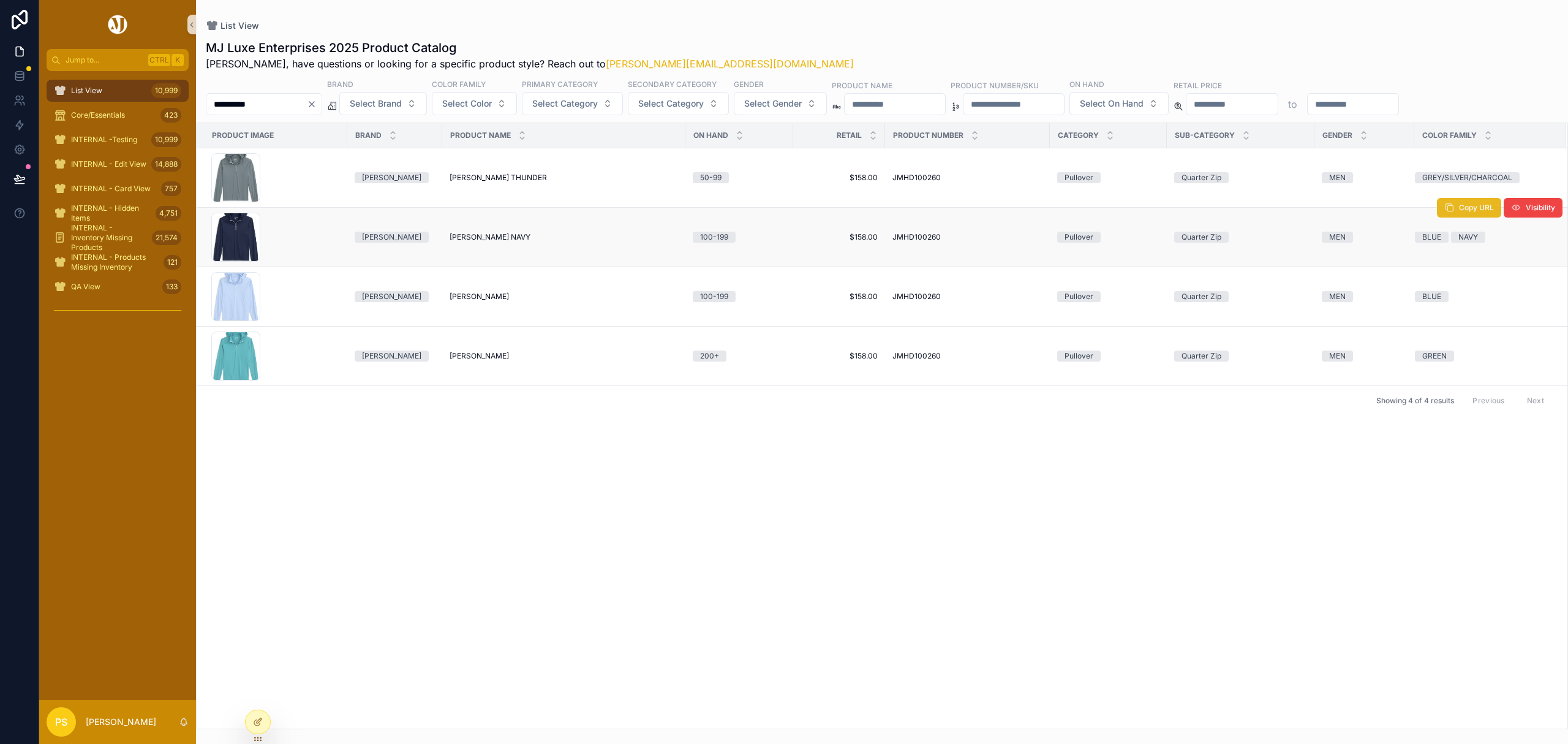
click at [1452, 209] on icon "scrollable content" at bounding box center [1449, 207] width 10 height 10
click at [267, 101] on input "**********" at bounding box center [256, 104] width 101 height 17
click at [801, 106] on span "Select Gender" at bounding box center [772, 103] width 58 height 12
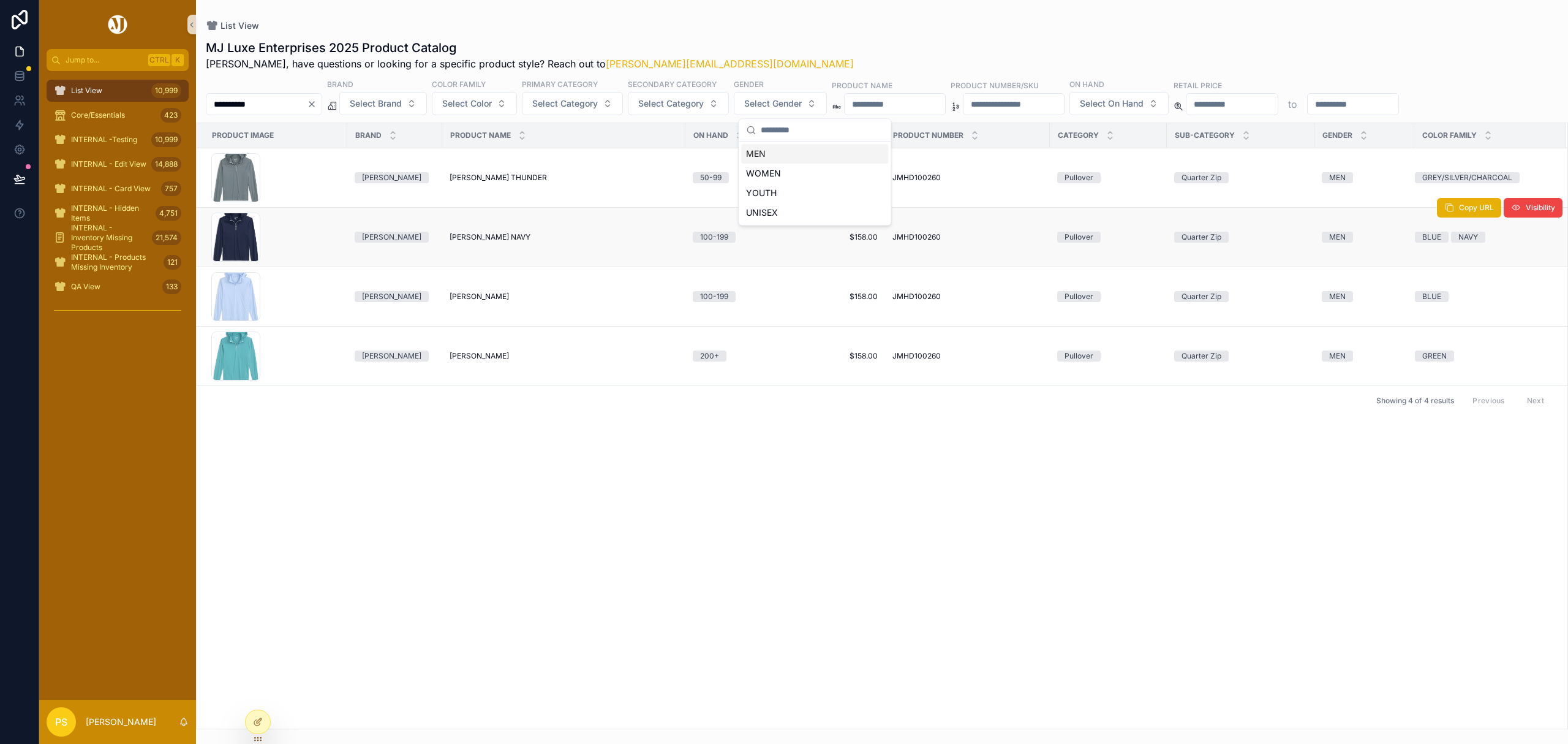
click at [756, 158] on div "MEN" at bounding box center [814, 153] width 147 height 19
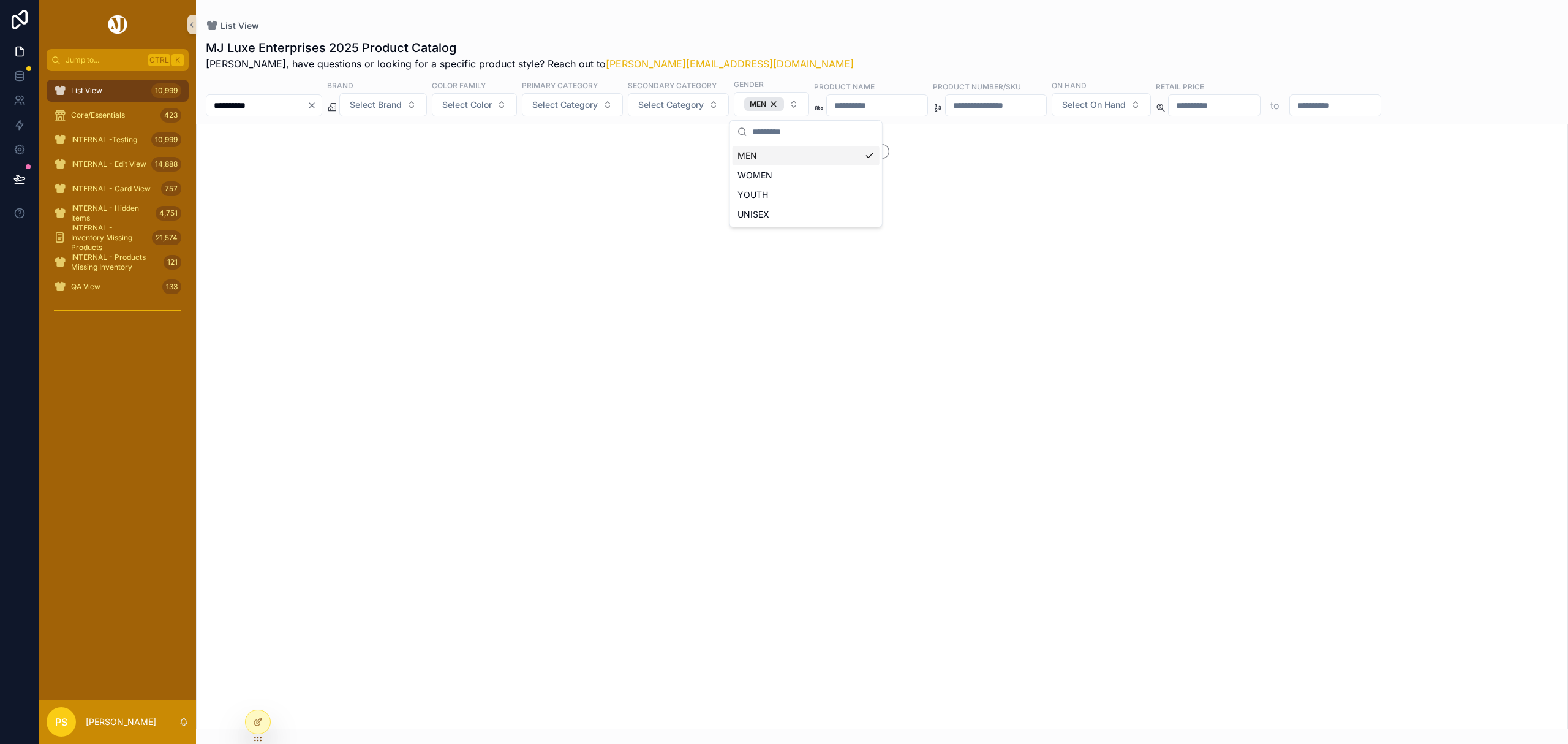
click at [232, 104] on input "**********" at bounding box center [256, 105] width 101 height 17
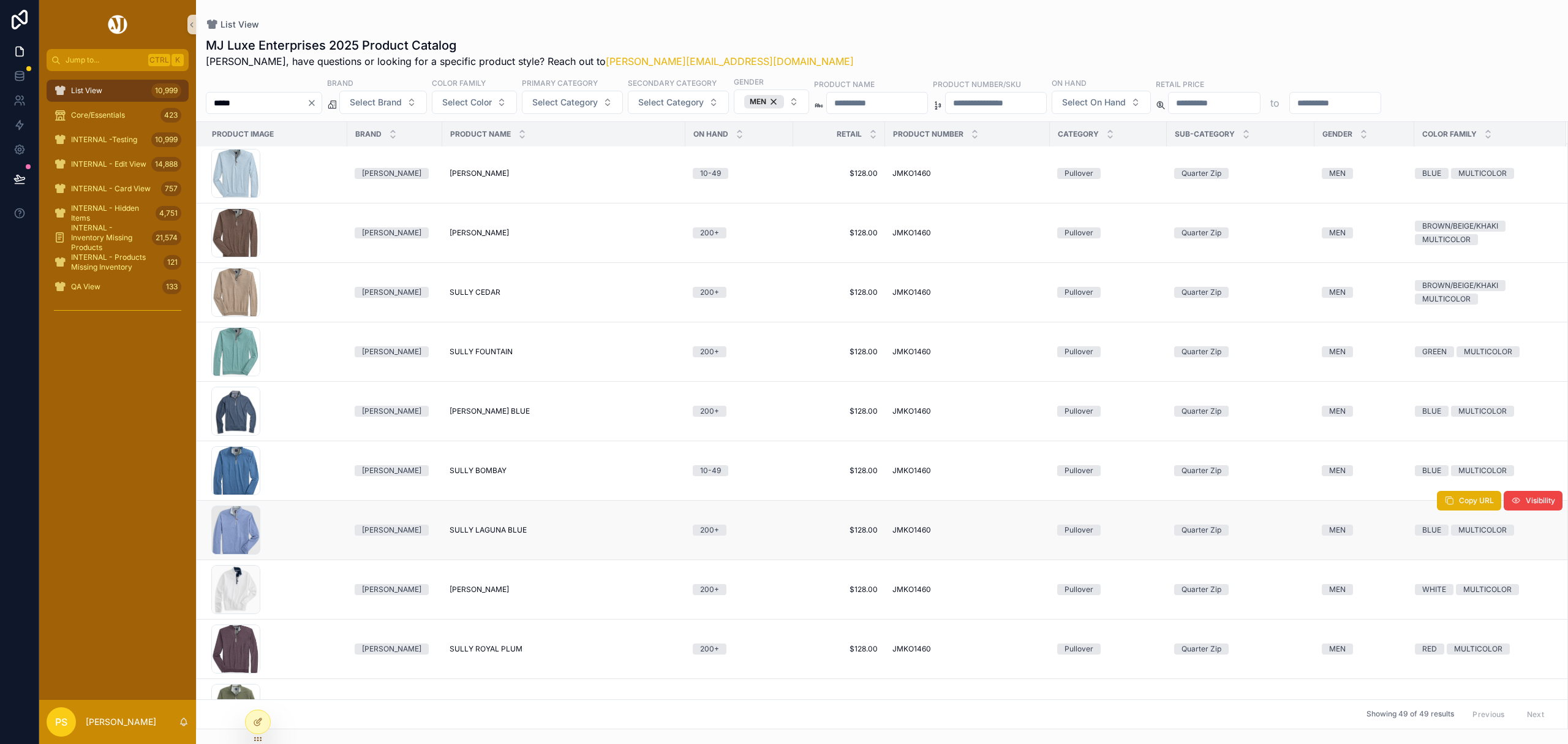
scroll to position [735, 0]
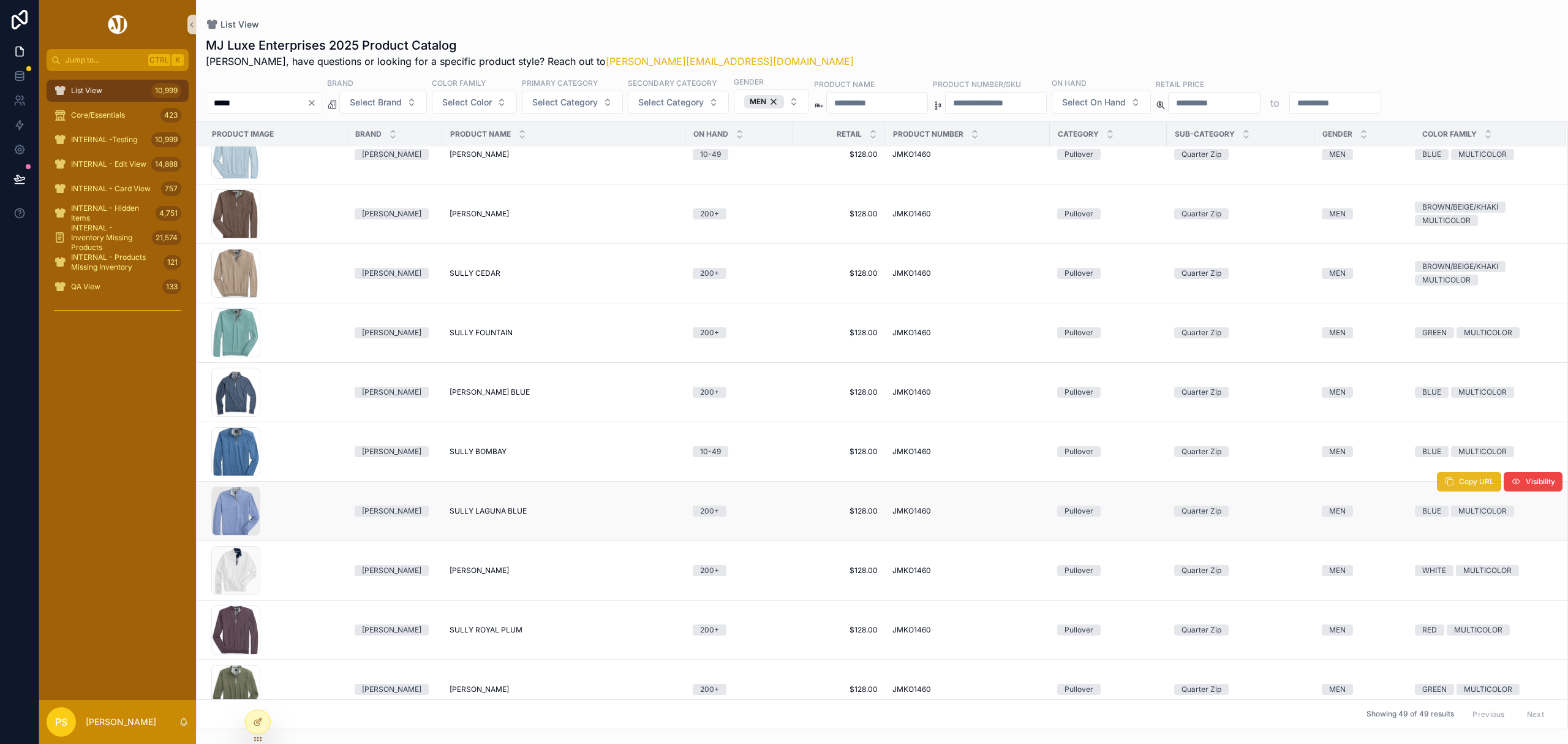
click at [1459, 487] on span "Copy URL" at bounding box center [1476, 481] width 35 height 10
click at [273, 102] on input "*****" at bounding box center [256, 103] width 101 height 17
type input "*********"
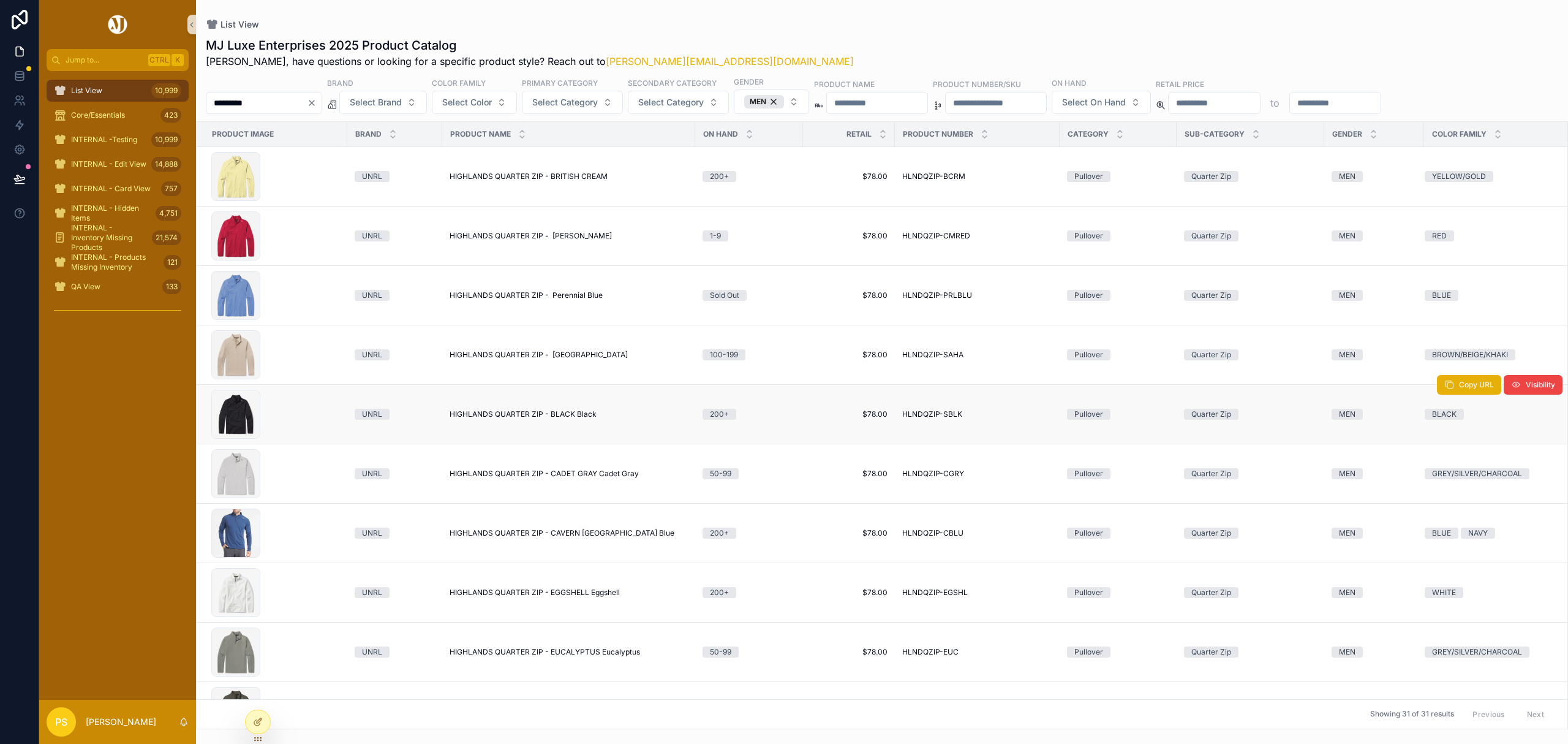
click at [463, 419] on span "HIGHLANDS QUARTER ZIP - BLACK Black" at bounding box center [523, 414] width 147 height 10
click at [92, 96] on div "List View 10,999" at bounding box center [117, 90] width 127 height 19
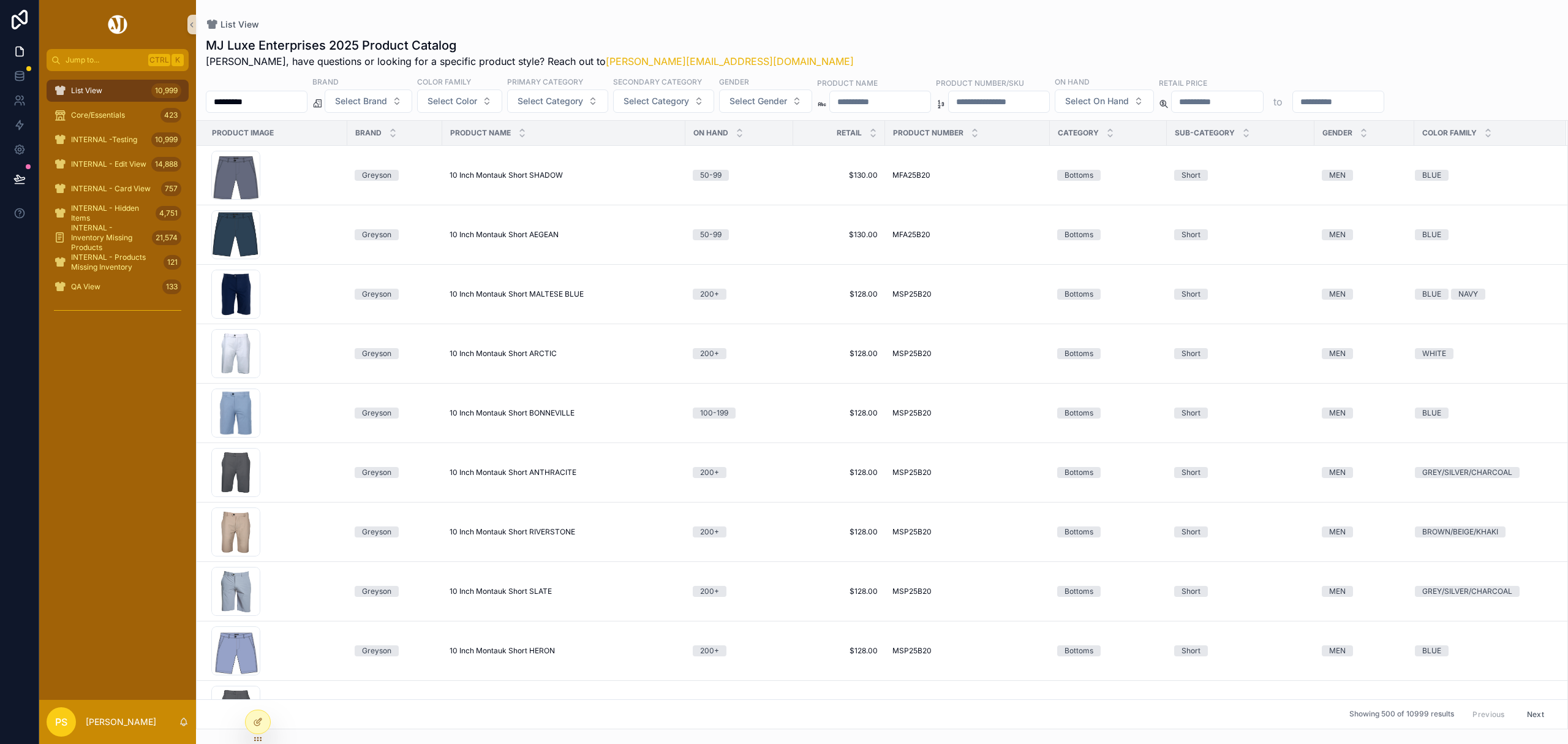
click at [265, 97] on input "*********" at bounding box center [256, 102] width 101 height 17
click at [387, 99] on span "Select Brand" at bounding box center [361, 101] width 52 height 12
click at [381, 150] on div "[PERSON_NAME]" at bounding box center [399, 150] width 147 height 19
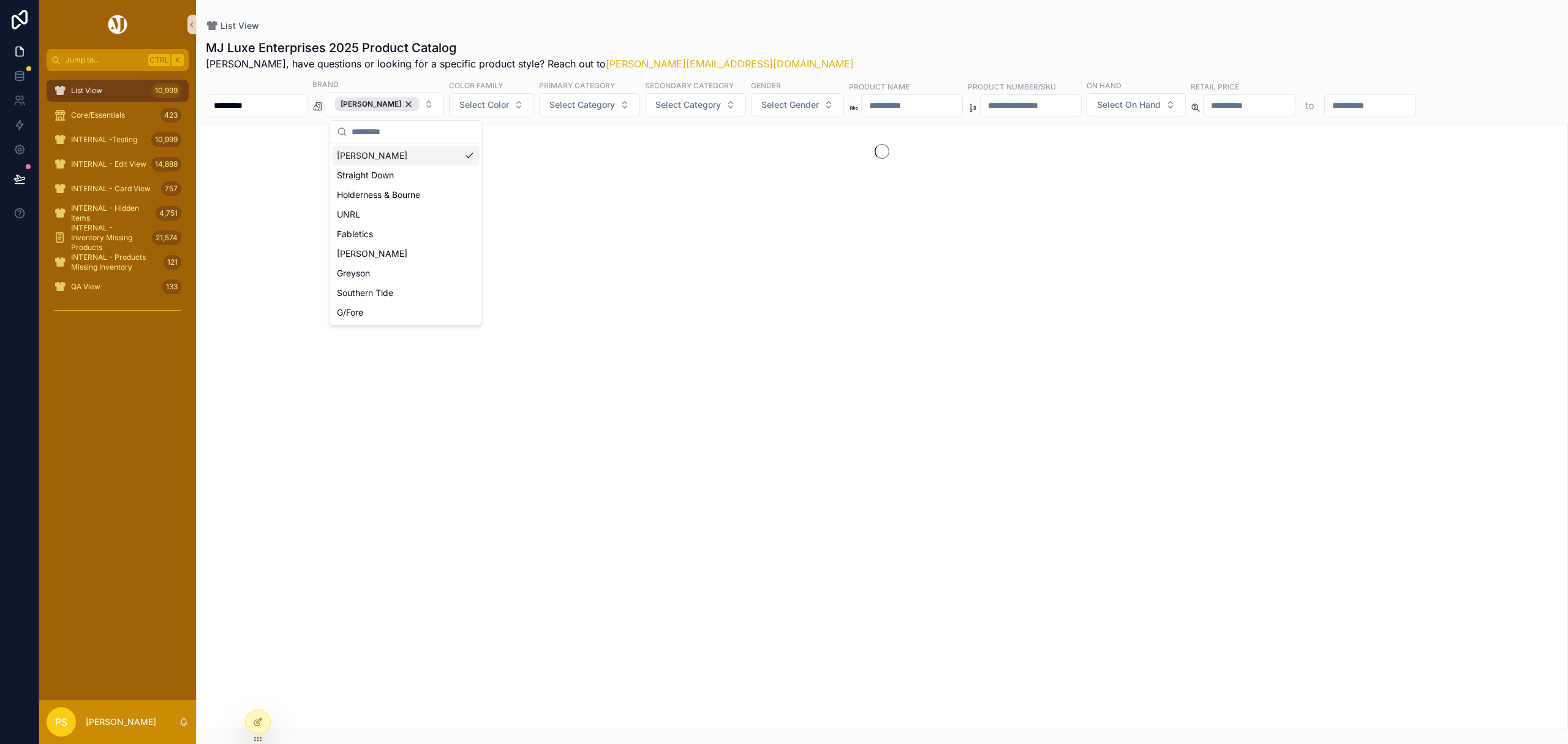
click at [307, 108] on input "*********" at bounding box center [256, 105] width 101 height 17
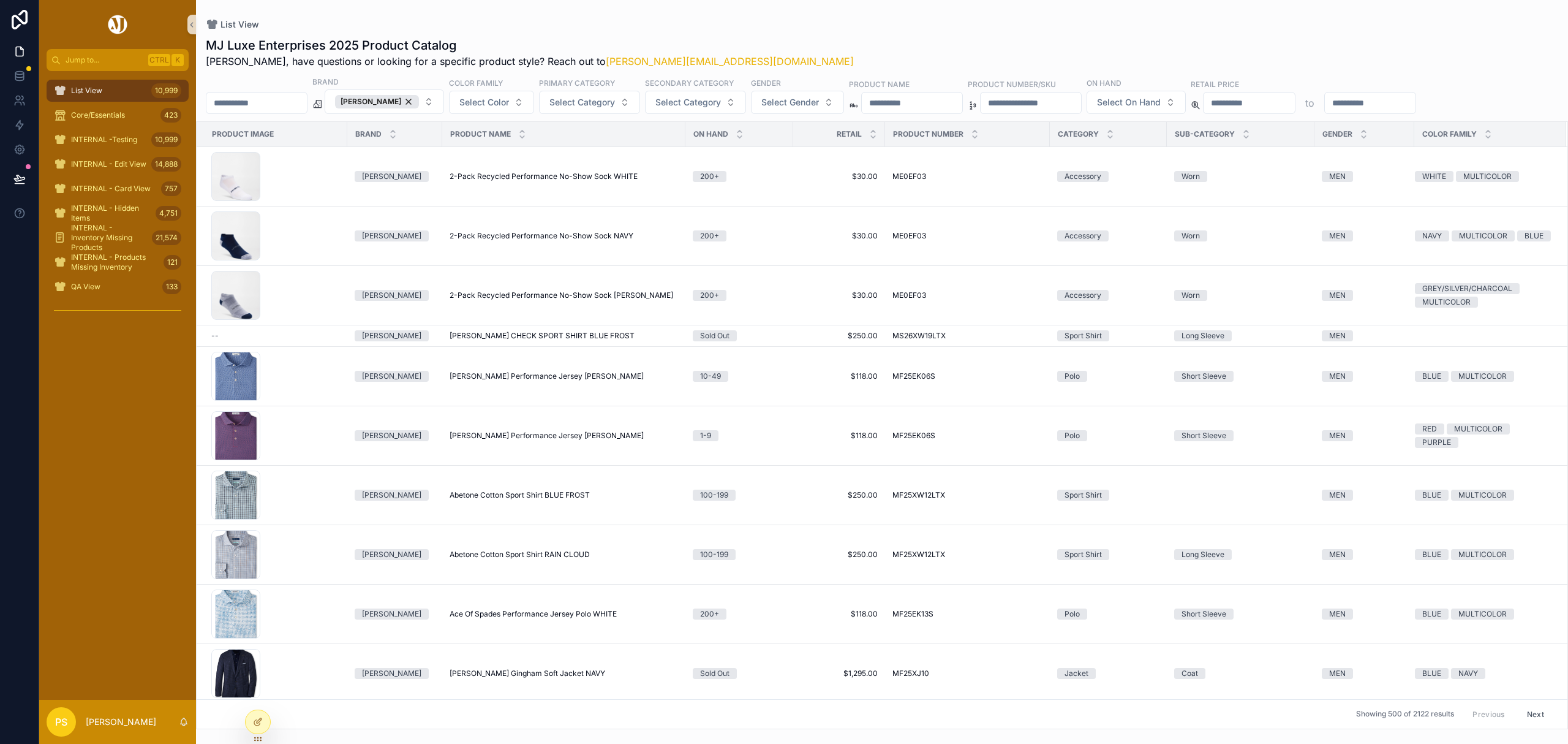
click at [300, 109] on input "scrollable content" at bounding box center [256, 103] width 101 height 17
paste input "*********"
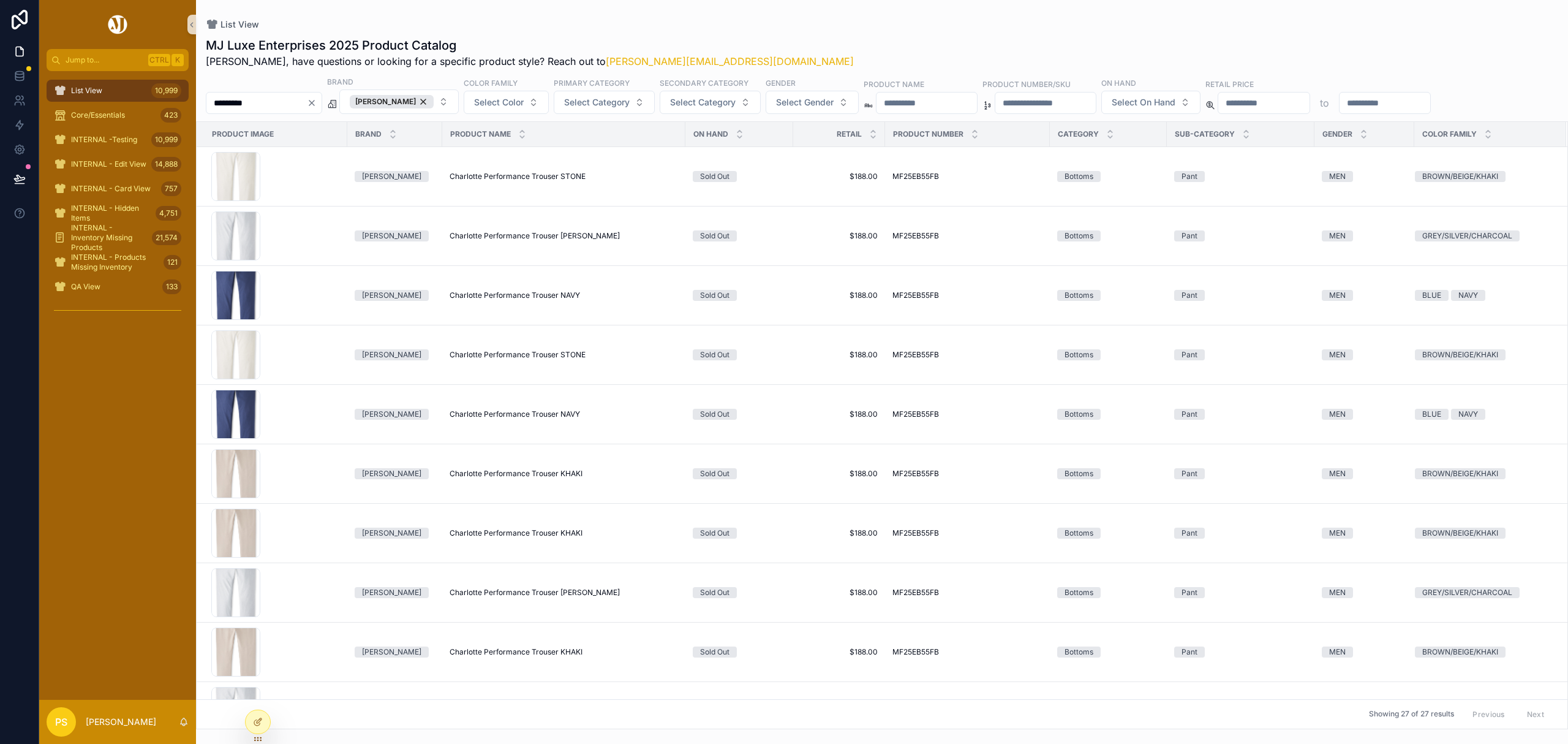
click at [784, 17] on div "List View MJ Luxe Enterprises 2025 Product Catalog Philip, have questions or lo…" at bounding box center [882, 365] width 1372 height 729
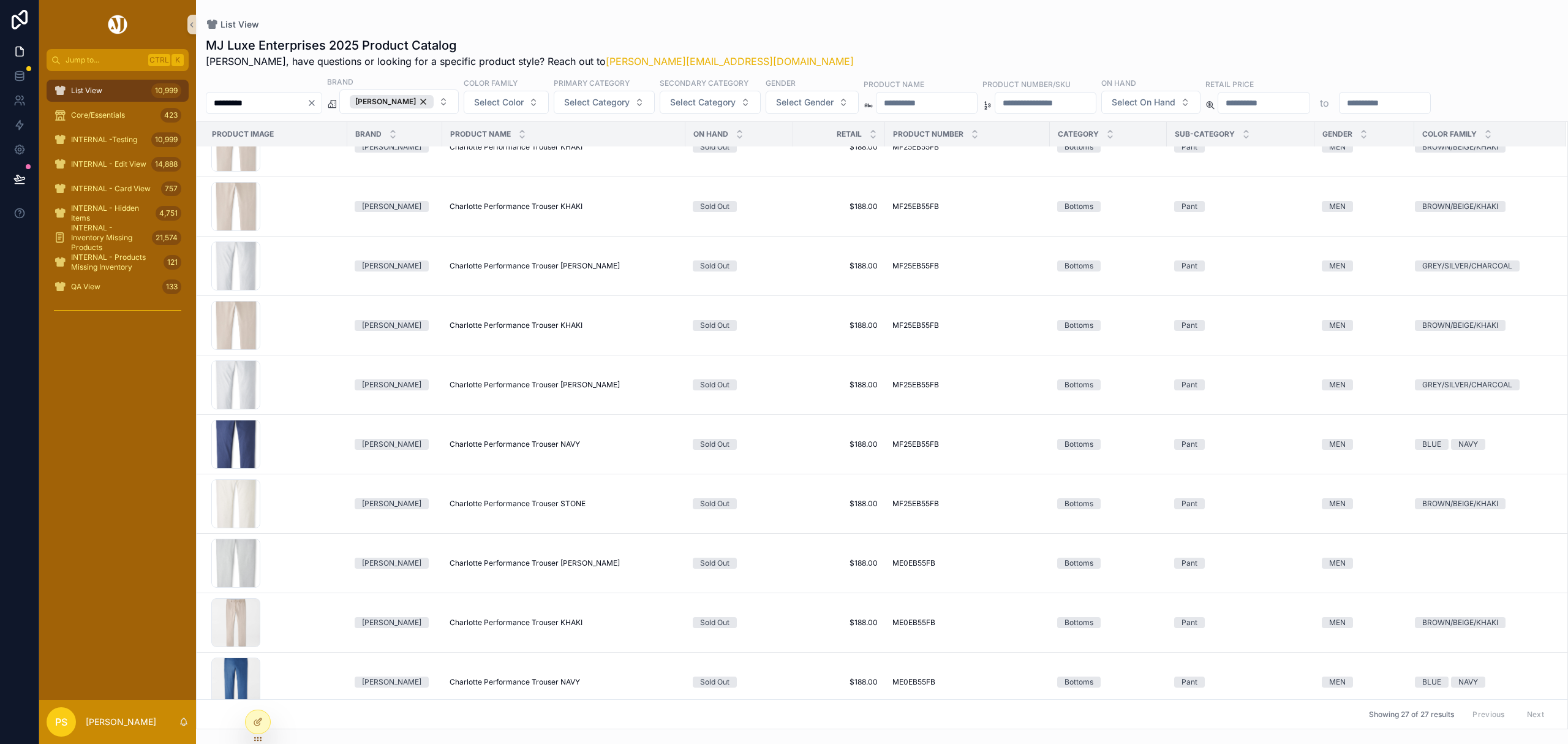
scroll to position [408, 0]
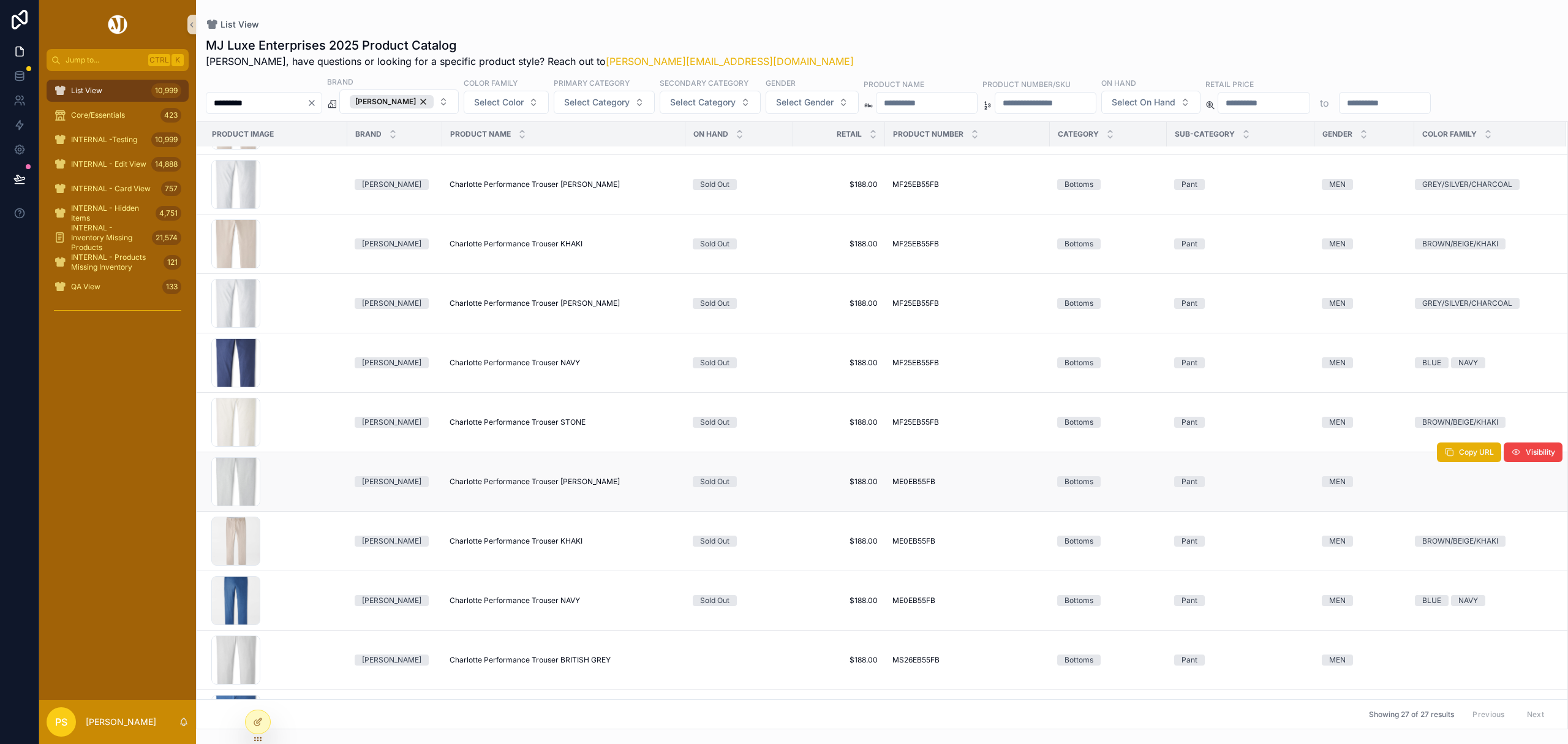
click at [522, 483] on span "Charlotte Performance Trouser GALE GREY" at bounding box center [535, 481] width 170 height 10
click at [255, 104] on input "*********" at bounding box center [256, 103] width 101 height 17
paste input "*"
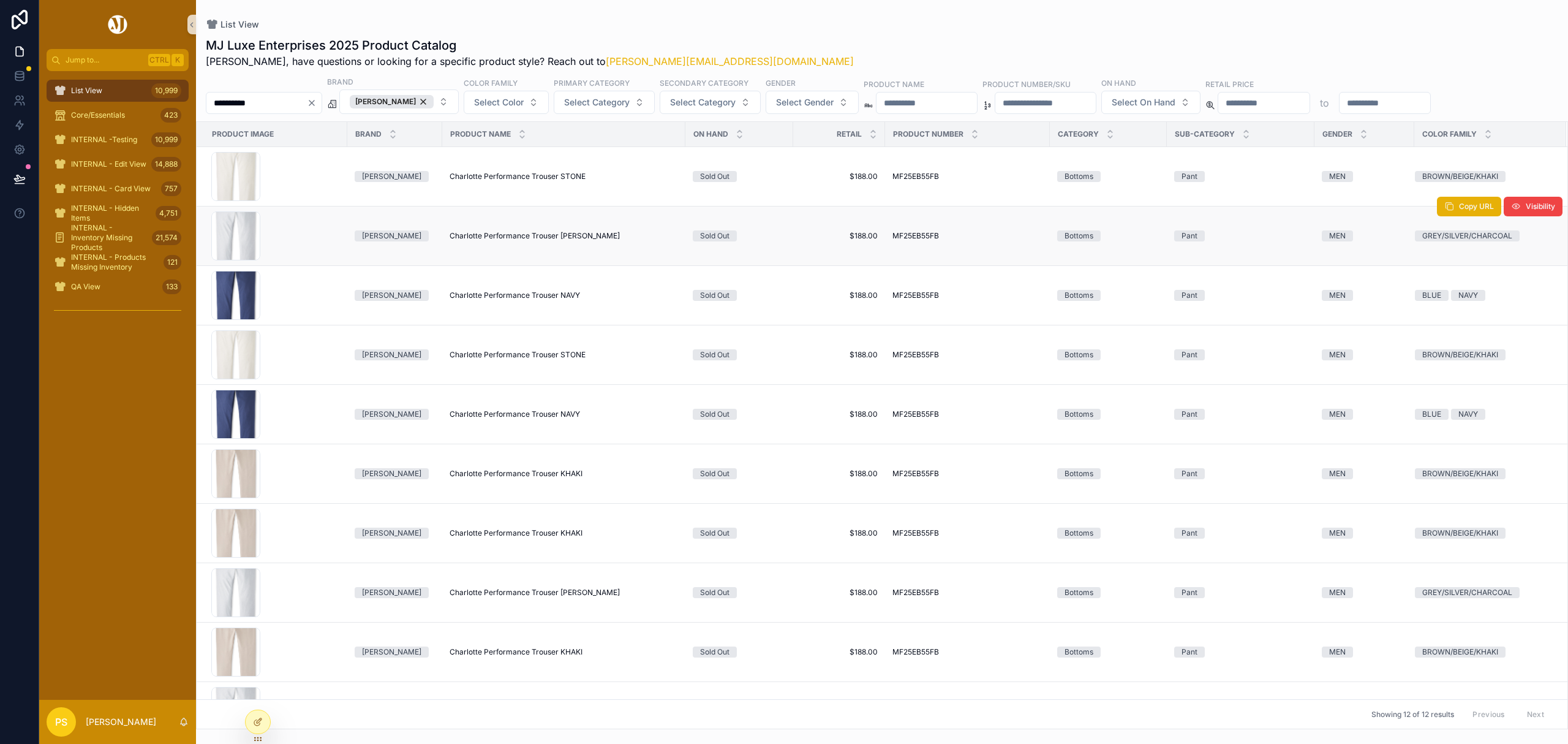
click at [539, 233] on span "Charlotte Performance Trouser GALE GREY" at bounding box center [535, 235] width 170 height 10
drag, startPoint x: 108, startPoint y: 89, endPoint x: 206, endPoint y: 88, distance: 98.0
click at [108, 89] on div "List View 10,999" at bounding box center [117, 90] width 127 height 19
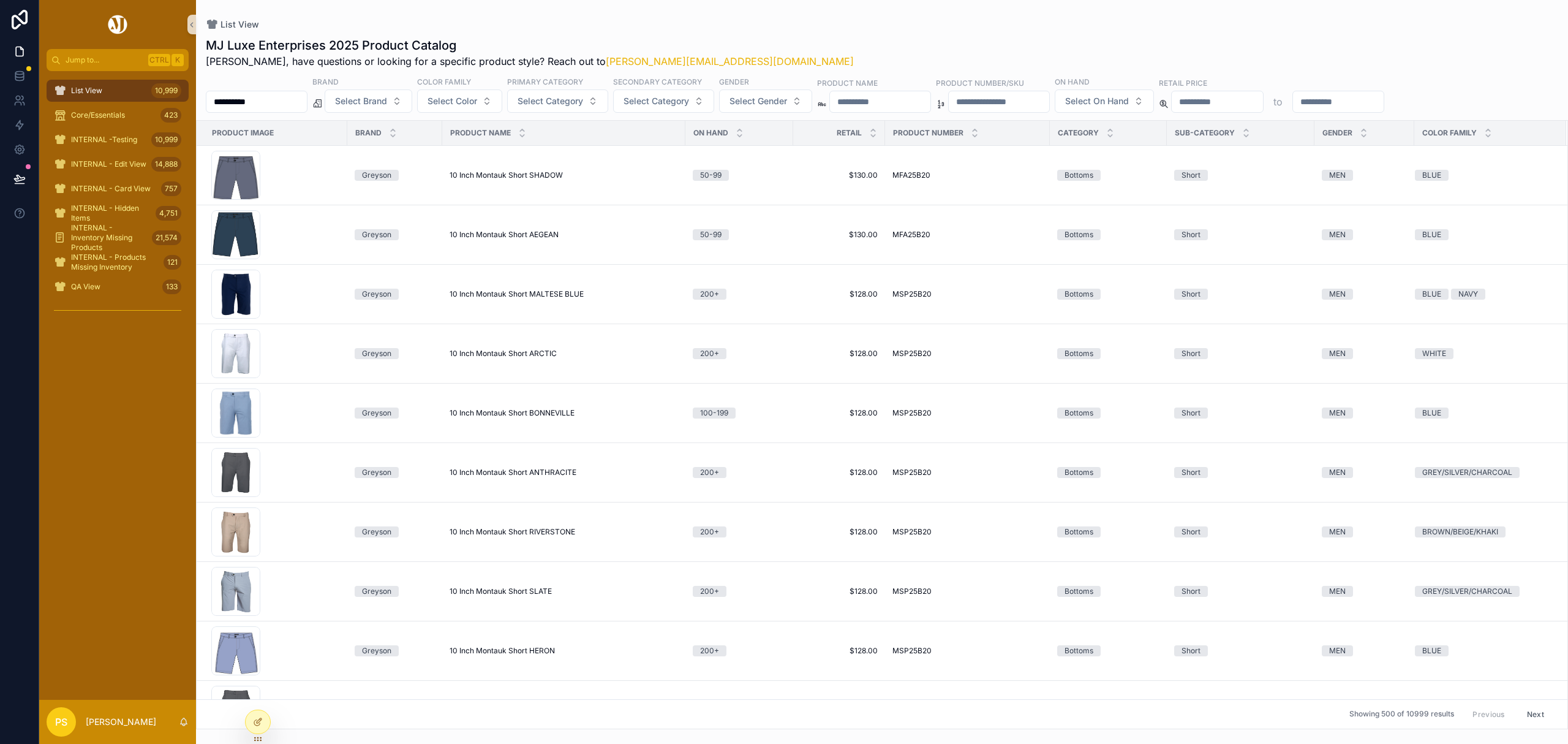
click at [288, 102] on input "**********" at bounding box center [256, 102] width 101 height 17
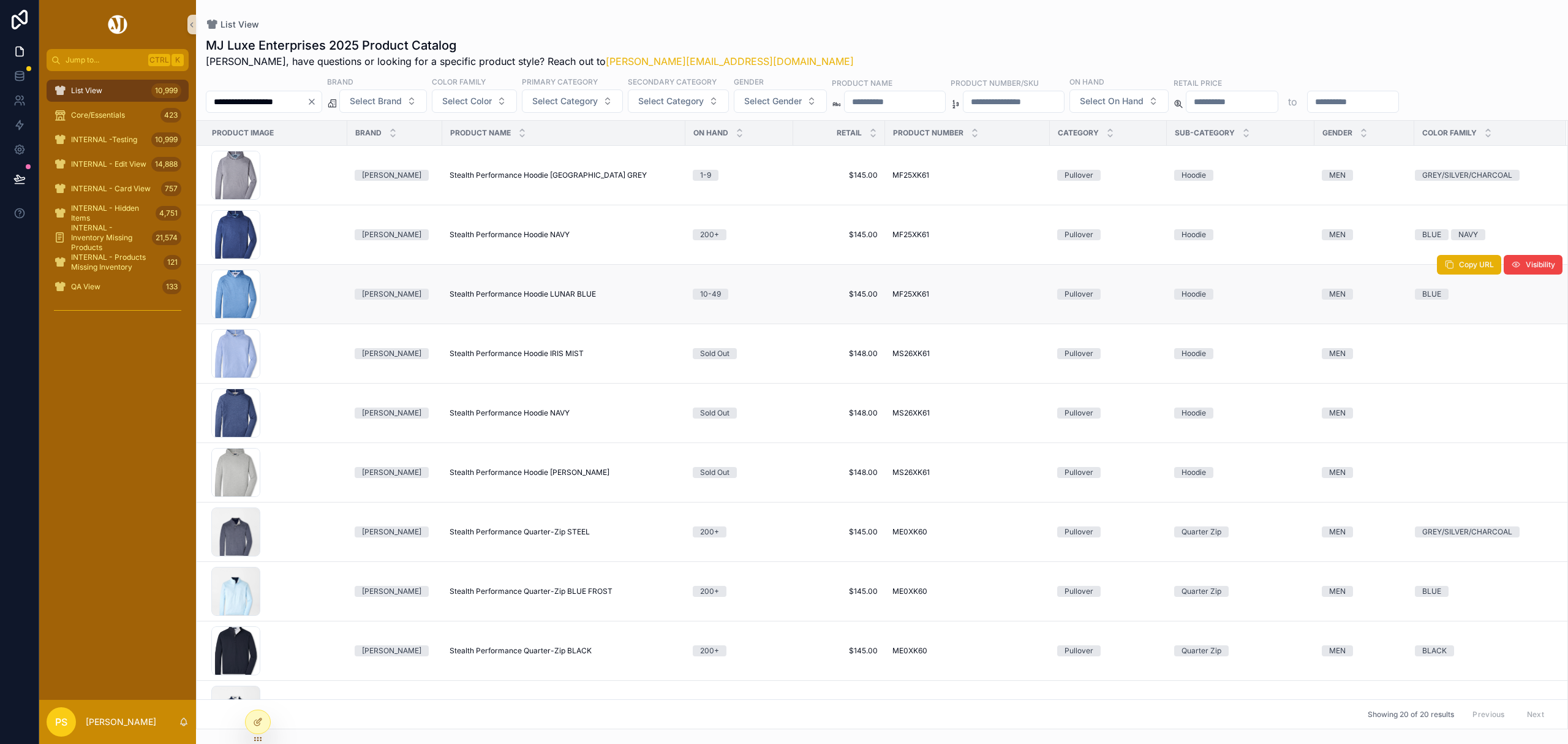
click at [493, 295] on span "Stealth Performance Hoodie LUNAR BLUE" at bounding box center [523, 294] width 147 height 10
click at [485, 236] on span "Stealth Performance Hoodie NAVY" at bounding box center [509, 235] width 120 height 10
click at [278, 106] on input "**********" at bounding box center [256, 102] width 101 height 17
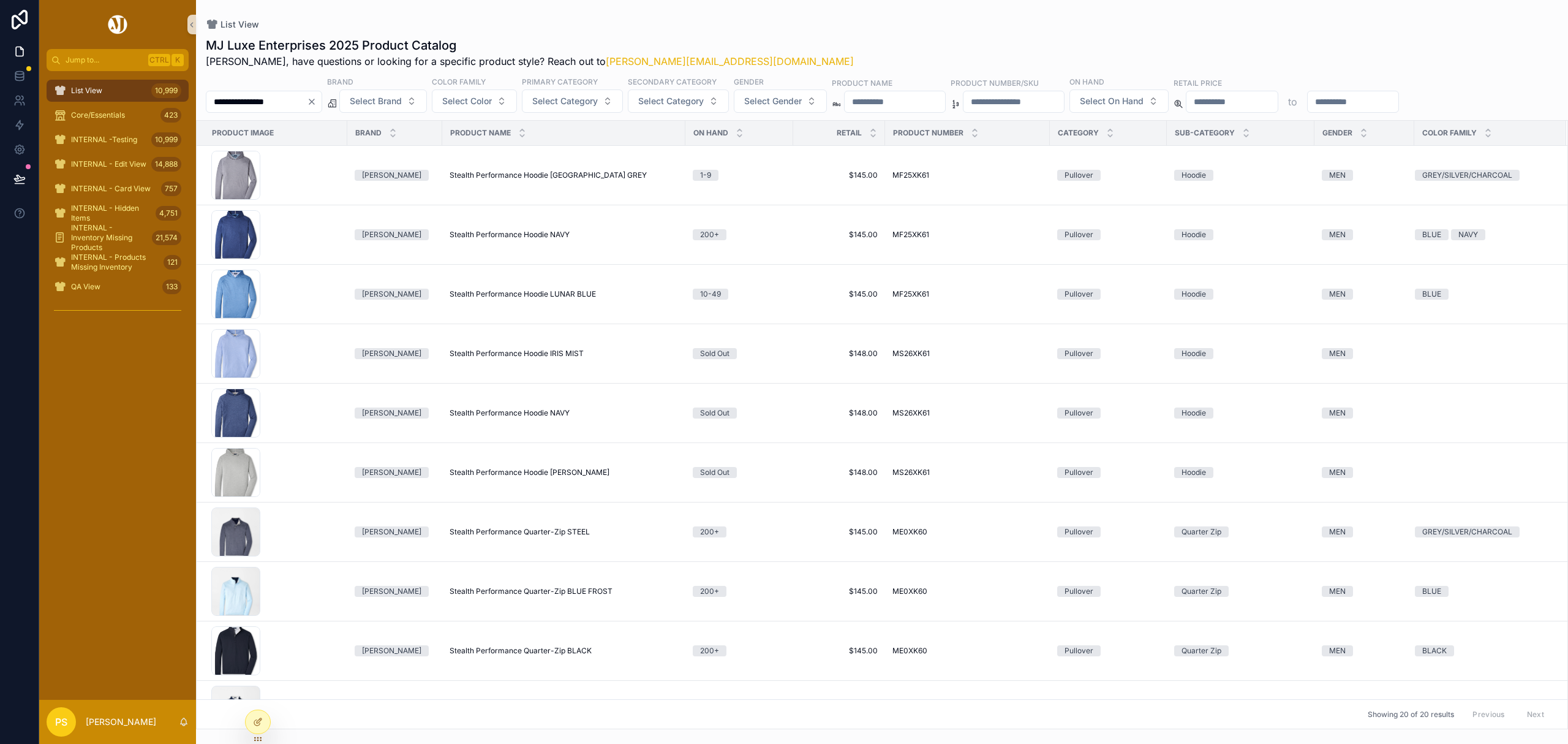
type input "**********"
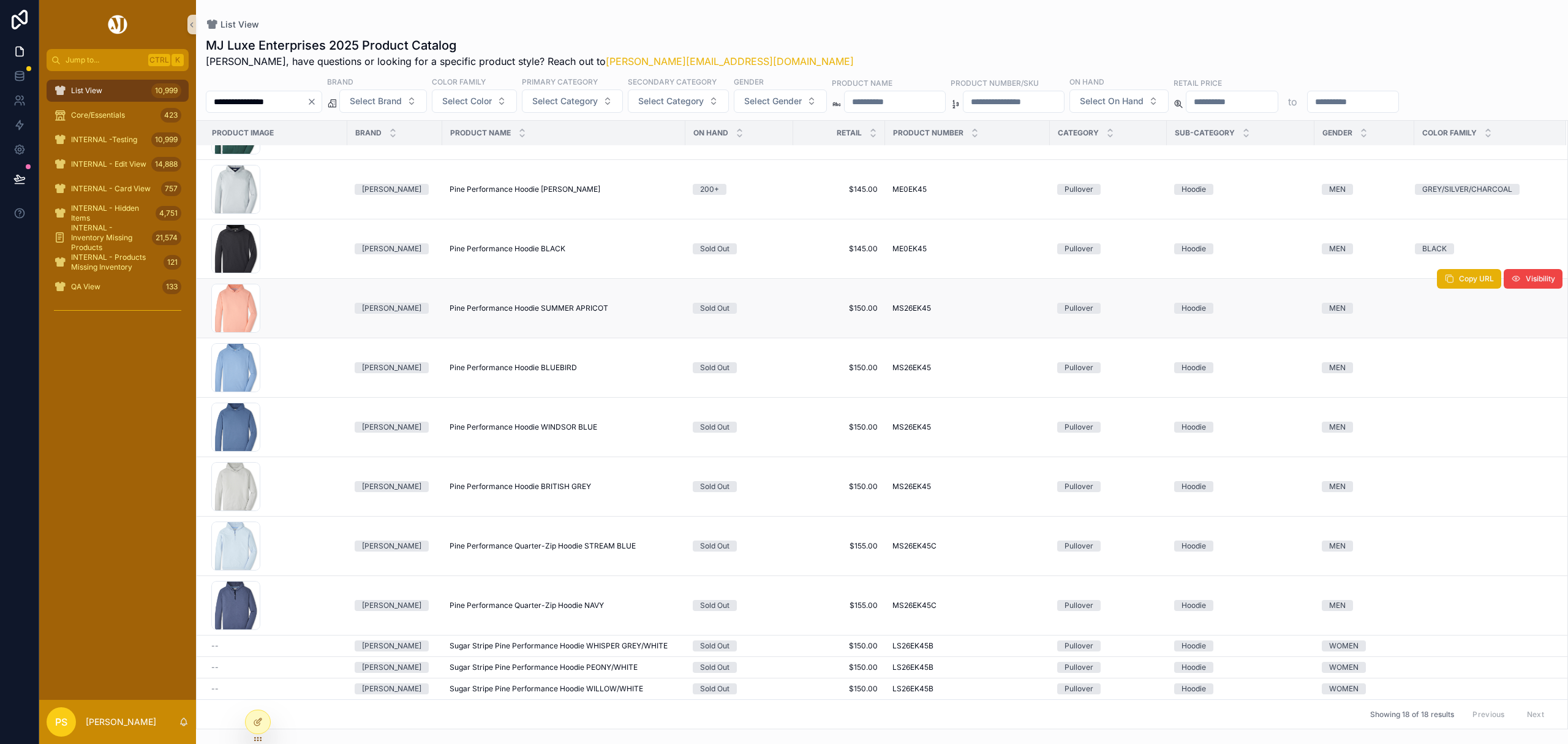
scroll to position [417, 0]
click at [801, 98] on span "Select Gender" at bounding box center [772, 101] width 58 height 12
click at [777, 173] on div "WOMEN" at bounding box center [814, 170] width 147 height 19
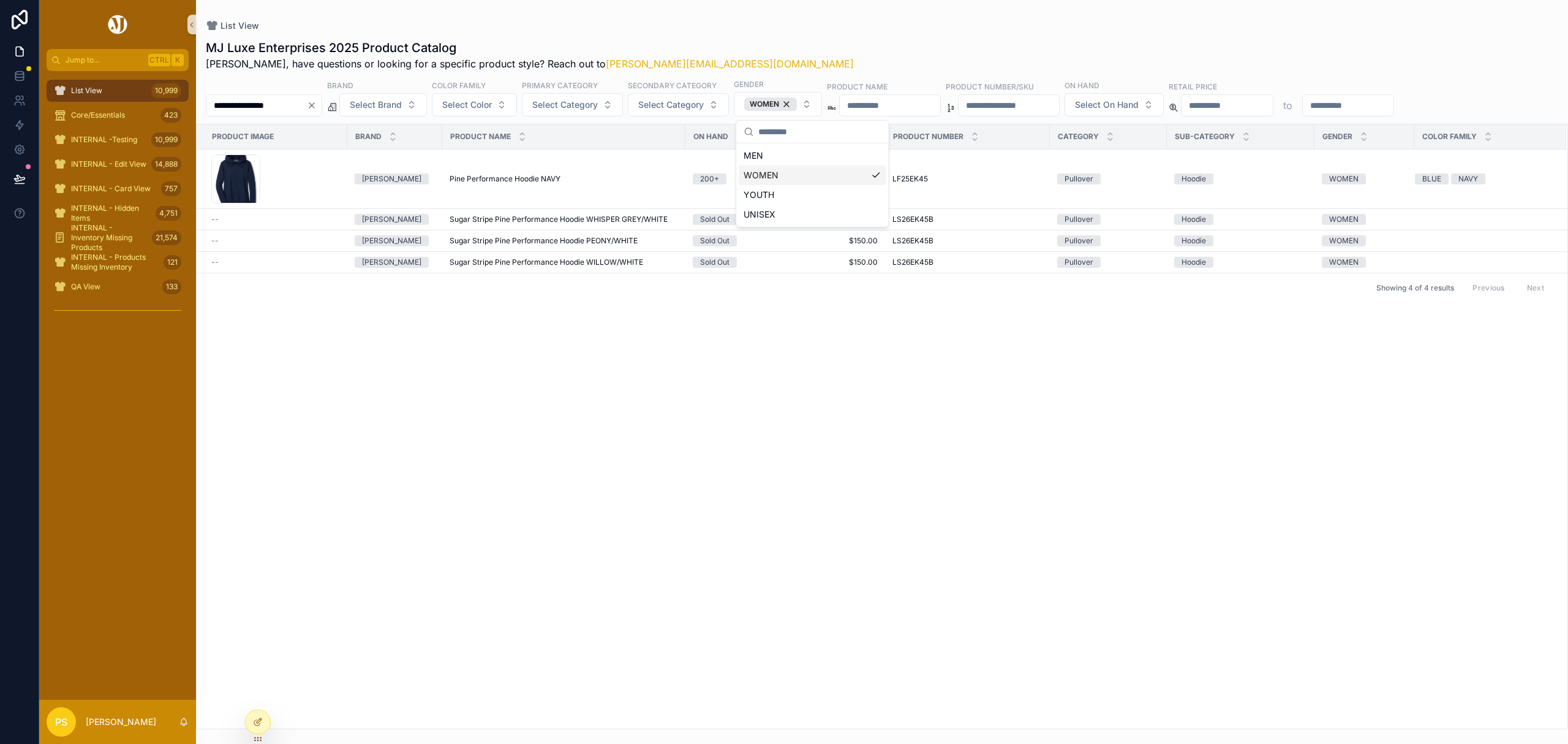
click at [258, 106] on input "**********" at bounding box center [256, 105] width 101 height 17
click at [881, 27] on div "List View" at bounding box center [882, 25] width 1353 height 12
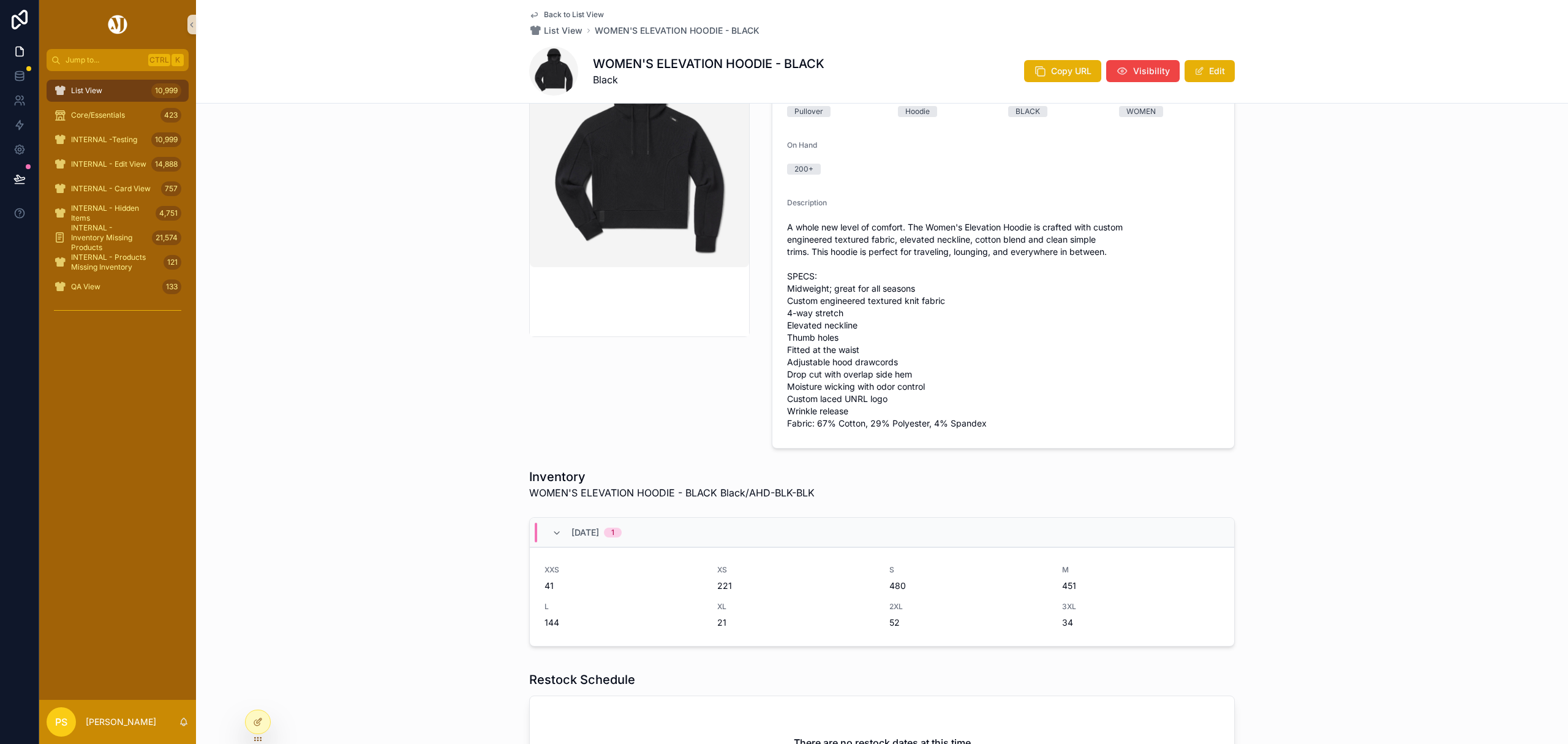
scroll to position [163, 0]
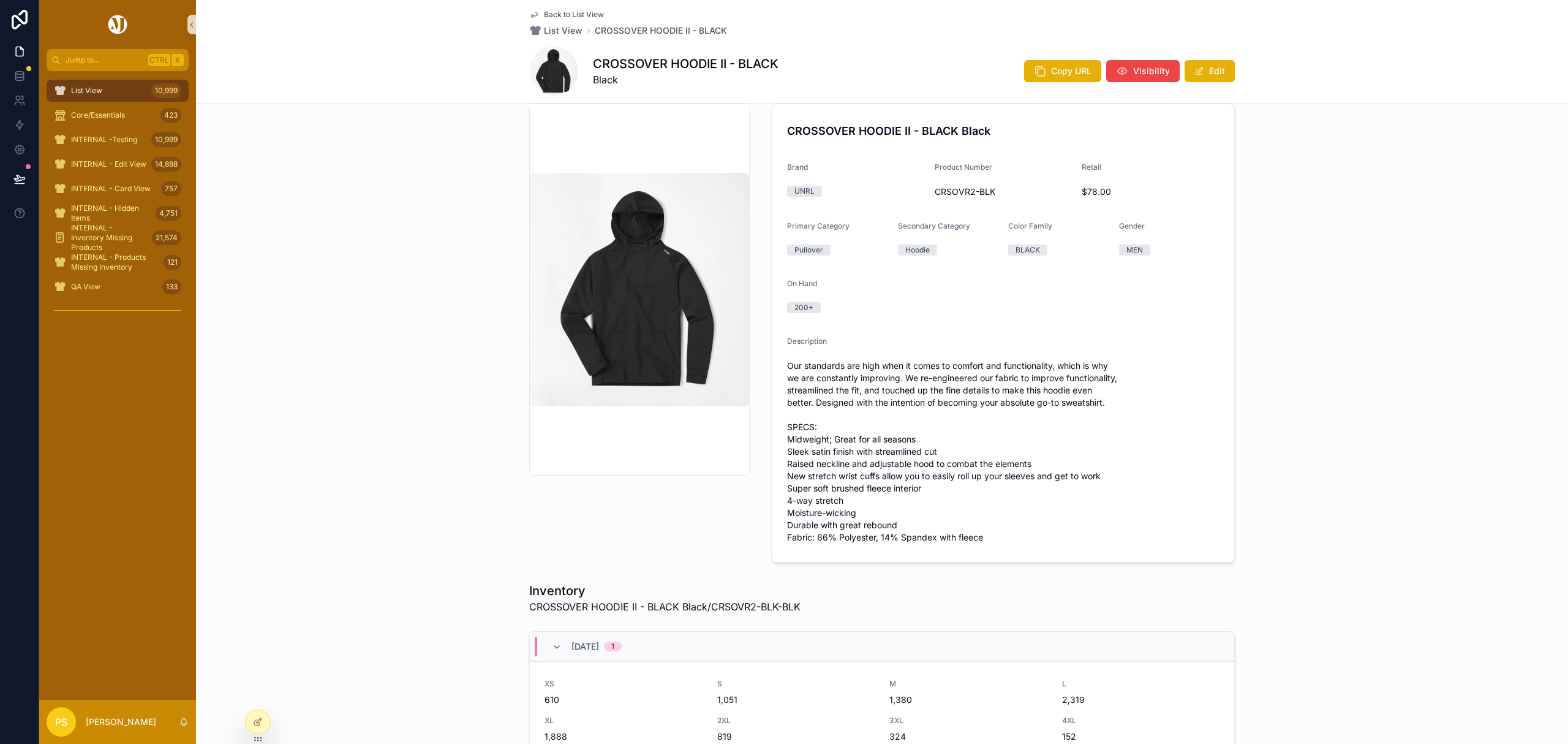
scroll to position [30, 0]
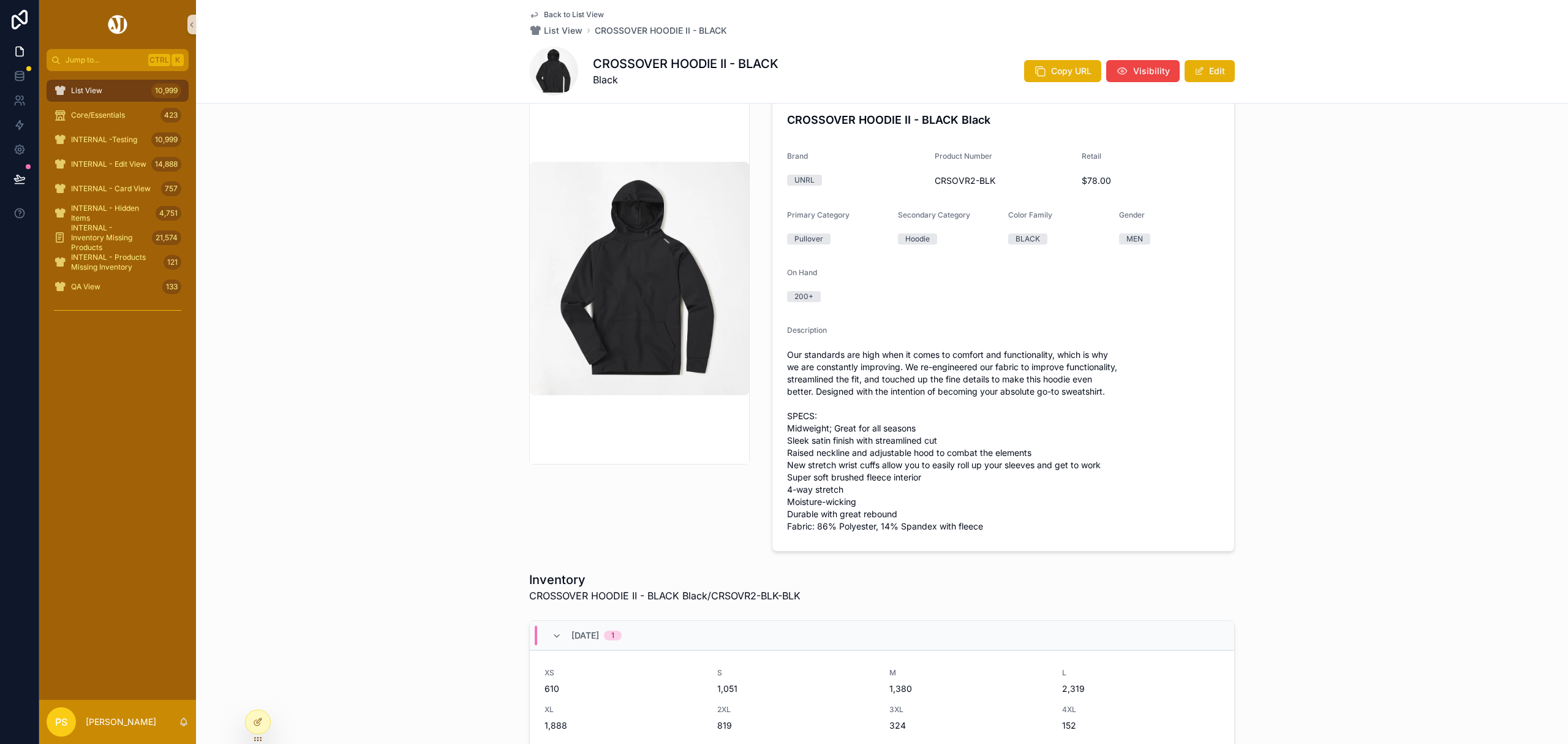
click at [91, 88] on span "List View" at bounding box center [87, 91] width 31 height 10
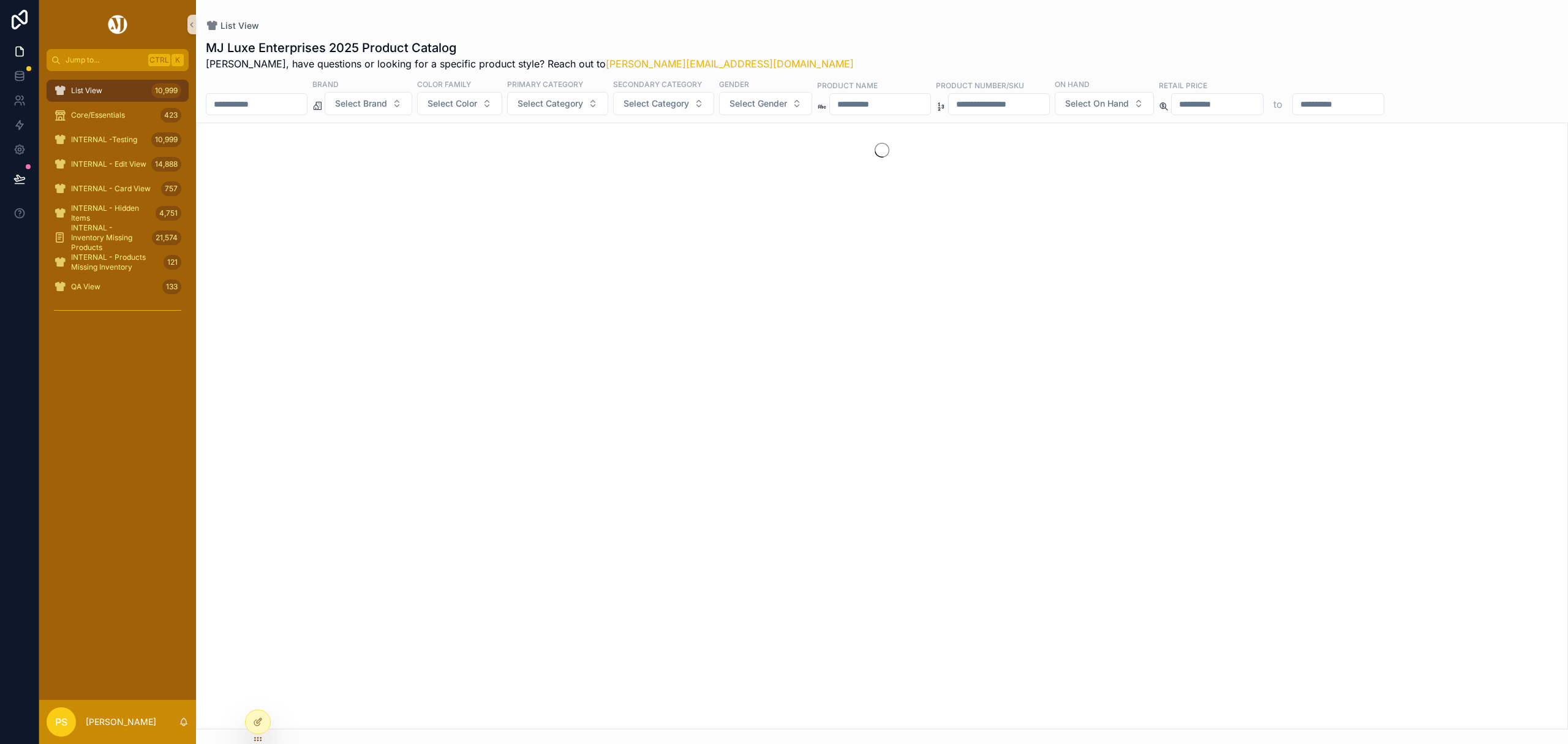
click at [258, 105] on input "scrollable content" at bounding box center [256, 104] width 101 height 17
type input "***"
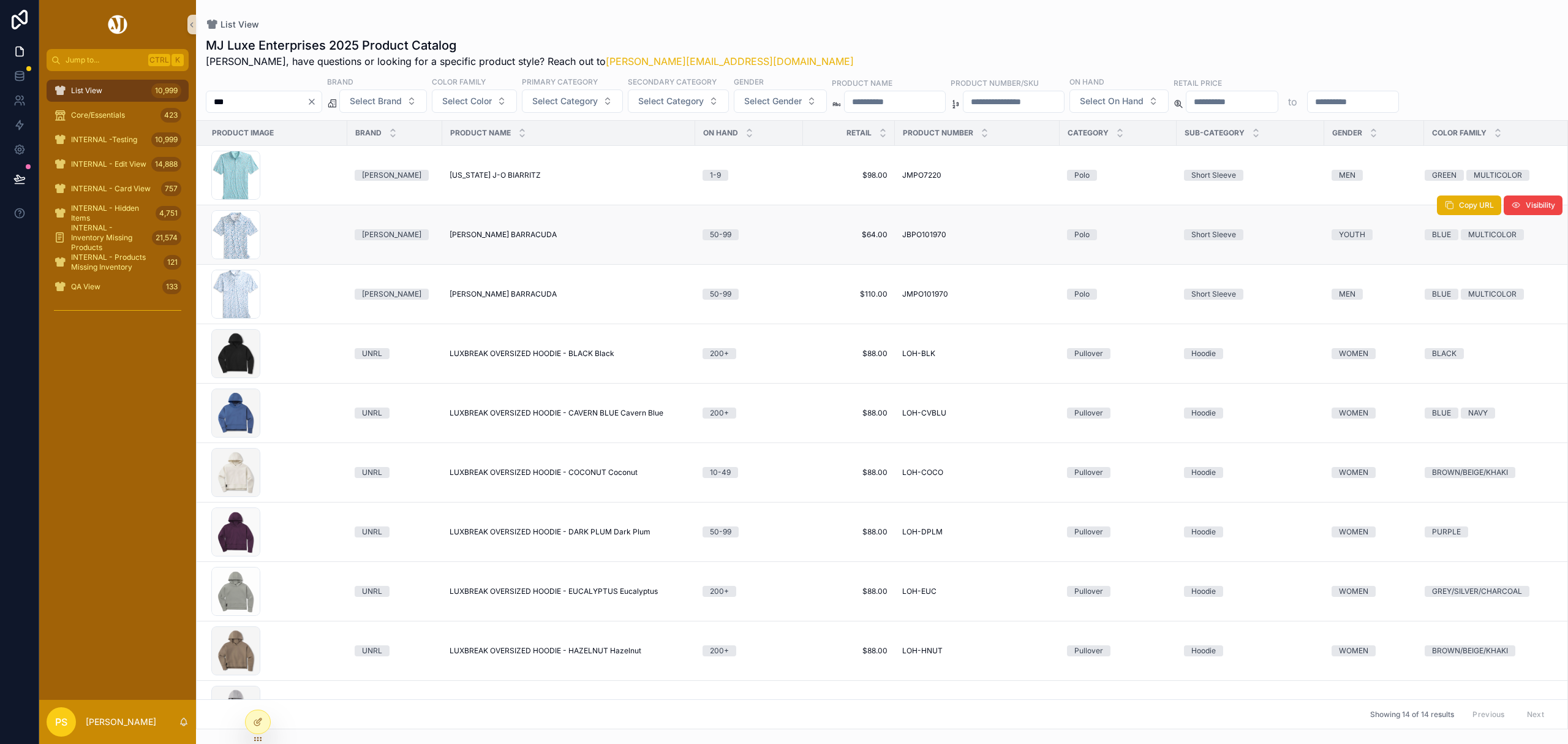
scroll to position [82, 0]
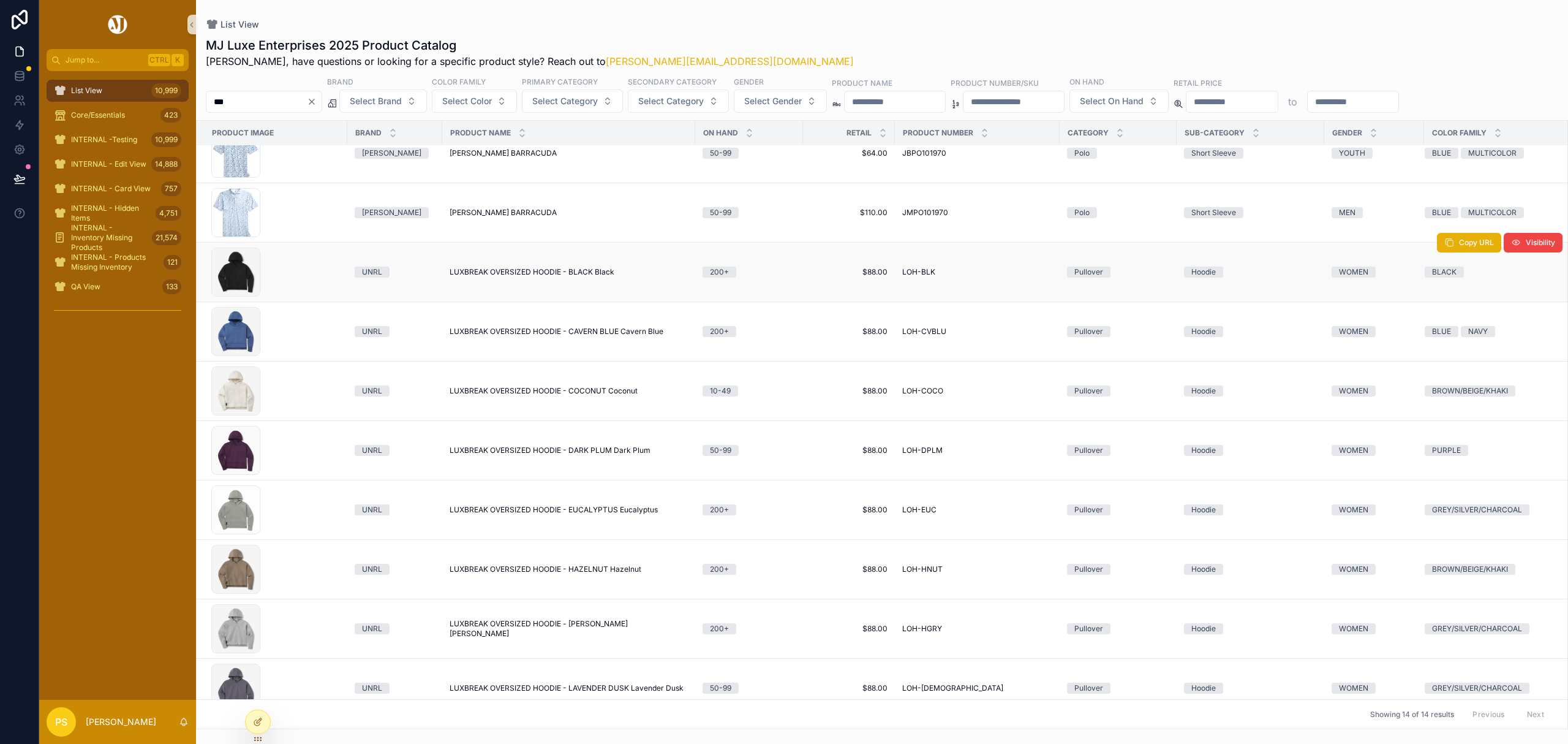
click at [500, 275] on span "LUXBREAK OVERSIZED HOODIE - BLACK Black" at bounding box center [532, 272] width 165 height 10
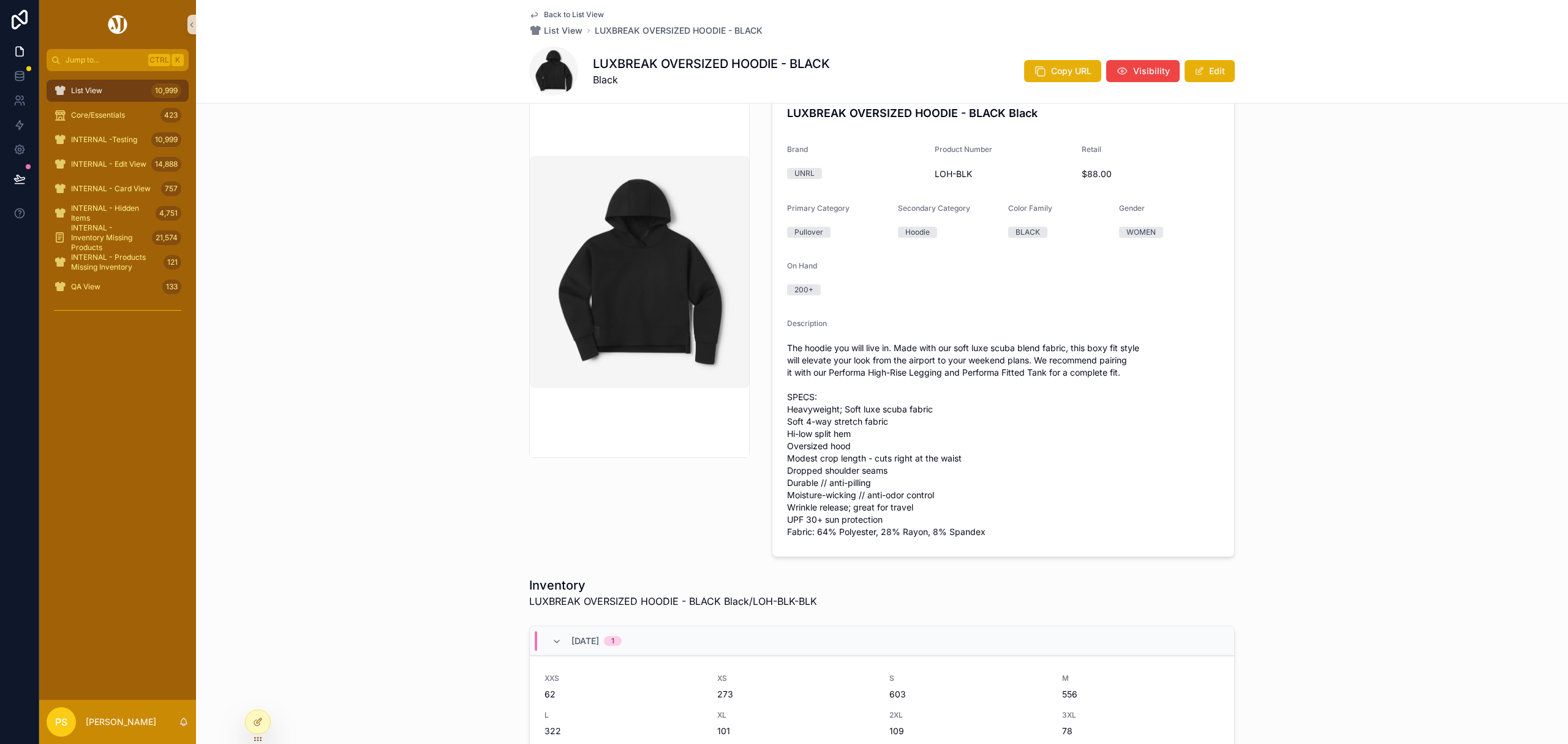
scroll to position [36, 0]
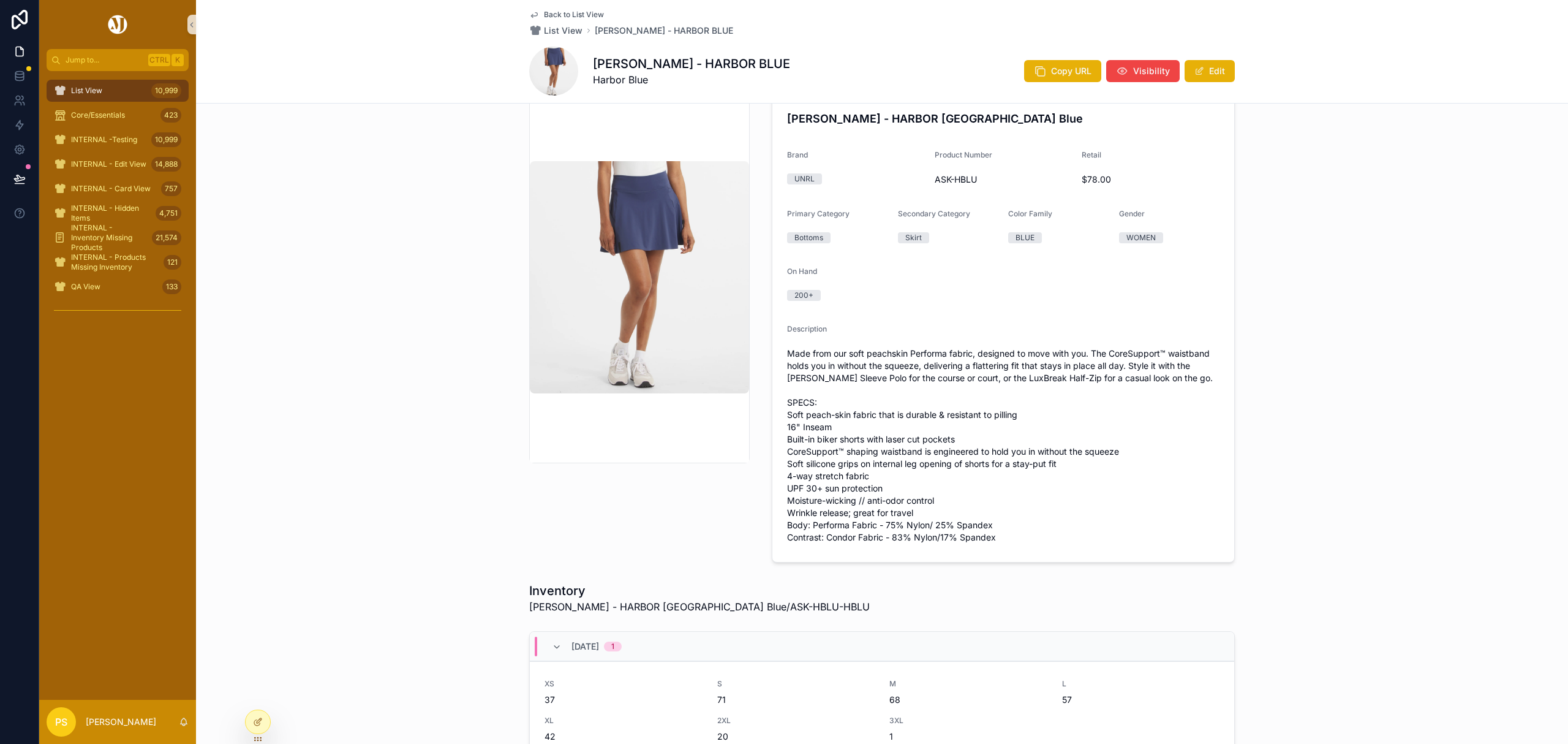
scroll to position [35, 0]
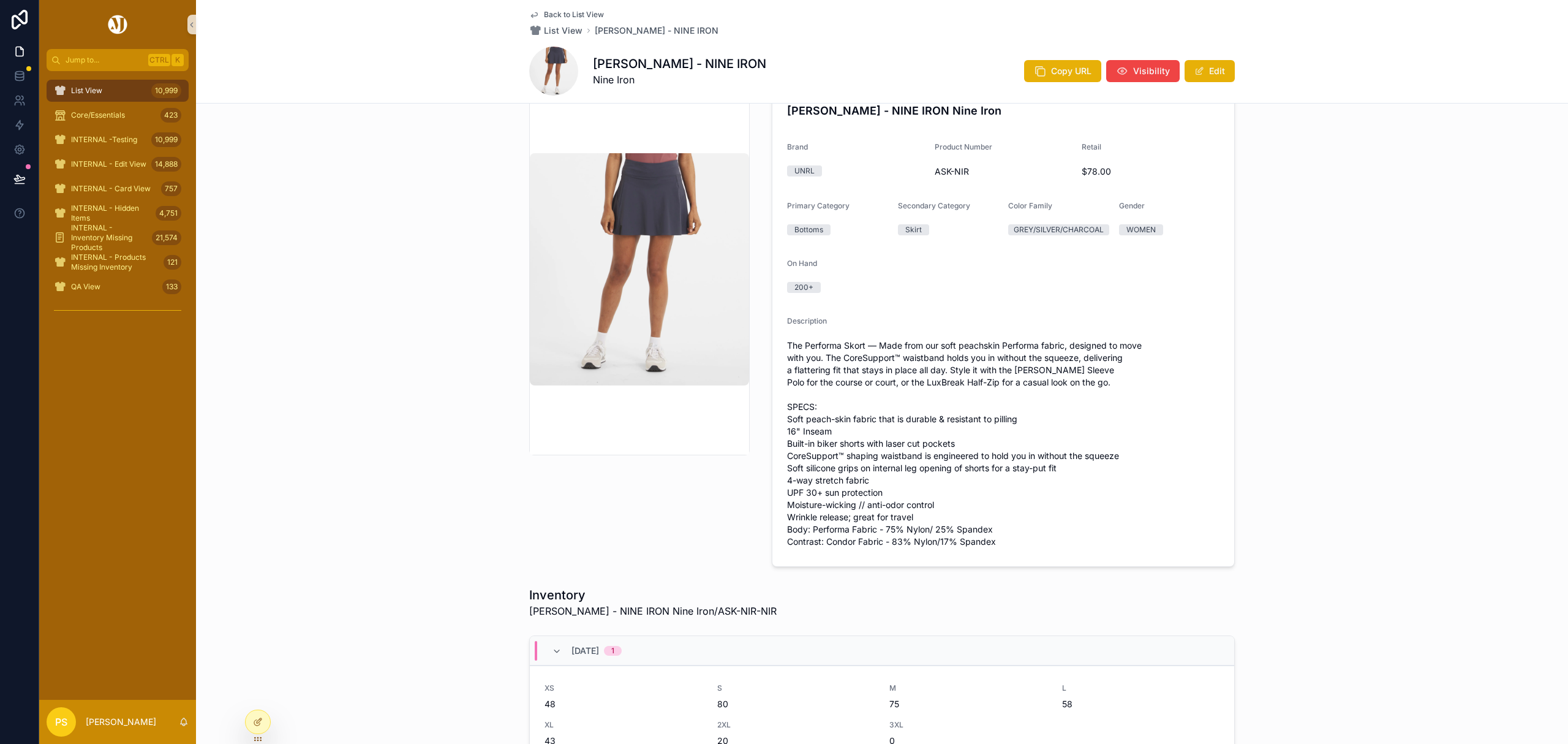
scroll to position [43, 0]
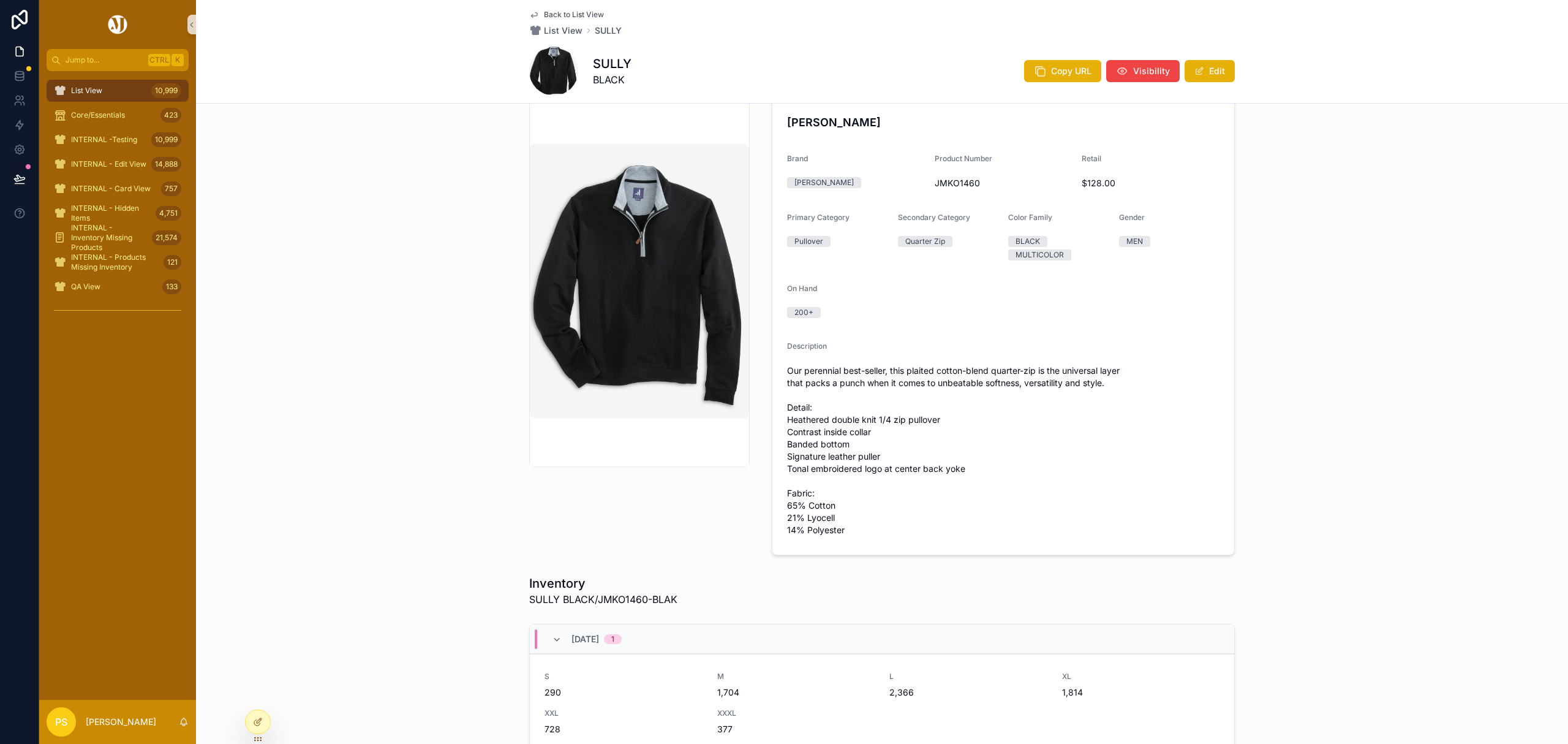
scroll to position [30, 0]
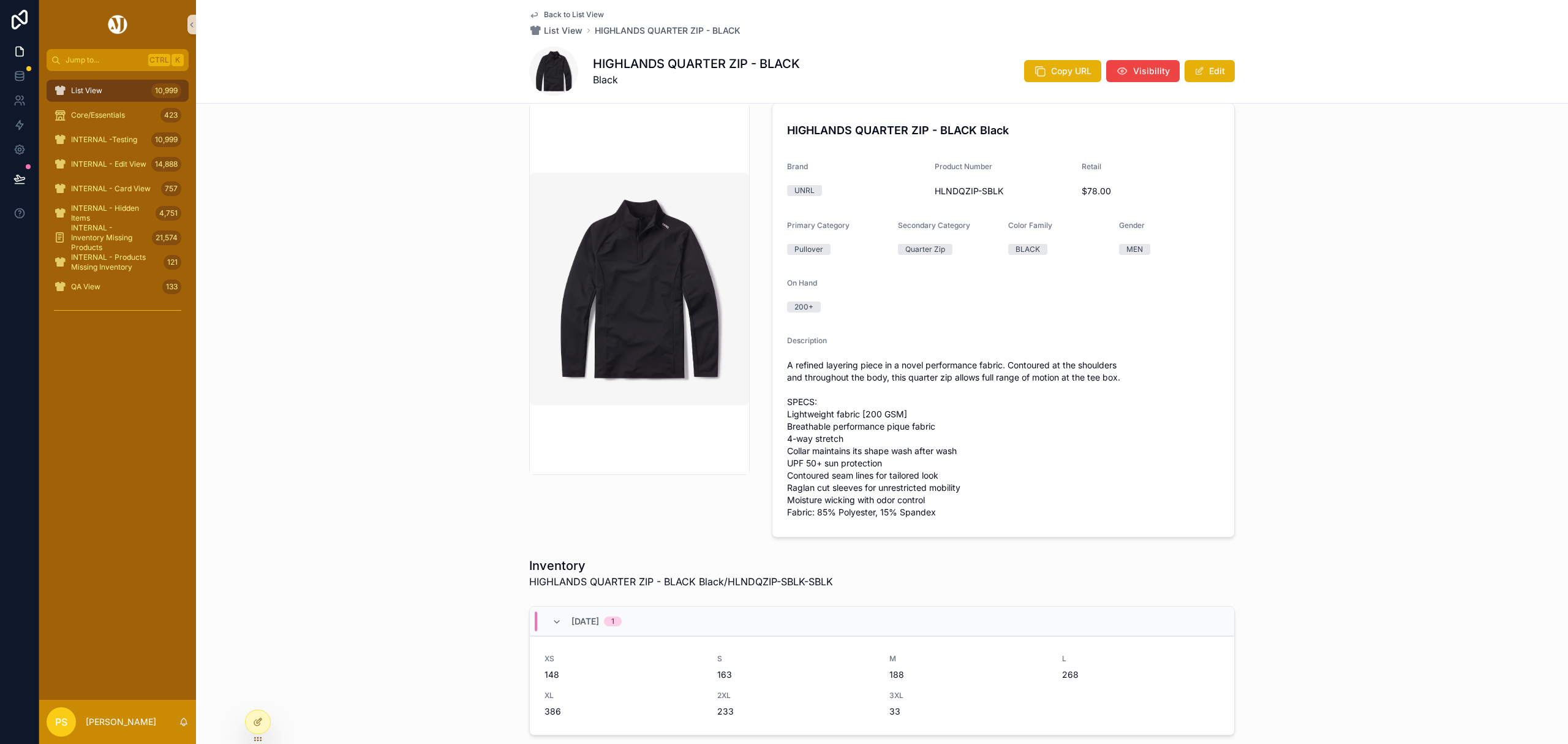
scroll to position [17, 0]
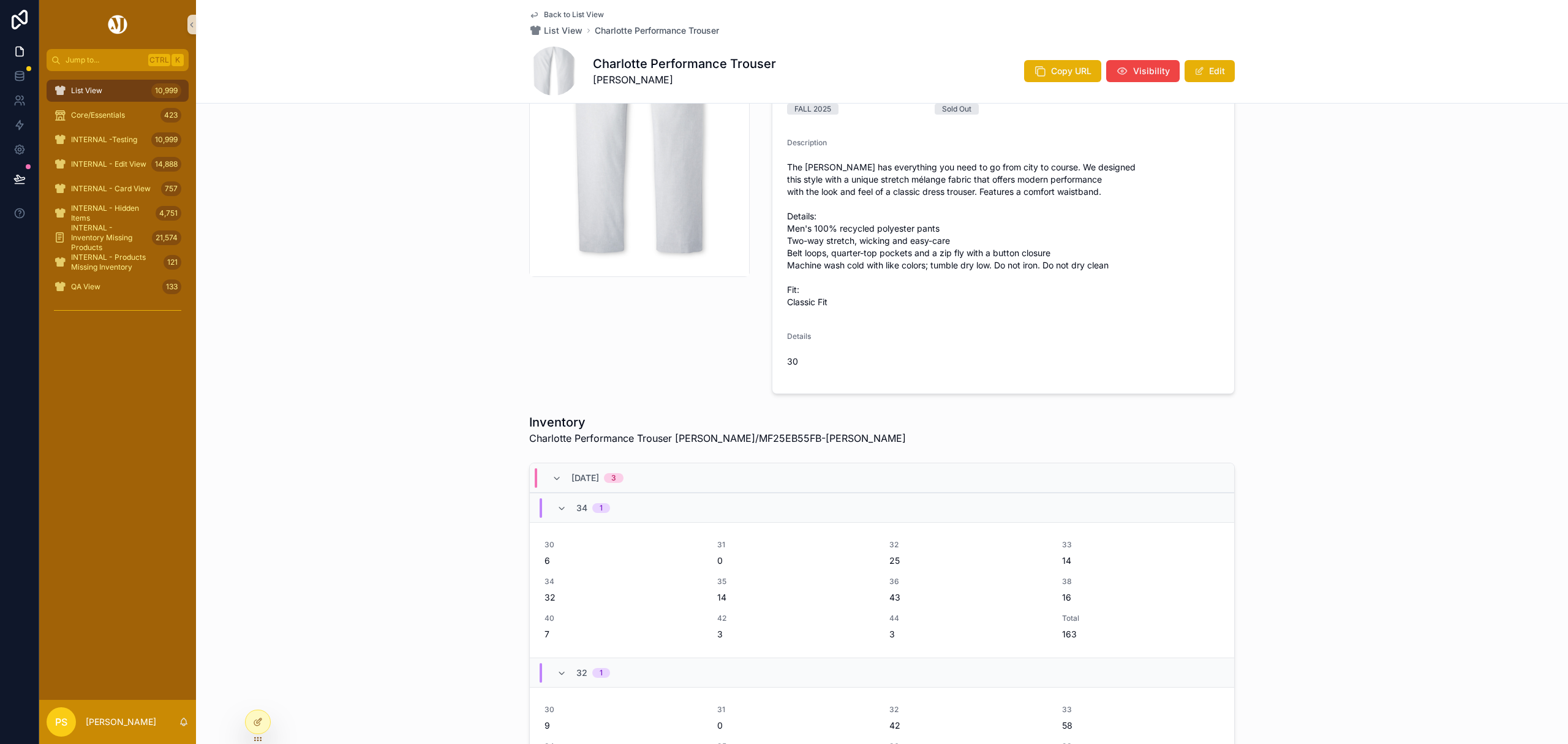
scroll to position [245, 0]
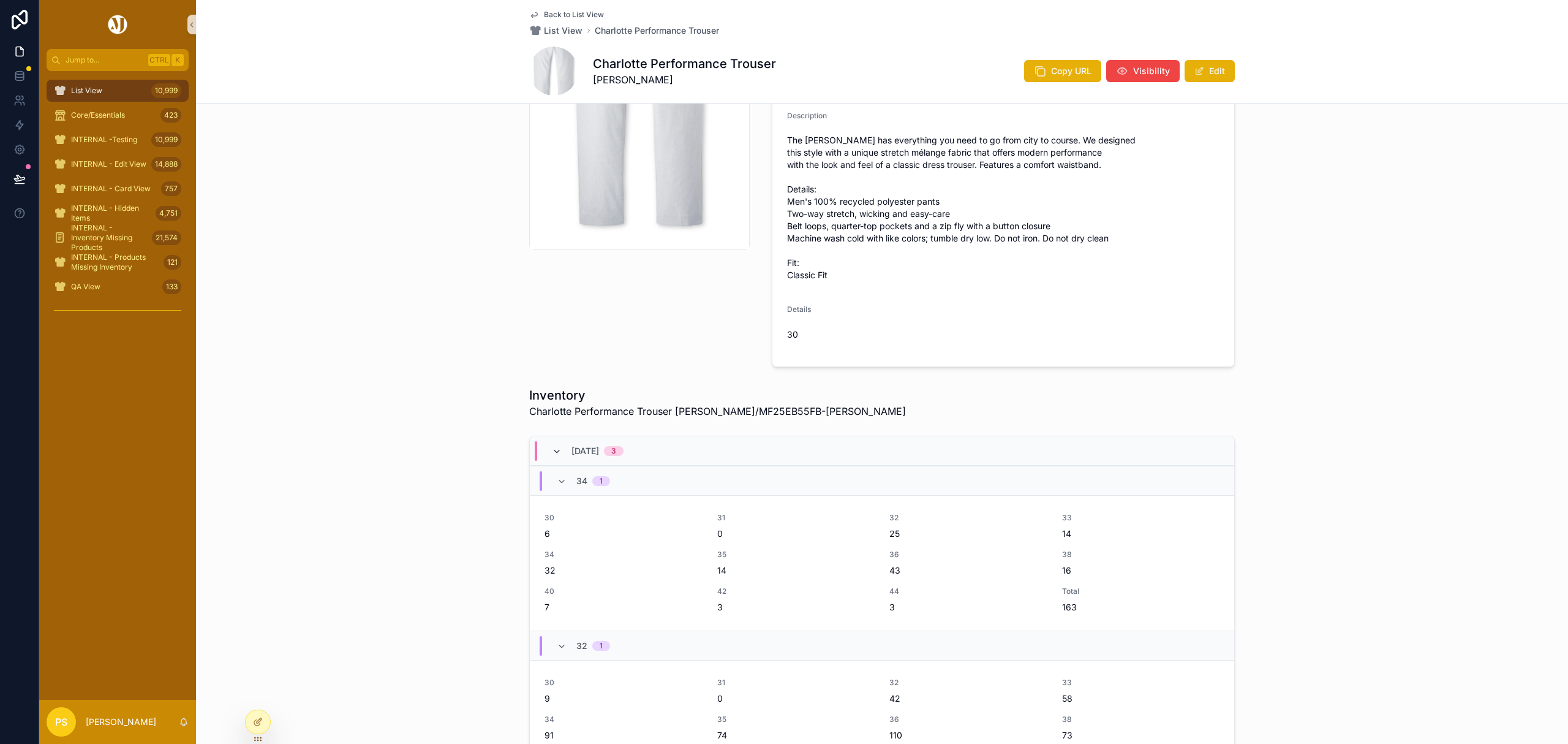
click at [552, 453] on icon "scrollable content" at bounding box center [557, 451] width 10 height 10
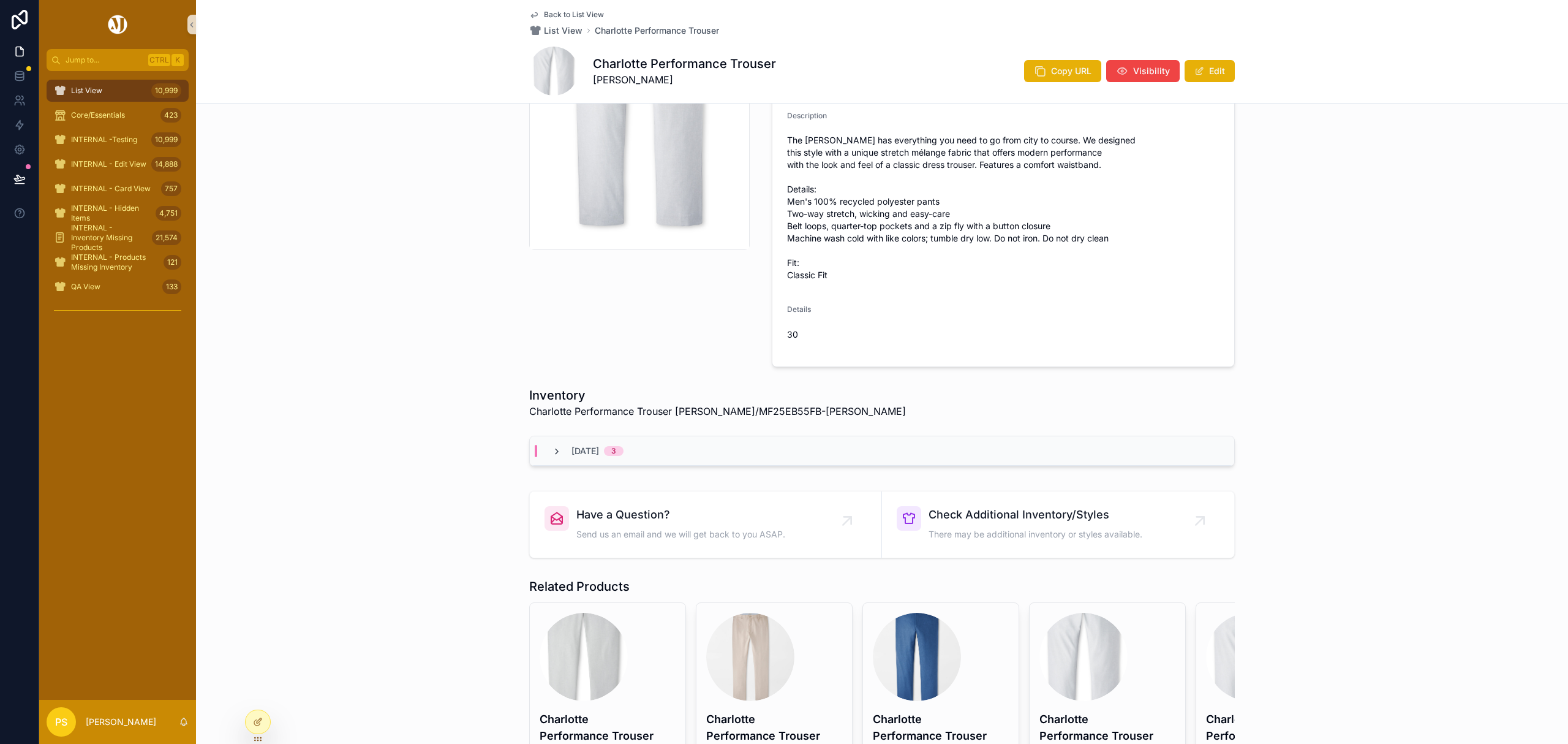
click at [552, 449] on icon "scrollable content" at bounding box center [557, 451] width 10 height 10
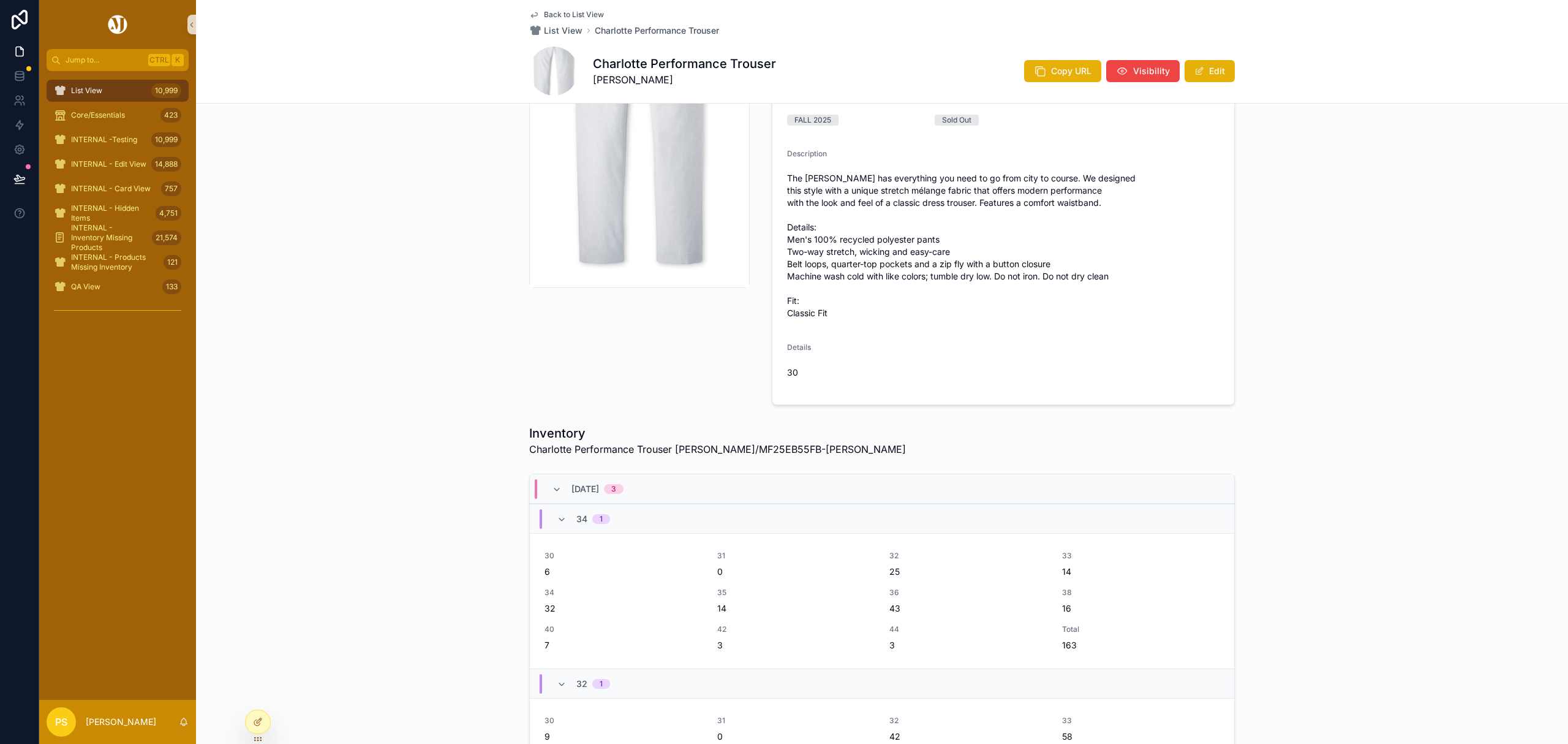
scroll to position [163, 0]
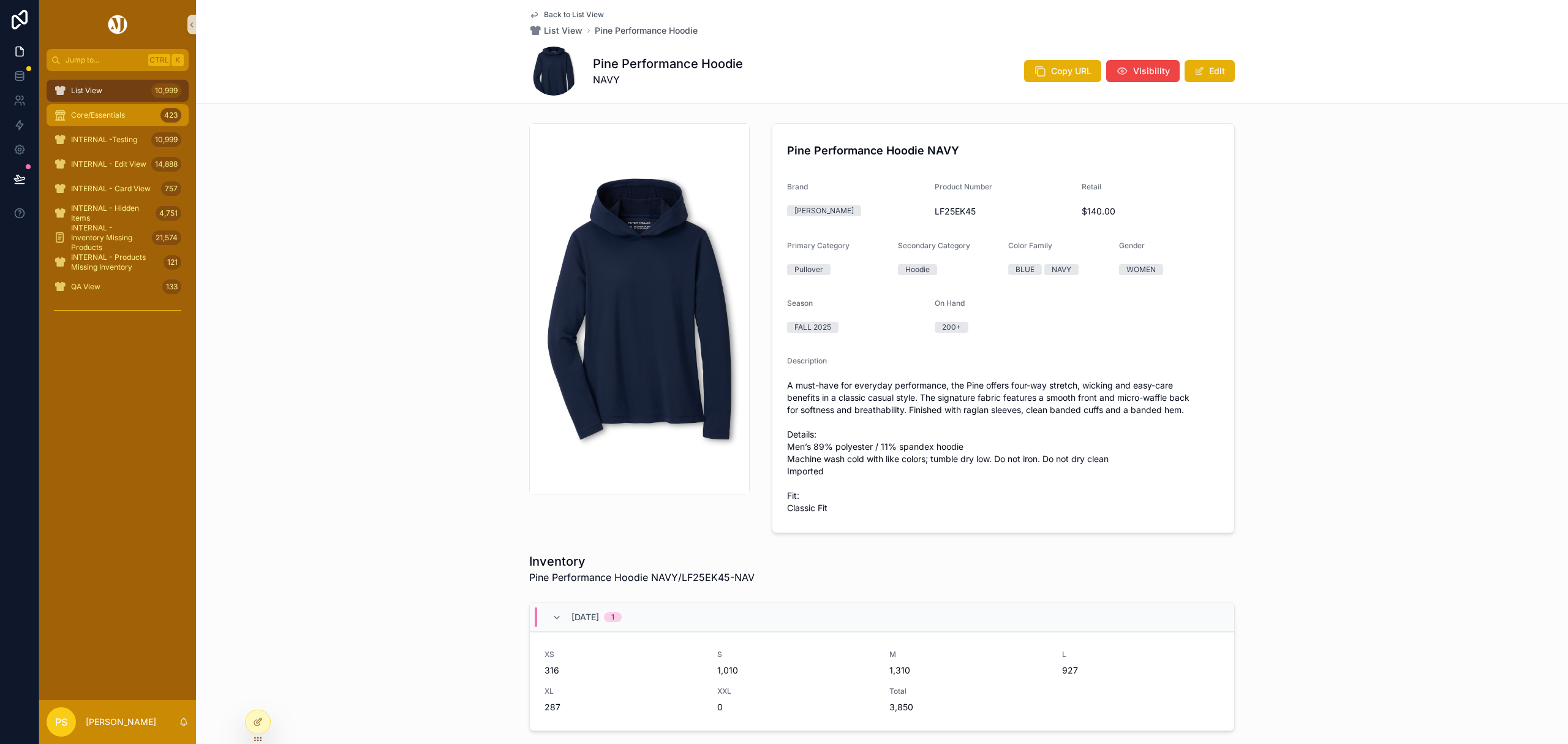
click at [86, 116] on span "Core/Essentials" at bounding box center [98, 115] width 54 height 10
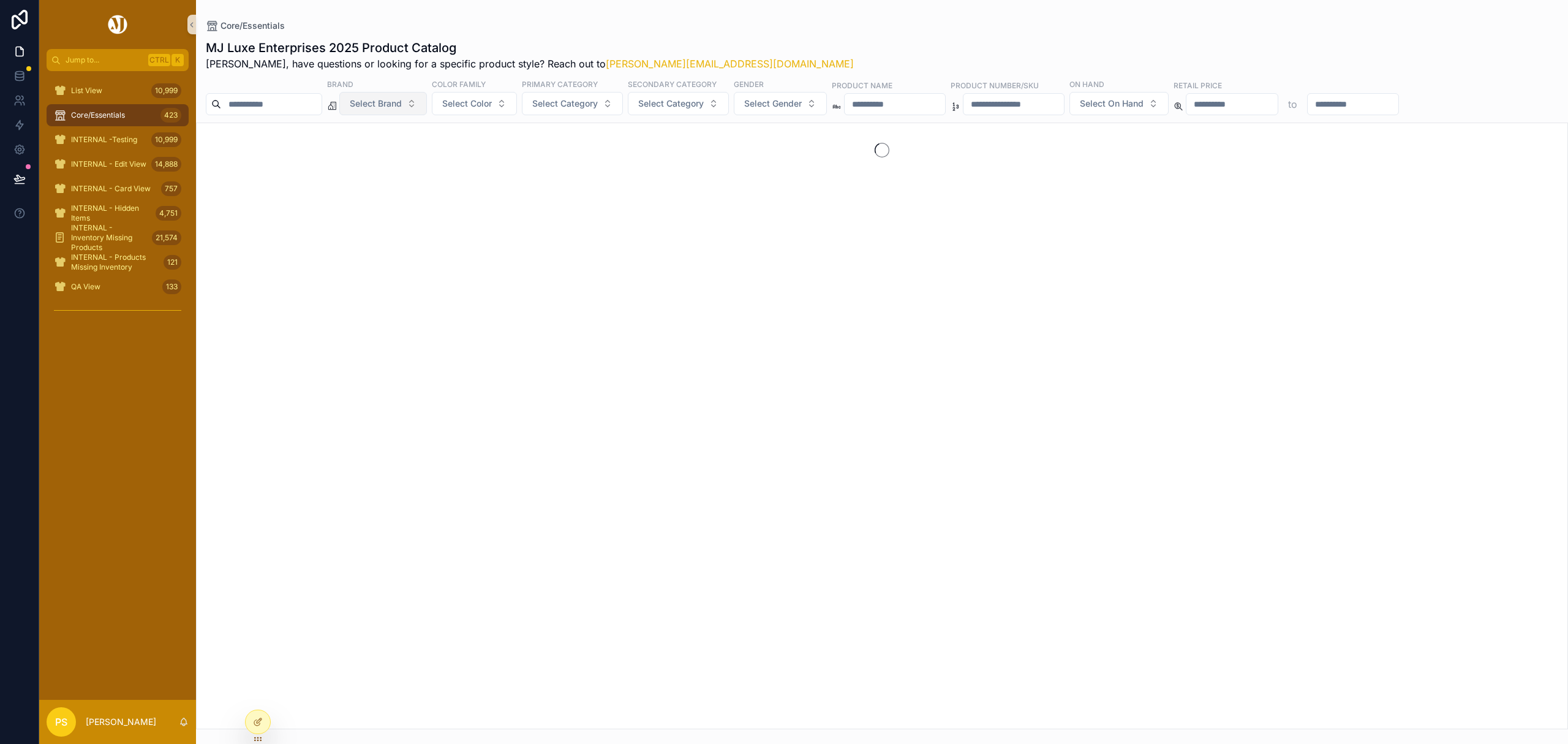
click at [402, 106] on span "Select Brand" at bounding box center [376, 103] width 52 height 12
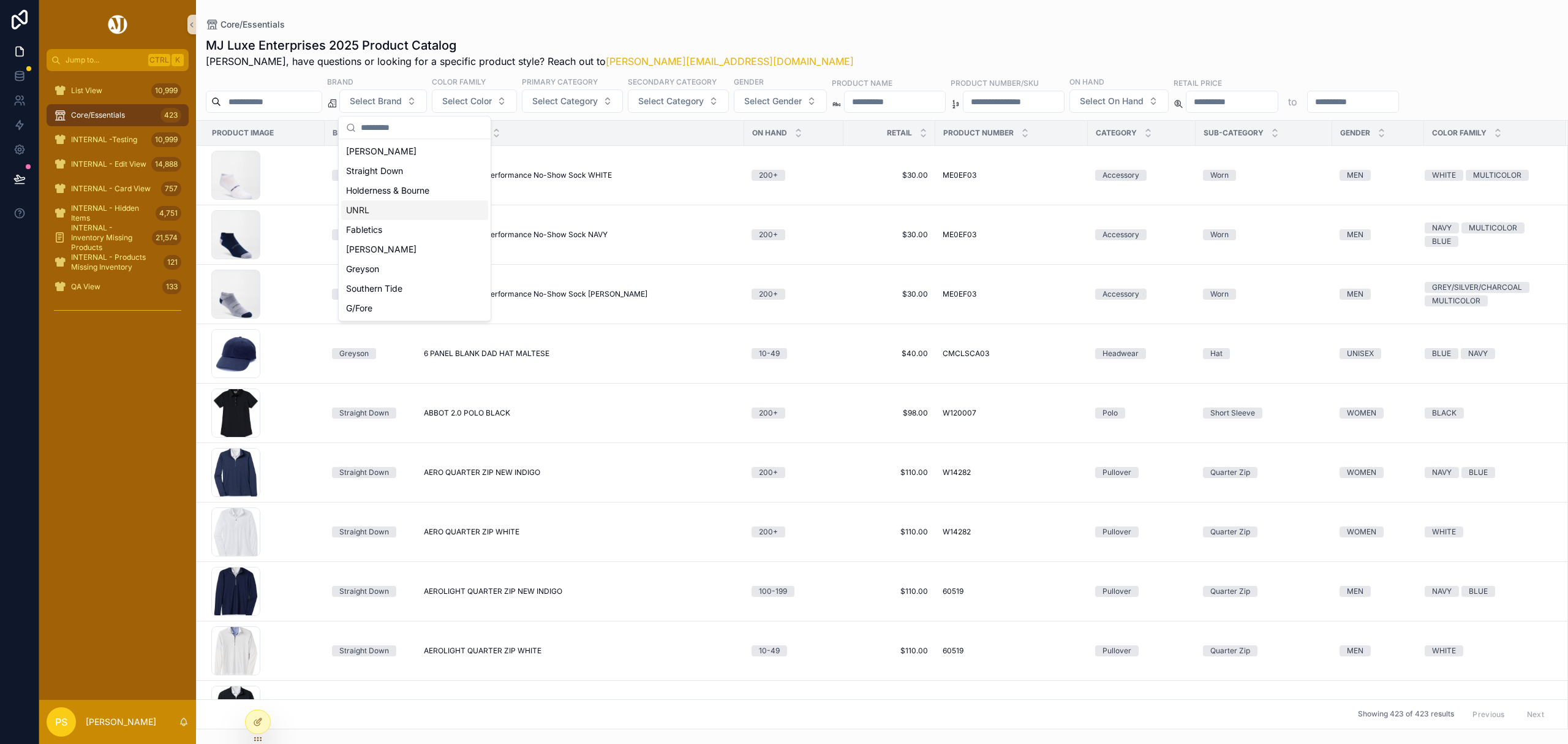
click at [375, 213] on div "UNRL" at bounding box center [414, 210] width 147 height 19
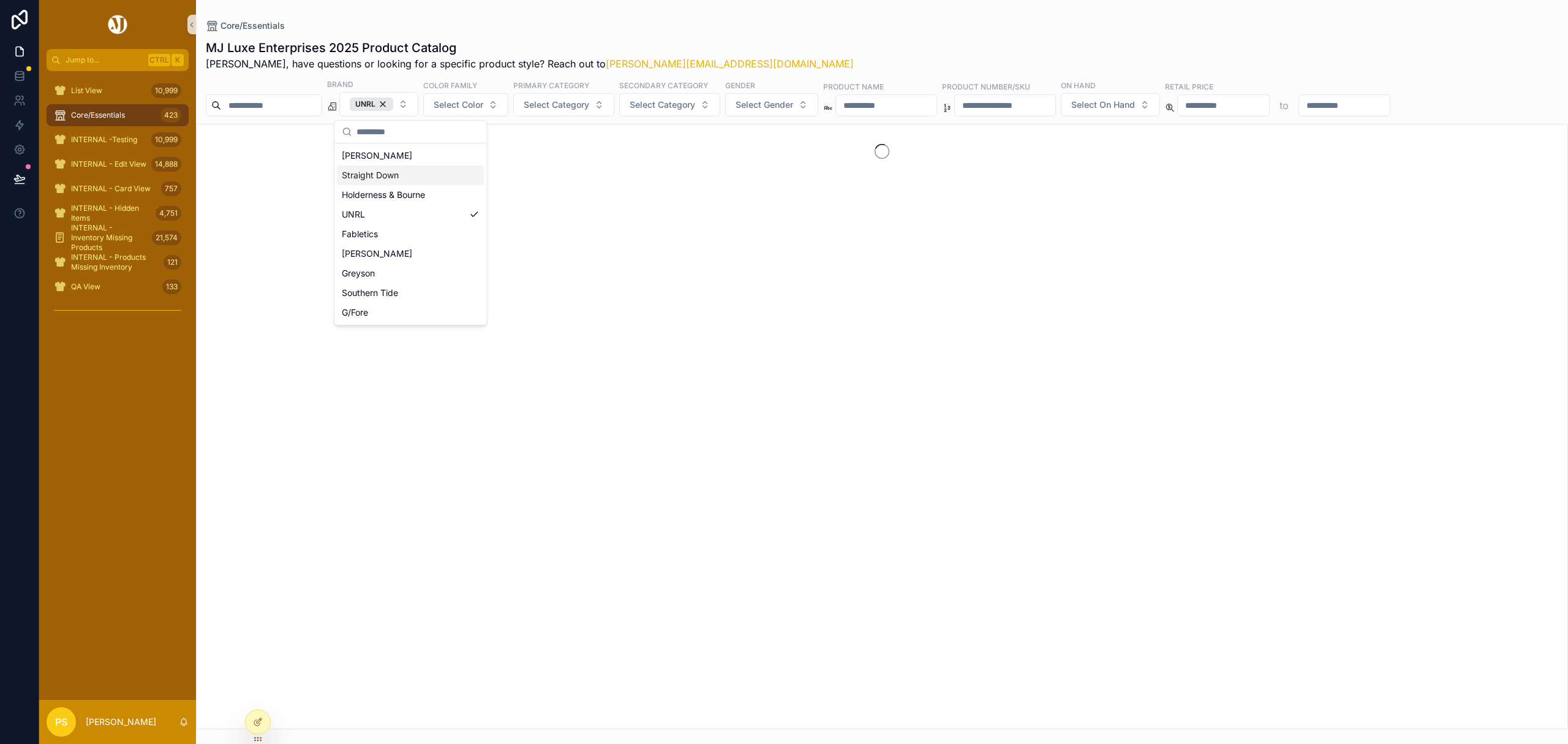
click at [971, 17] on div "Core/Essentials MJ Luxe Enterprises 2025 Product Catalog [PERSON_NAME], have qu…" at bounding box center [882, 365] width 1372 height 729
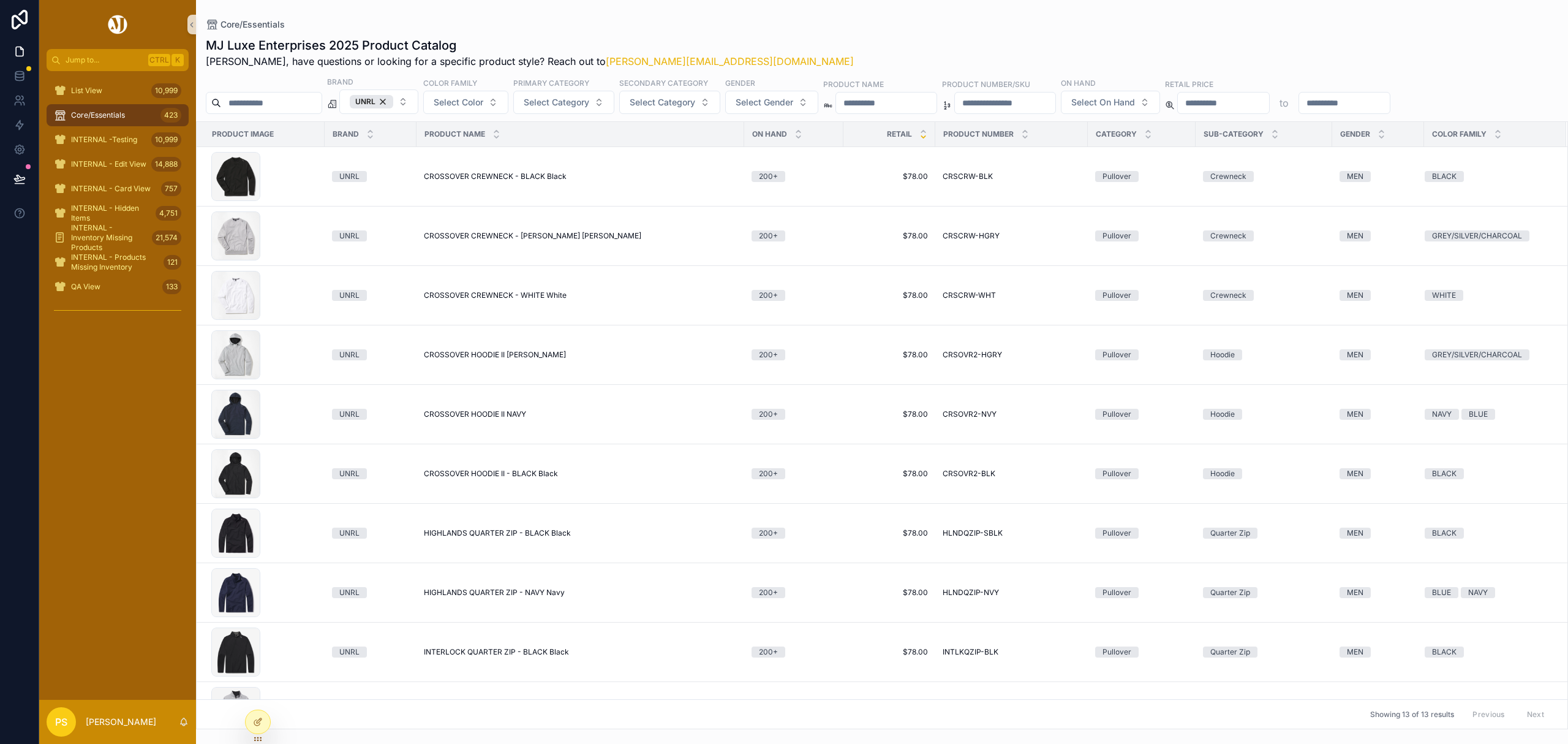
click at [923, 135] on icon "scrollable content" at bounding box center [923, 137] width 8 height 8
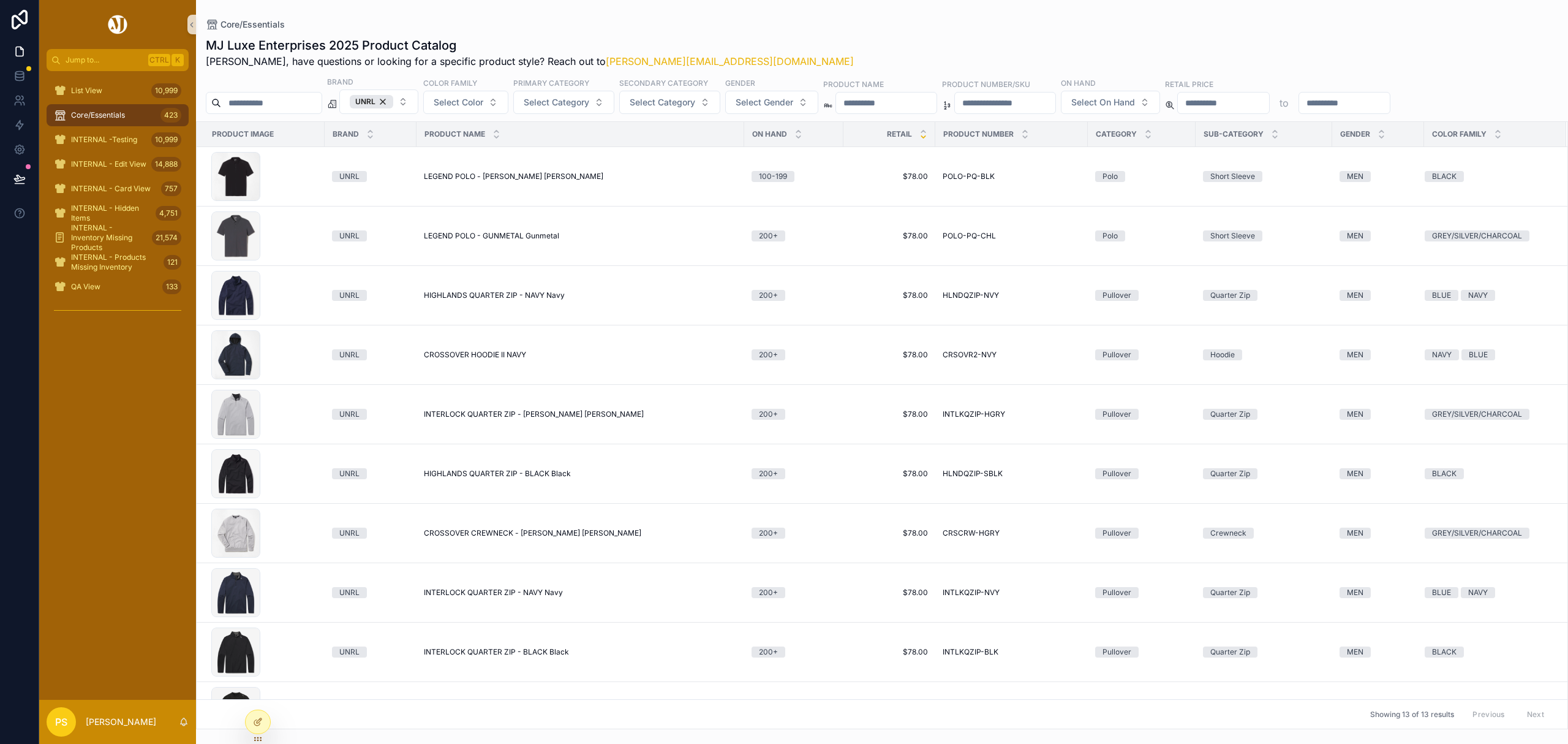
click at [924, 137] on icon "scrollable content" at bounding box center [923, 137] width 8 height 8
